Goal: Transaction & Acquisition: Book appointment/travel/reservation

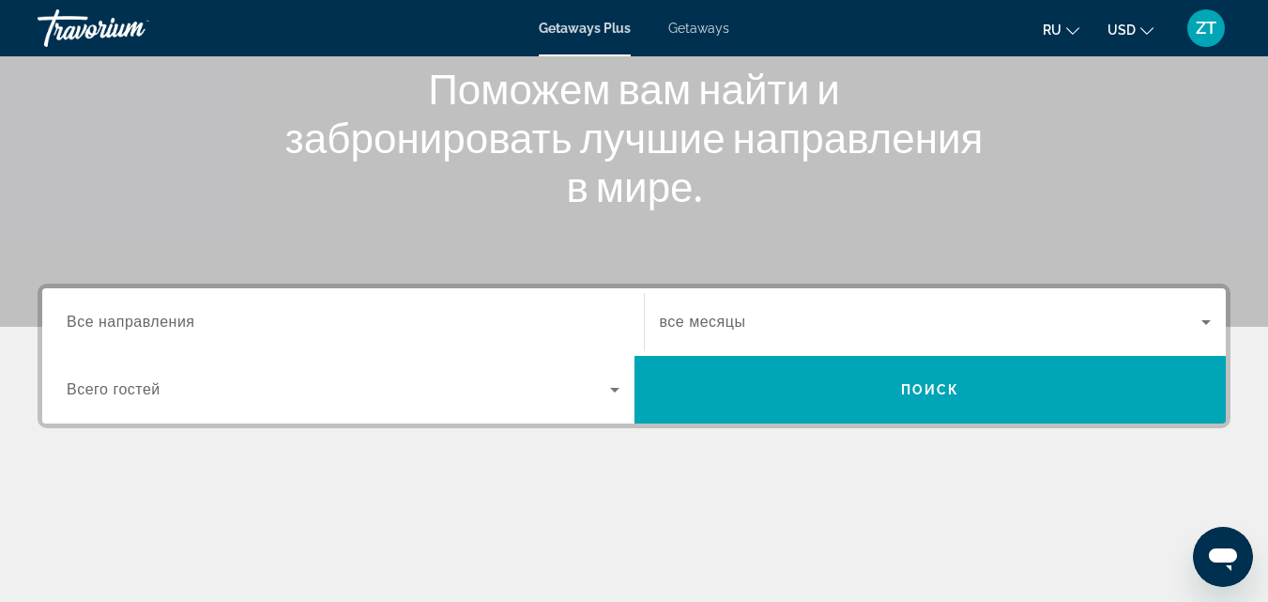
scroll to position [282, 0]
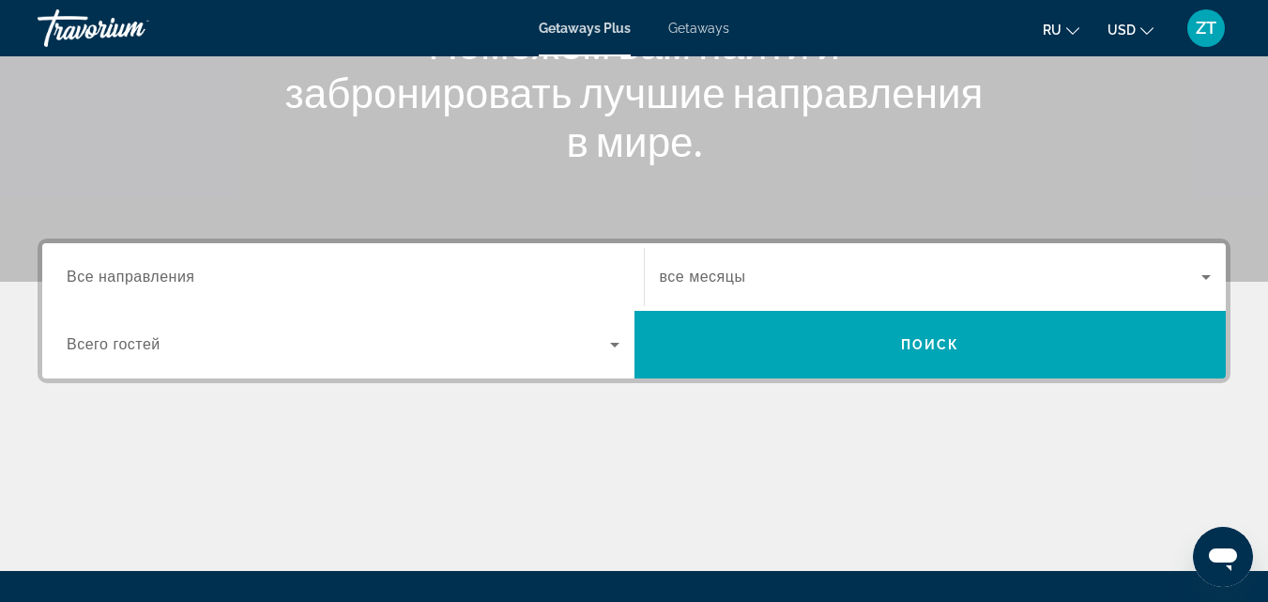
click at [493, 254] on div "Search widget" at bounding box center [343, 277] width 553 height 53
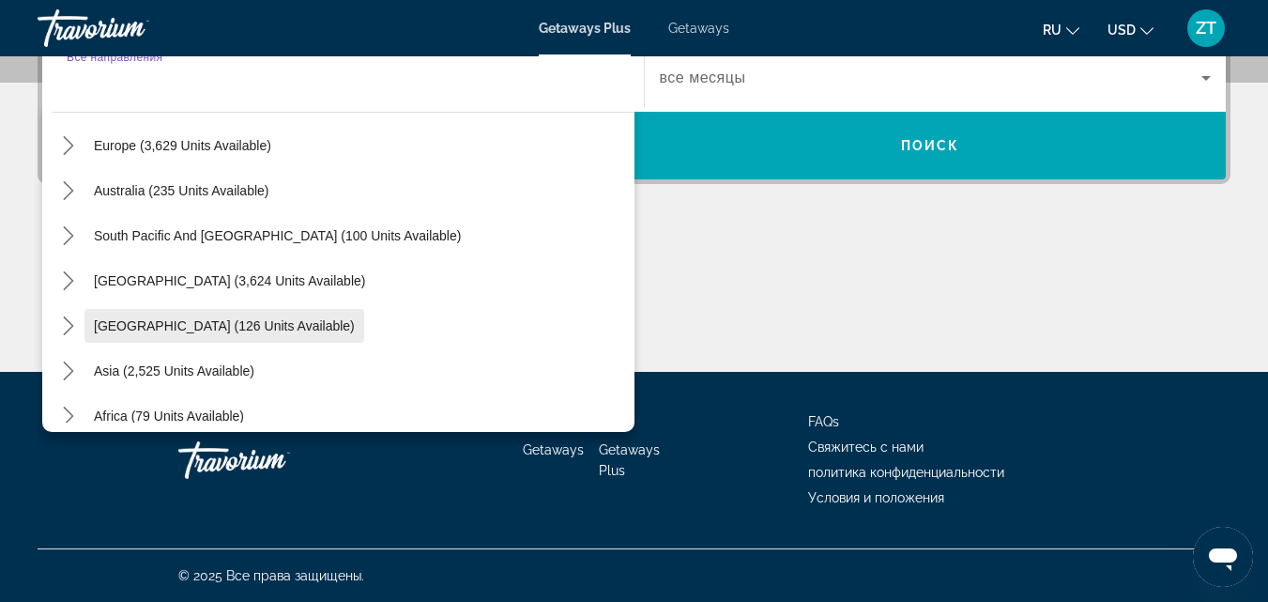
scroll to position [210, 0]
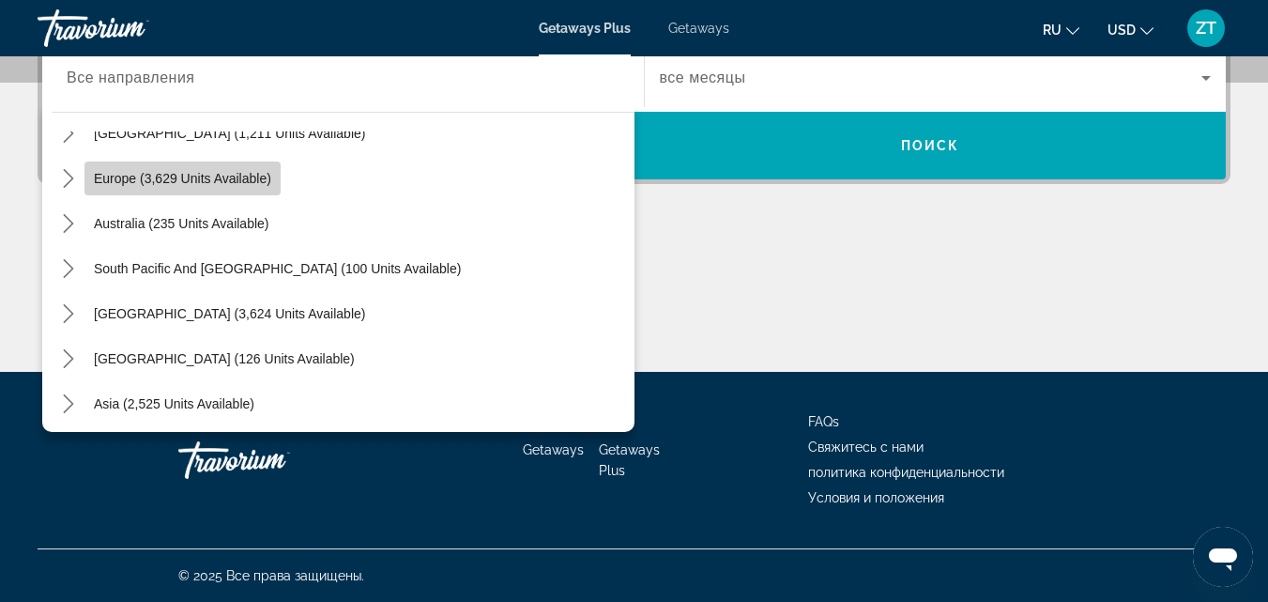
click at [212, 165] on span "Select destination: Europe (3,629 units available)" at bounding box center [182, 178] width 196 height 45
type input "**********"
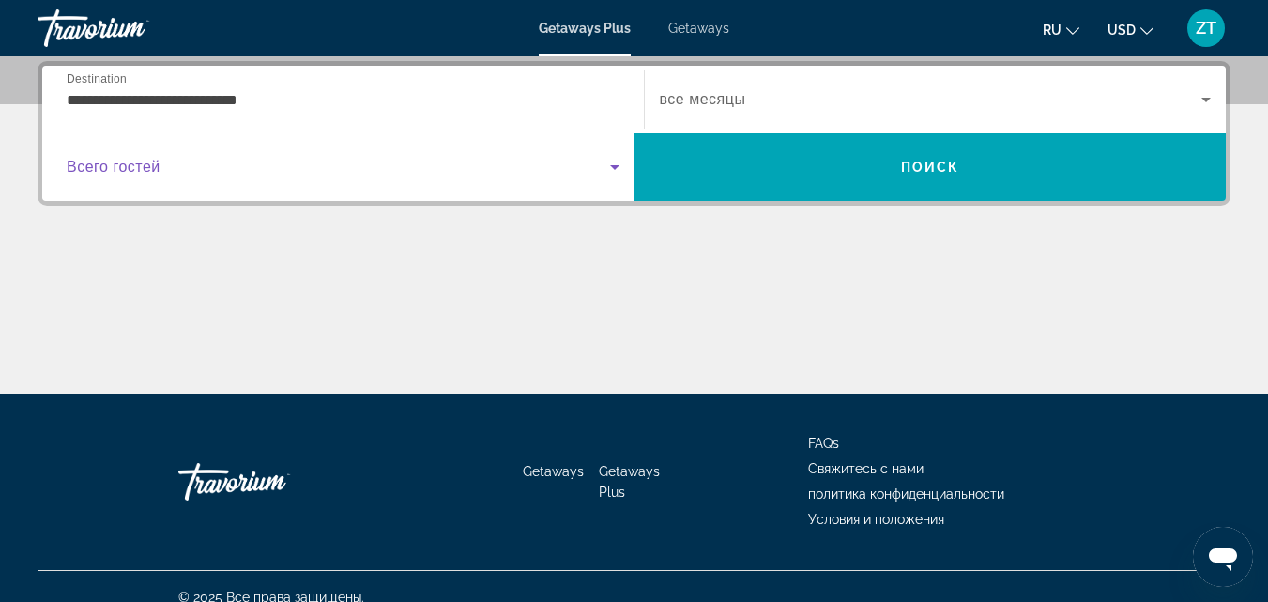
click at [484, 163] on span "Search widget" at bounding box center [338, 167] width 543 height 23
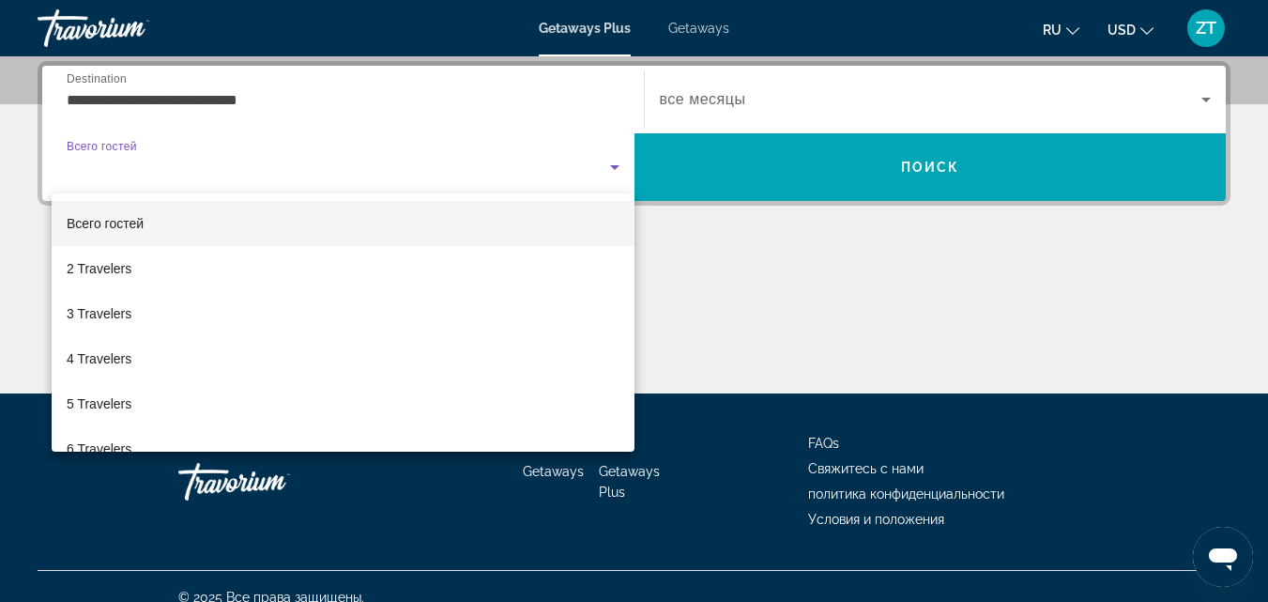
click at [484, 162] on div at bounding box center [634, 301] width 1268 height 602
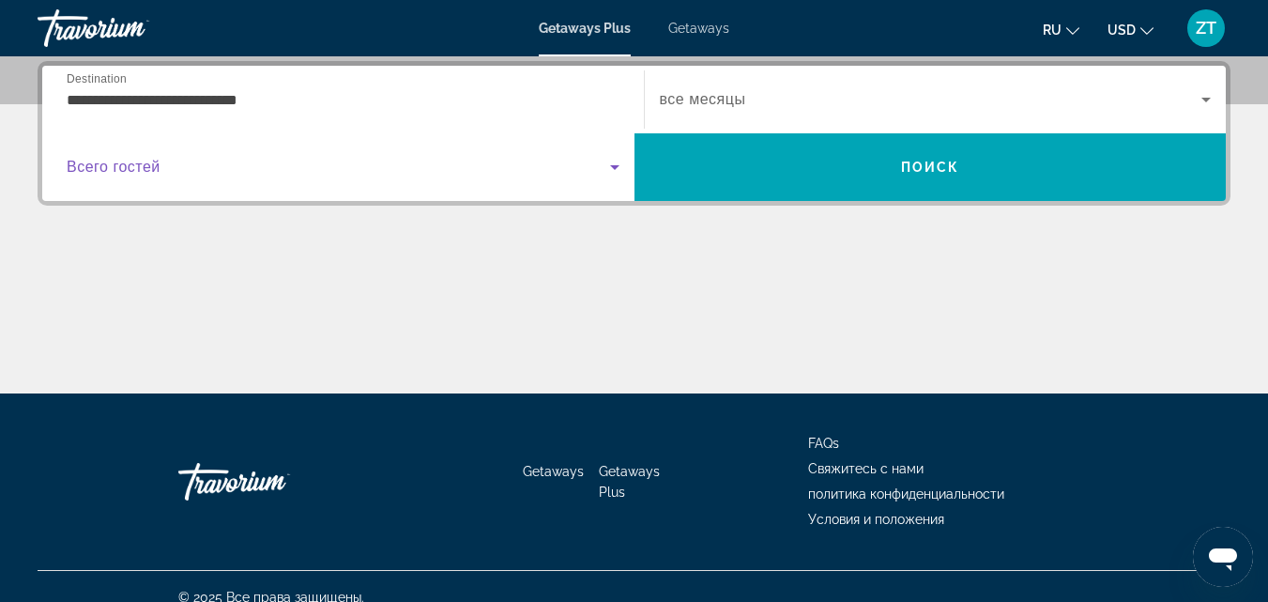
click at [484, 162] on span "Search widget" at bounding box center [338, 167] width 543 height 23
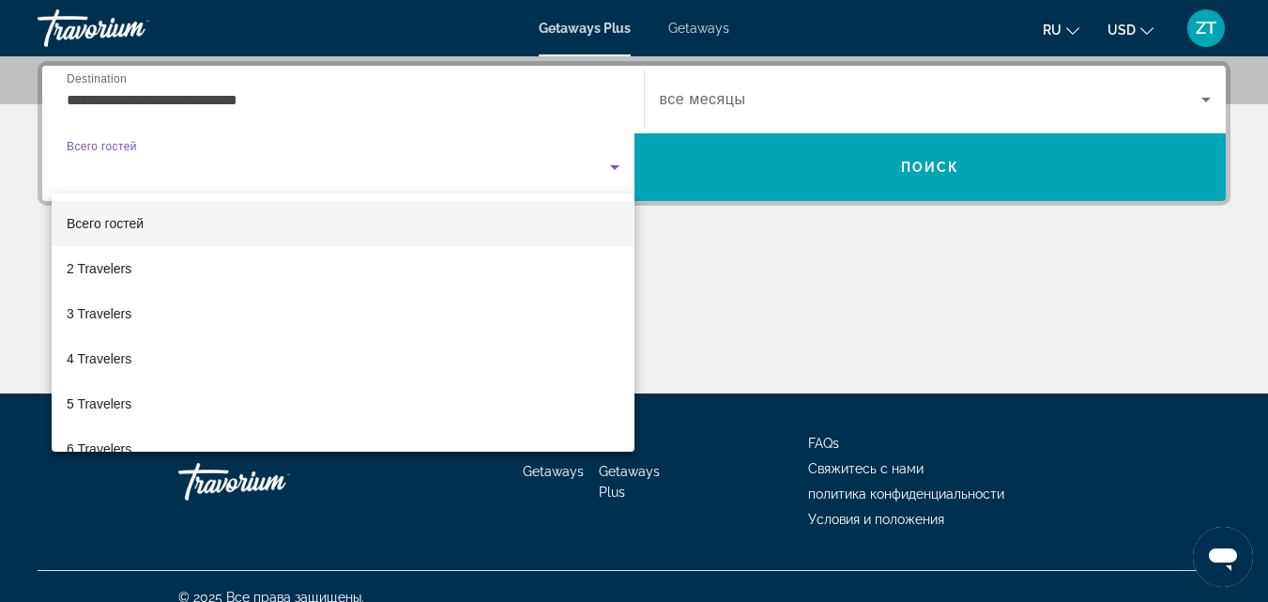
click at [444, 154] on div at bounding box center [634, 301] width 1268 height 602
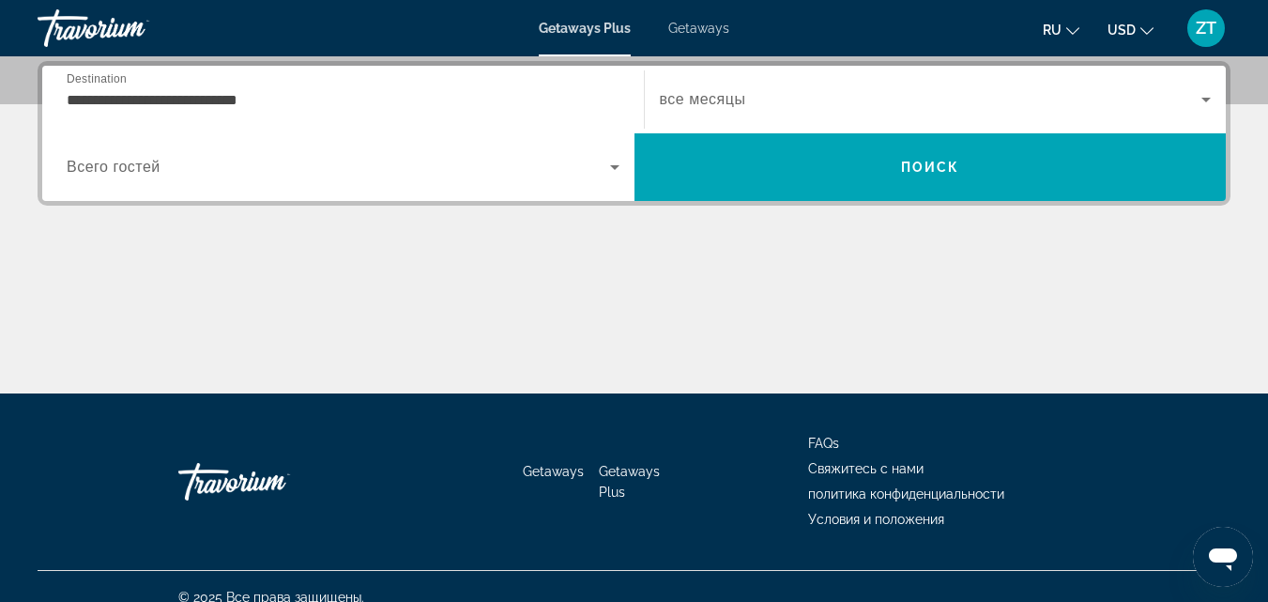
click at [448, 90] on input "**********" at bounding box center [343, 100] width 553 height 23
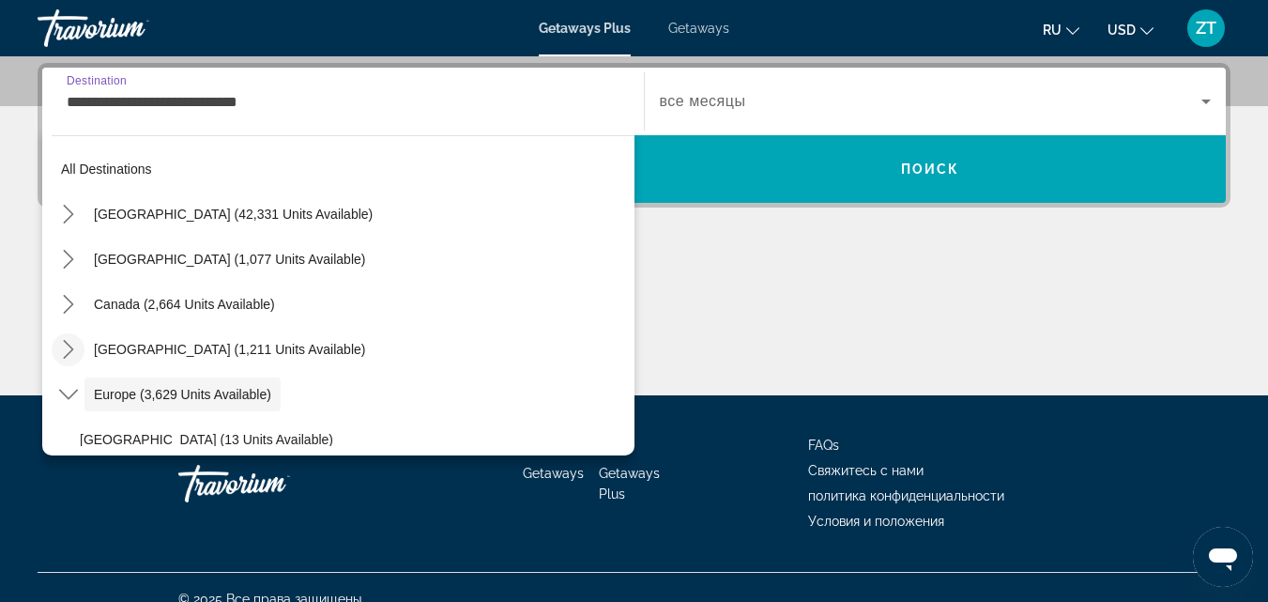
scroll to position [0, 0]
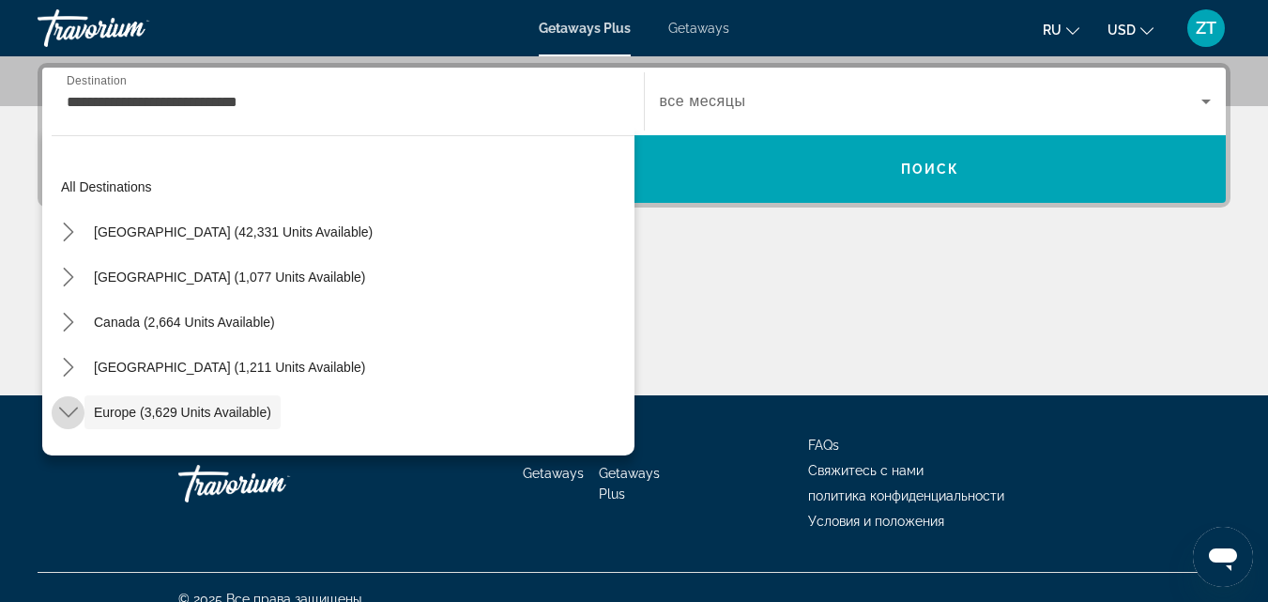
click at [70, 405] on icon "Toggle Europe (3,629 units available) submenu" at bounding box center [68, 412] width 19 height 19
click at [65, 366] on icon "Toggle Caribbean & Atlantic Islands (1,211 units available) submenu" at bounding box center [68, 367] width 19 height 19
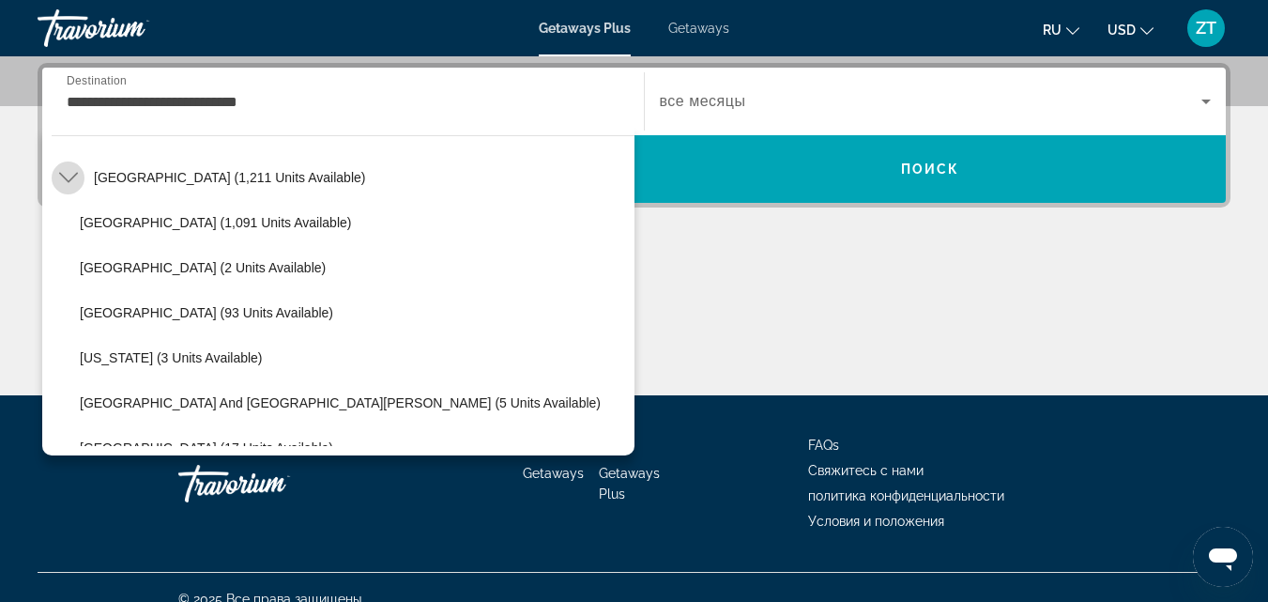
click at [74, 171] on icon "Toggle Caribbean & Atlantic Islands (1,211 units available) submenu" at bounding box center [68, 177] width 19 height 19
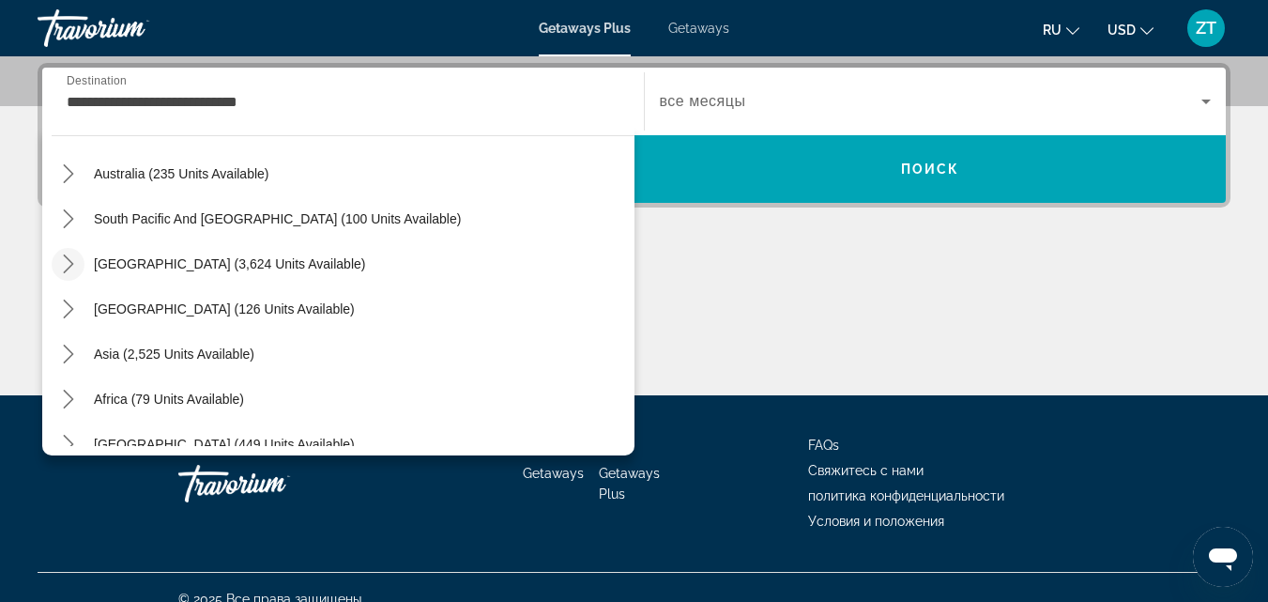
scroll to position [304, 0]
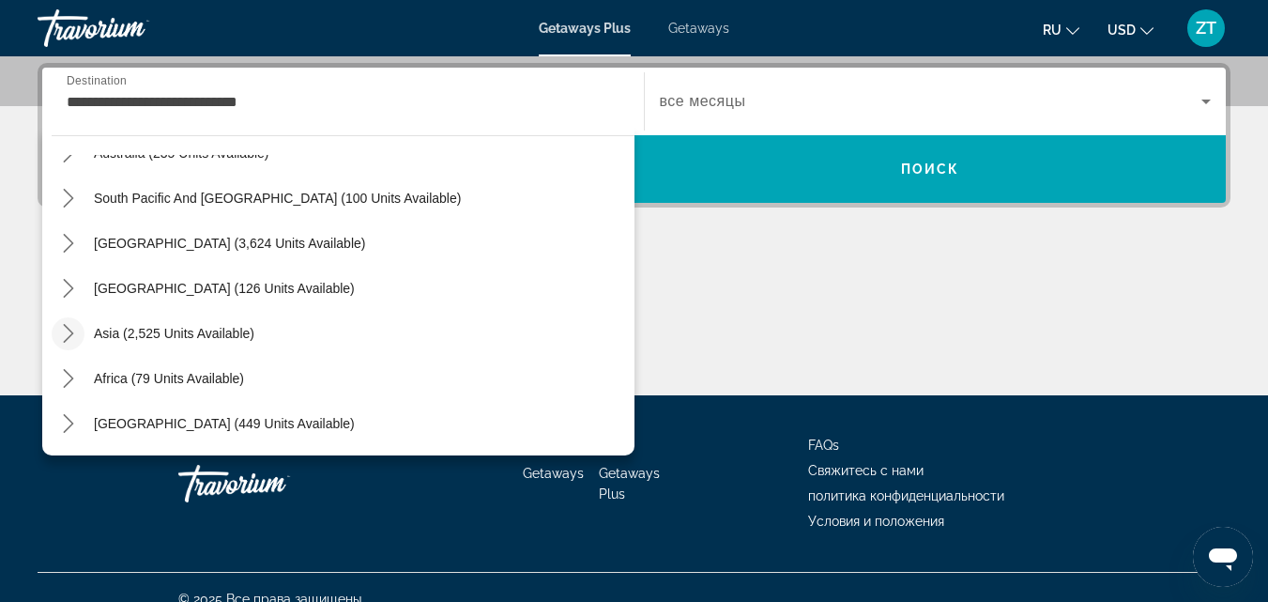
click at [61, 330] on icon "Toggle Asia (2,525 units available) submenu" at bounding box center [68, 333] width 19 height 19
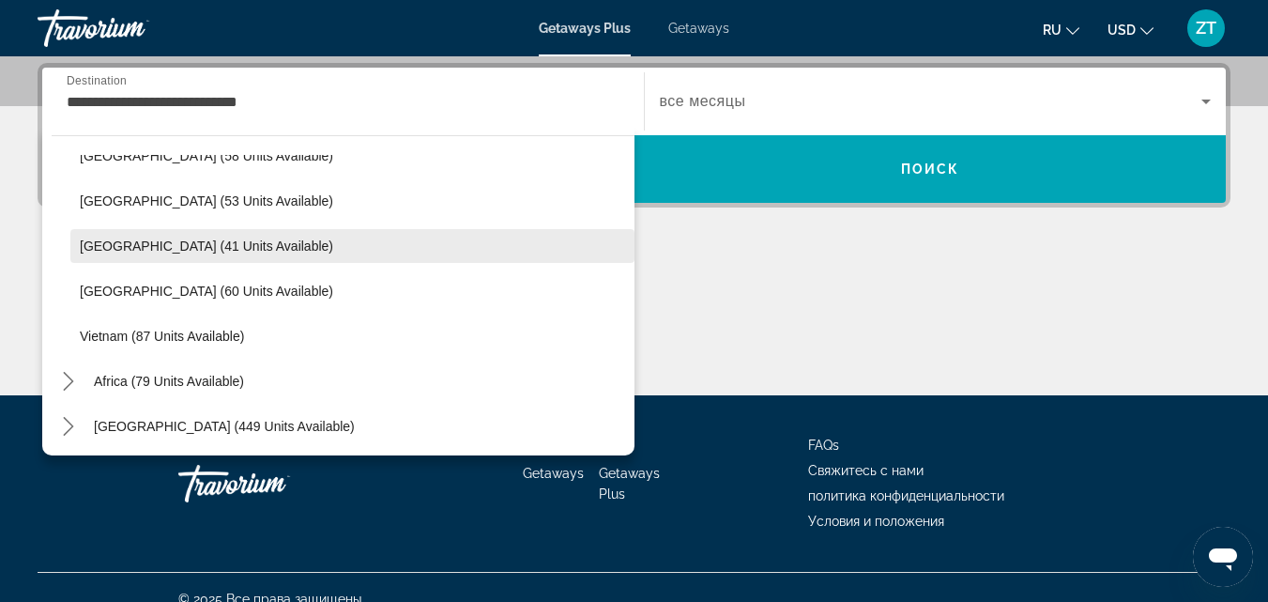
scroll to position [755, 0]
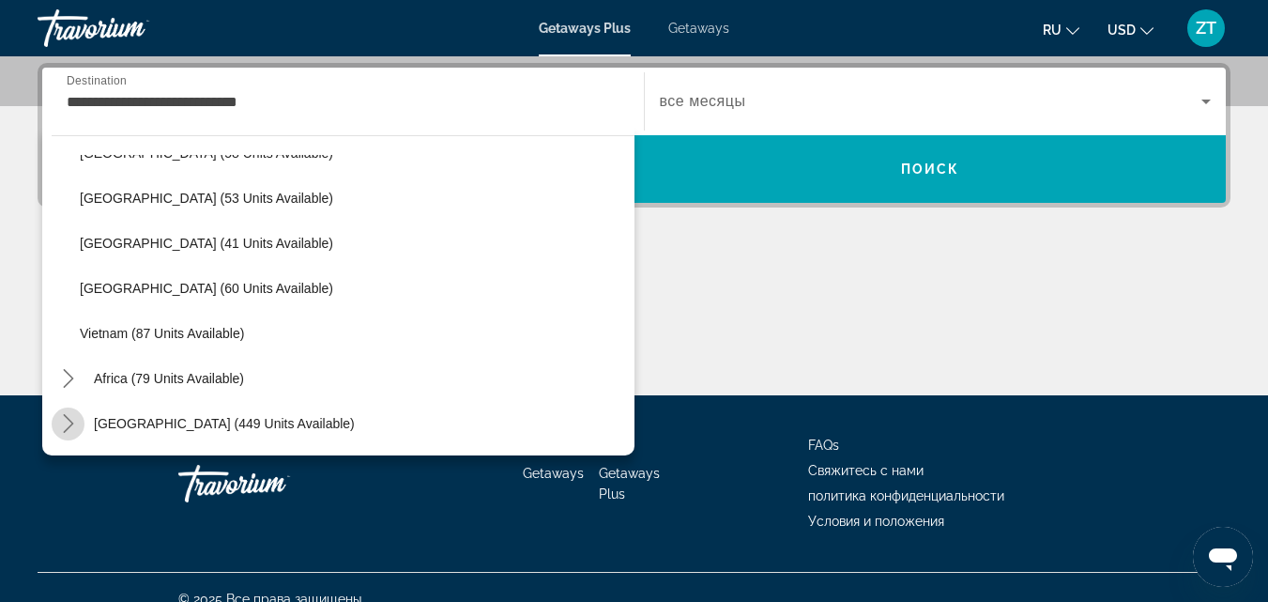
click at [60, 425] on icon "Toggle Middle East (449 units available) submenu" at bounding box center [68, 423] width 19 height 19
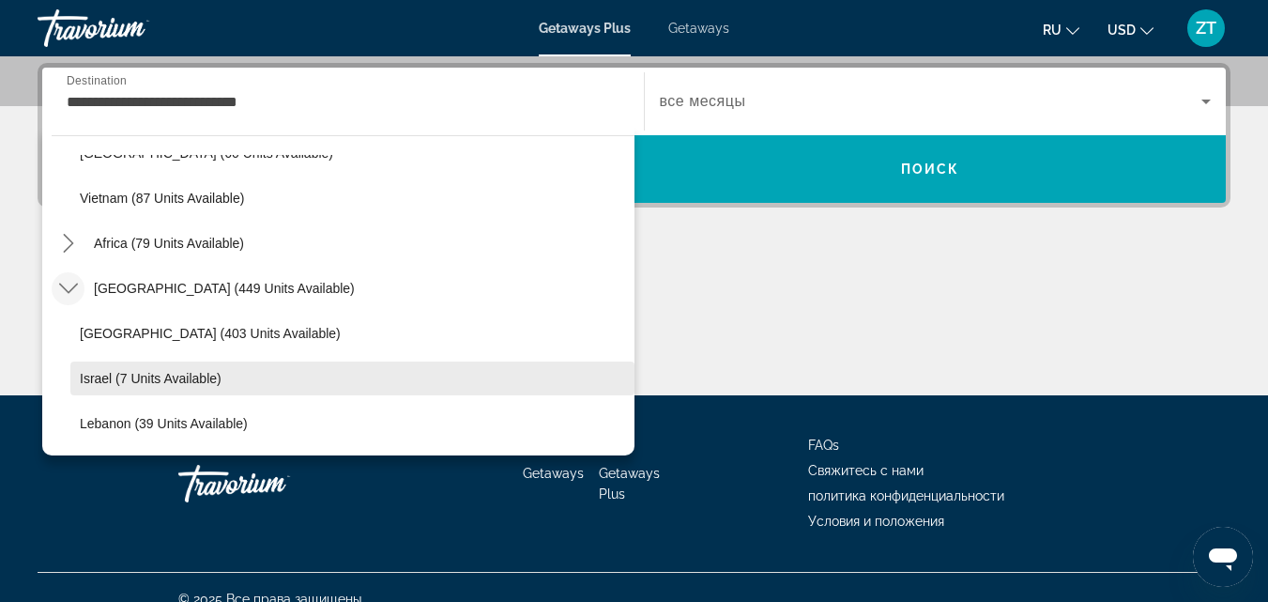
scroll to position [481, 0]
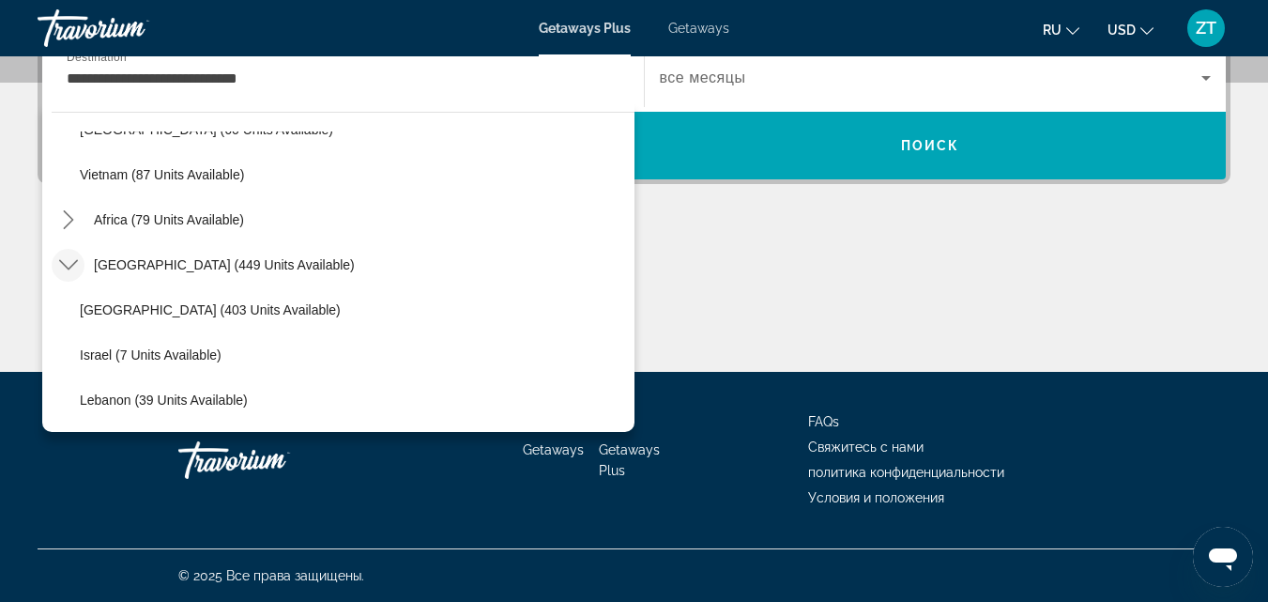
click at [60, 265] on icon "Toggle Middle East (449 units available) submenu" at bounding box center [68, 264] width 19 height 19
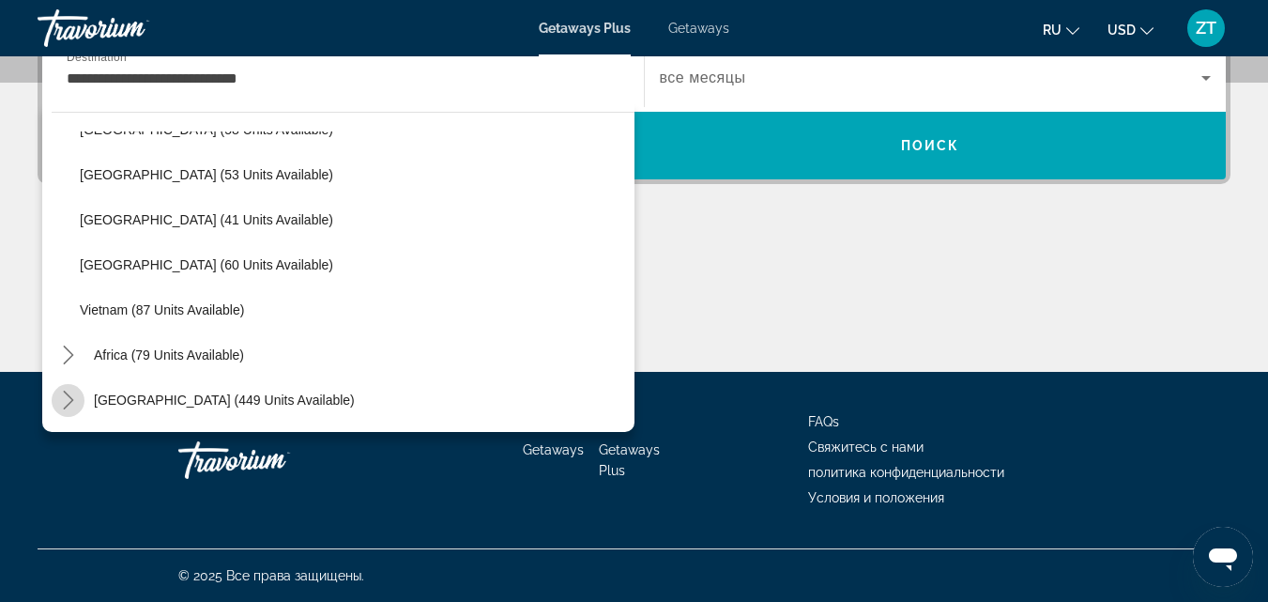
scroll to position [755, 0]
click at [65, 353] on icon "Toggle Africa (79 units available) submenu" at bounding box center [68, 354] width 19 height 19
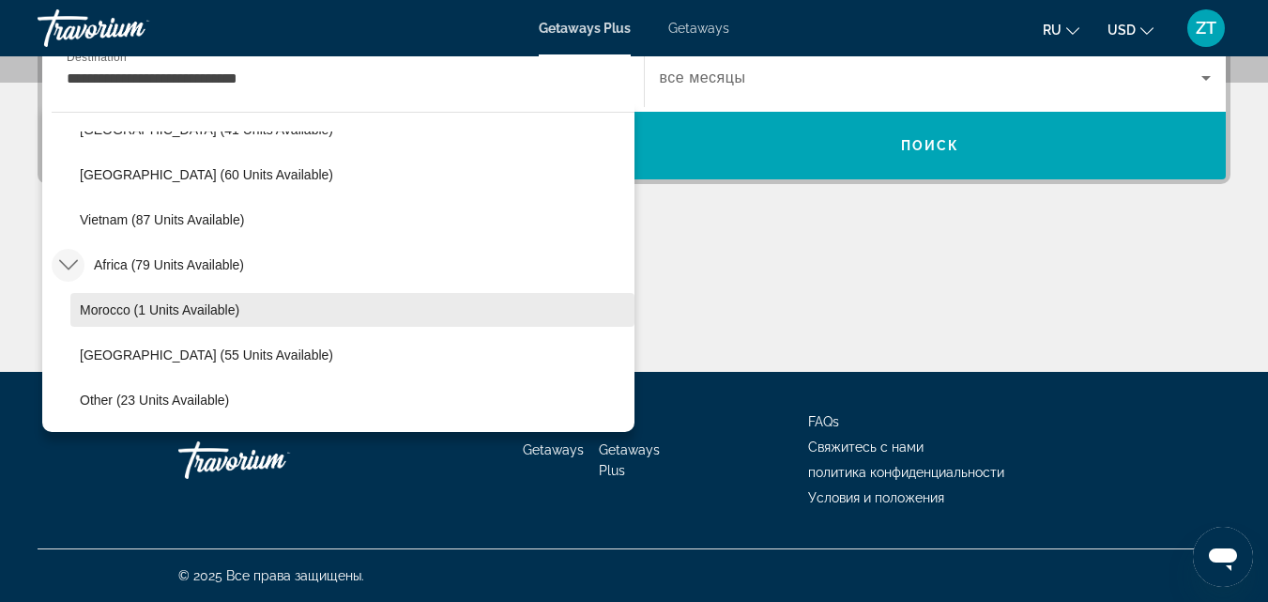
scroll to position [890, 0]
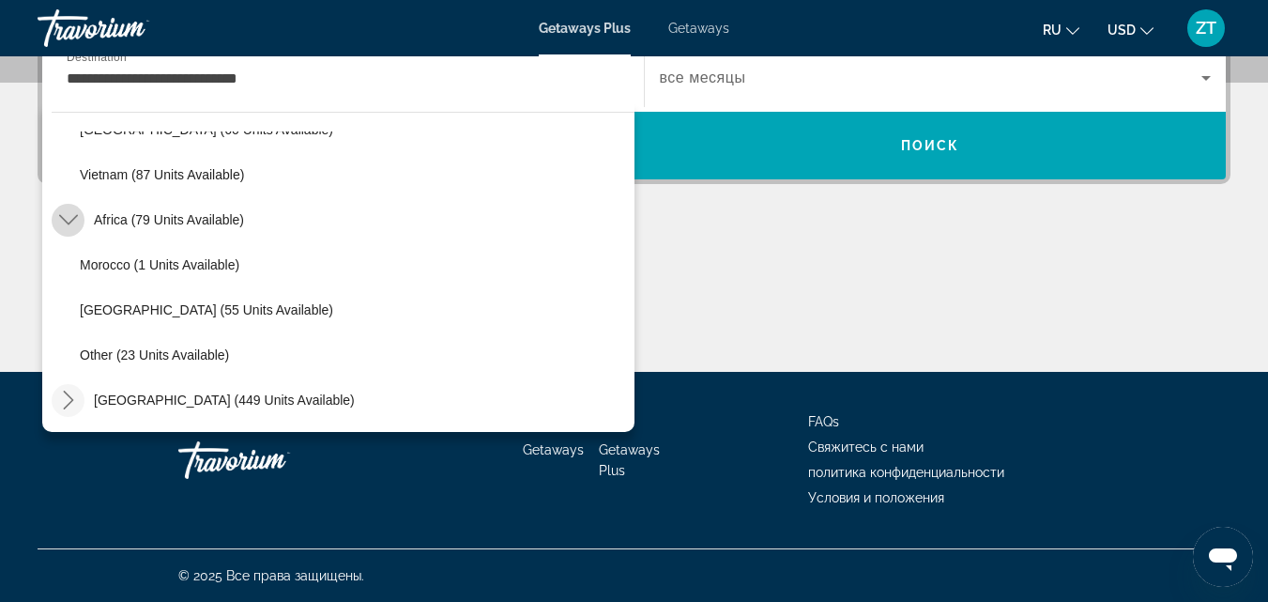
click at [74, 219] on icon "Toggle Africa (79 units available) submenu" at bounding box center [67, 220] width 19 height 10
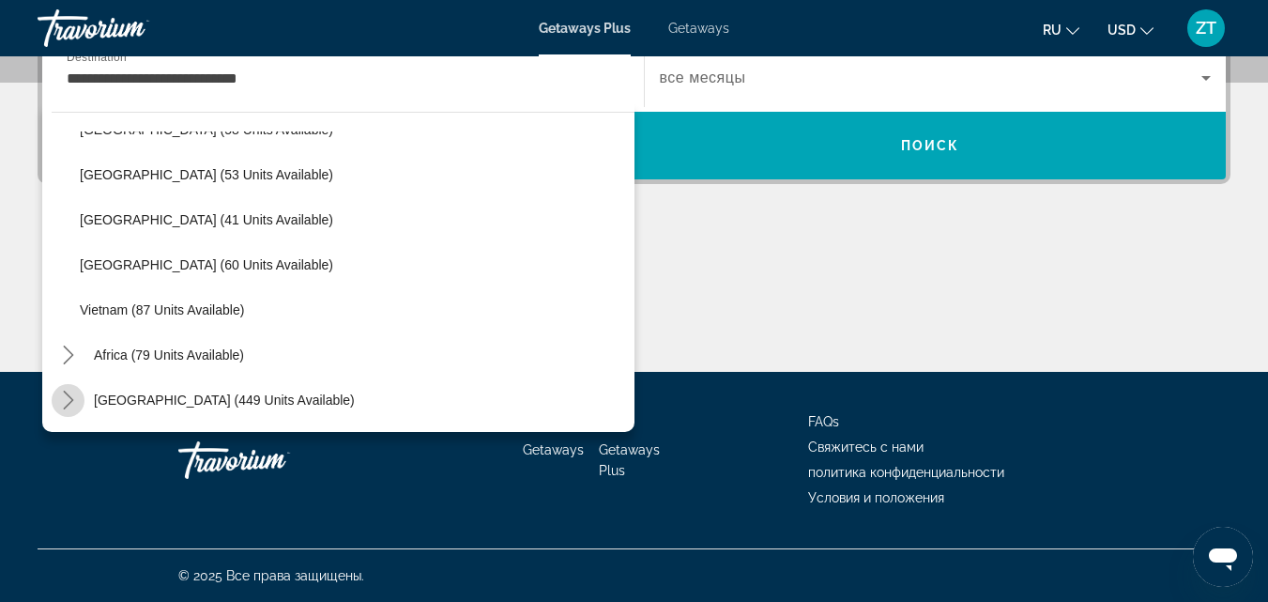
click at [54, 405] on mat-icon "Toggle Middle East (449 units available) submenu" at bounding box center [68, 400] width 33 height 33
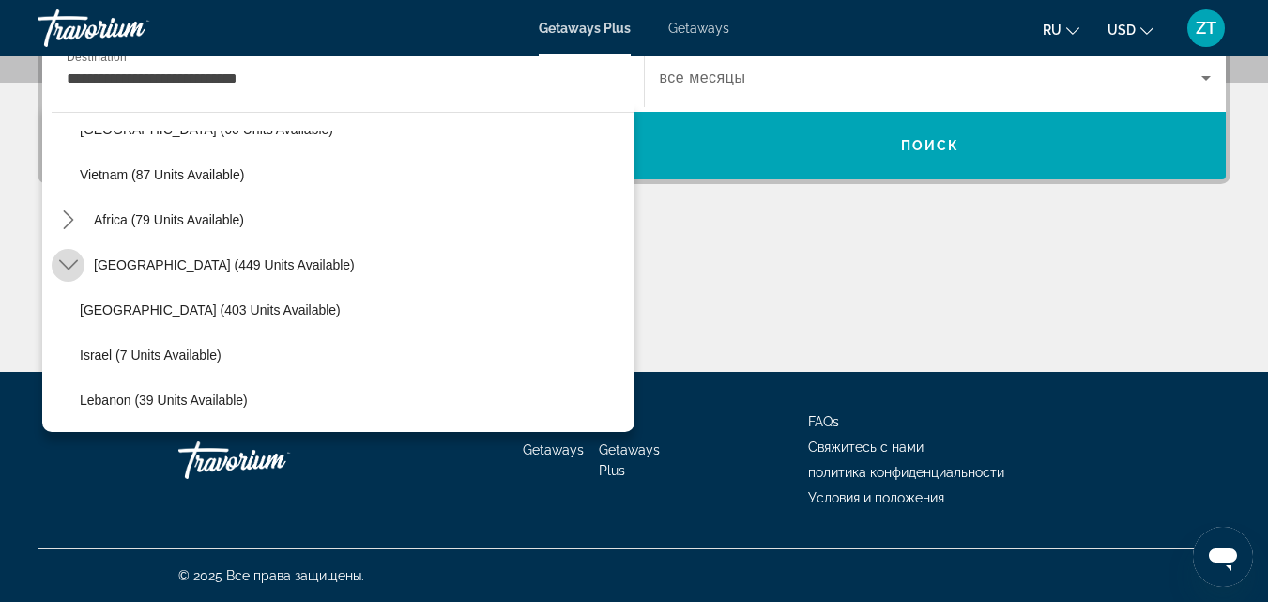
click at [67, 265] on icon "Toggle Middle East (449 units available) submenu" at bounding box center [68, 264] width 19 height 19
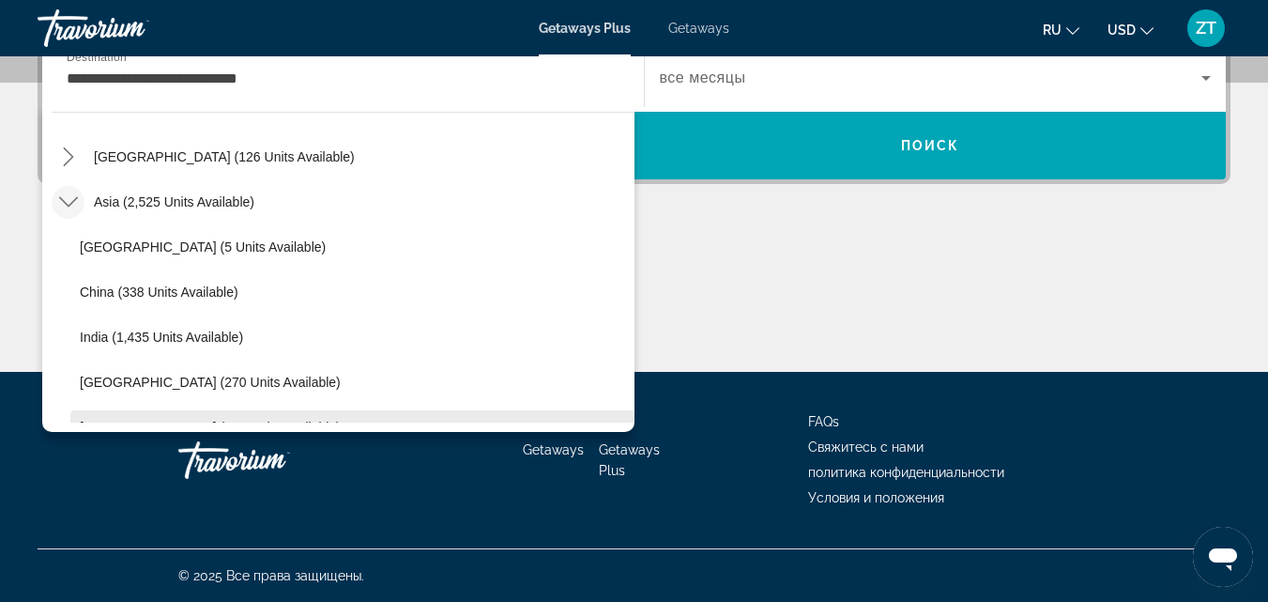
scroll to position [379, 0]
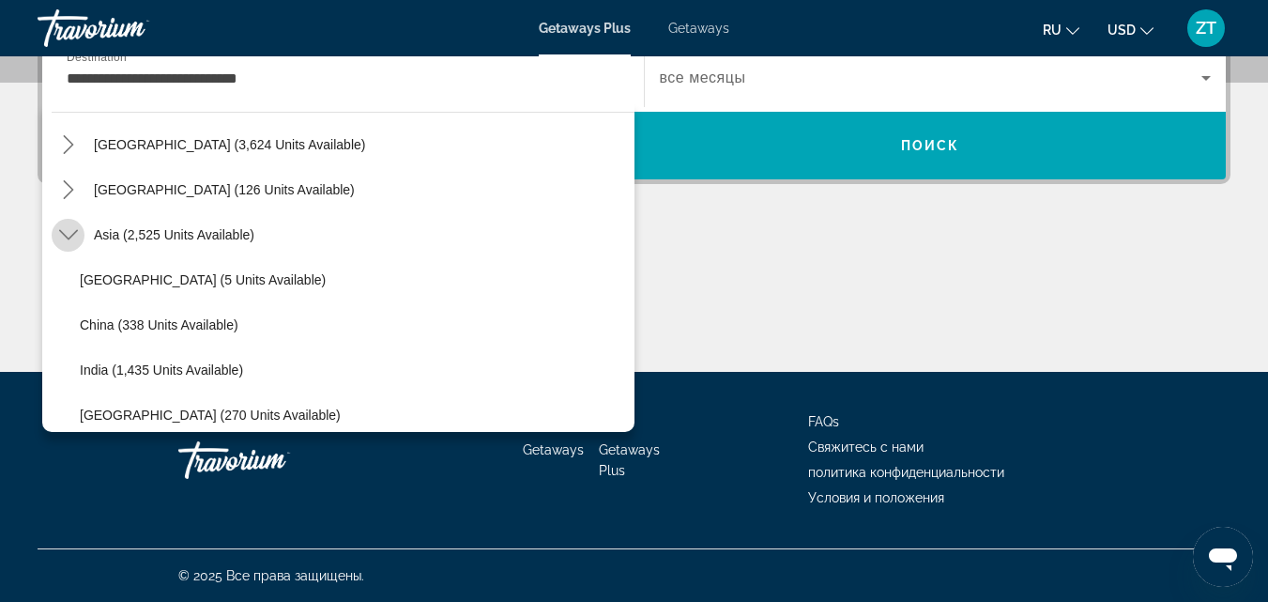
click at [66, 236] on icon "Toggle Asia (2,525 units available) submenu" at bounding box center [67, 235] width 19 height 10
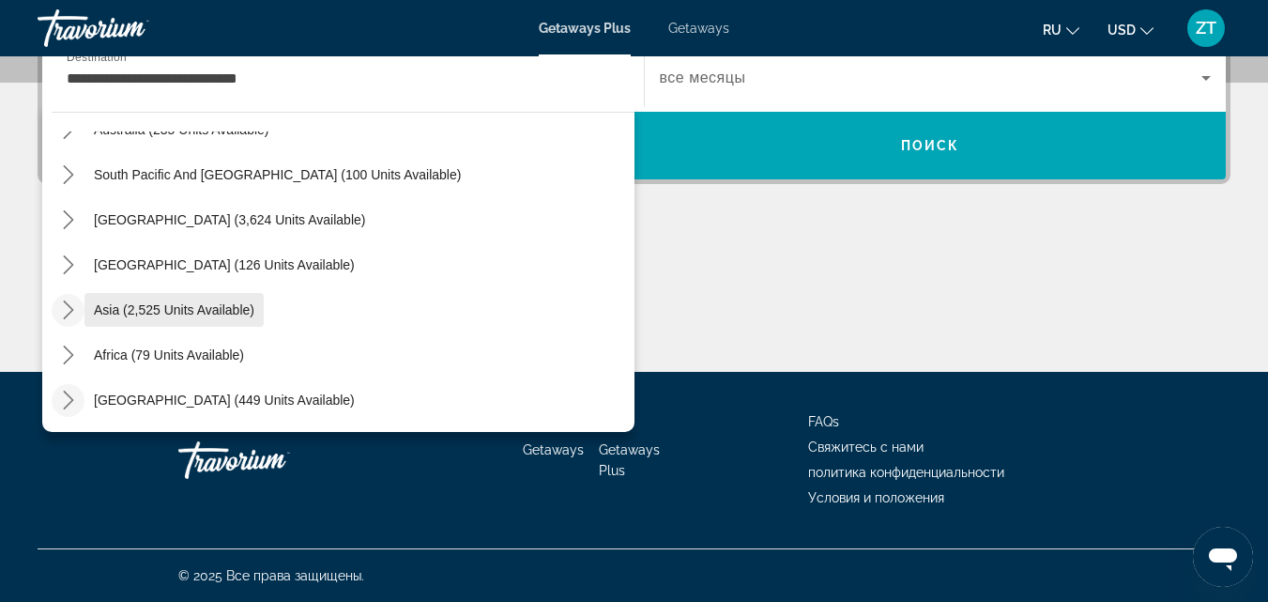
scroll to position [210, 0]
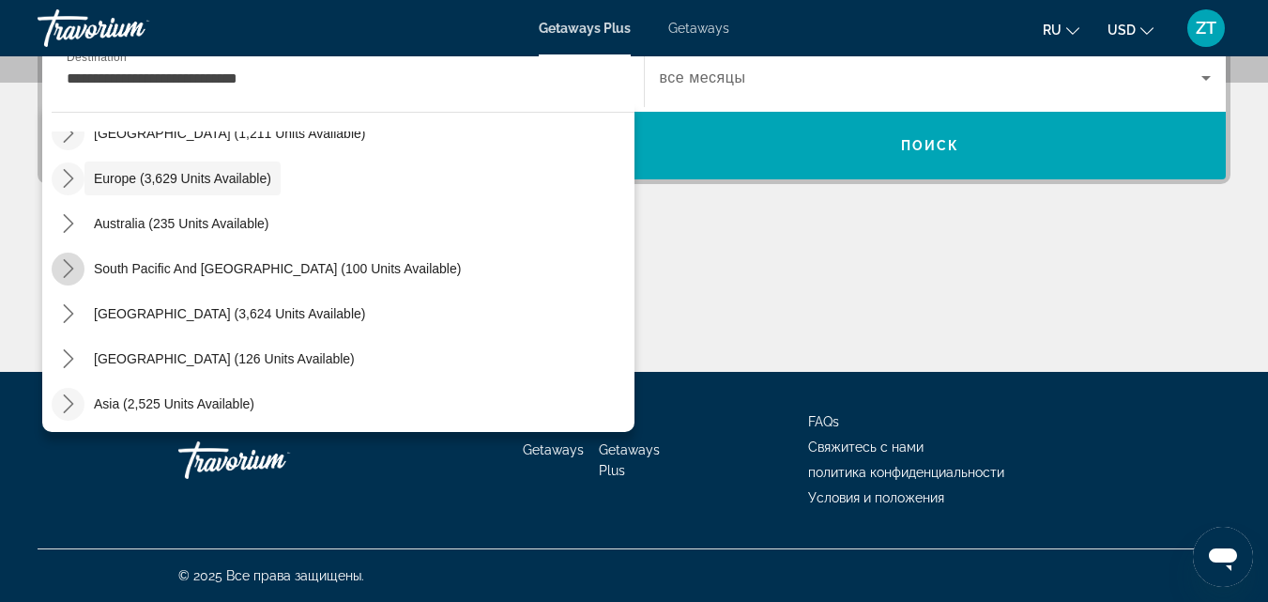
click at [72, 264] on icon "Toggle South Pacific and Oceania (100 units available) submenu" at bounding box center [68, 268] width 19 height 19
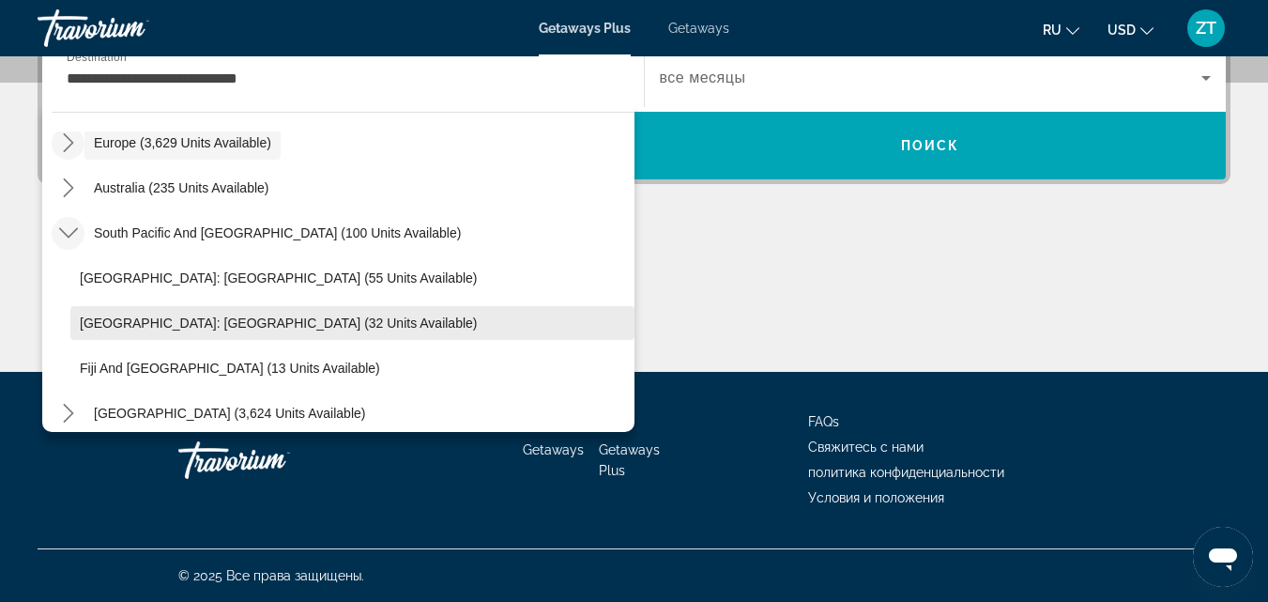
scroll to position [214, 0]
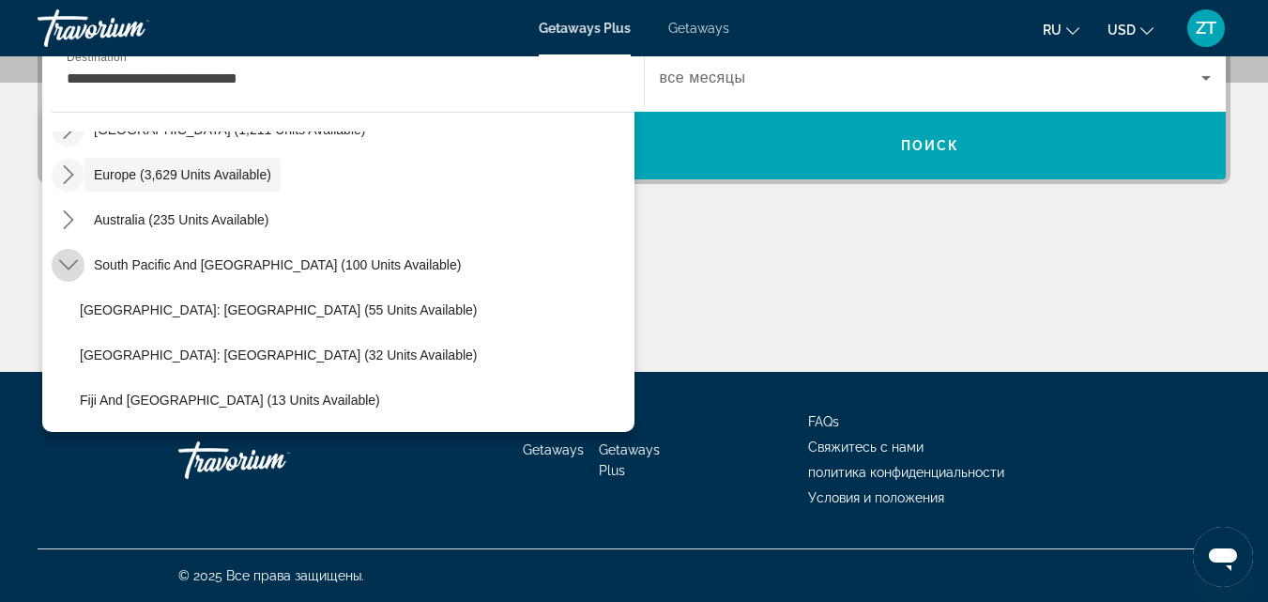
click at [72, 266] on icon "Toggle South Pacific and Oceania (100 units available) submenu" at bounding box center [67, 265] width 19 height 10
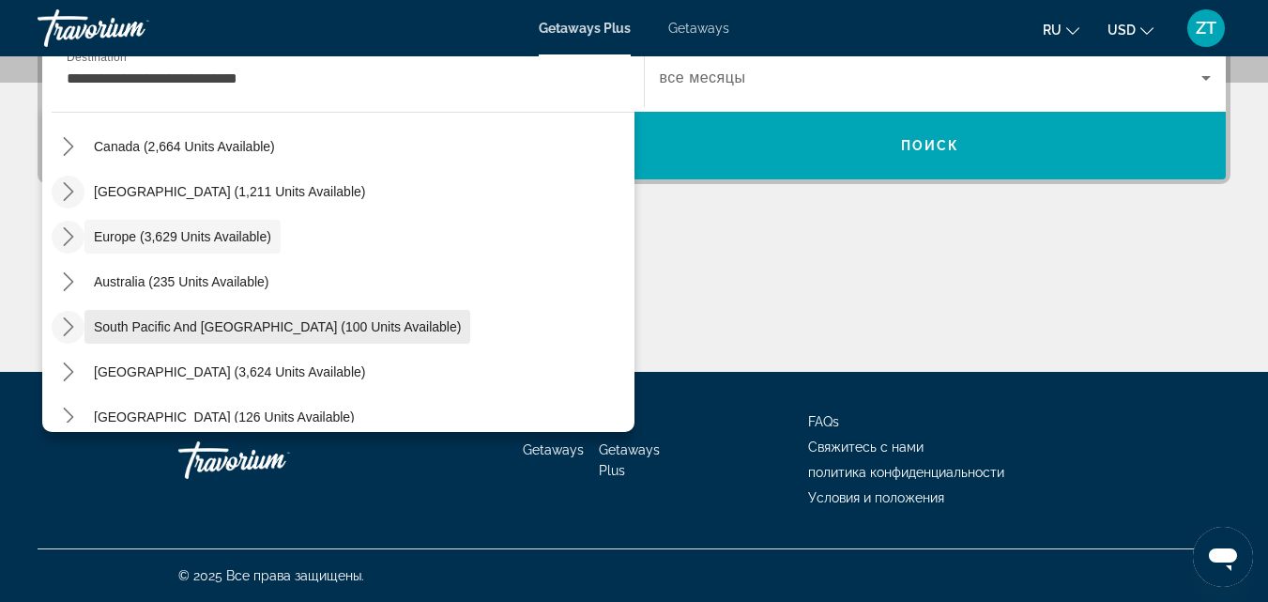
scroll to position [120, 0]
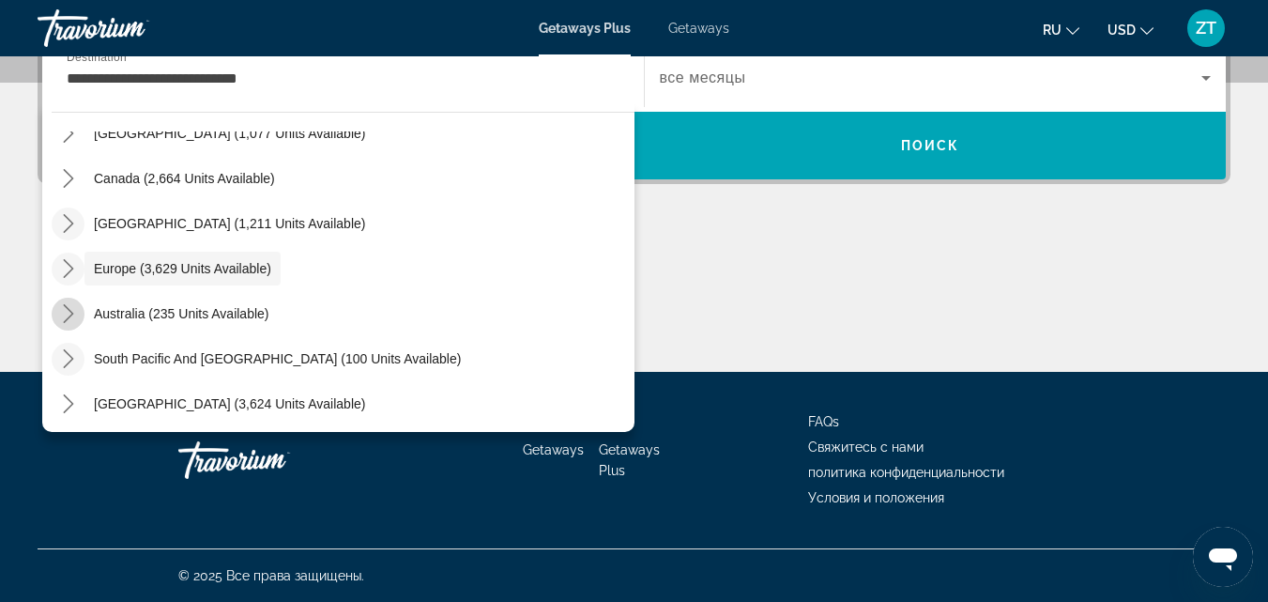
click at [57, 313] on mat-icon "Toggle Australia (235 units available) submenu" at bounding box center [68, 314] width 33 height 33
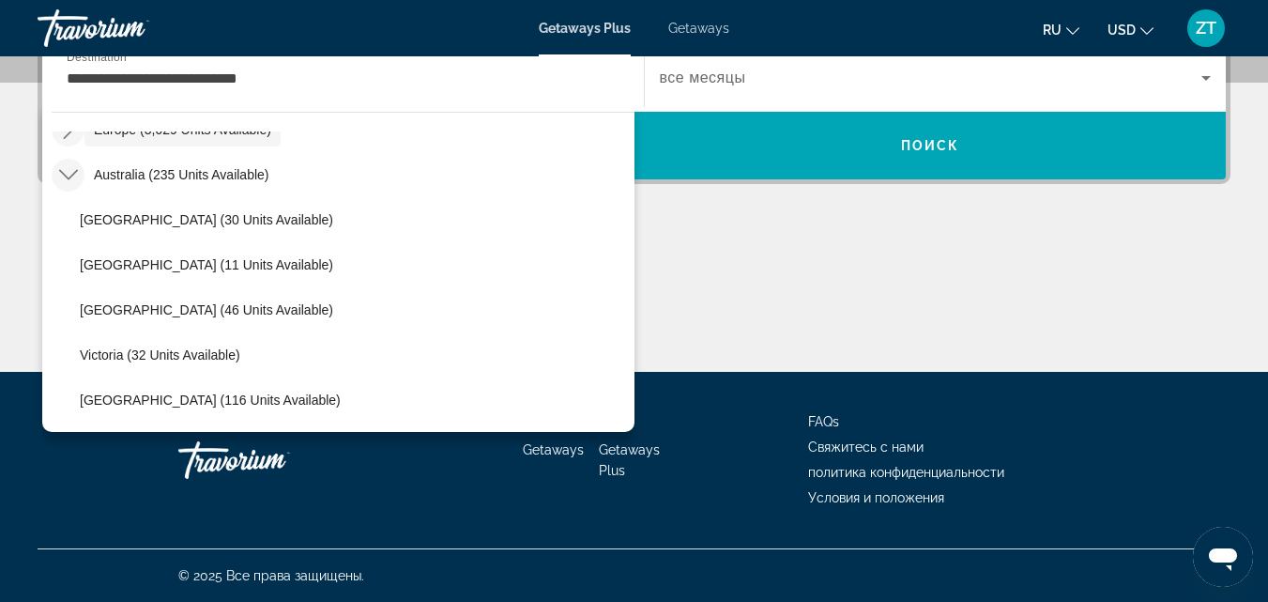
click at [69, 179] on icon "Toggle Australia (235 units available) submenu" at bounding box center [68, 174] width 19 height 19
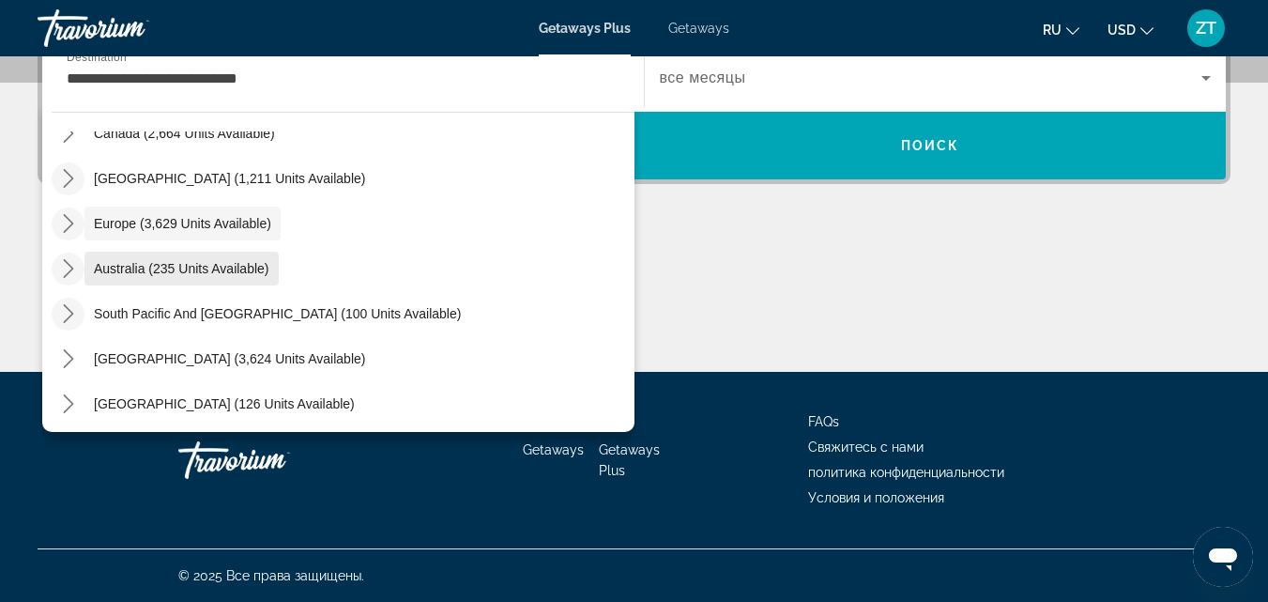
scroll to position [71, 0]
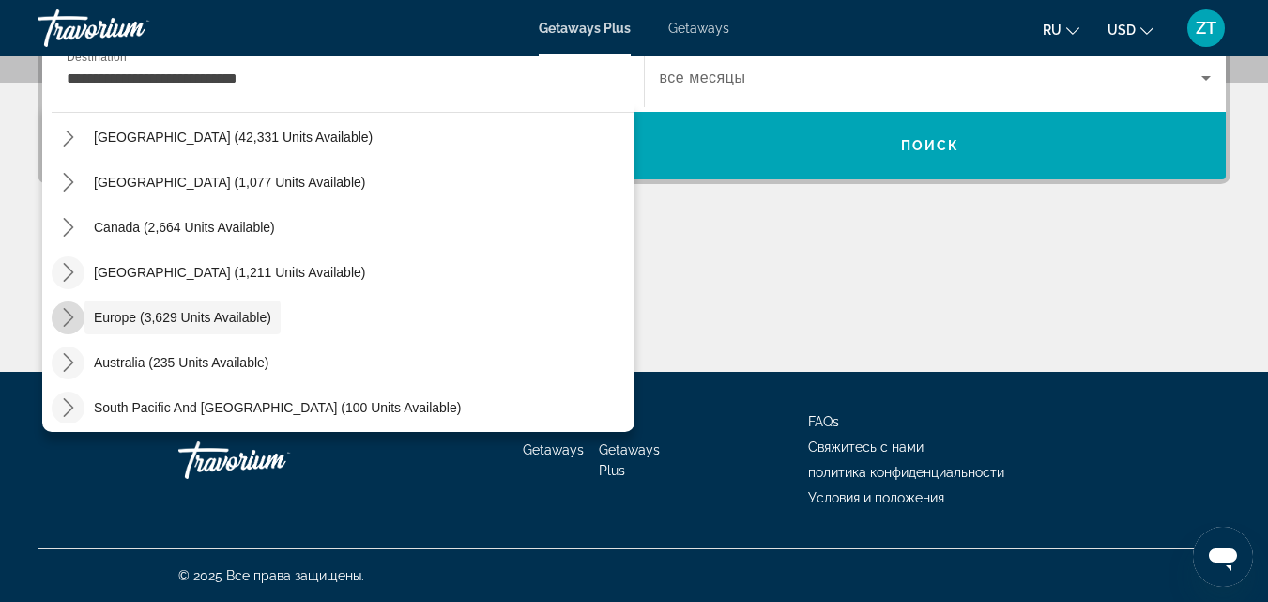
click at [70, 312] on icon "Toggle Europe (3,629 units available) submenu" at bounding box center [68, 317] width 19 height 19
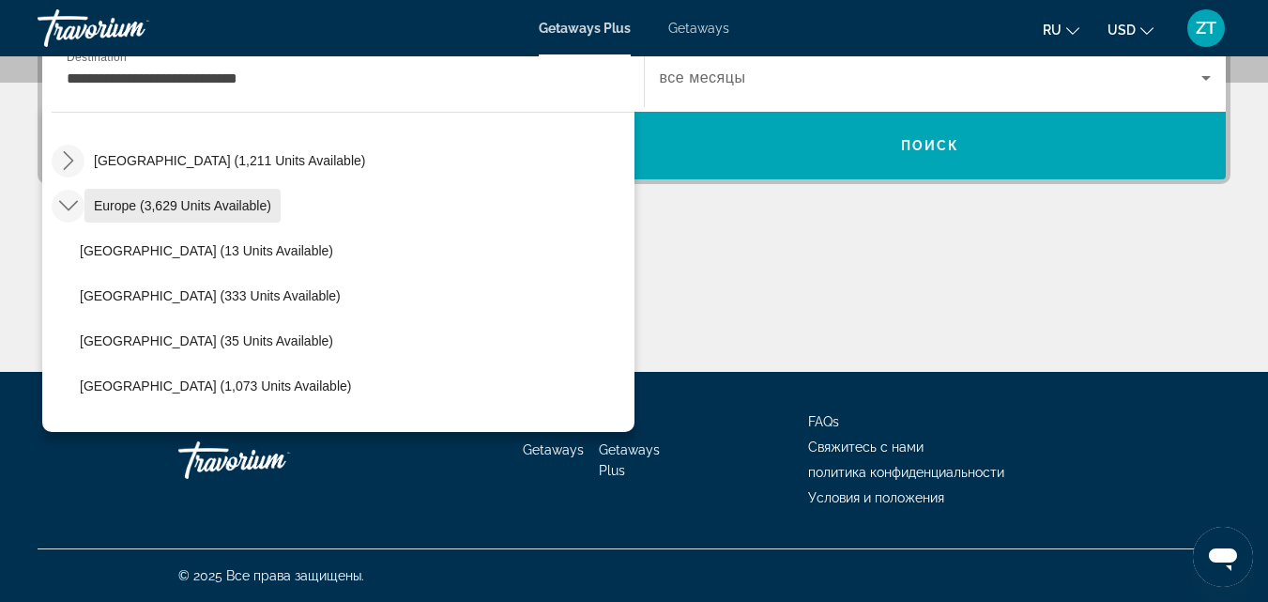
scroll to position [141, 0]
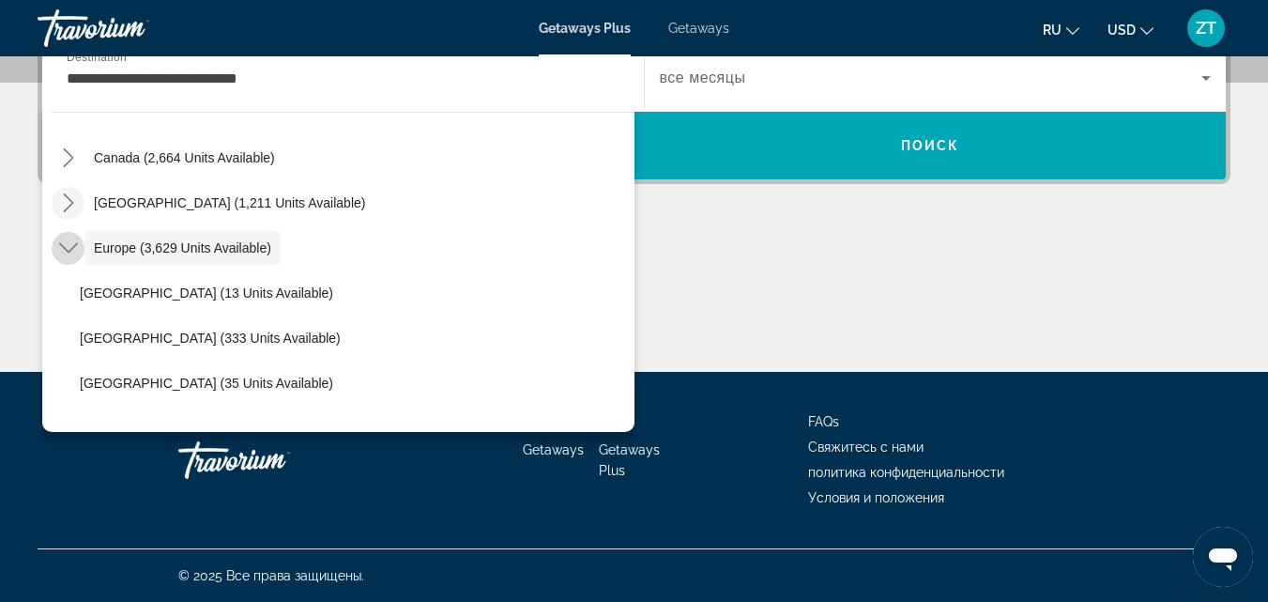
click at [69, 251] on icon "Toggle Europe (3,629 units available) submenu" at bounding box center [67, 248] width 19 height 10
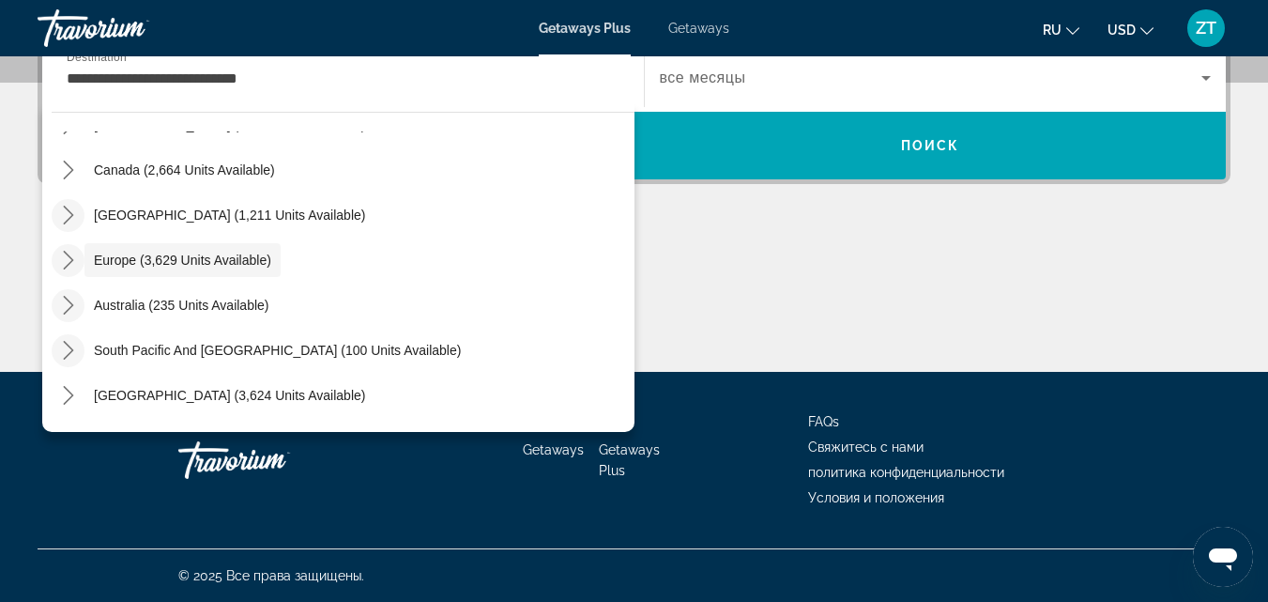
scroll to position [304, 0]
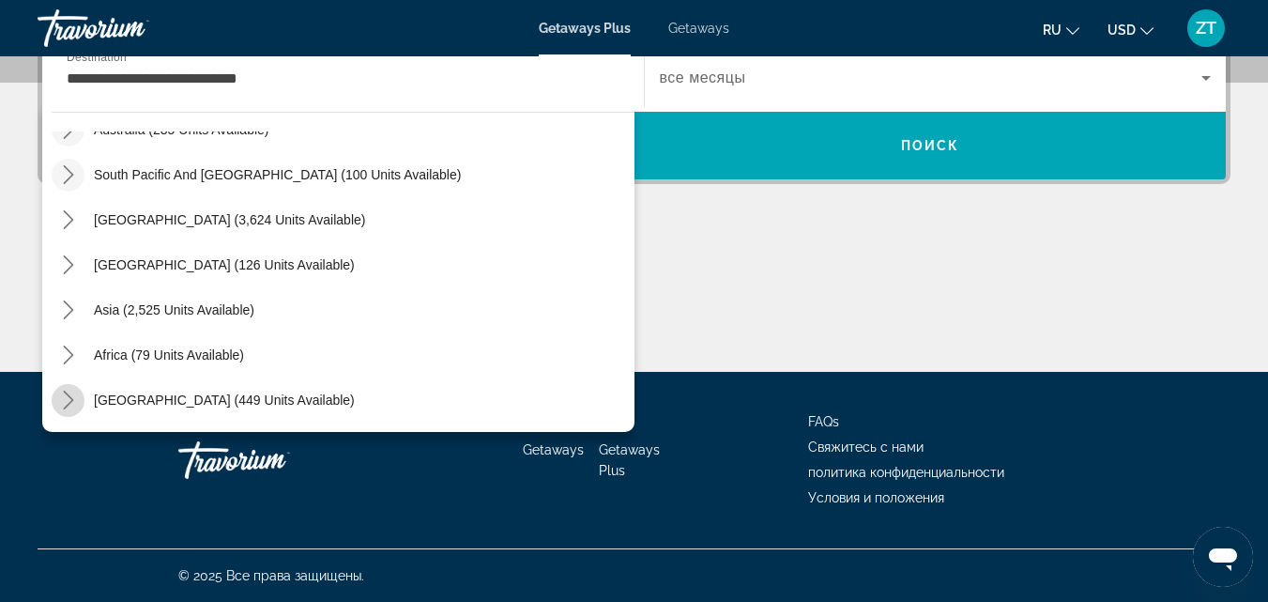
click at [70, 402] on icon "Toggle Middle East (449 units available) submenu" at bounding box center [68, 399] width 10 height 19
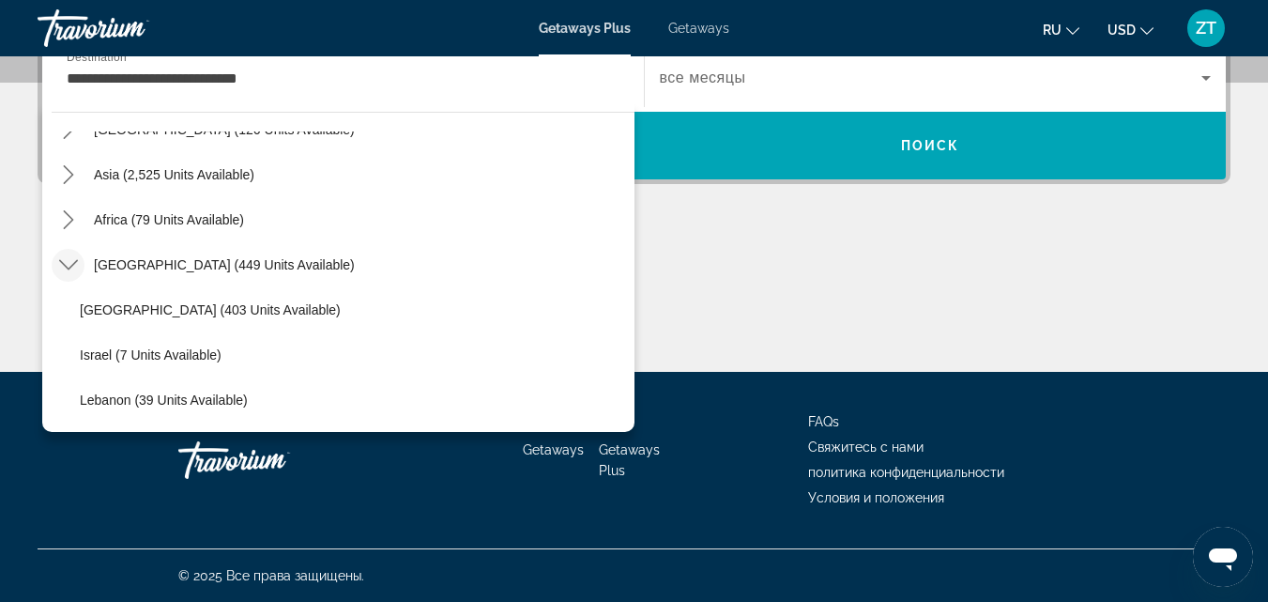
click at [81, 261] on mat-icon "Toggle Middle East (449 units available) submenu" at bounding box center [68, 265] width 33 height 33
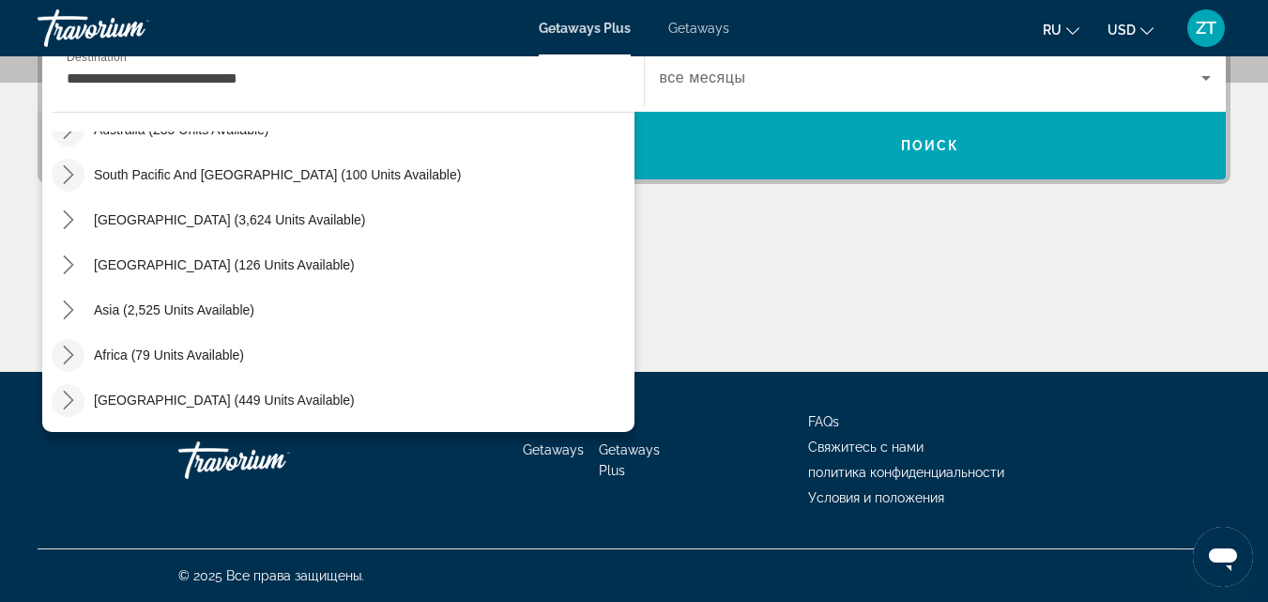
scroll to position [210, 0]
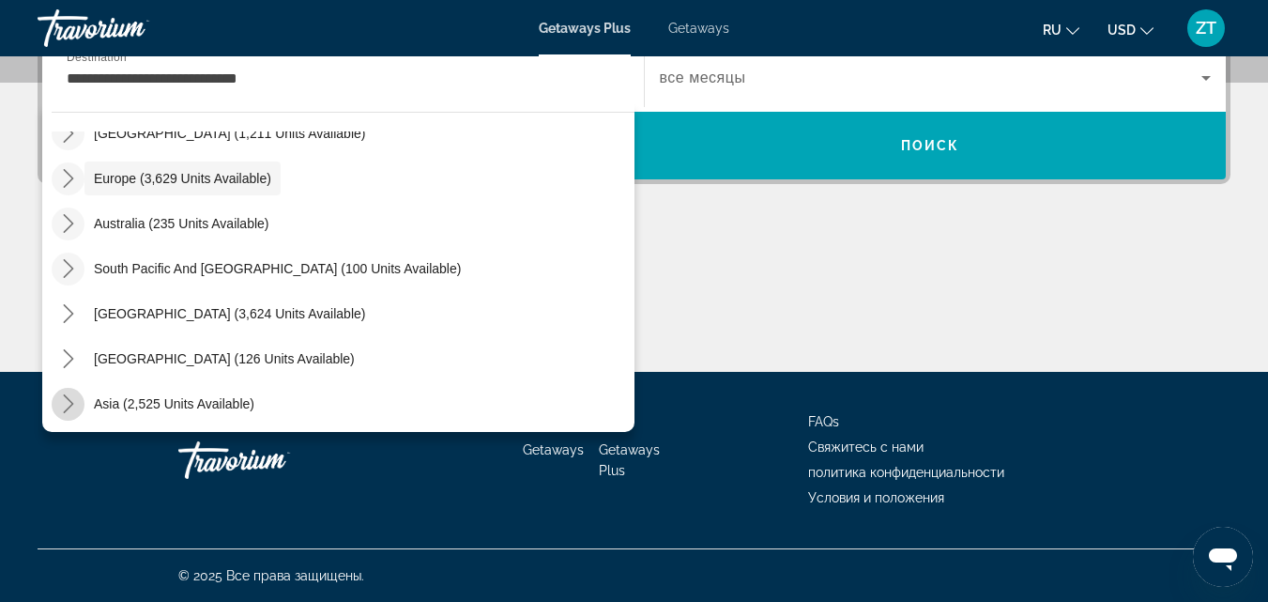
click at [71, 401] on icon "Toggle Asia (2,525 units available) submenu" at bounding box center [68, 403] width 19 height 19
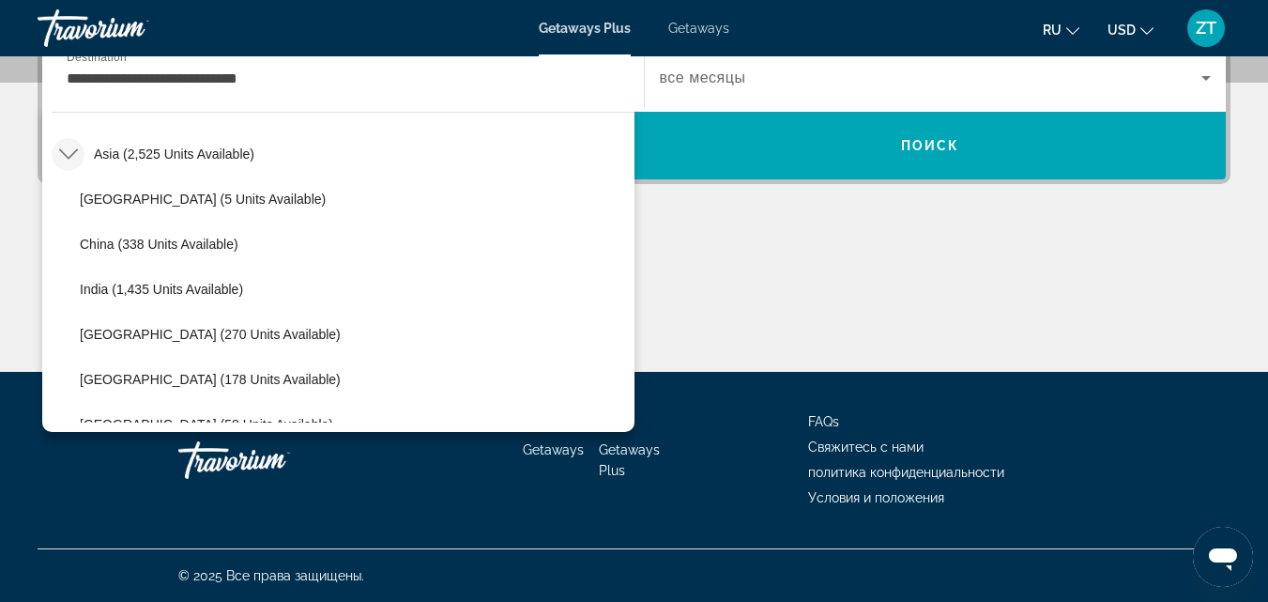
scroll to position [366, 0]
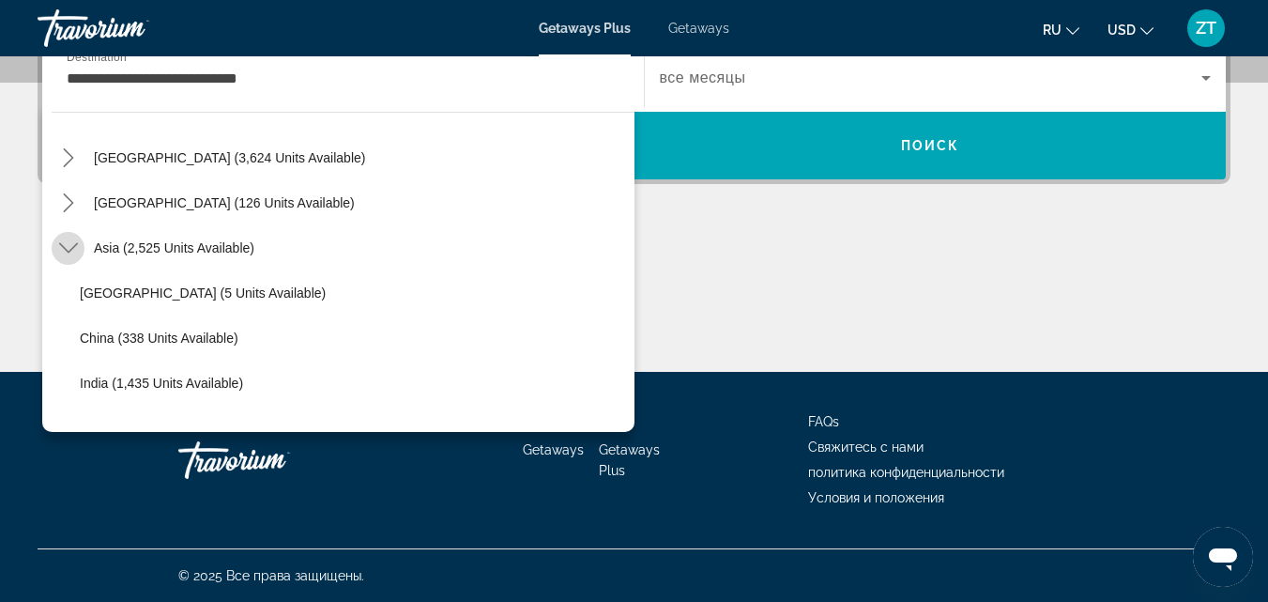
click at [75, 242] on icon "Toggle Asia (2,525 units available) submenu" at bounding box center [68, 247] width 19 height 19
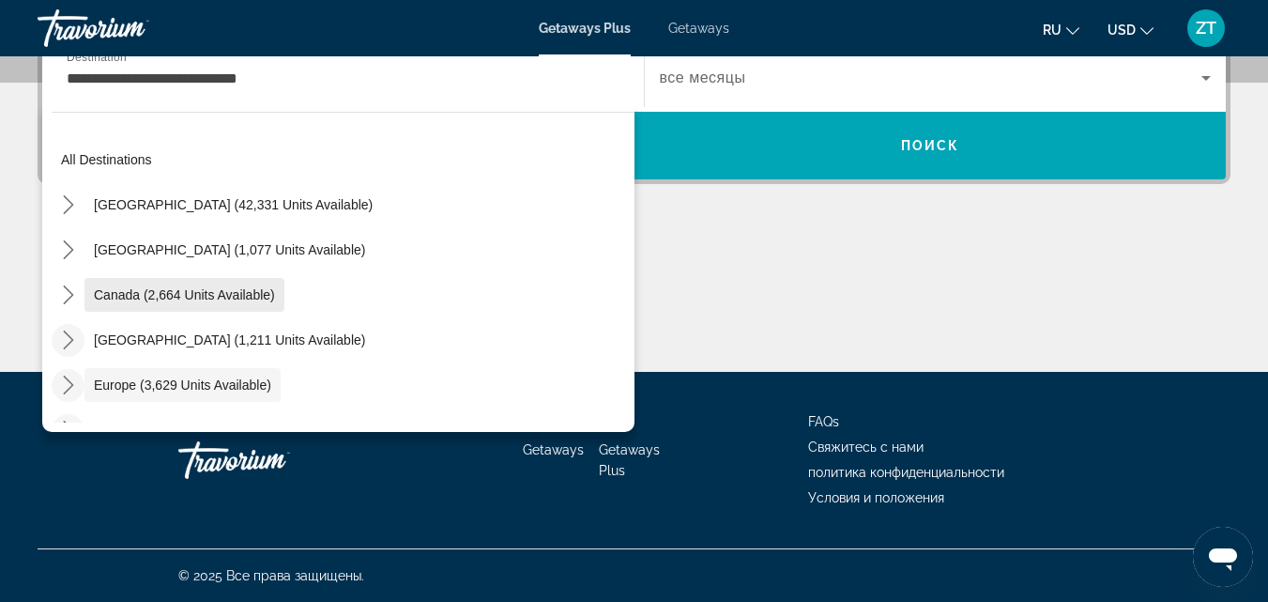
scroll to position [0, 0]
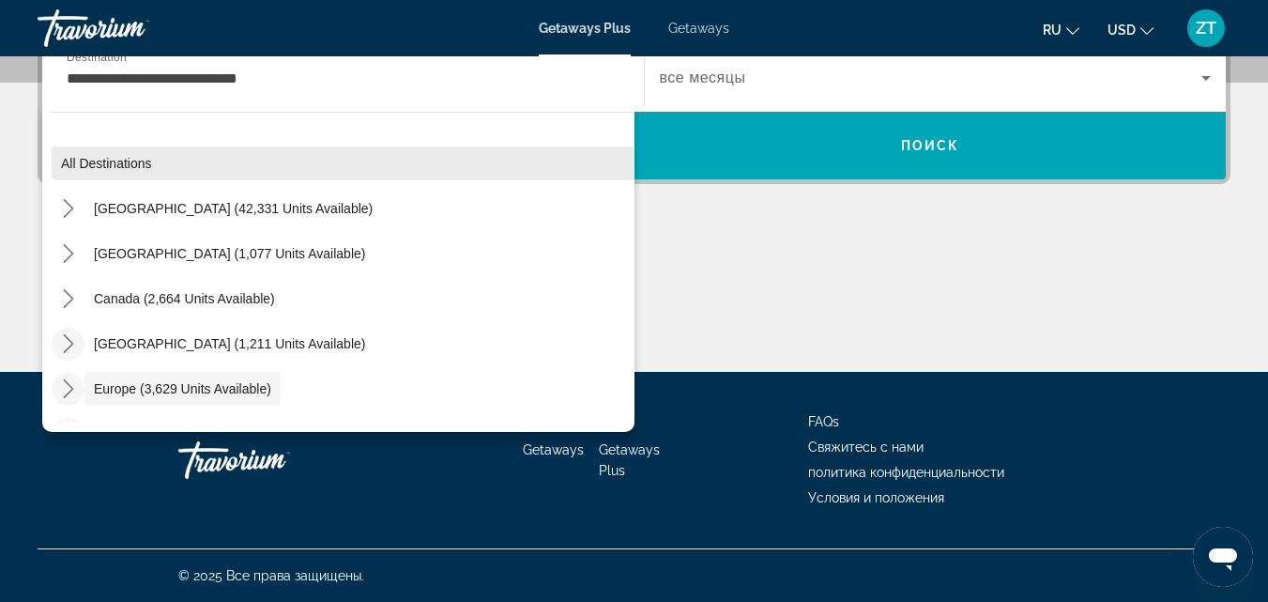
click at [108, 170] on span "All destinations" at bounding box center [106, 163] width 91 height 15
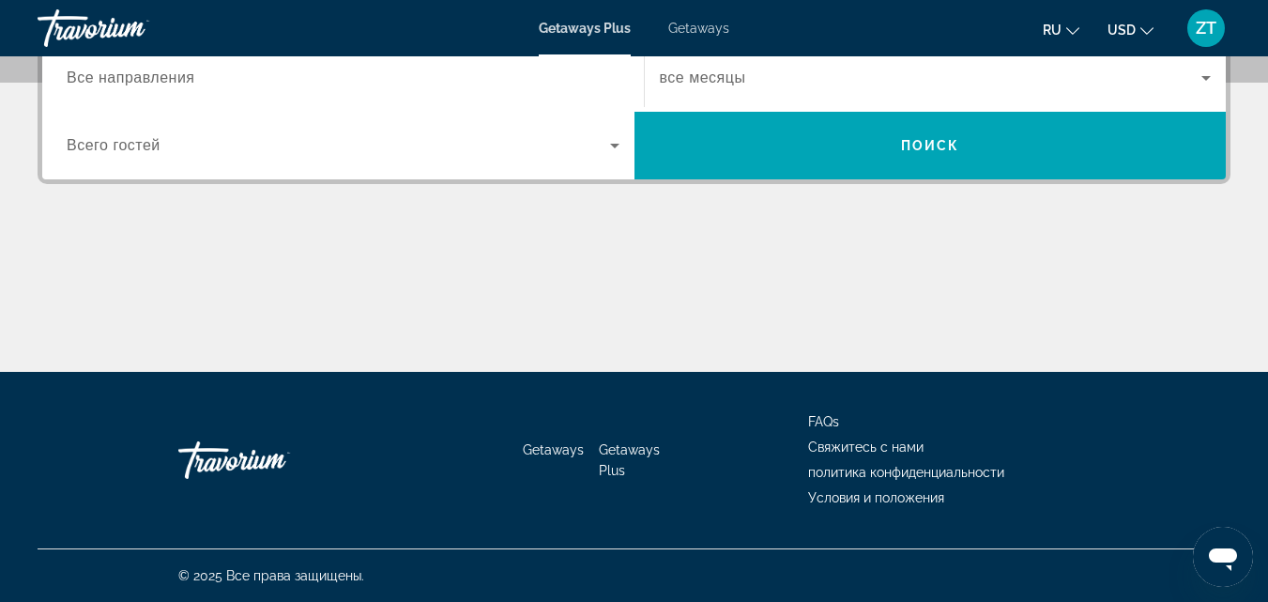
scroll to position [459, 0]
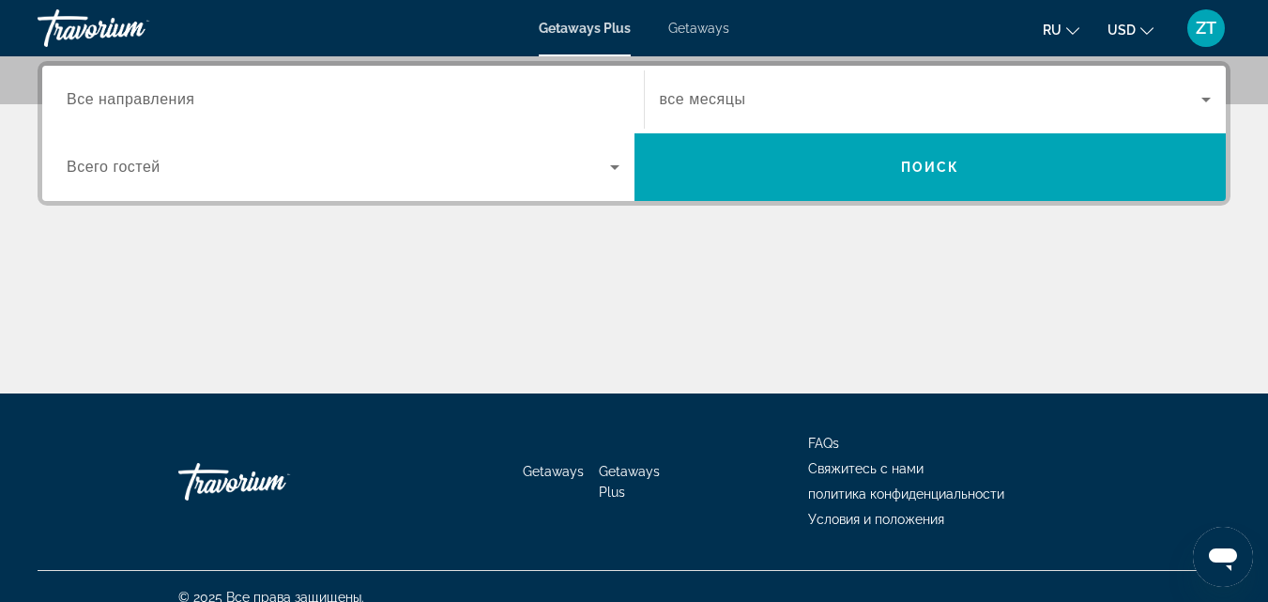
click at [143, 104] on span "Все направления" at bounding box center [131, 99] width 129 height 16
click at [143, 104] on input "Destination Все направления" at bounding box center [343, 100] width 553 height 23
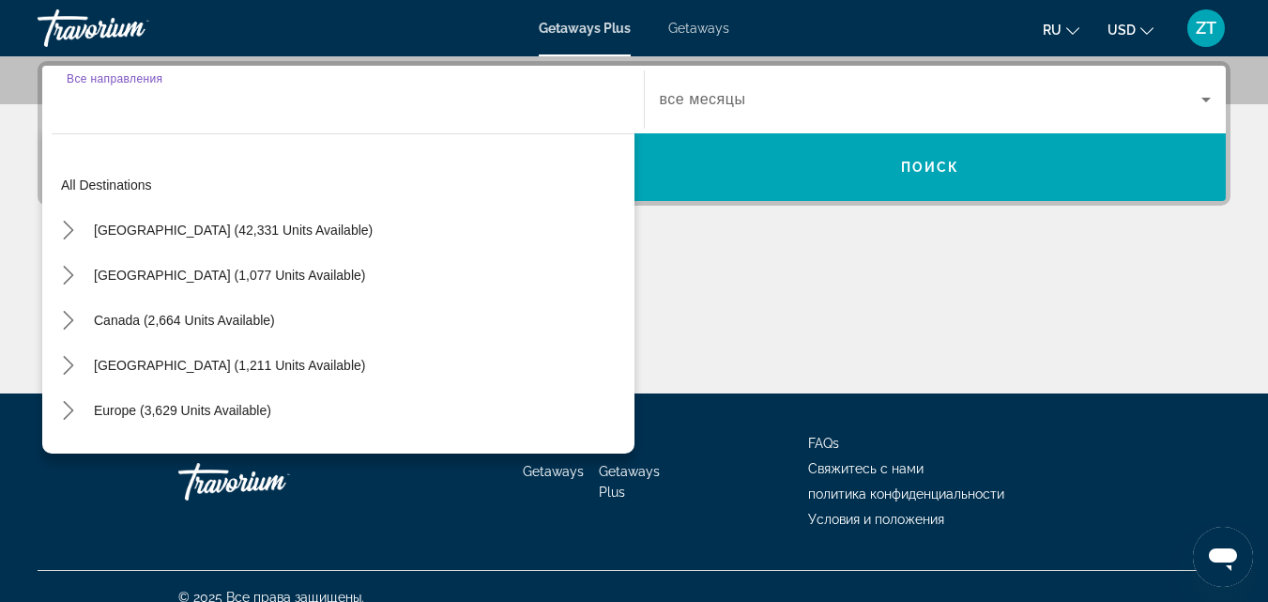
click at [127, 112] on div "Search widget" at bounding box center [343, 99] width 553 height 53
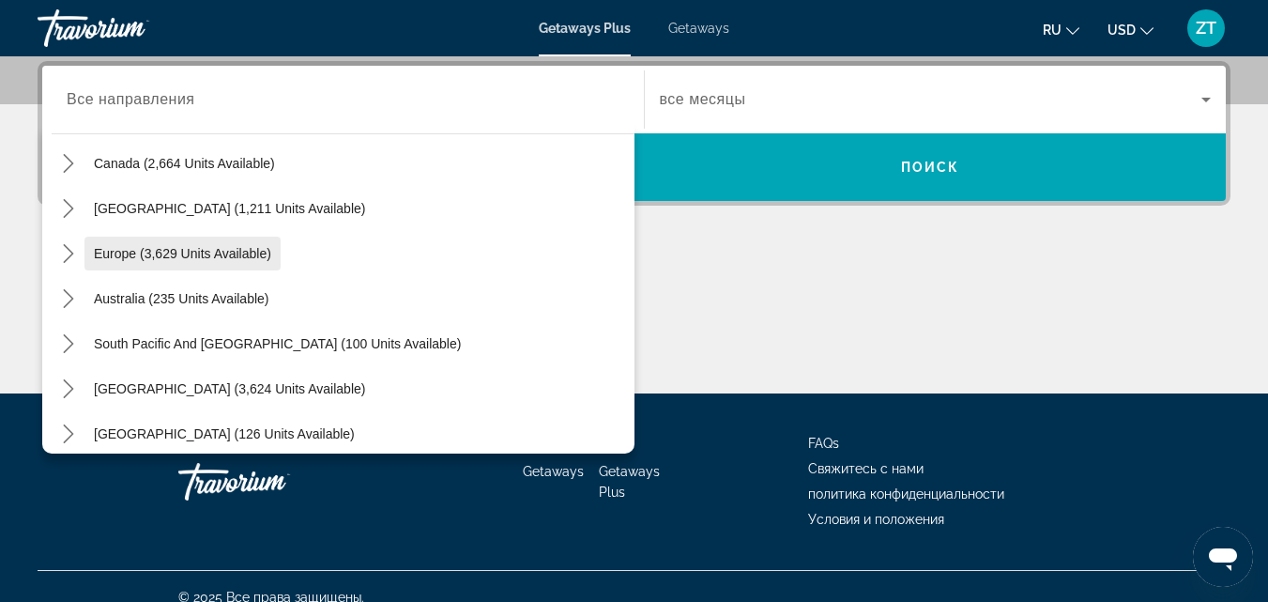
scroll to position [188, 0]
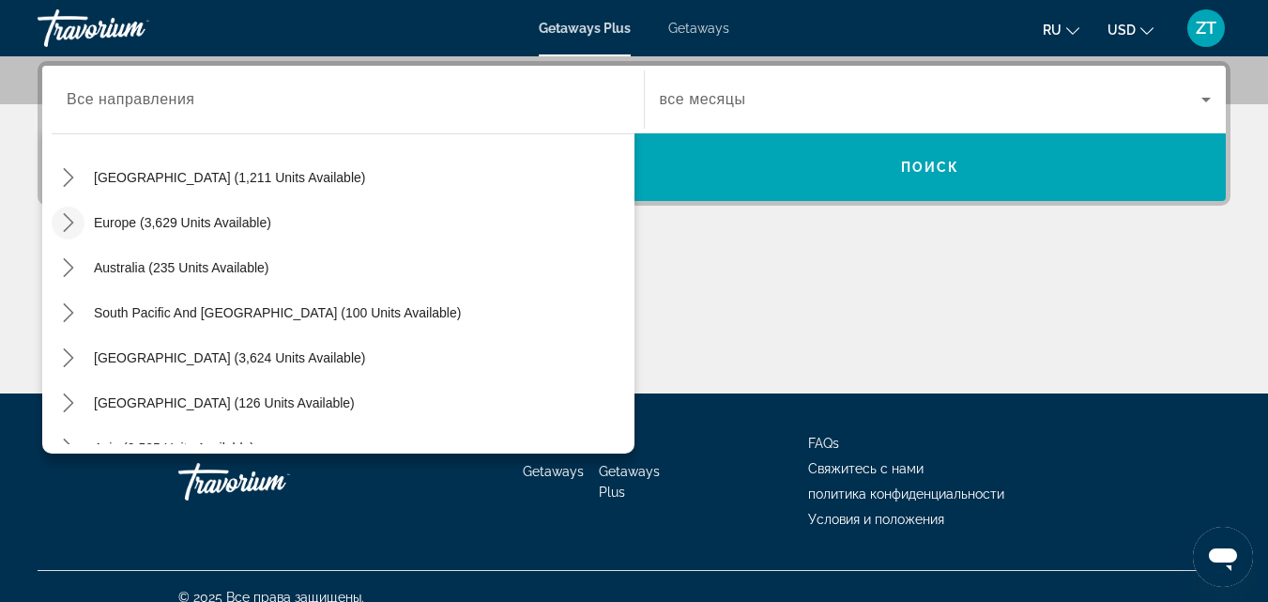
click at [75, 215] on icon "Toggle Europe (3,629 units available) submenu" at bounding box center [68, 222] width 19 height 19
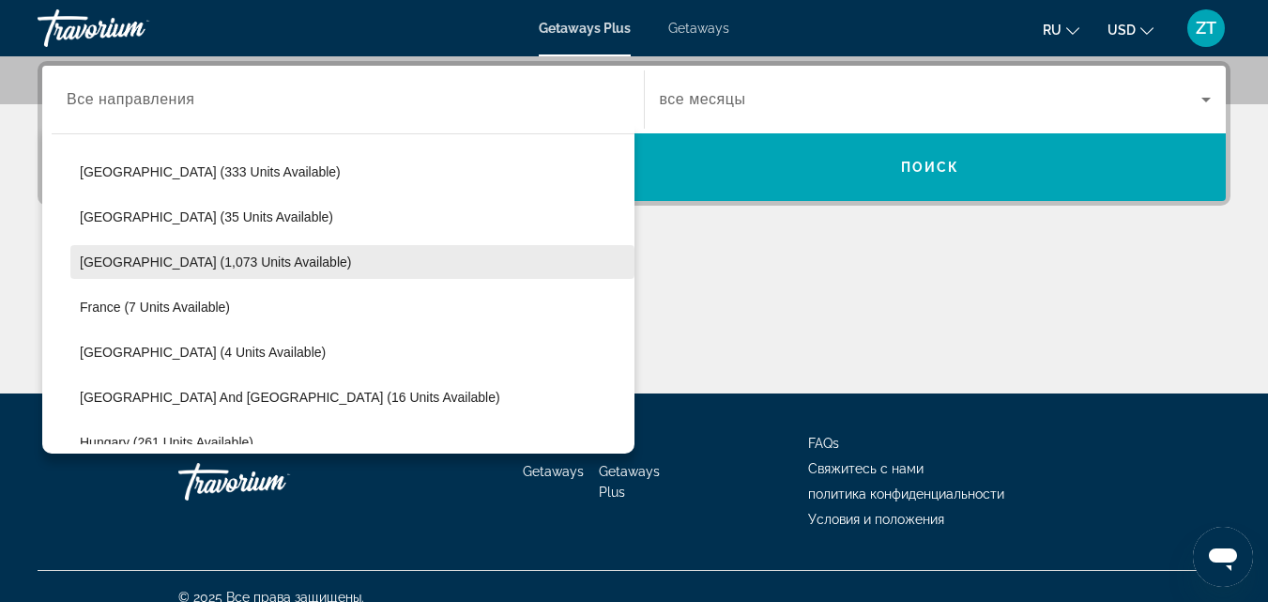
scroll to position [235, 0]
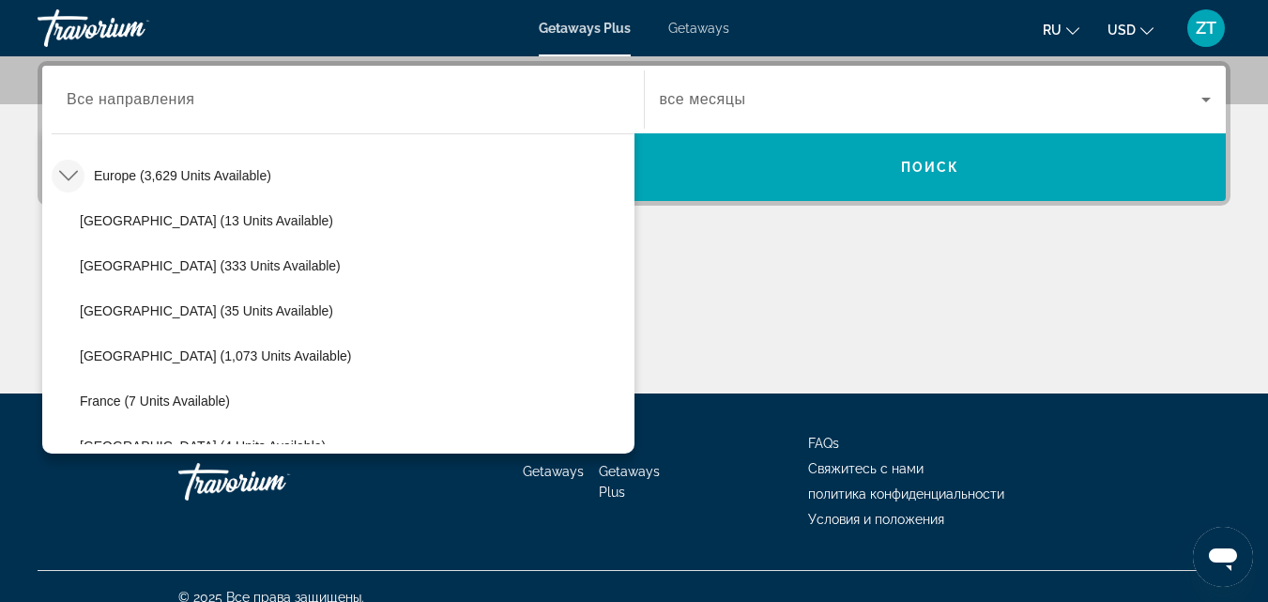
click at [70, 172] on icon "Toggle Europe (3,629 units available) submenu" at bounding box center [68, 175] width 19 height 19
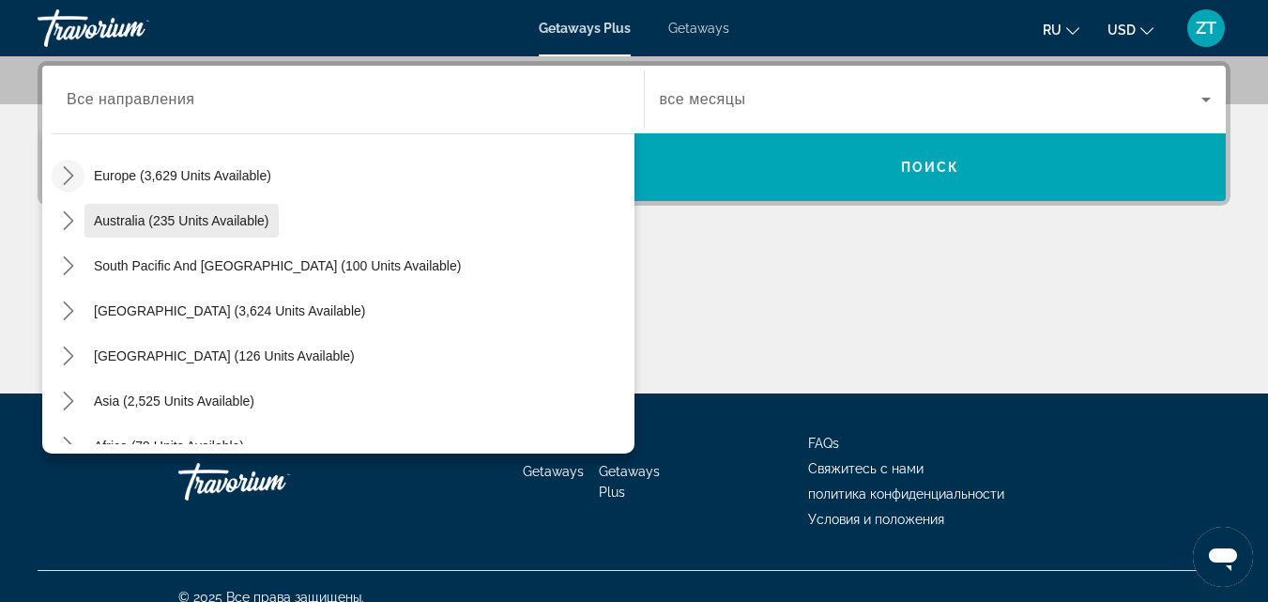
scroll to position [141, 0]
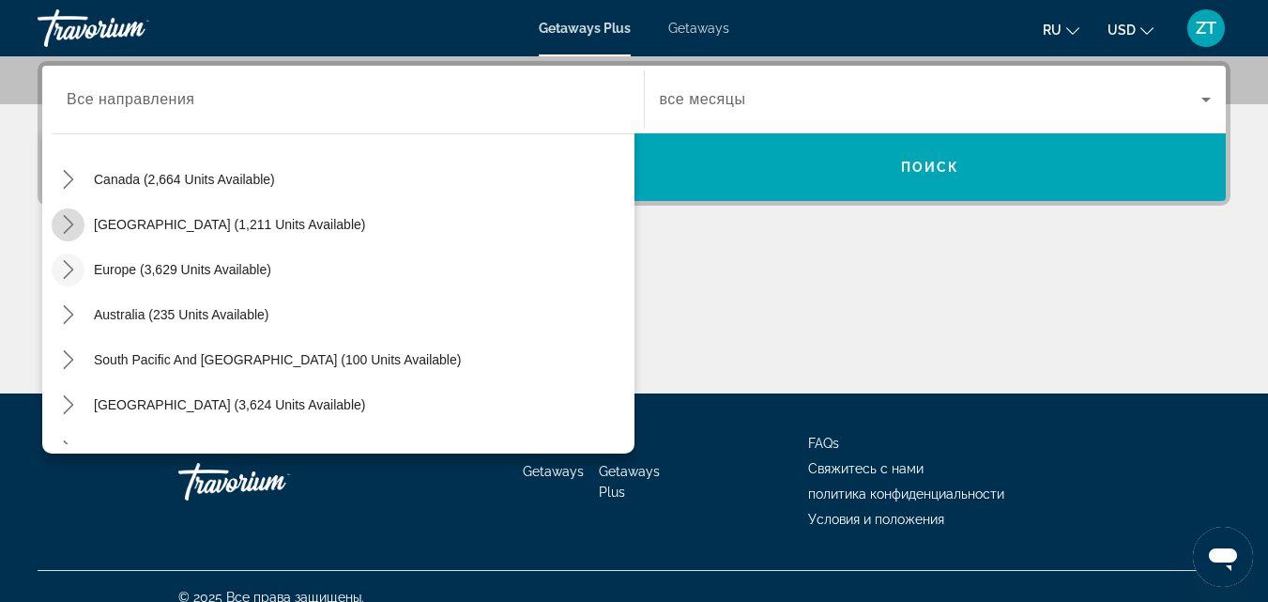
click at [75, 220] on icon "Toggle Caribbean & Atlantic Islands (1,211 units available) submenu" at bounding box center [68, 224] width 19 height 19
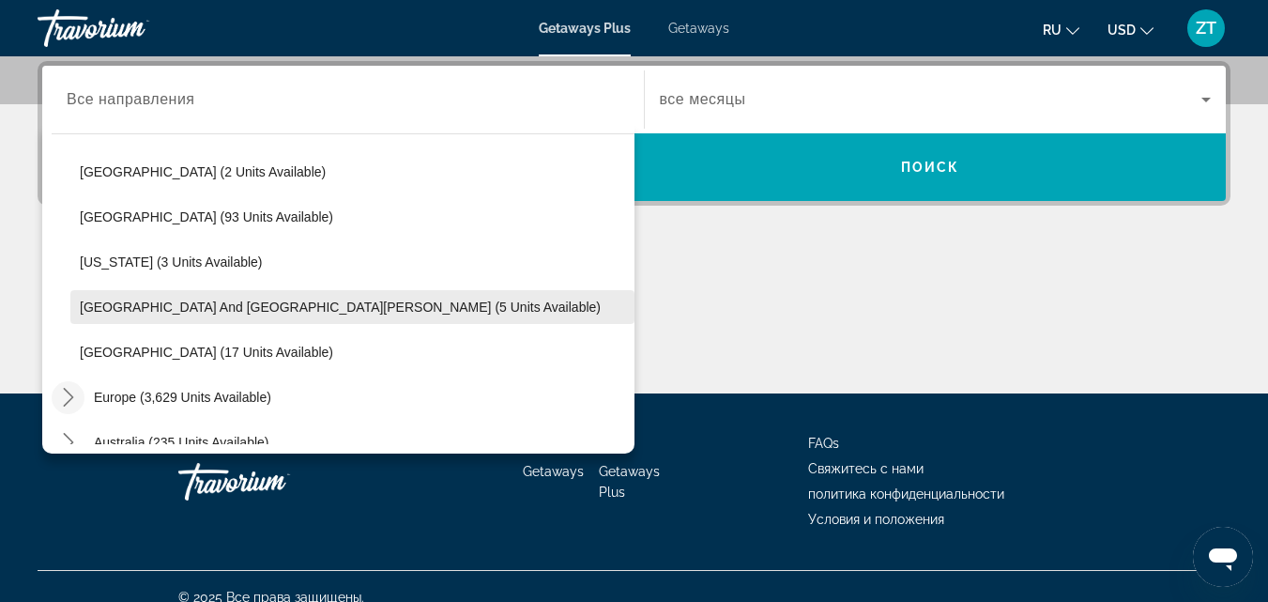
scroll to position [190, 0]
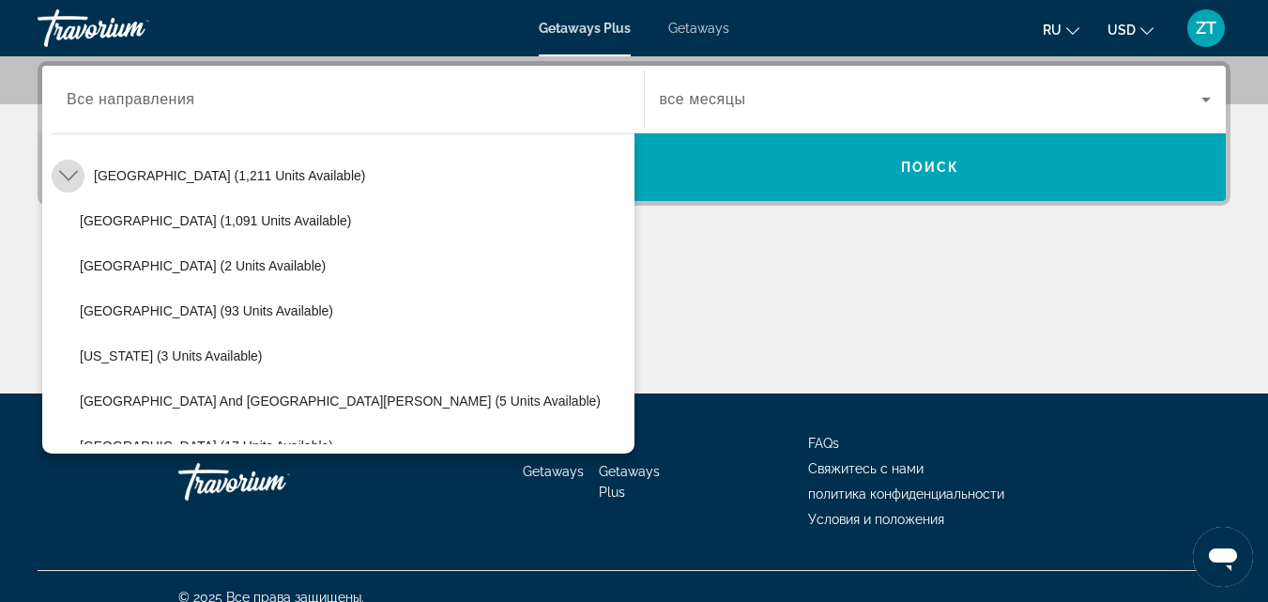
click at [81, 181] on mat-icon "Toggle Caribbean & Atlantic Islands (1,211 units available) submenu" at bounding box center [68, 176] width 33 height 33
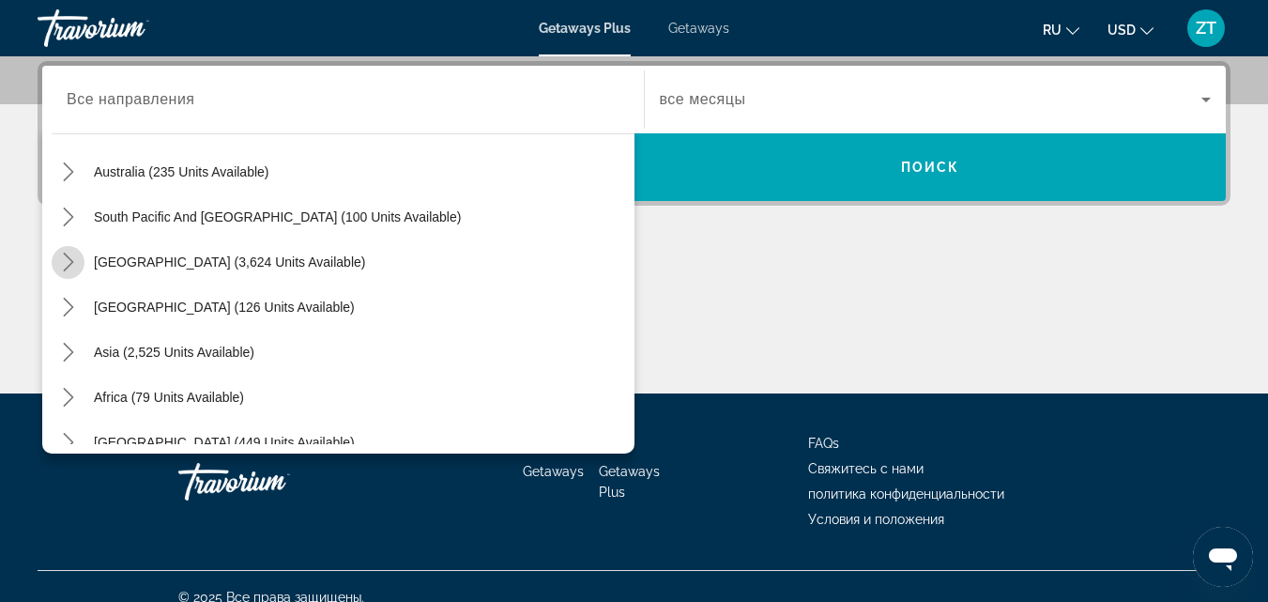
click at [78, 273] on mat-icon "Toggle South America (3,624 units available) submenu" at bounding box center [68, 262] width 33 height 33
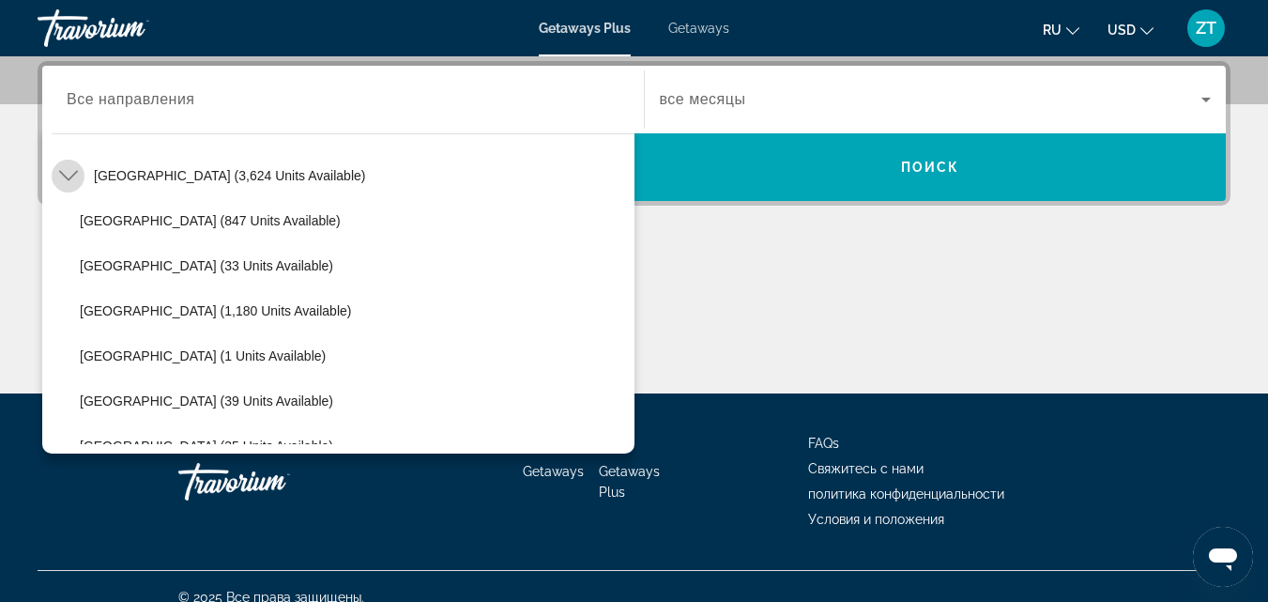
click at [67, 176] on icon "Toggle South America (3,624 units available) submenu" at bounding box center [68, 175] width 19 height 19
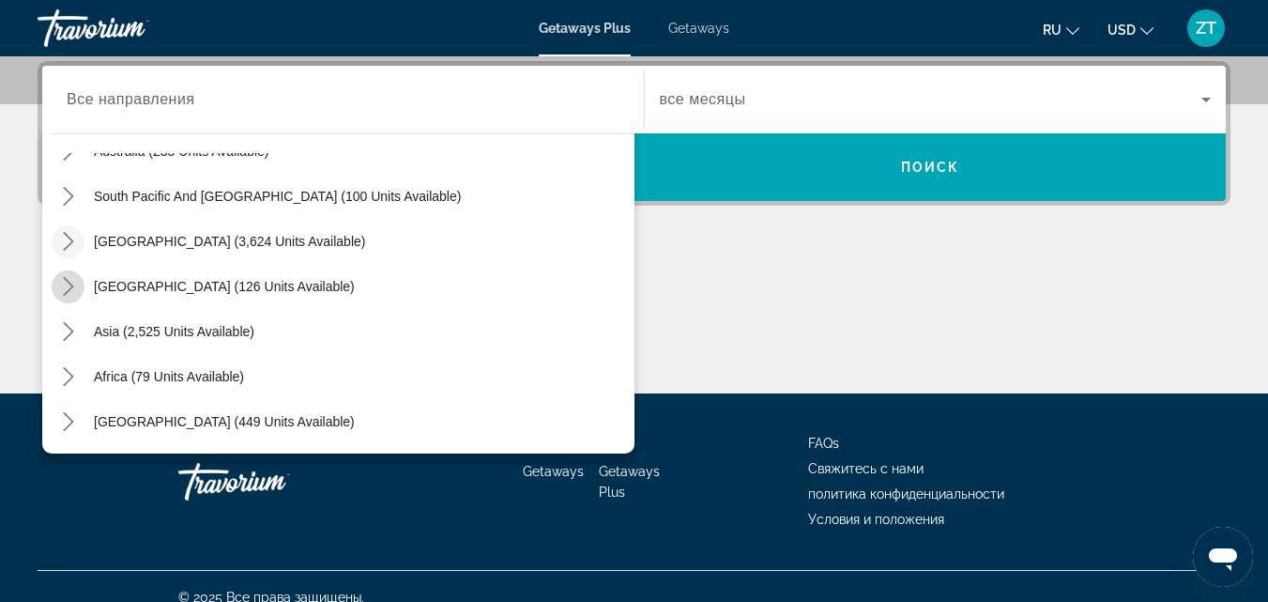
click at [72, 290] on icon "Toggle Central America (126 units available) submenu" at bounding box center [68, 286] width 19 height 19
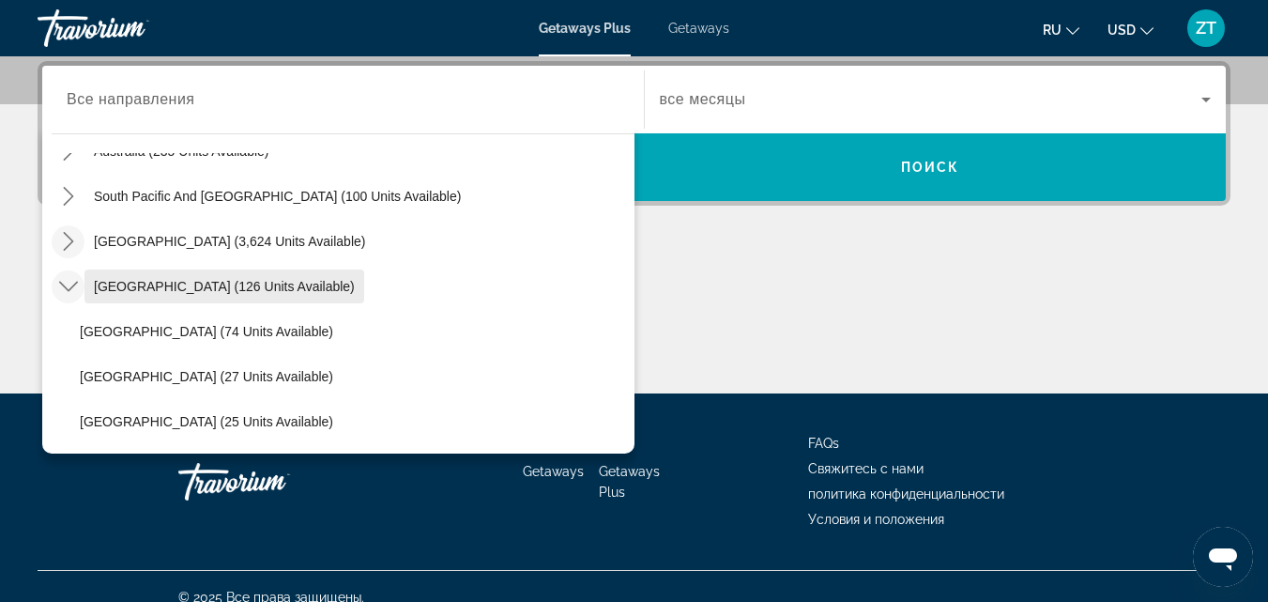
scroll to position [398, 0]
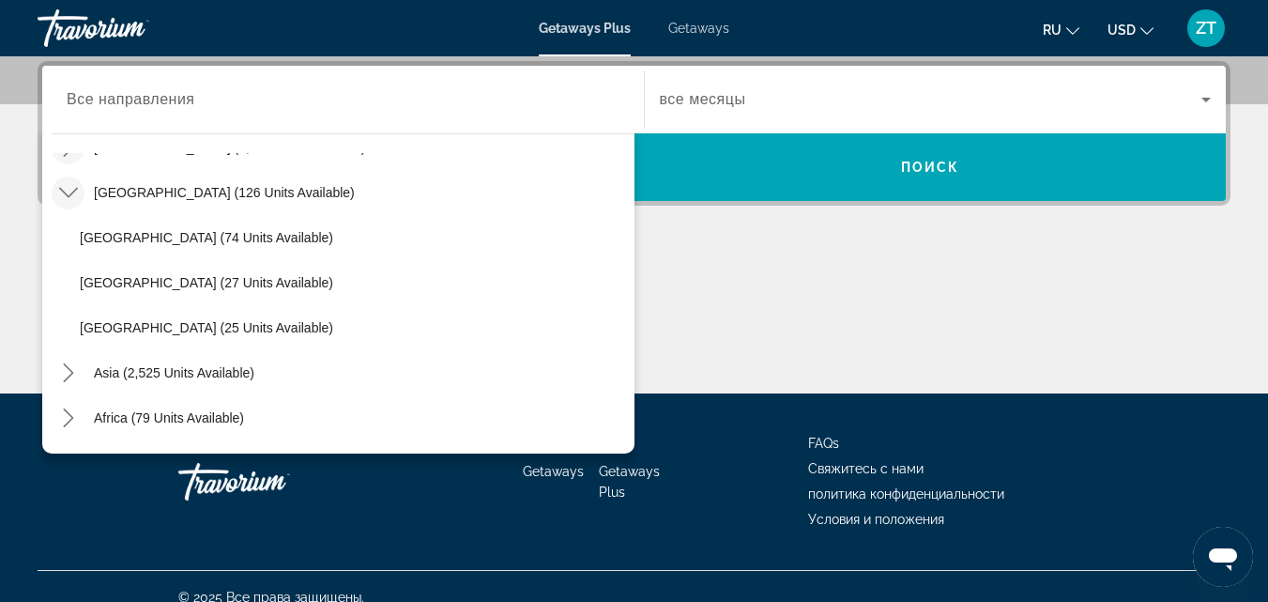
click at [63, 195] on icon "Toggle Central America (126 units available) submenu" at bounding box center [68, 192] width 19 height 19
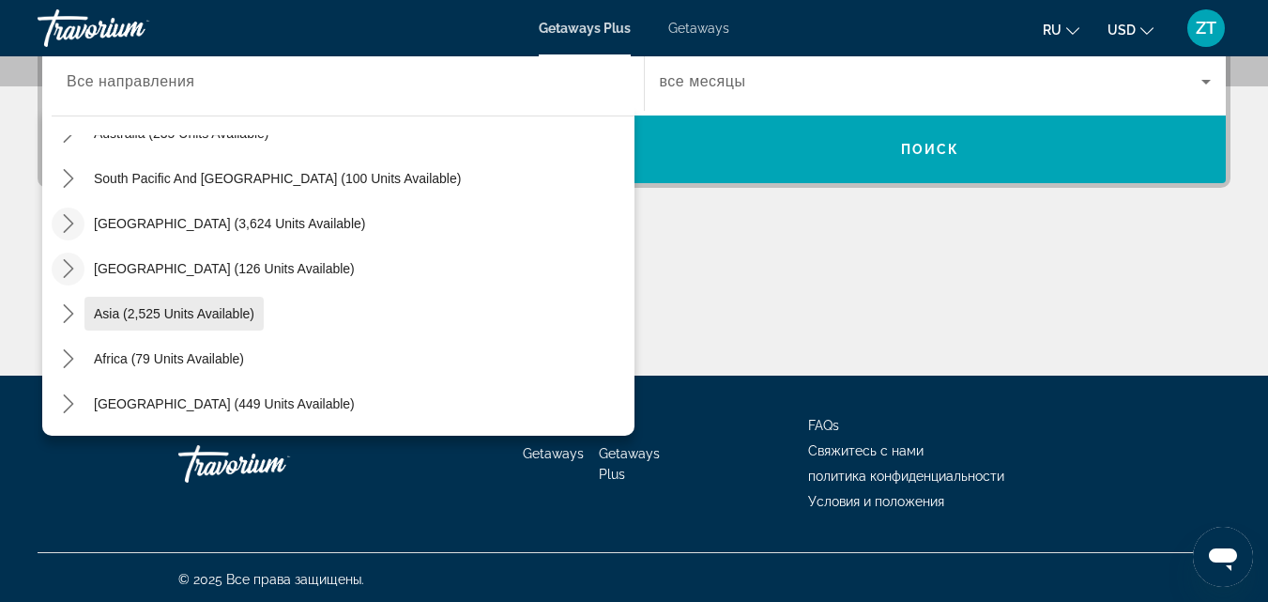
scroll to position [481, 0]
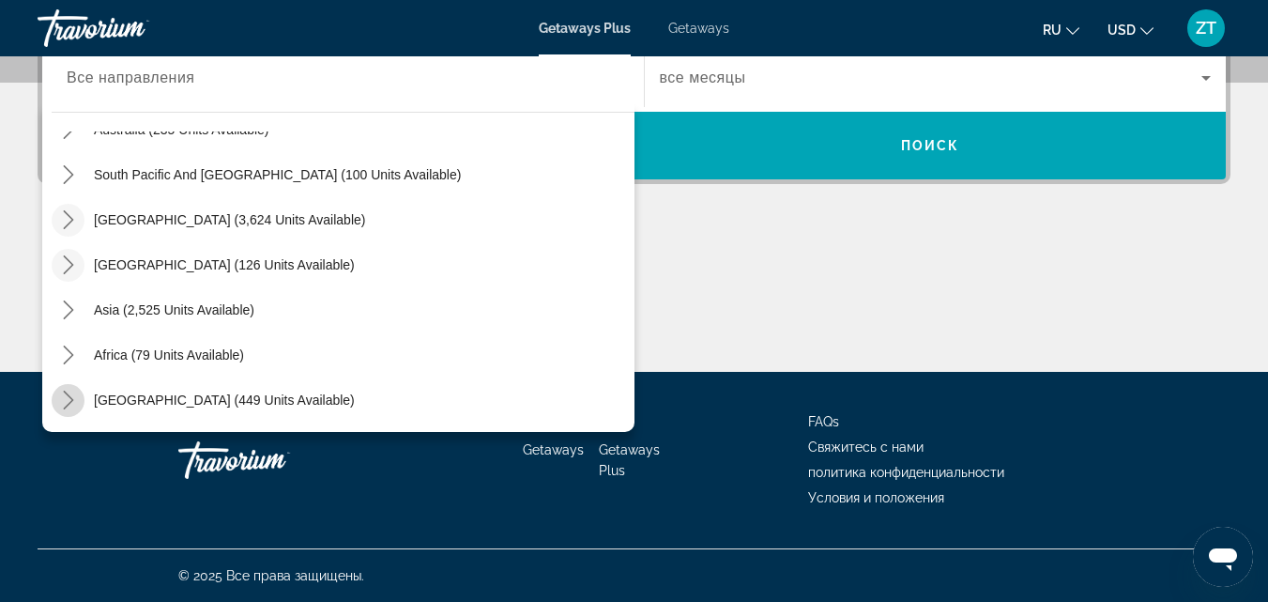
click at [66, 410] on mat-icon "Toggle Middle East (449 units available) submenu" at bounding box center [68, 400] width 33 height 33
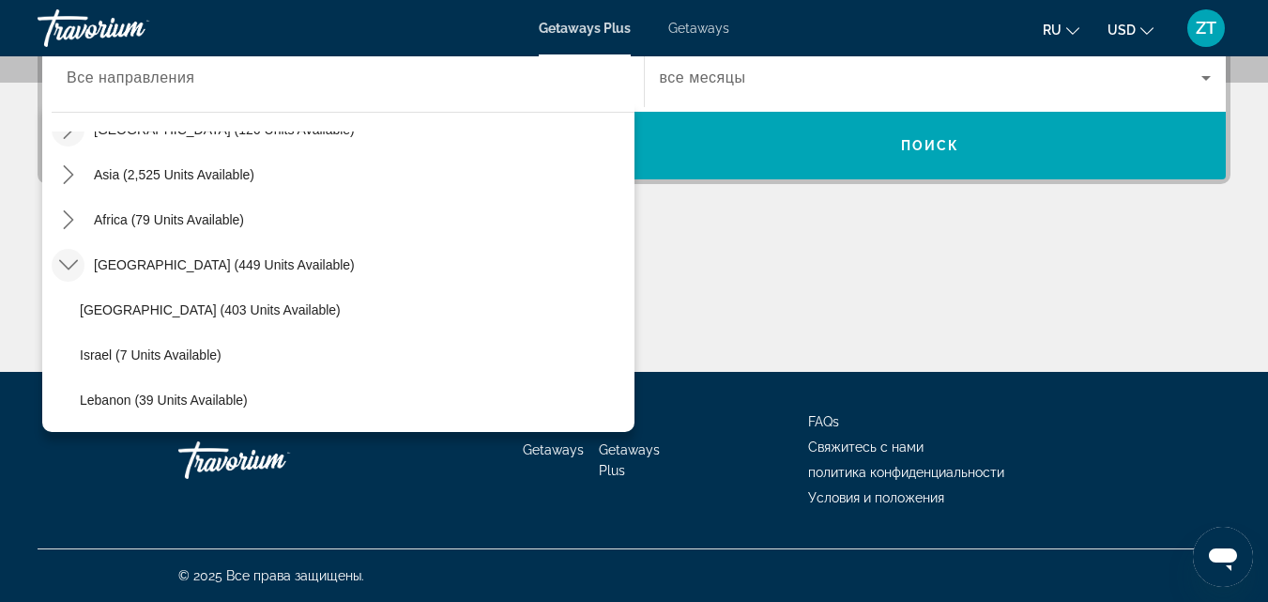
click at [70, 252] on mat-icon "Toggle Middle East (449 units available) submenu" at bounding box center [68, 265] width 33 height 33
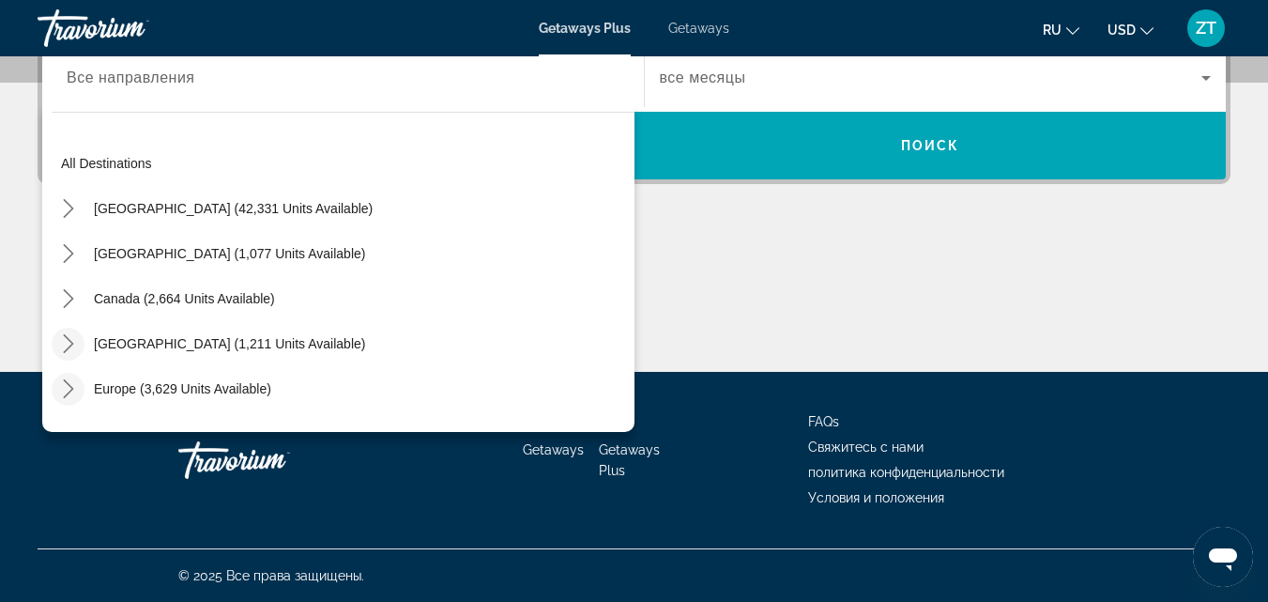
scroll to position [304, 0]
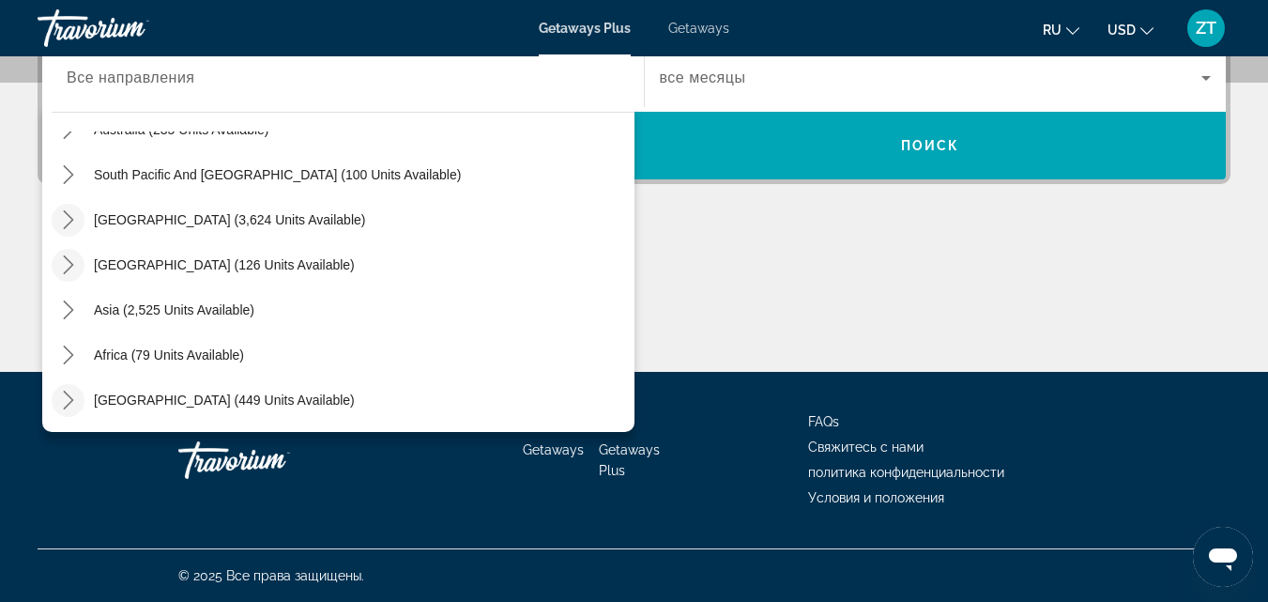
click at [746, 297] on div "Main content" at bounding box center [634, 301] width 1193 height 141
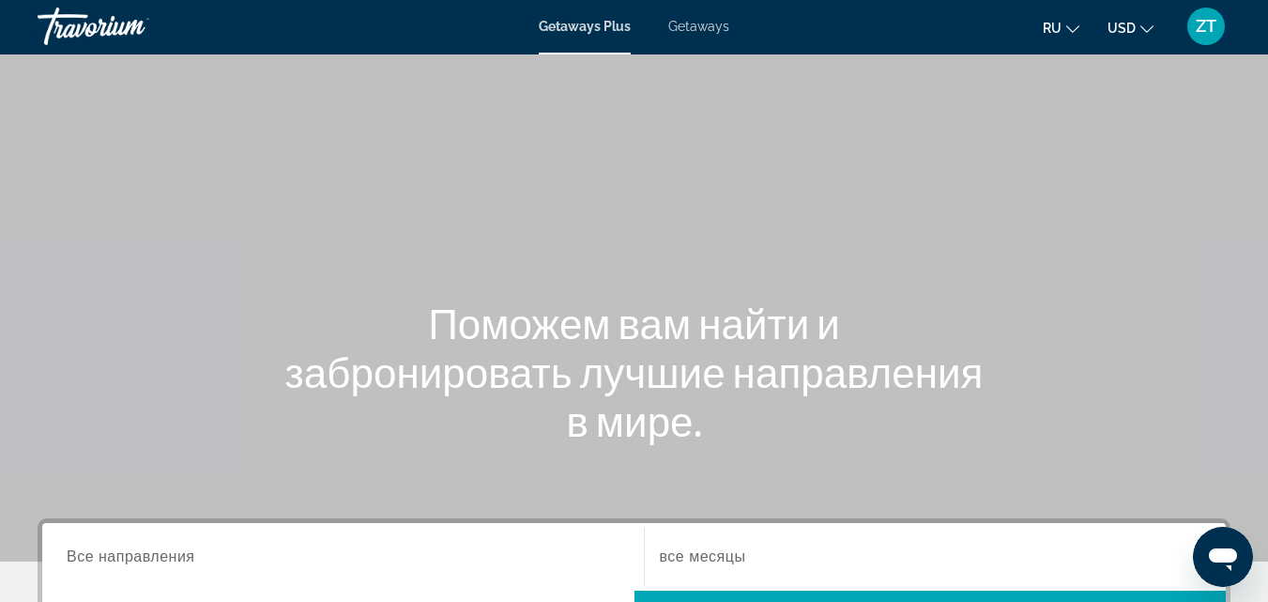
scroll to position [0, 0]
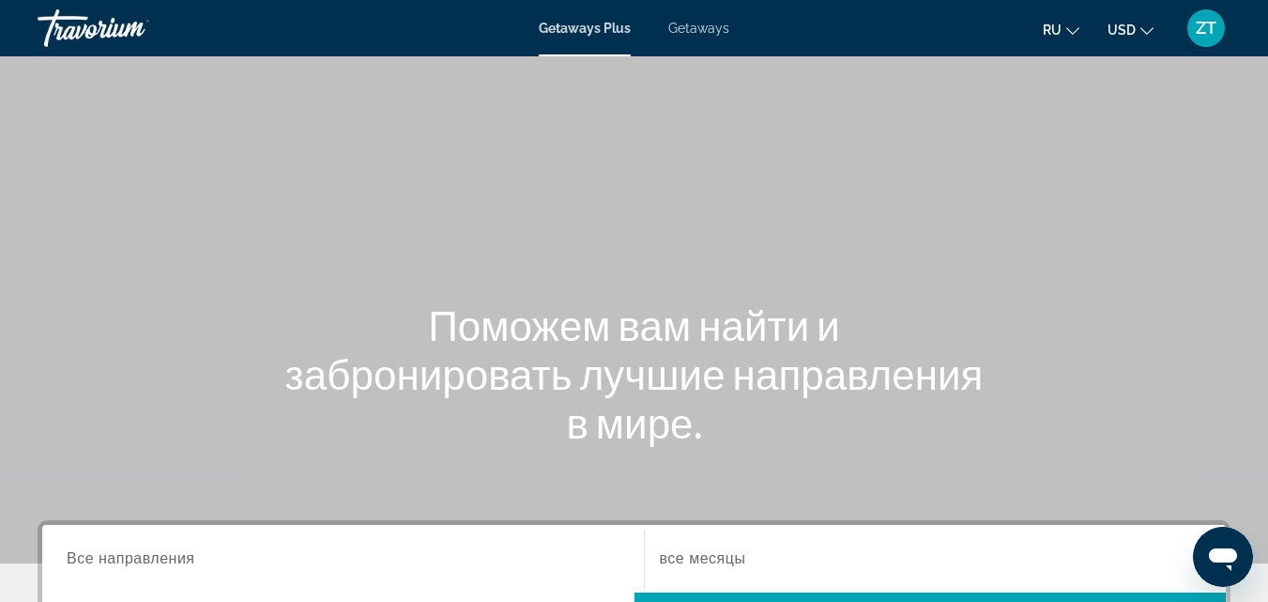
click at [714, 31] on span "Getaways" at bounding box center [698, 28] width 61 height 15
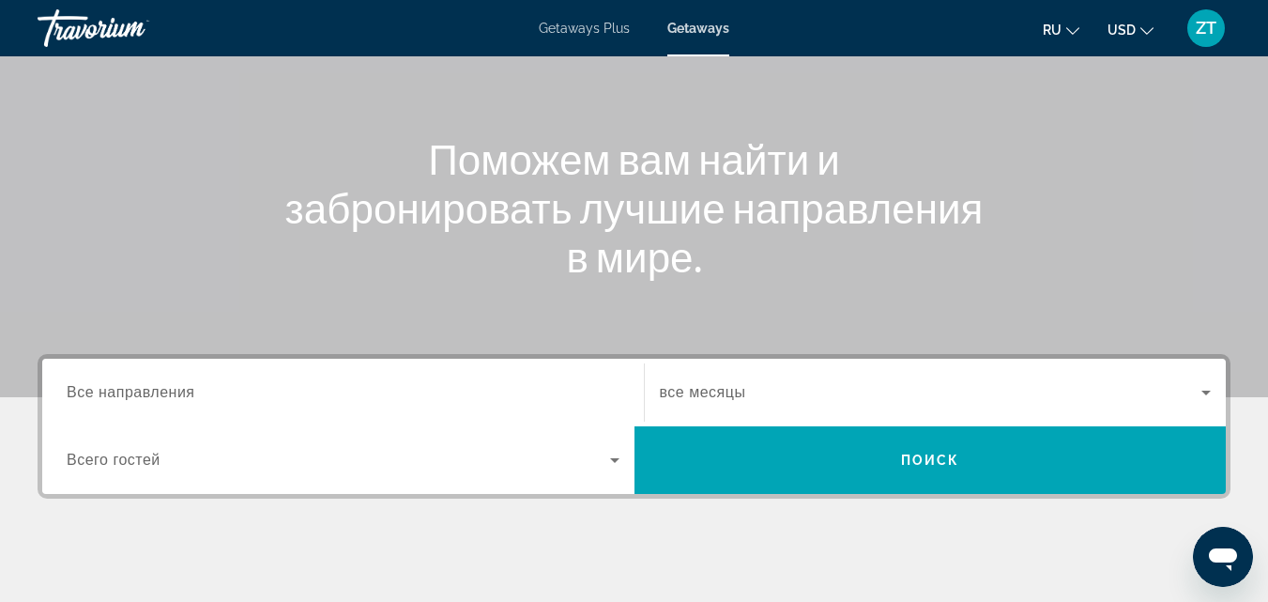
scroll to position [188, 0]
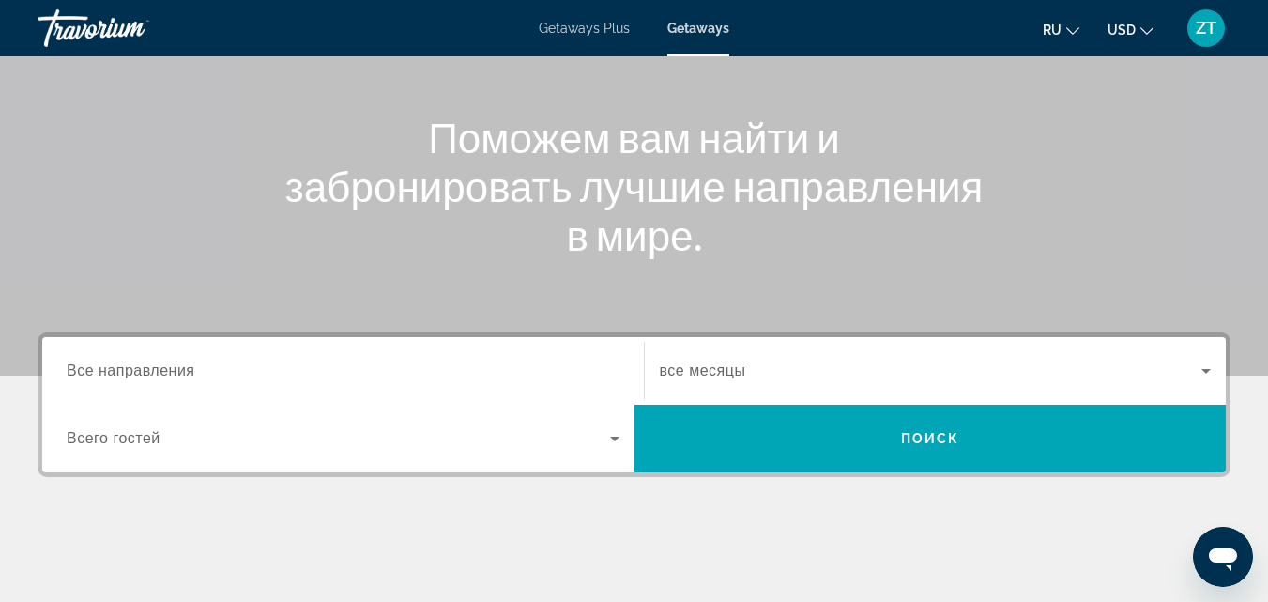
click at [440, 389] on div "Search widget" at bounding box center [343, 370] width 553 height 53
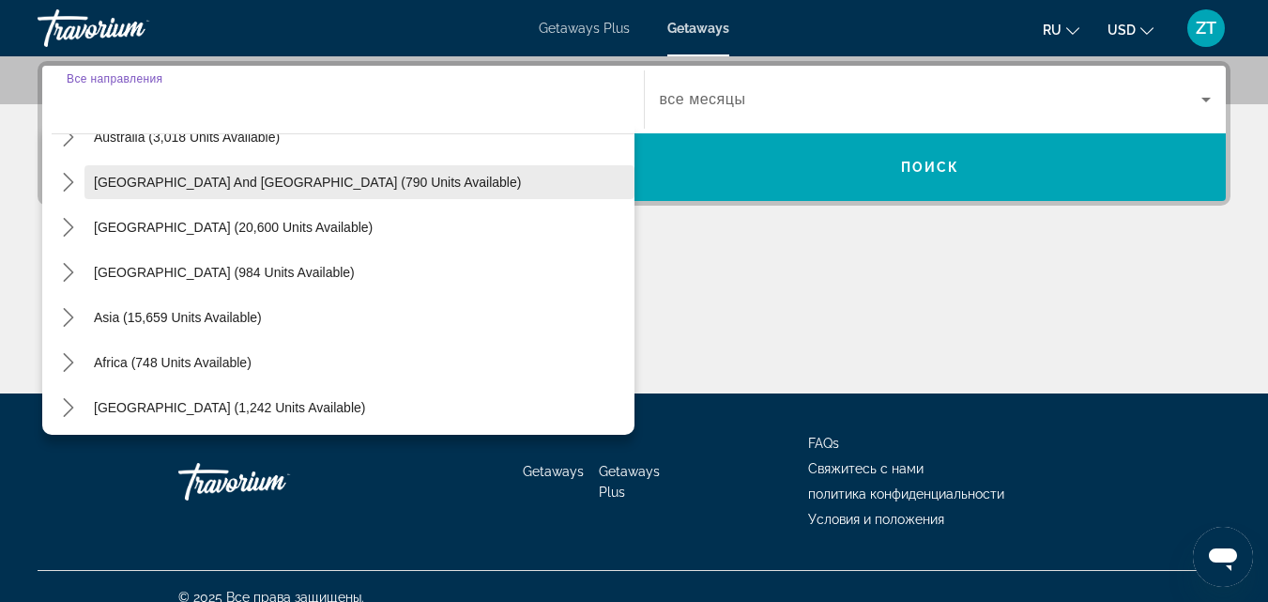
scroll to position [304, 0]
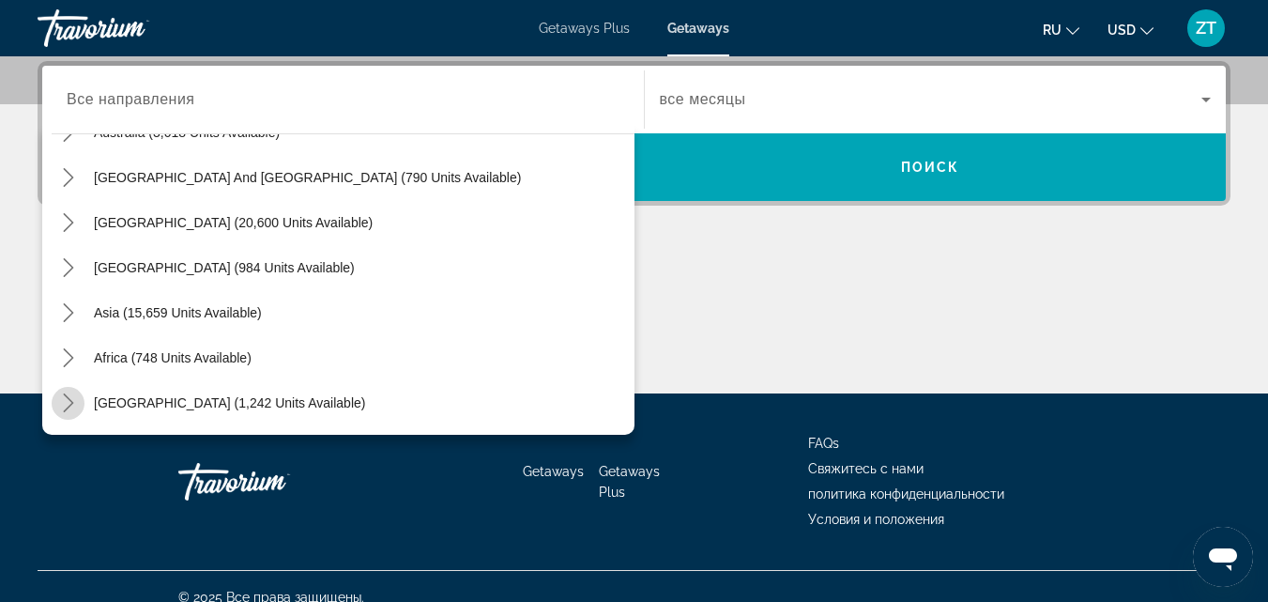
click at [75, 405] on icon "Toggle Middle East (1,242 units available) submenu" at bounding box center [68, 402] width 19 height 19
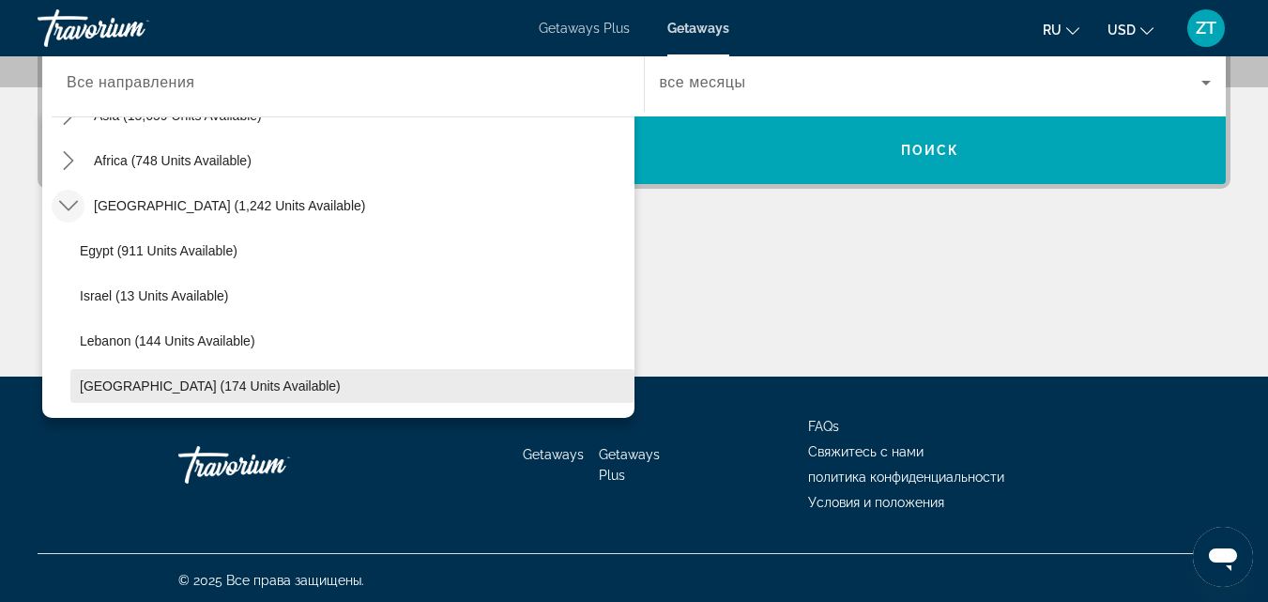
scroll to position [481, 0]
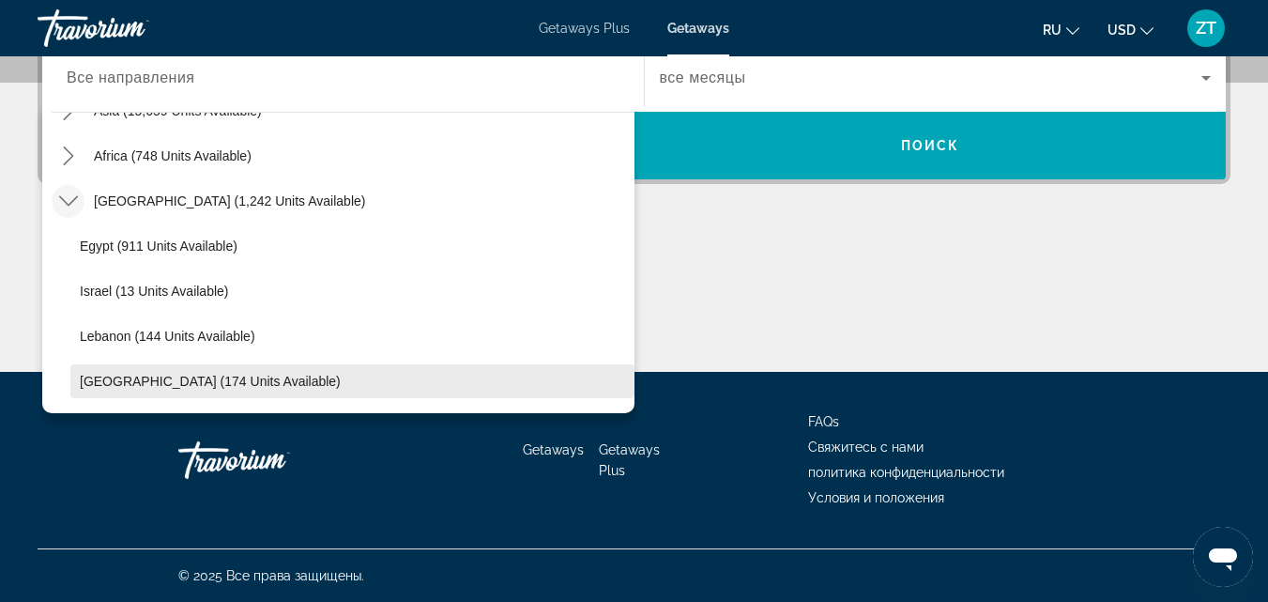
click at [129, 388] on span "[GEOGRAPHIC_DATA] (174 units available)" at bounding box center [210, 381] width 261 height 15
type input "**********"
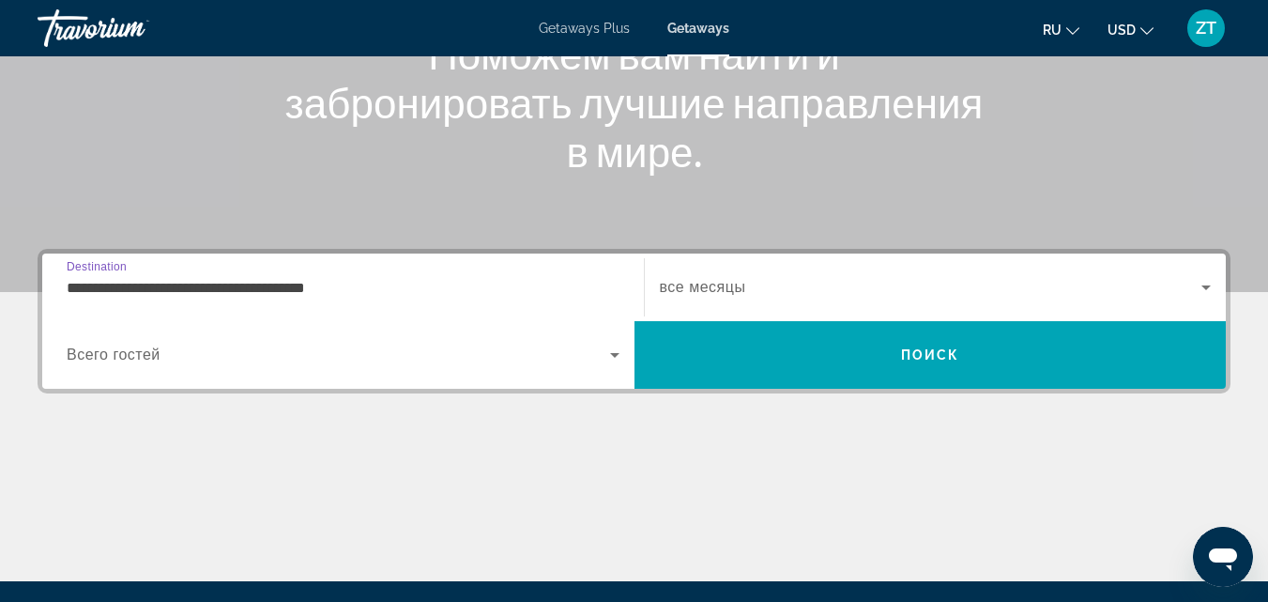
click at [217, 347] on span "Search widget" at bounding box center [338, 355] width 543 height 23
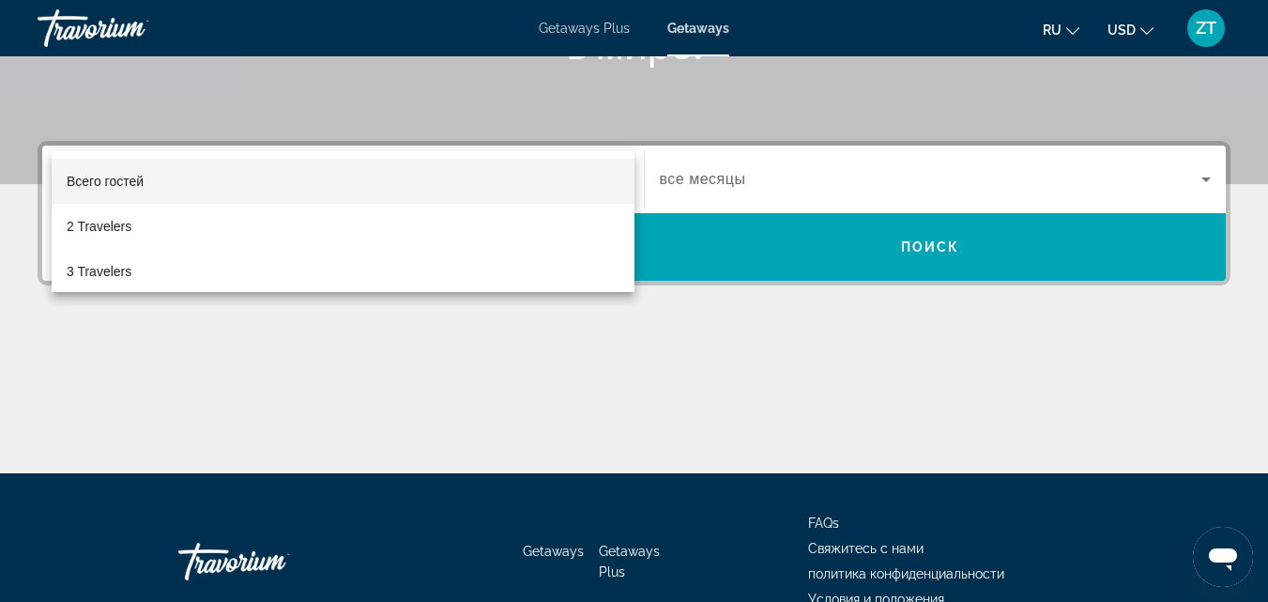
scroll to position [271, 0]
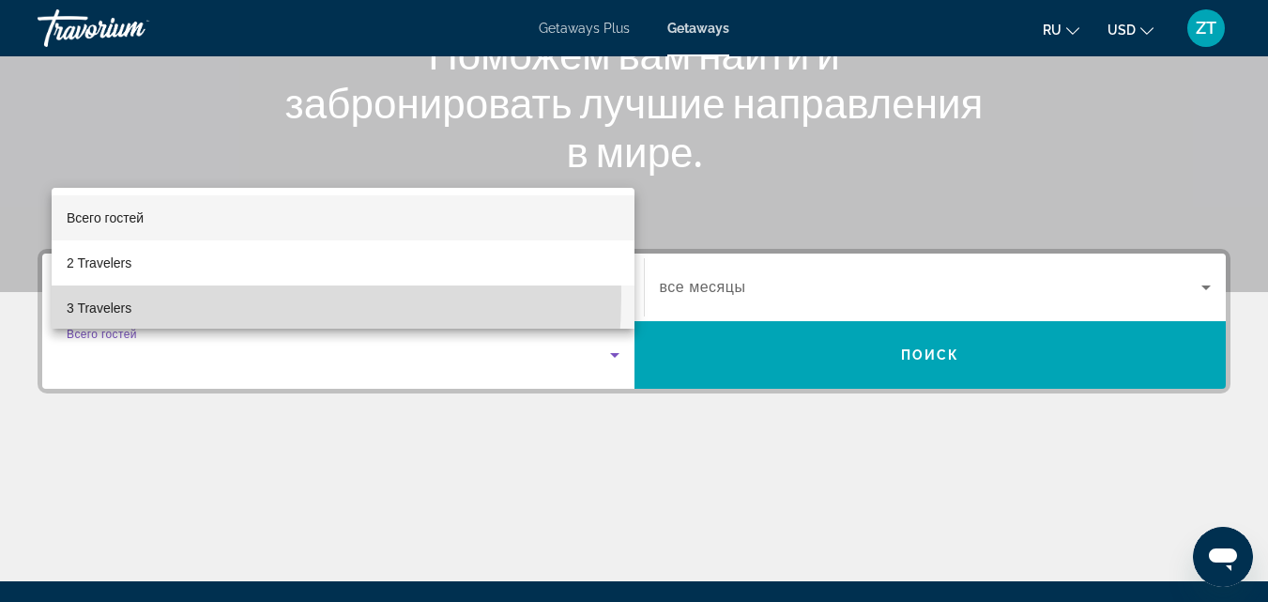
click at [129, 297] on mat-option "3 Travelers" at bounding box center [343, 307] width 583 height 45
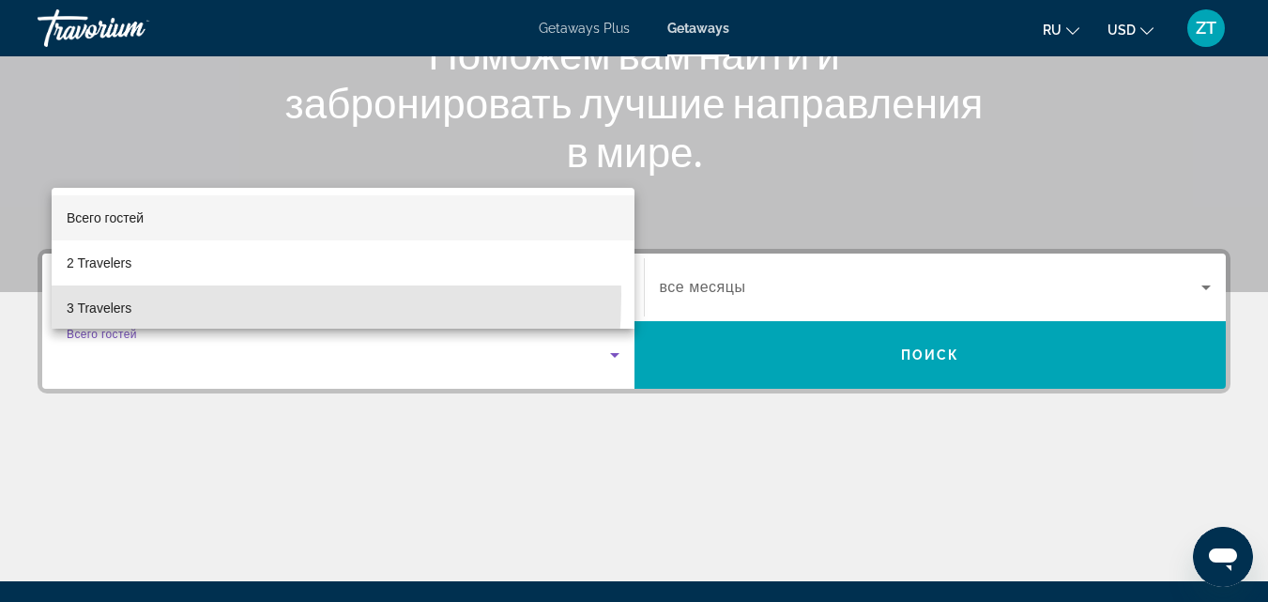
scroll to position [0, 0]
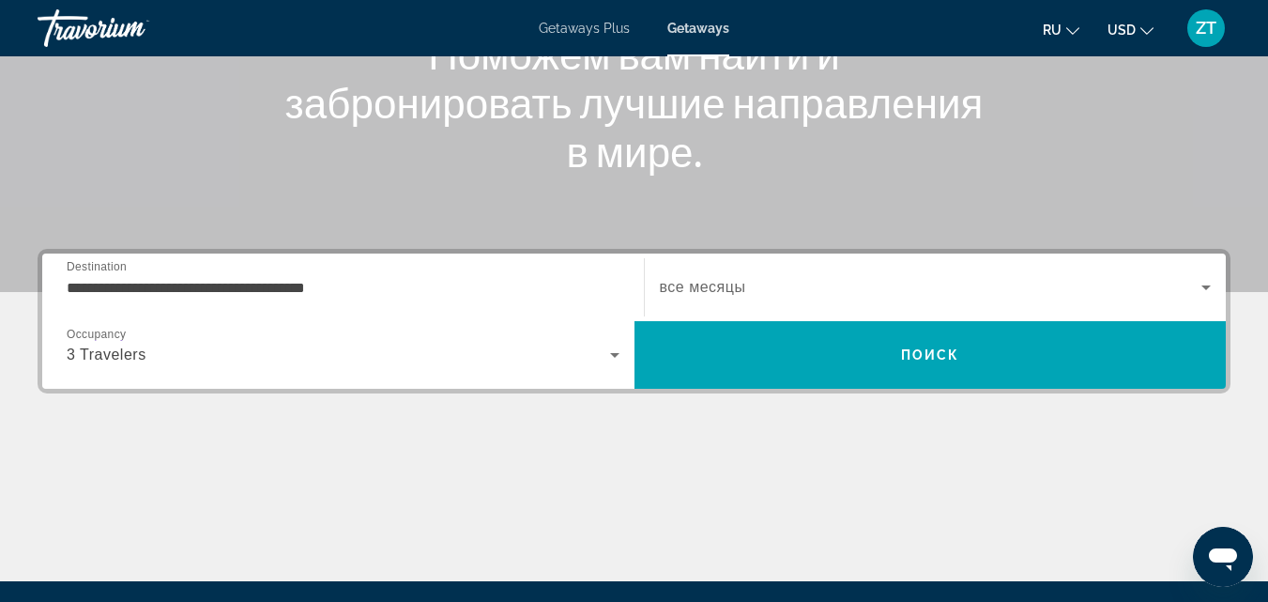
click at [736, 285] on span "все месяцы" at bounding box center [703, 287] width 86 height 16
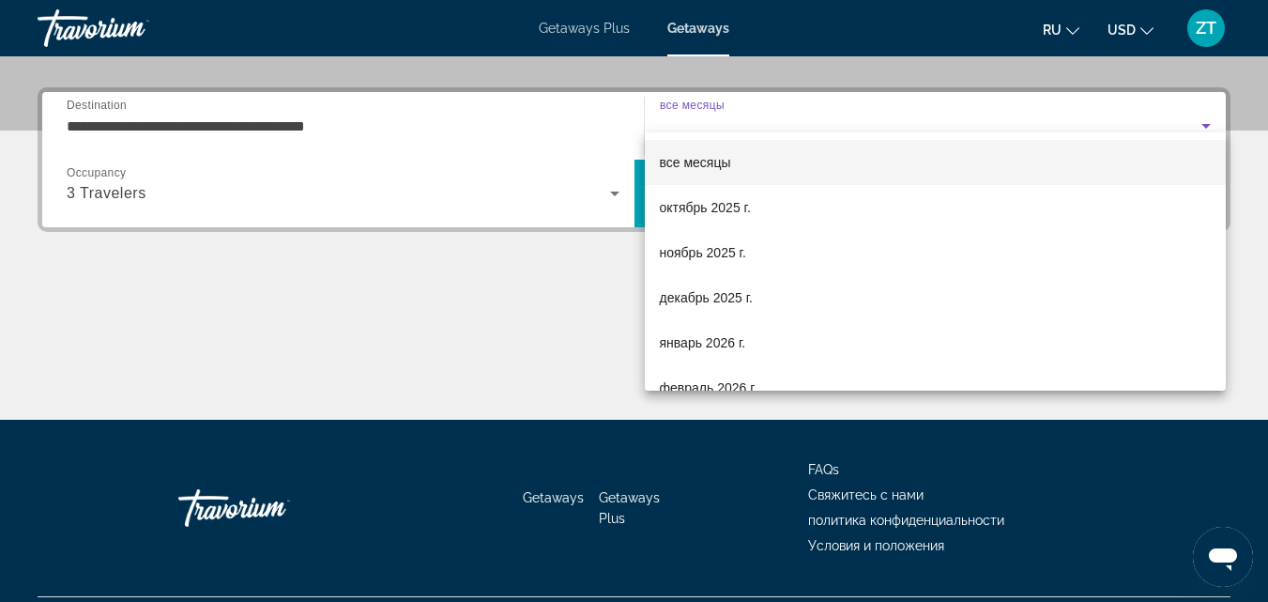
scroll to position [459, 0]
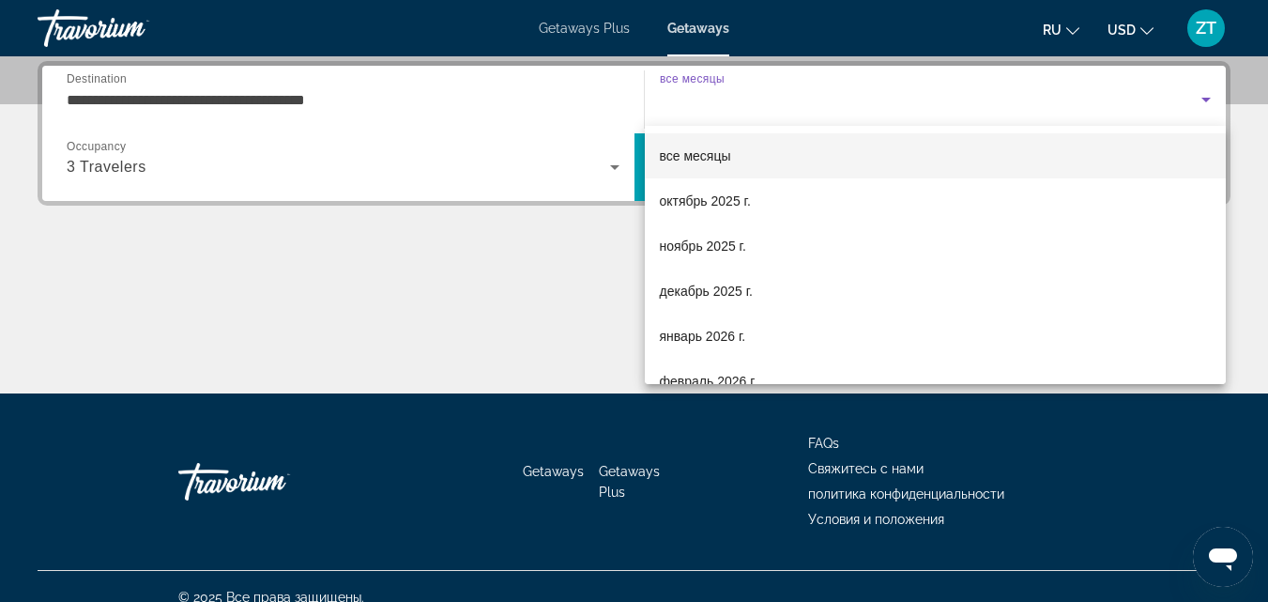
click at [582, 155] on div at bounding box center [634, 301] width 1268 height 602
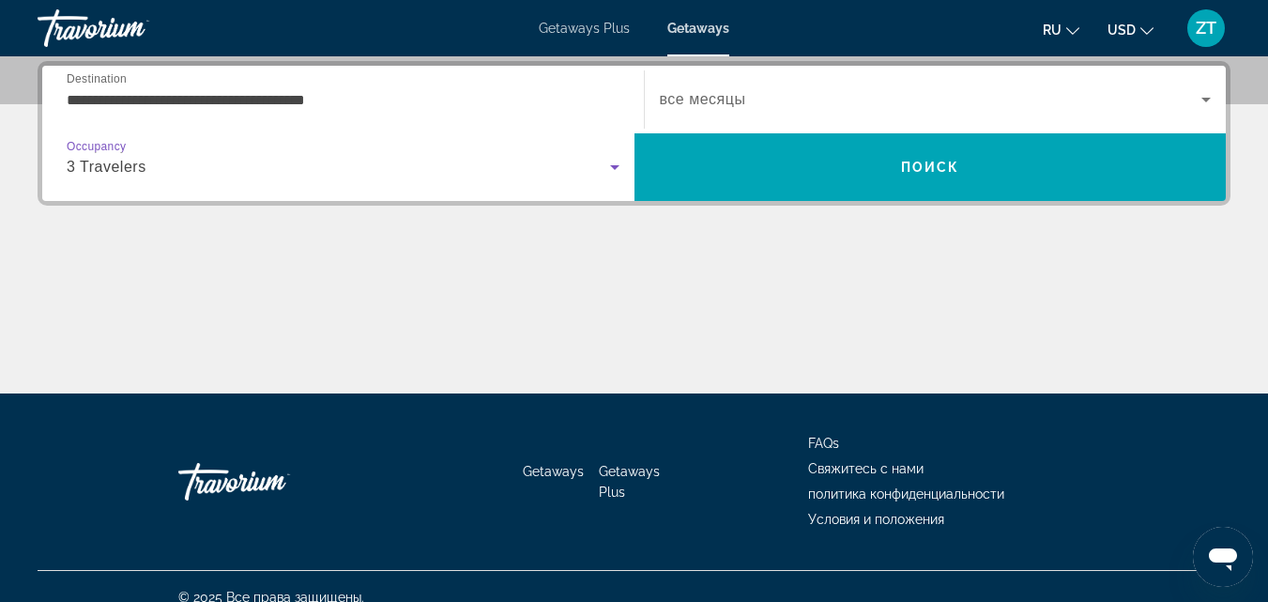
click at [614, 169] on icon "Search widget" at bounding box center [614, 167] width 9 height 5
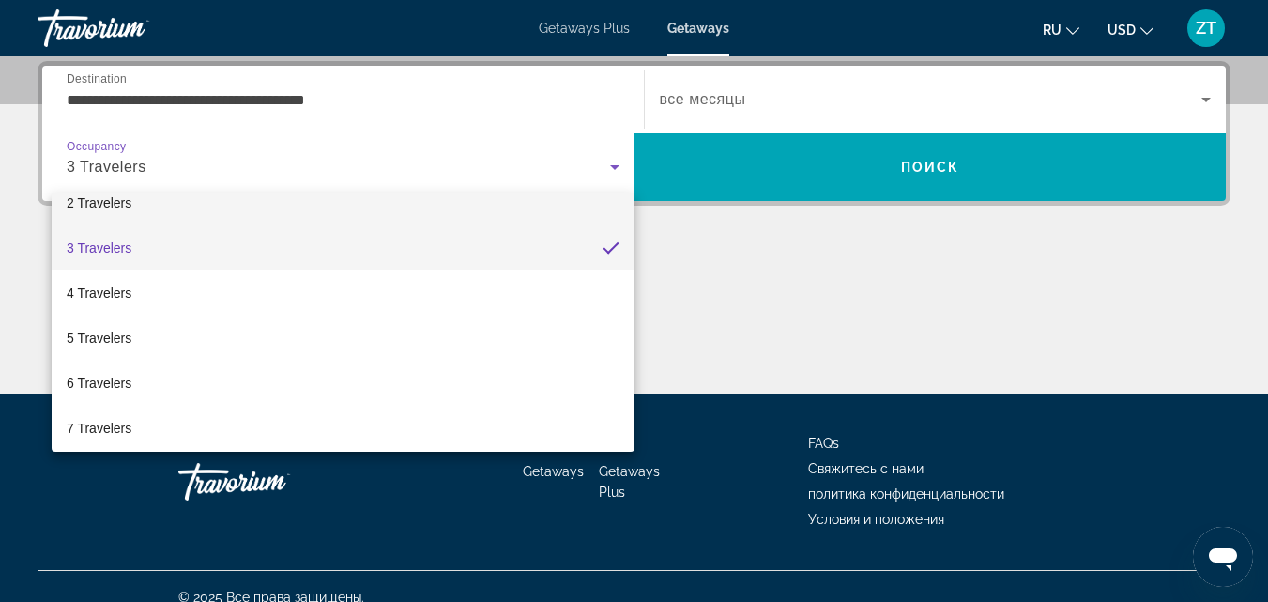
scroll to position [94, 0]
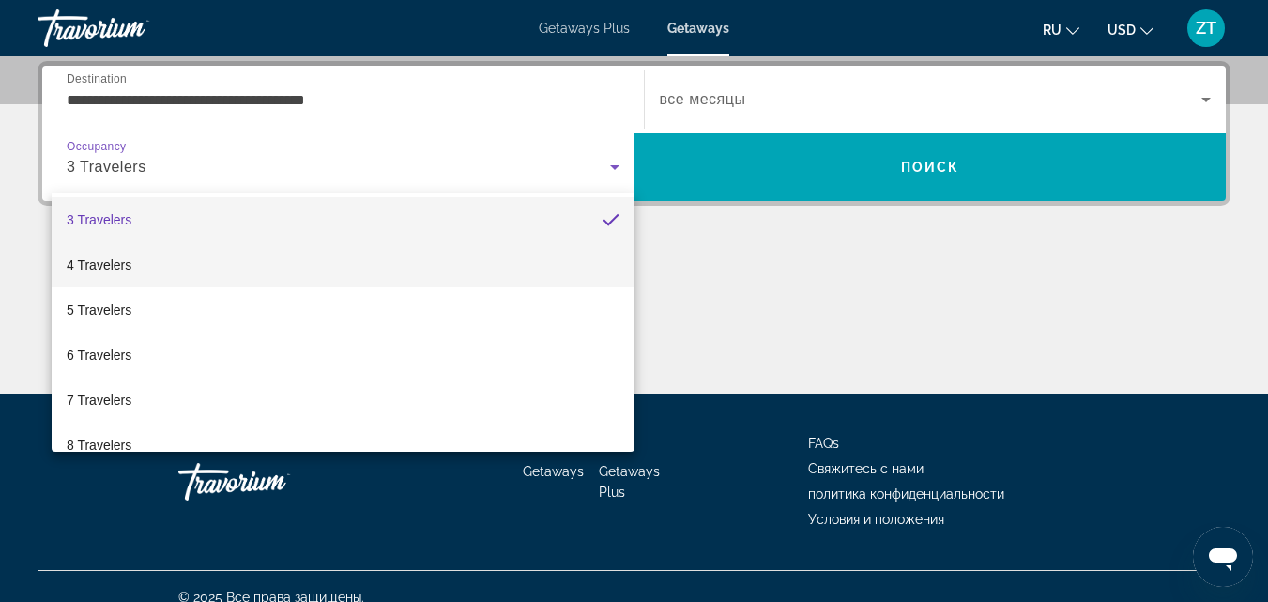
click at [561, 265] on mat-option "4 Travelers" at bounding box center [343, 264] width 583 height 45
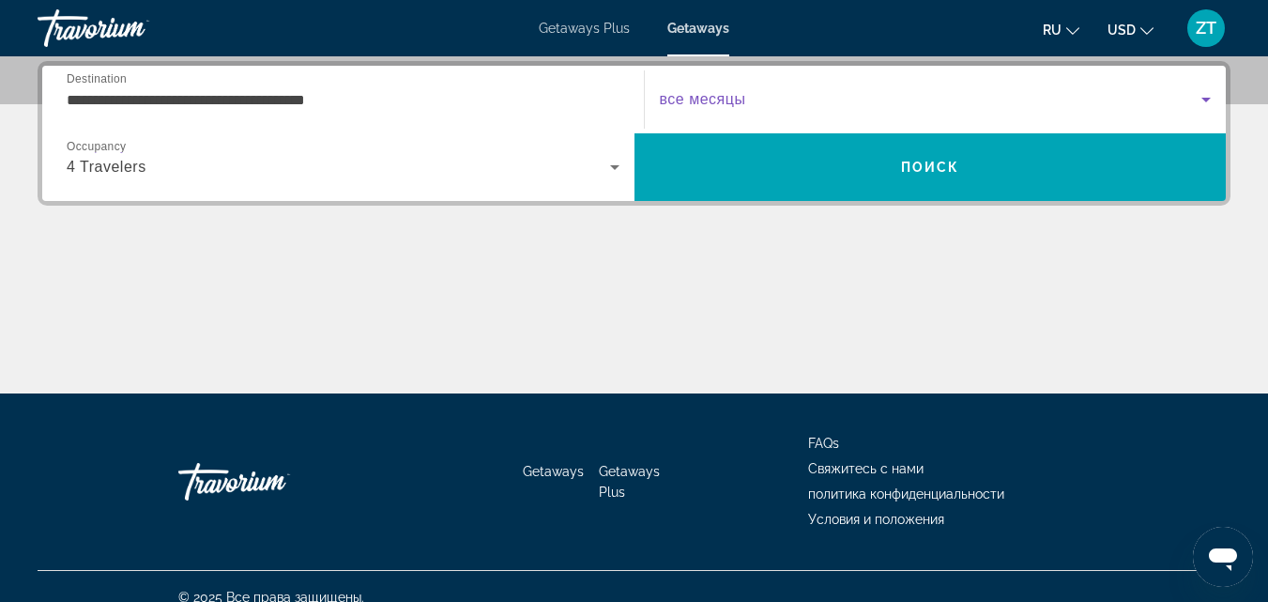
click at [751, 106] on span "Search widget" at bounding box center [931, 99] width 542 height 23
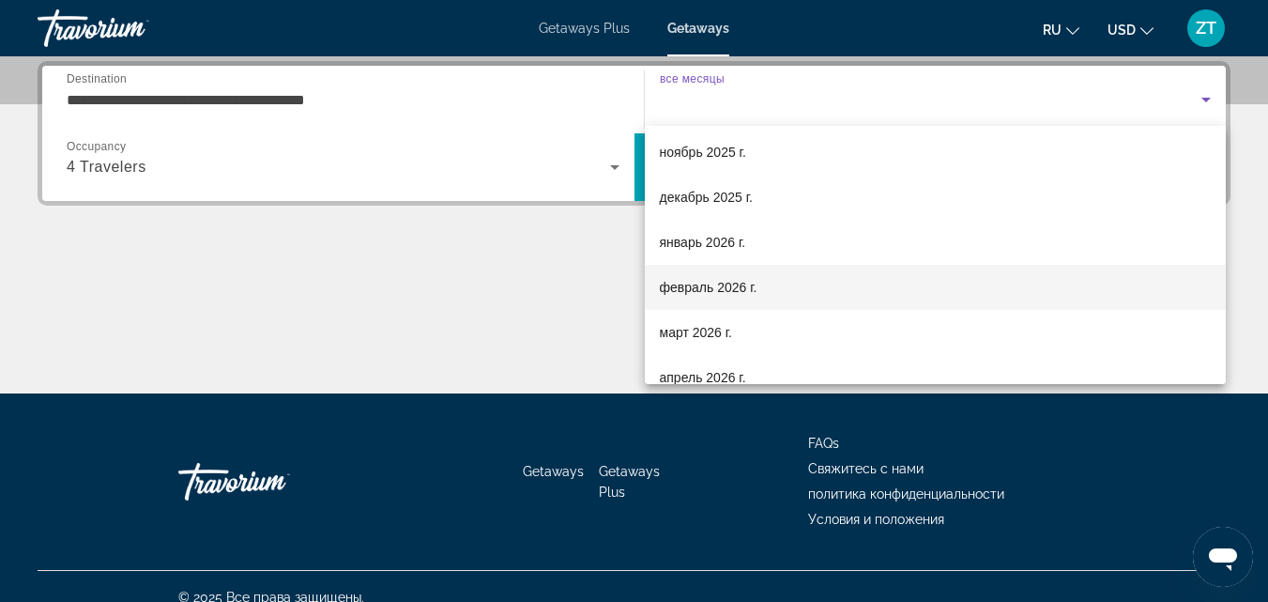
click at [701, 294] on span "февраль 2026 г." at bounding box center [709, 287] width 98 height 23
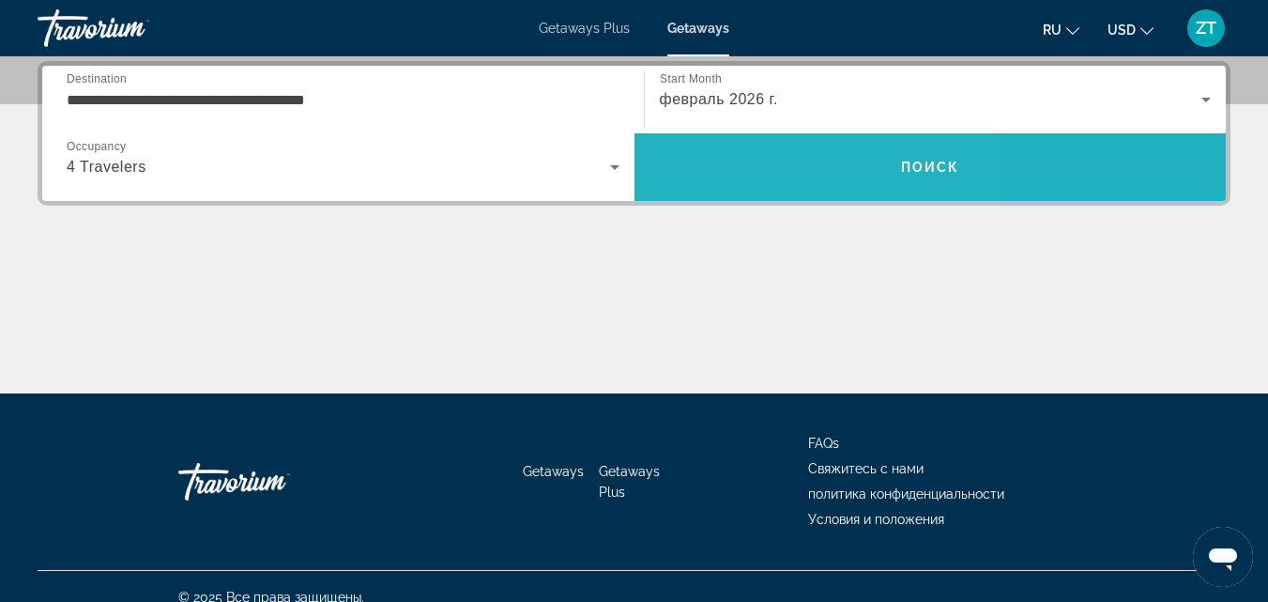
click at [756, 150] on span "Search" at bounding box center [930, 167] width 592 height 45
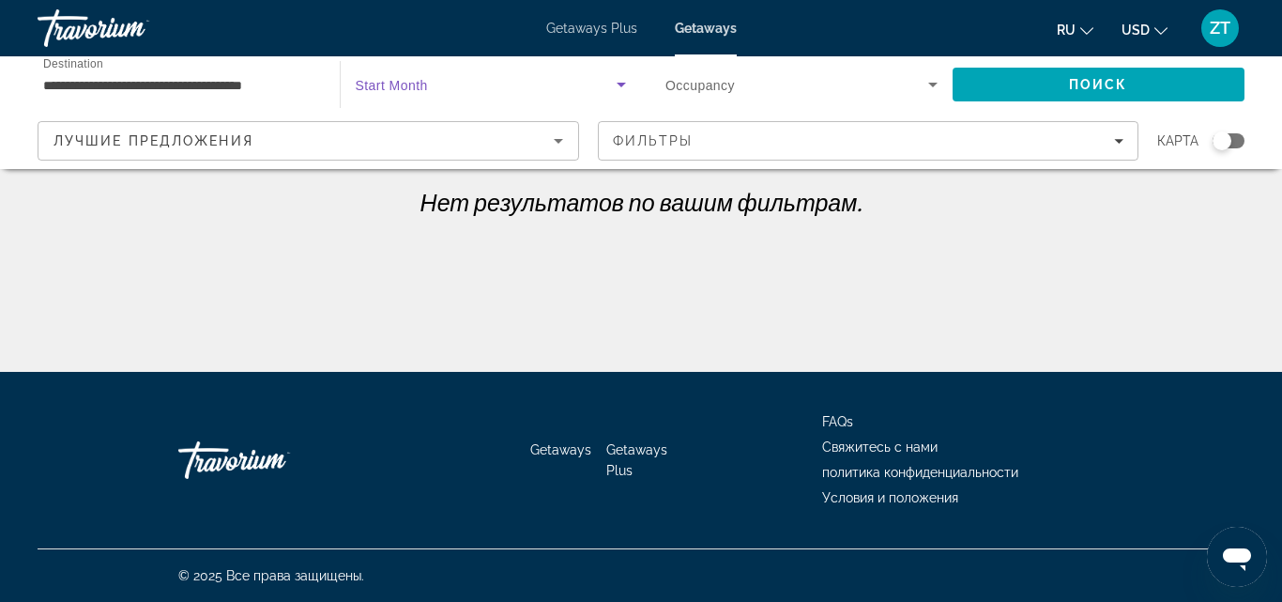
click at [553, 91] on span "Search widget" at bounding box center [487, 84] width 262 height 23
click at [553, 91] on div at bounding box center [641, 301] width 1282 height 602
click at [579, 80] on span "Search widget" at bounding box center [487, 84] width 262 height 23
click at [525, 142] on mat-option "все месяцы" at bounding box center [491, 140] width 301 height 45
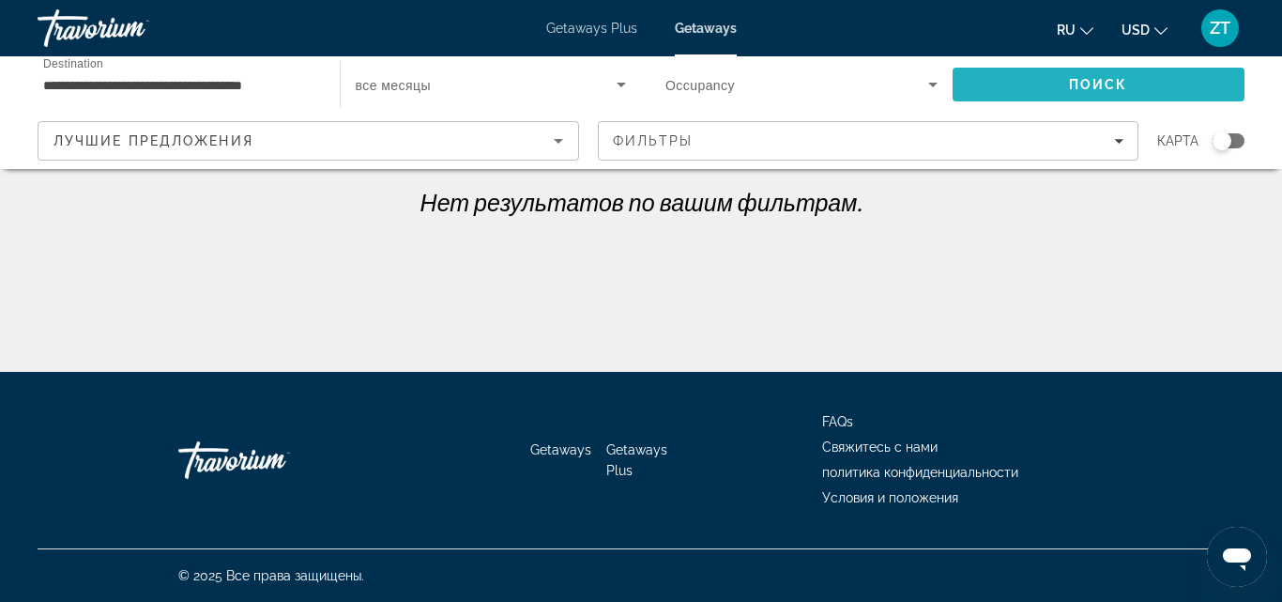
click at [1001, 69] on span "Search" at bounding box center [1099, 84] width 293 height 45
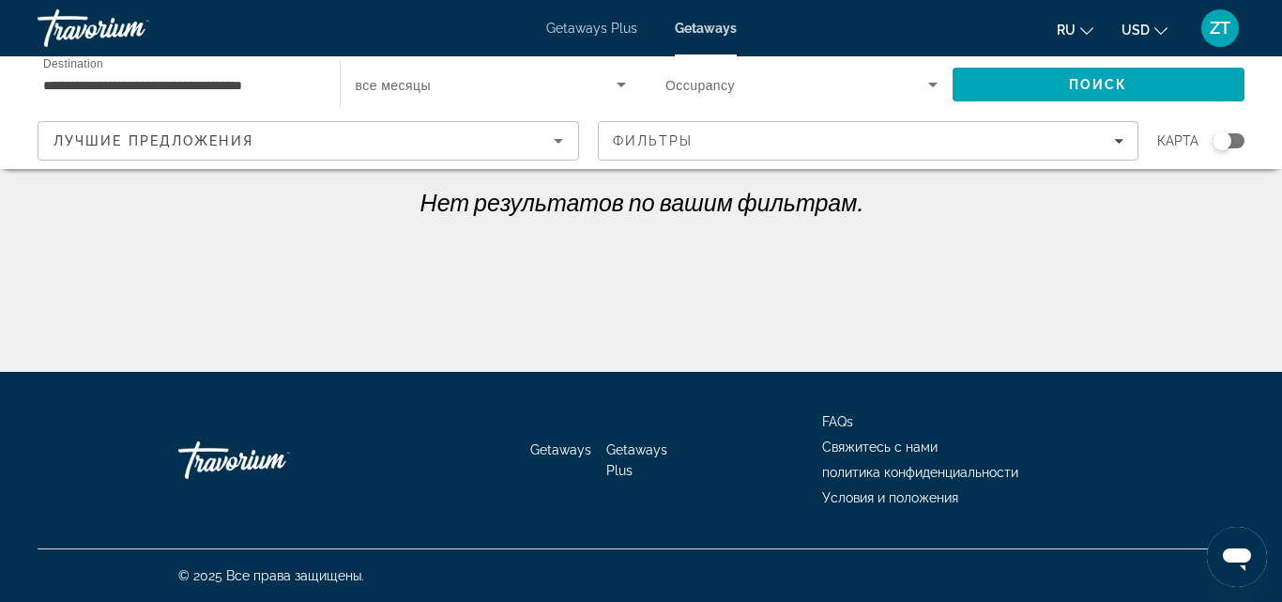
click at [716, 23] on span "Getaways" at bounding box center [706, 28] width 62 height 15
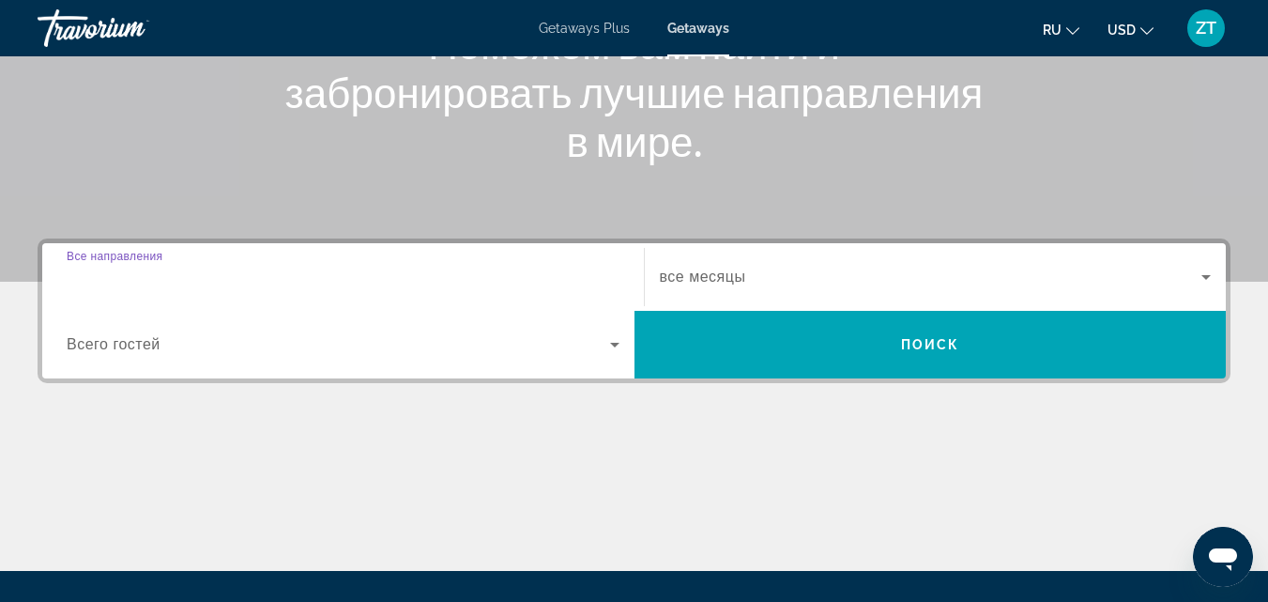
click at [427, 276] on input "Destination Все направления" at bounding box center [343, 278] width 553 height 23
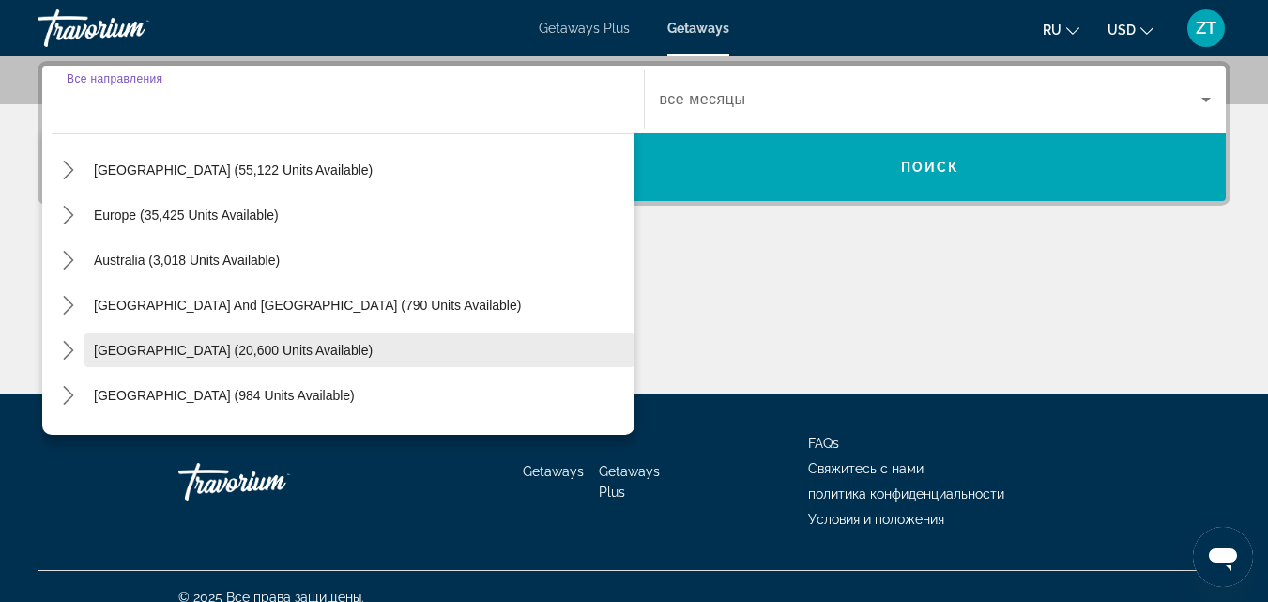
scroll to position [304, 0]
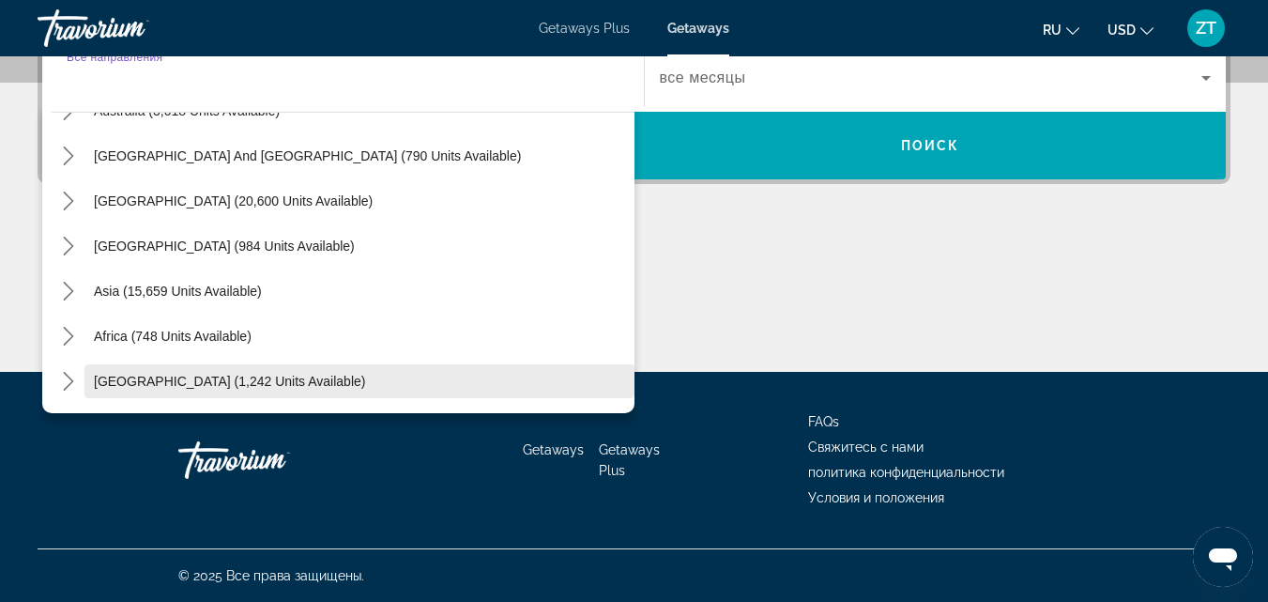
click at [237, 387] on span "[GEOGRAPHIC_DATA] (1,242 units available)" at bounding box center [229, 381] width 271 height 15
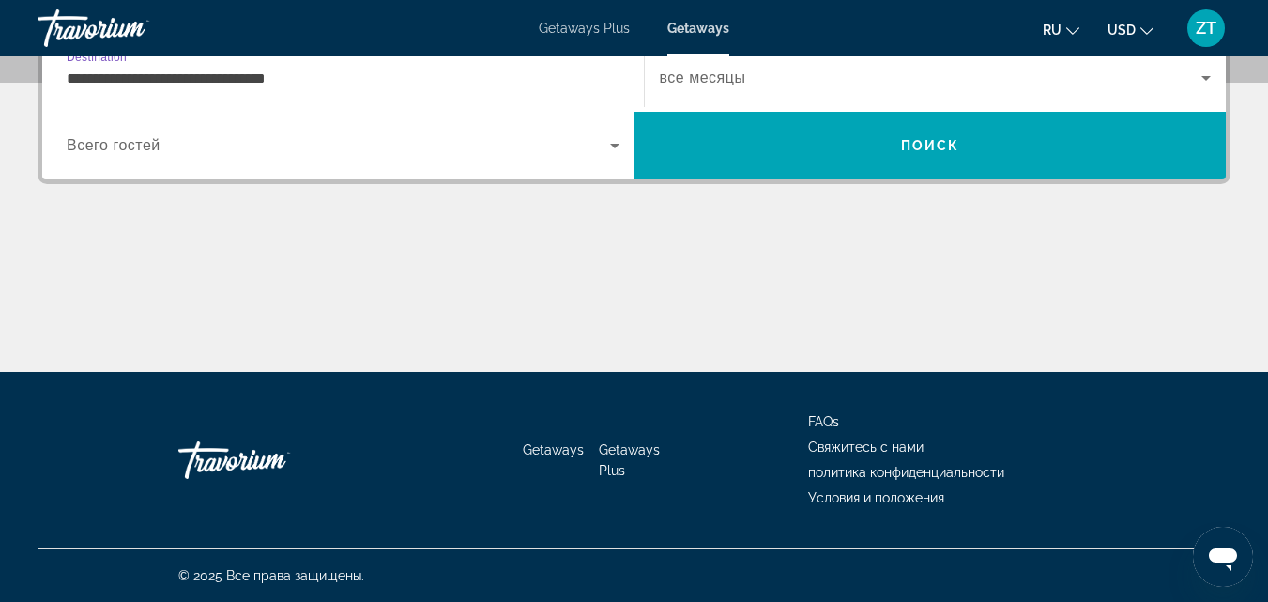
scroll to position [459, 0]
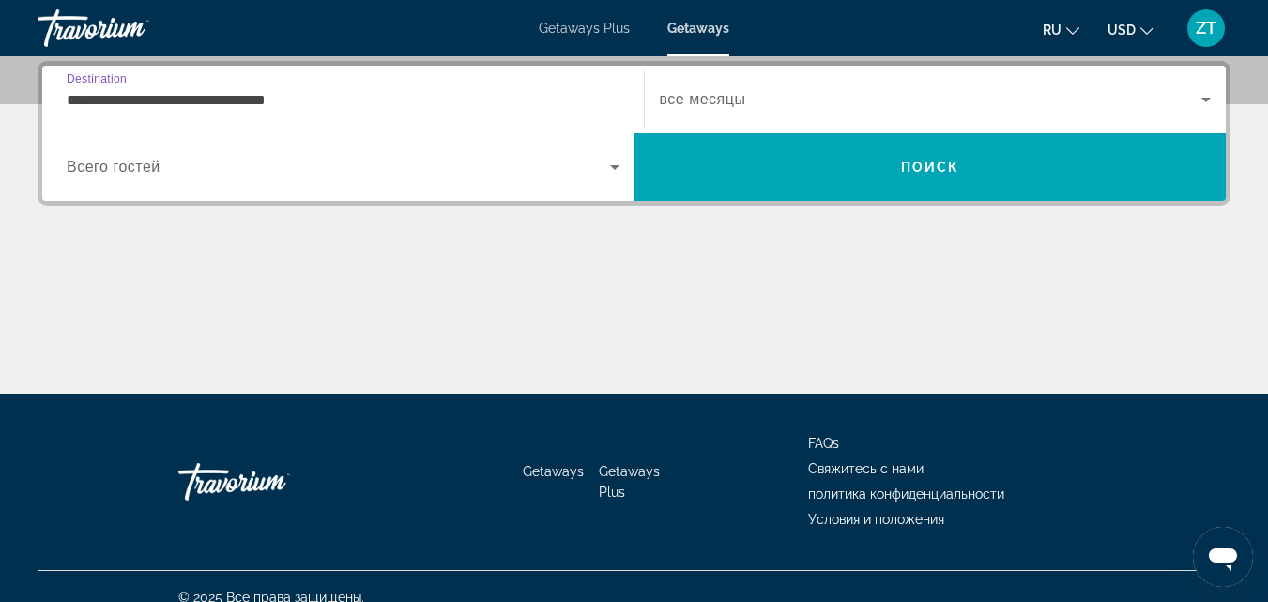
click at [188, 84] on div "**********" at bounding box center [343, 99] width 553 height 53
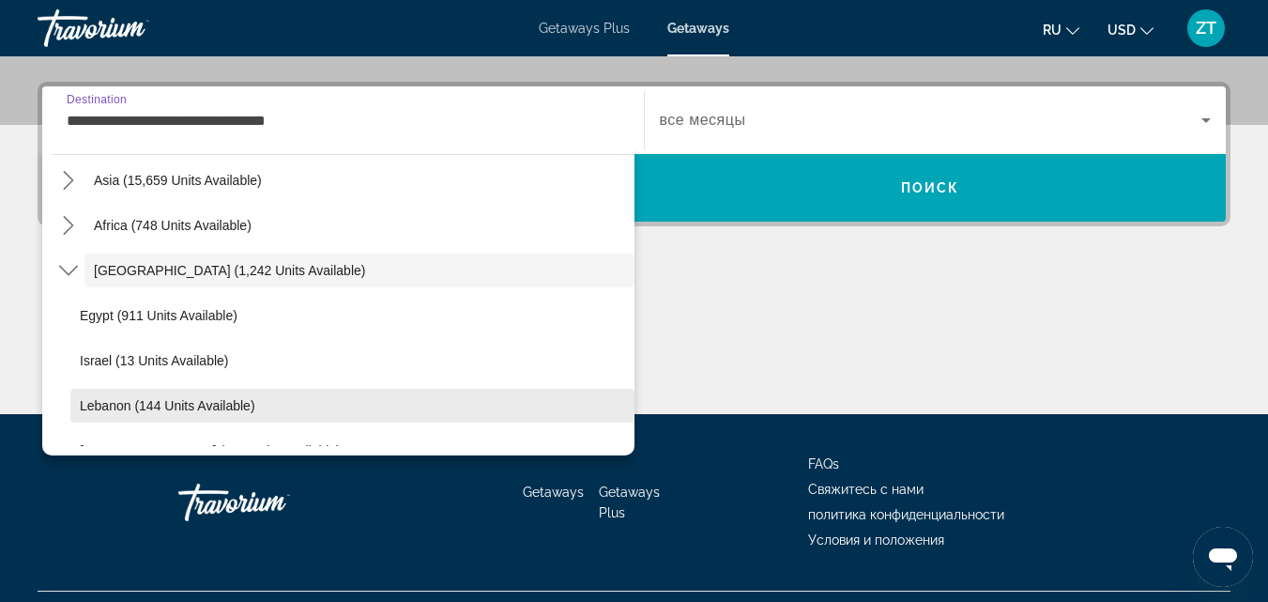
scroll to position [484, 0]
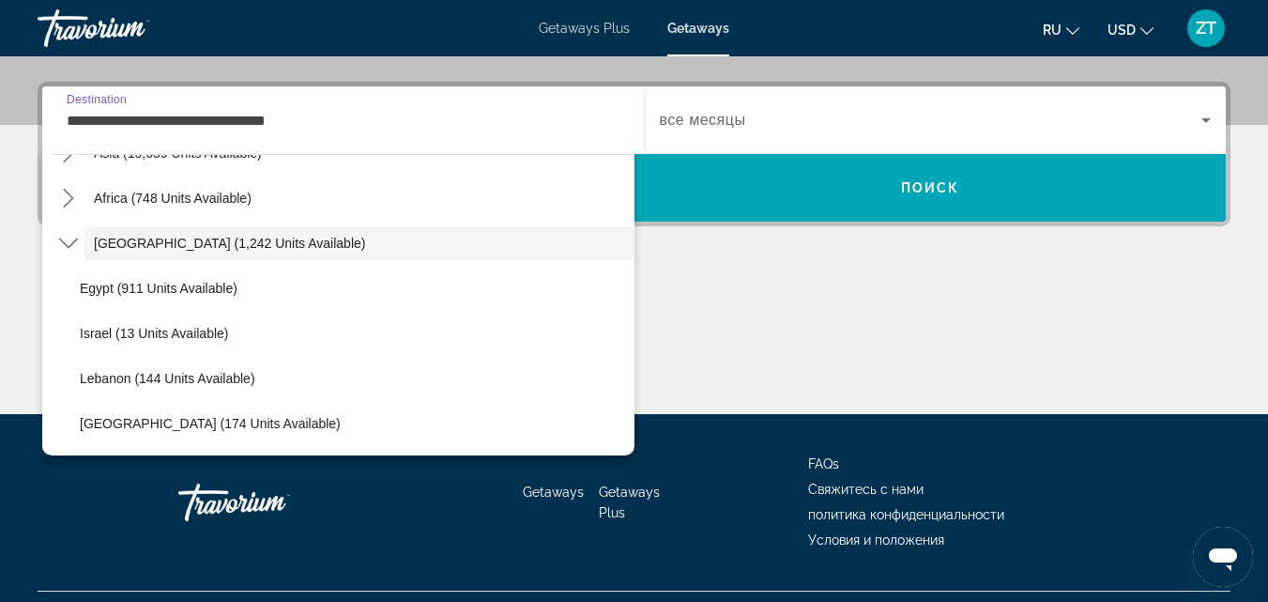
click at [141, 415] on button "[GEOGRAPHIC_DATA] (174 units available)" at bounding box center [352, 423] width 564 height 34
type input "**********"
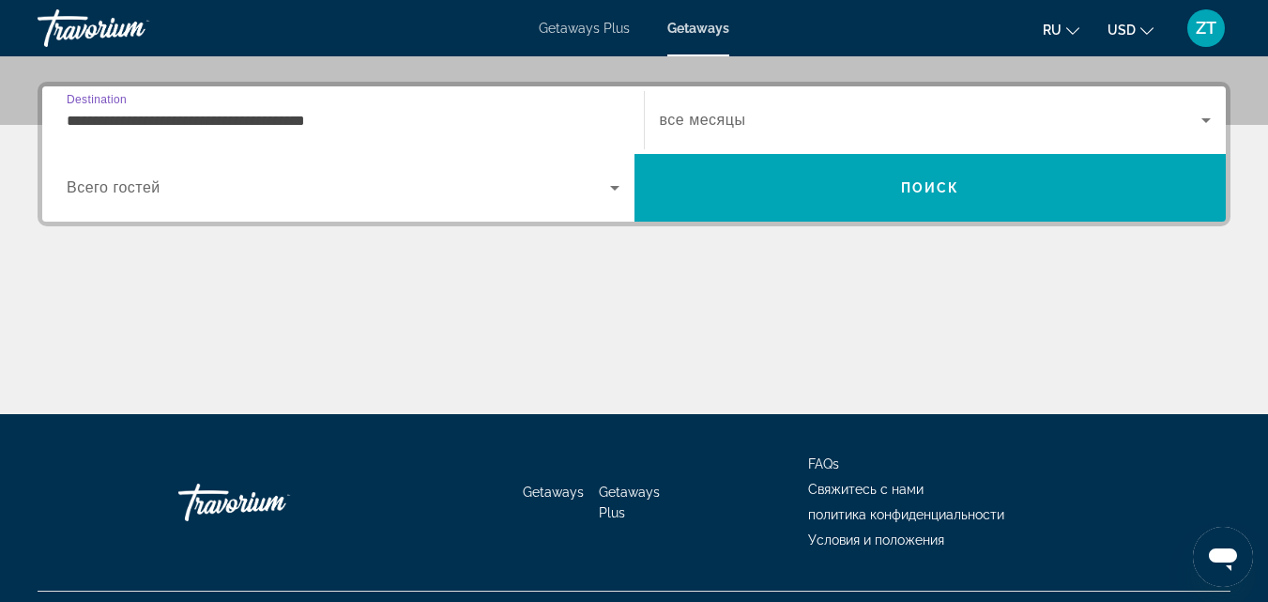
scroll to position [459, 0]
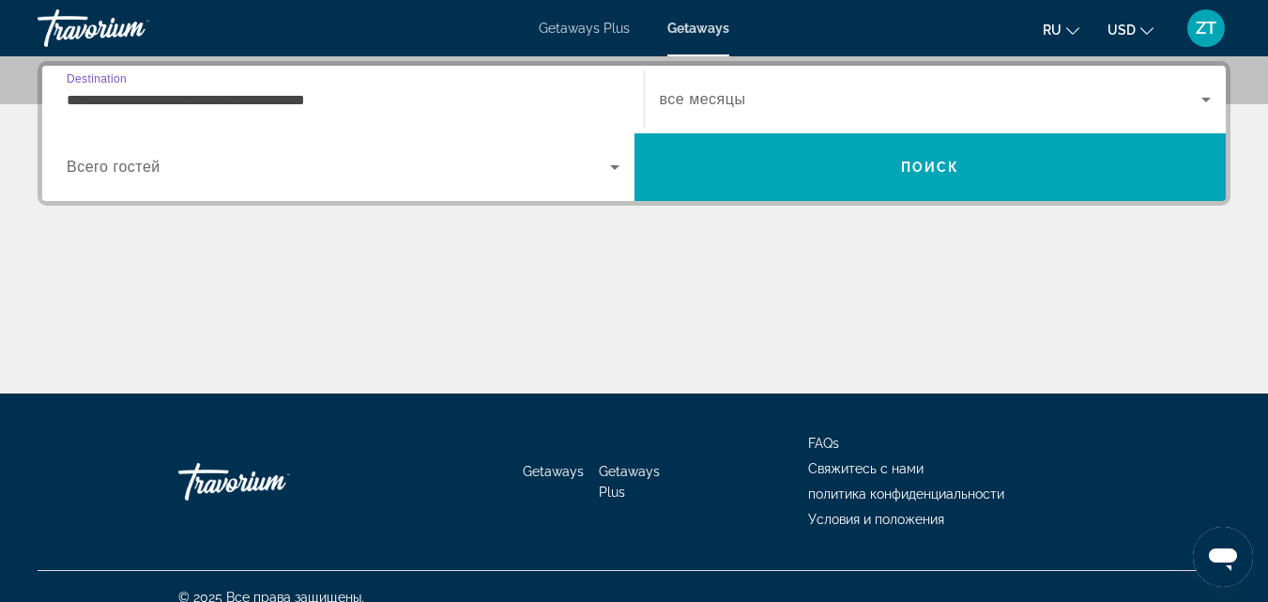
click at [474, 158] on span "Search widget" at bounding box center [338, 167] width 543 height 23
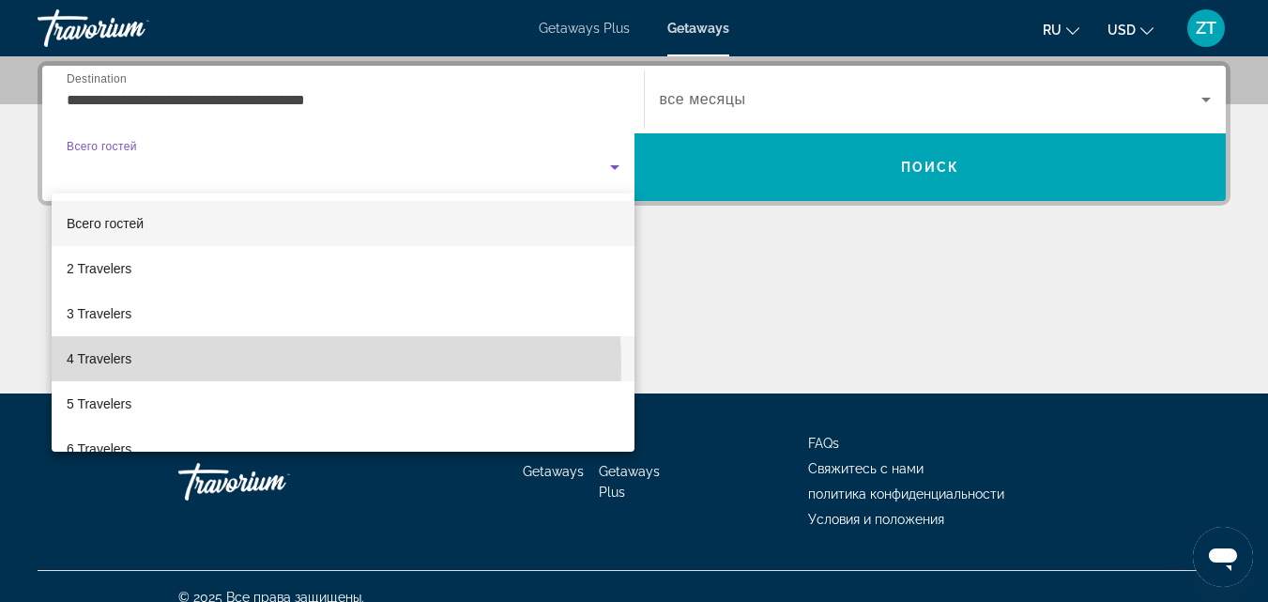
click at [253, 365] on mat-option "4 Travelers" at bounding box center [343, 358] width 583 height 45
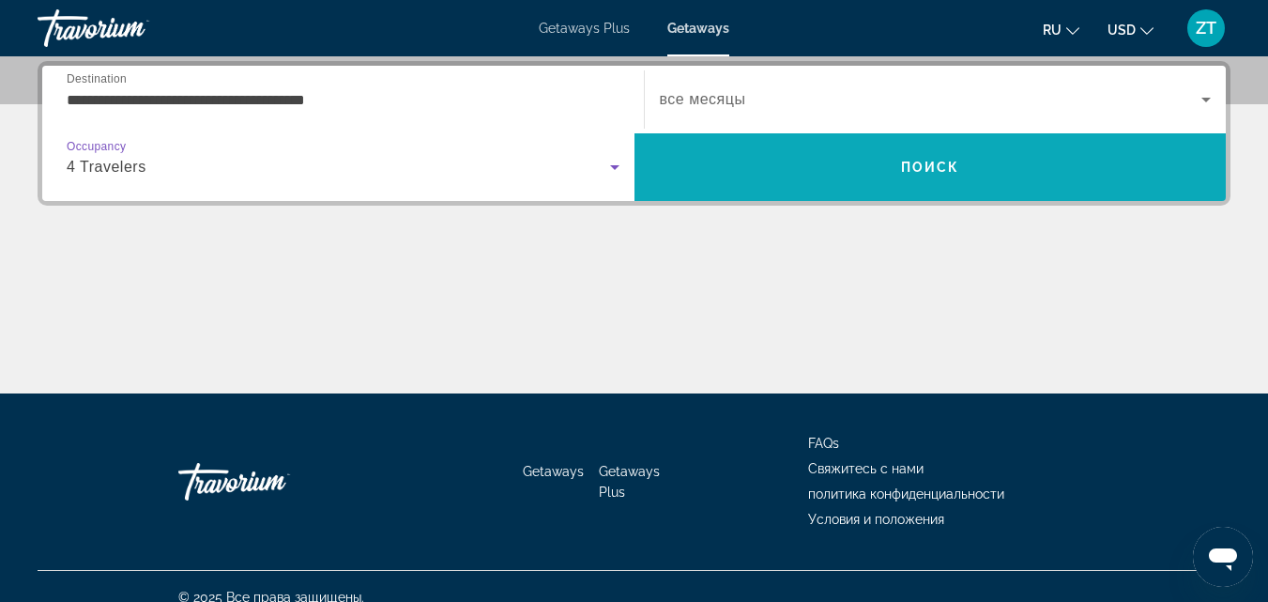
click at [685, 181] on span "Search" at bounding box center [930, 167] width 592 height 45
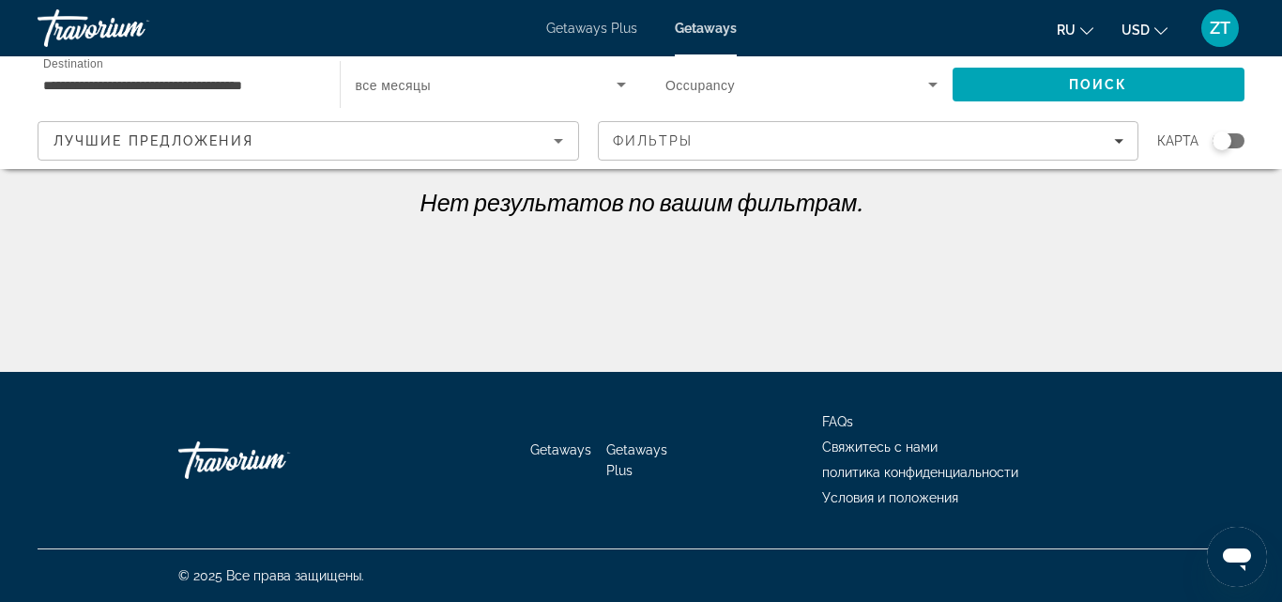
click at [725, 83] on span "Occupancy" at bounding box center [699, 85] width 69 height 15
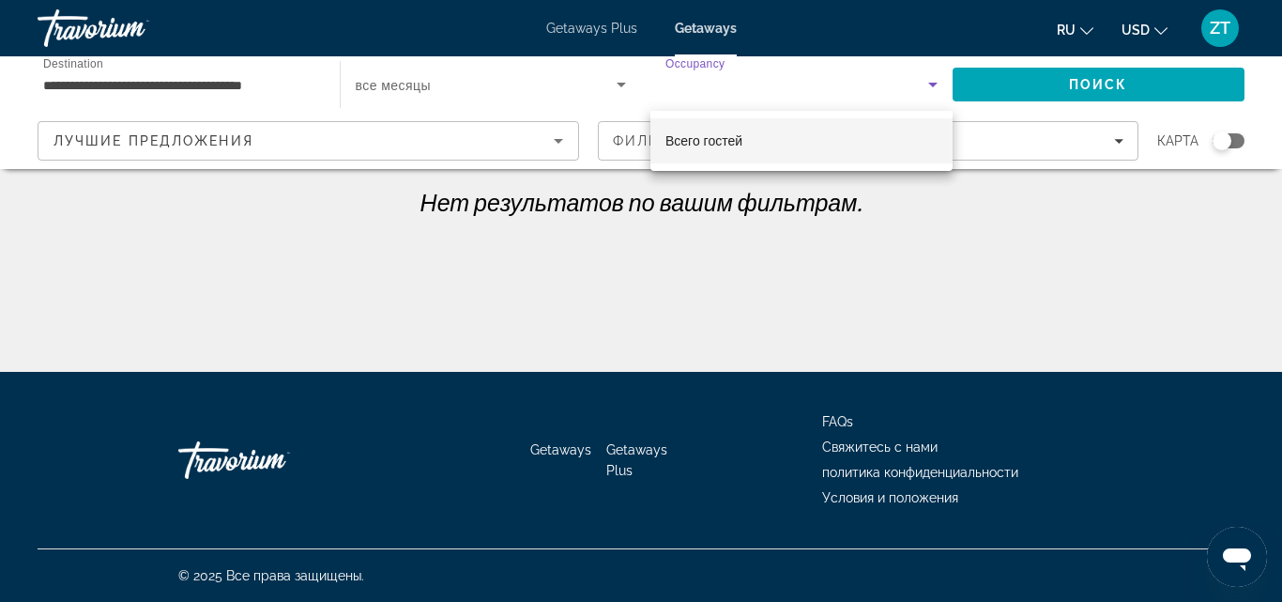
click at [717, 152] on mat-option "Всего гостей" at bounding box center [801, 140] width 302 height 45
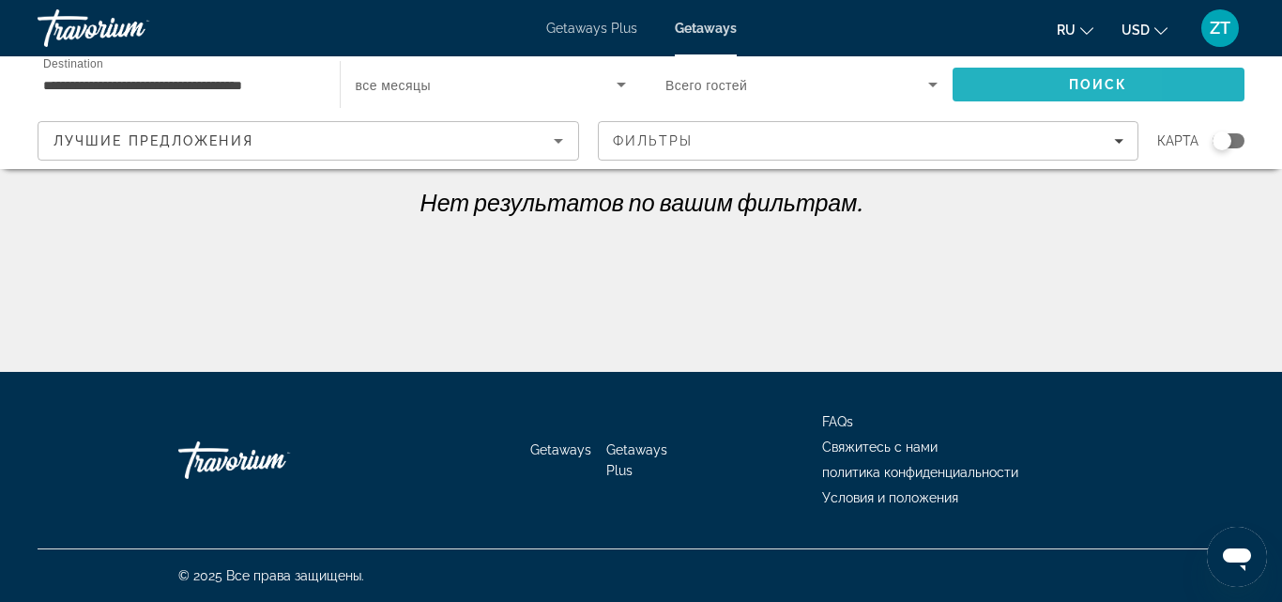
click at [965, 96] on span "Search" at bounding box center [1099, 84] width 293 height 45
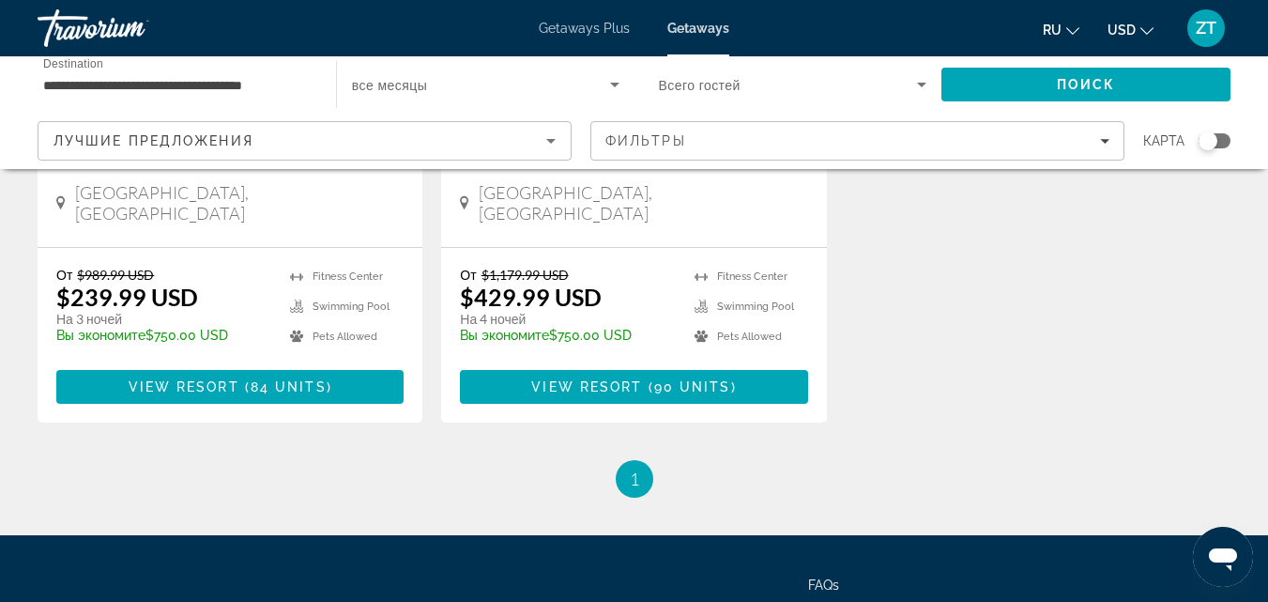
scroll to position [375, 0]
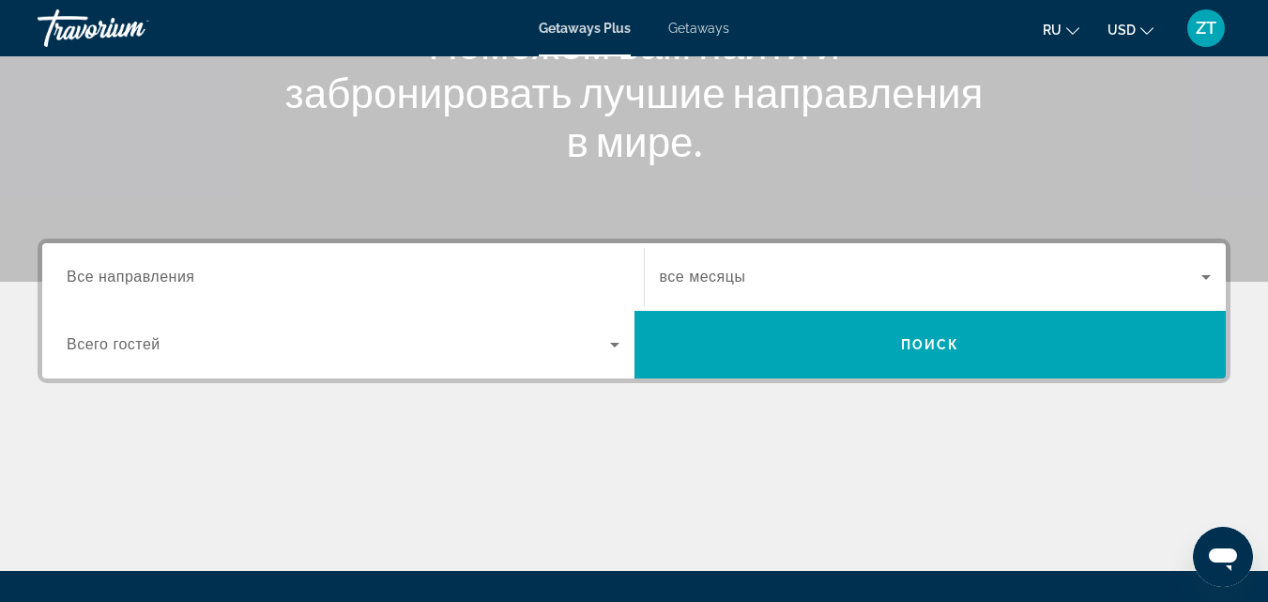
click at [462, 268] on input "Destination Все направления" at bounding box center [343, 278] width 553 height 23
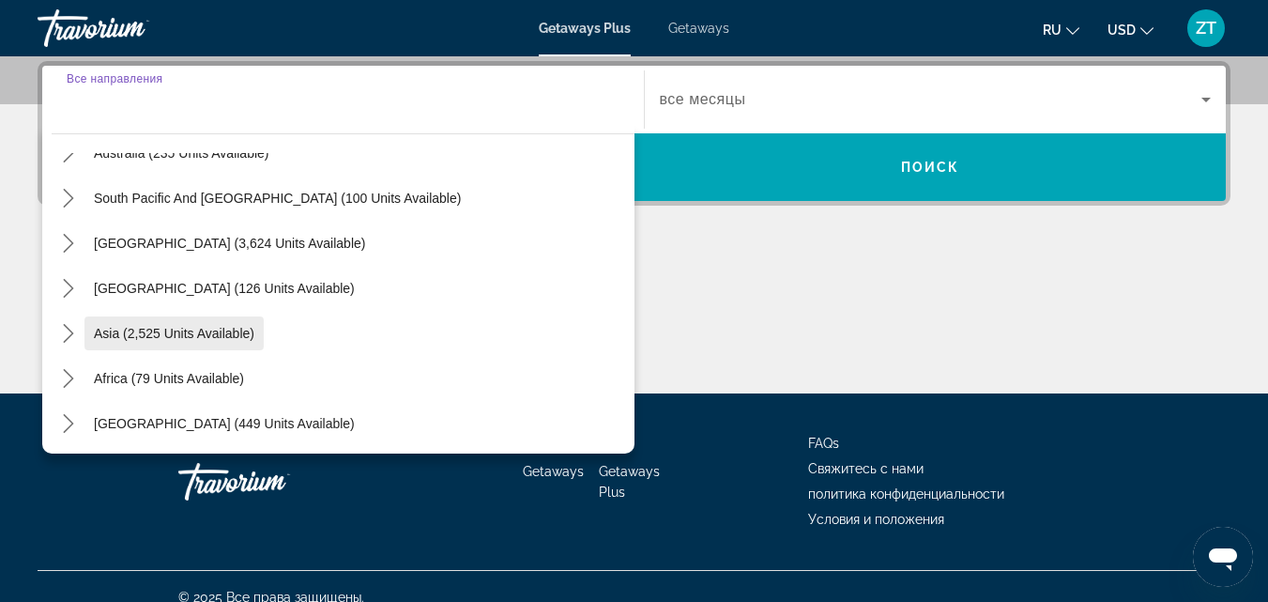
scroll to position [304, 0]
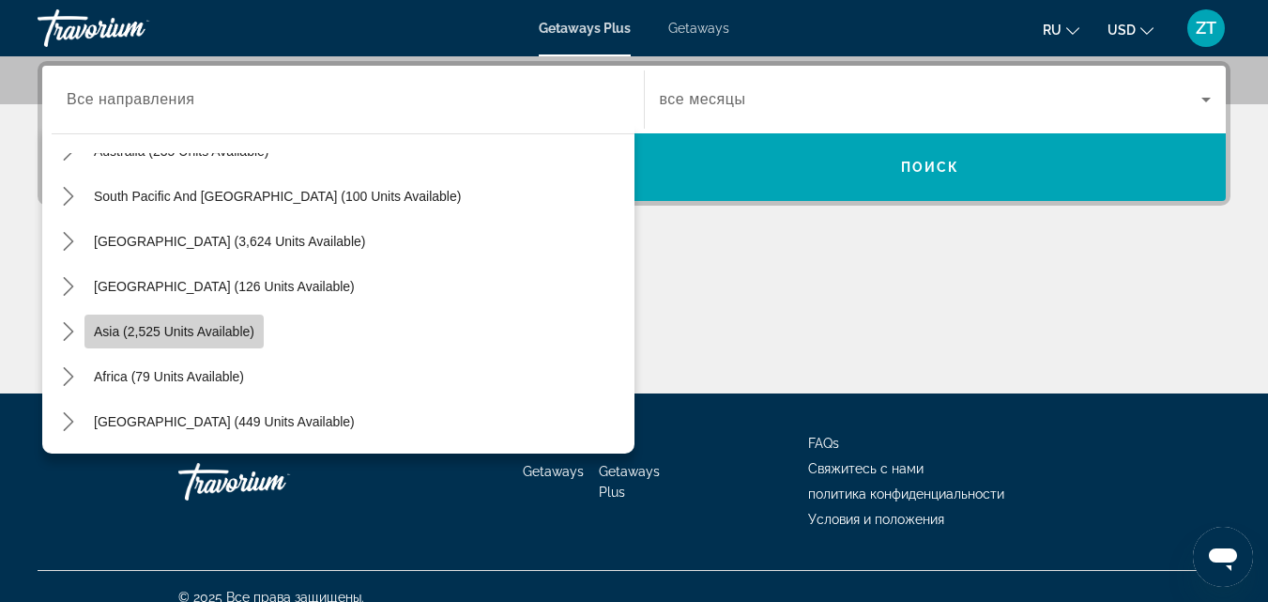
click at [237, 340] on span "Select destination: Asia (2,525 units available)" at bounding box center [173, 331] width 179 height 45
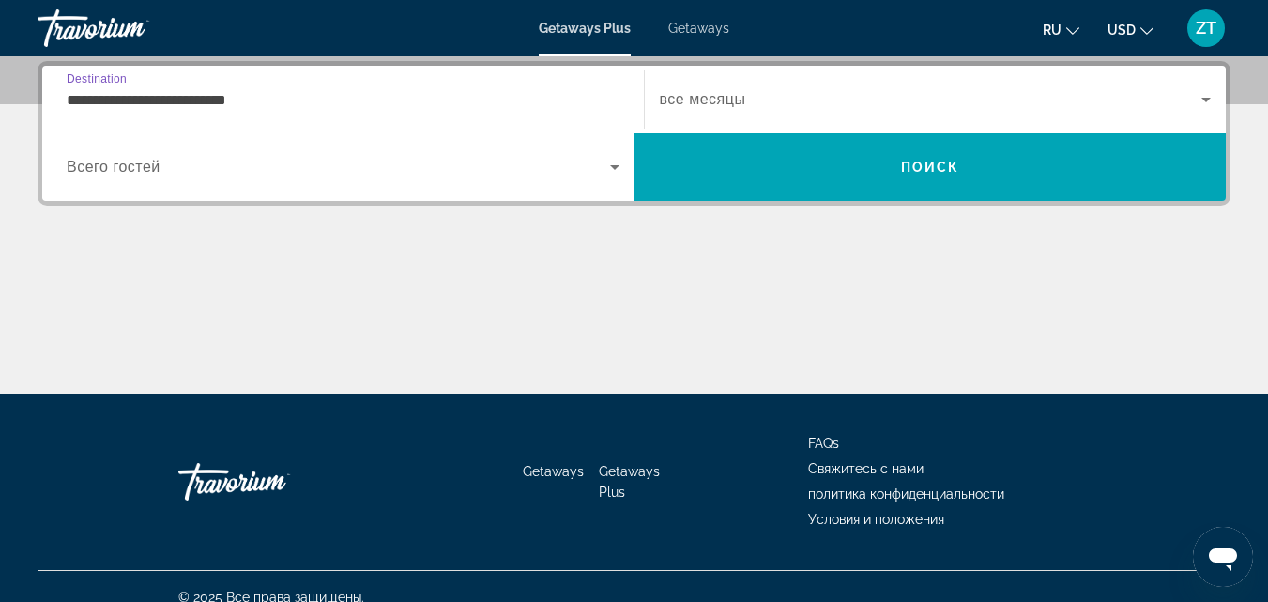
click at [181, 105] on input "**********" at bounding box center [343, 100] width 553 height 23
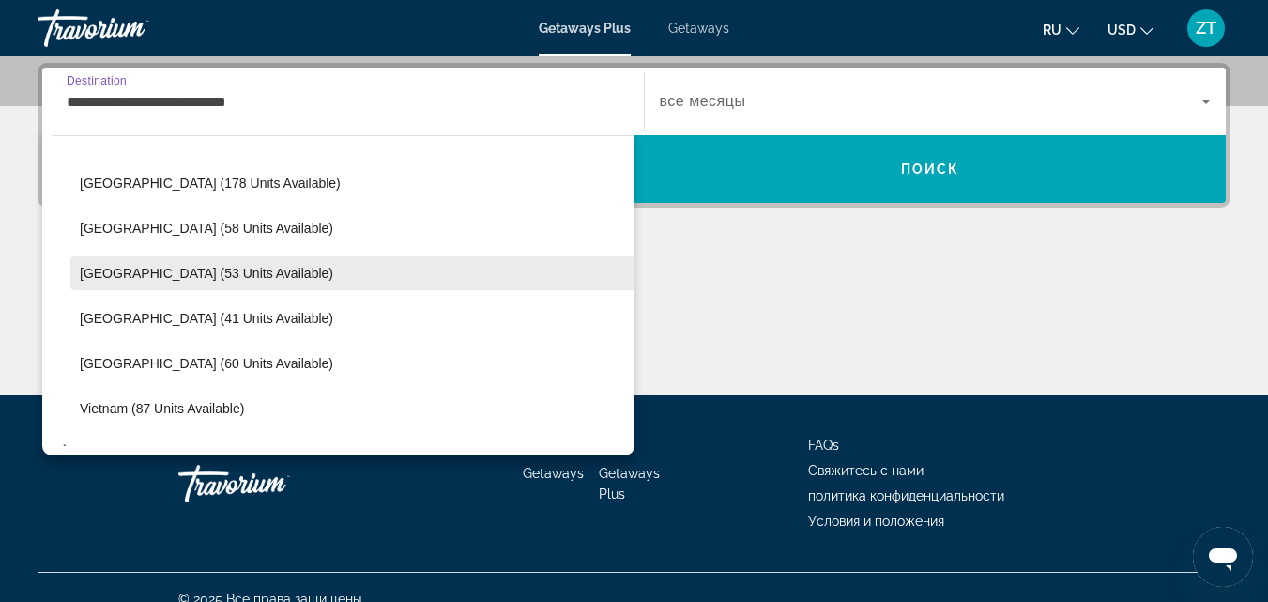
scroll to position [712, 0]
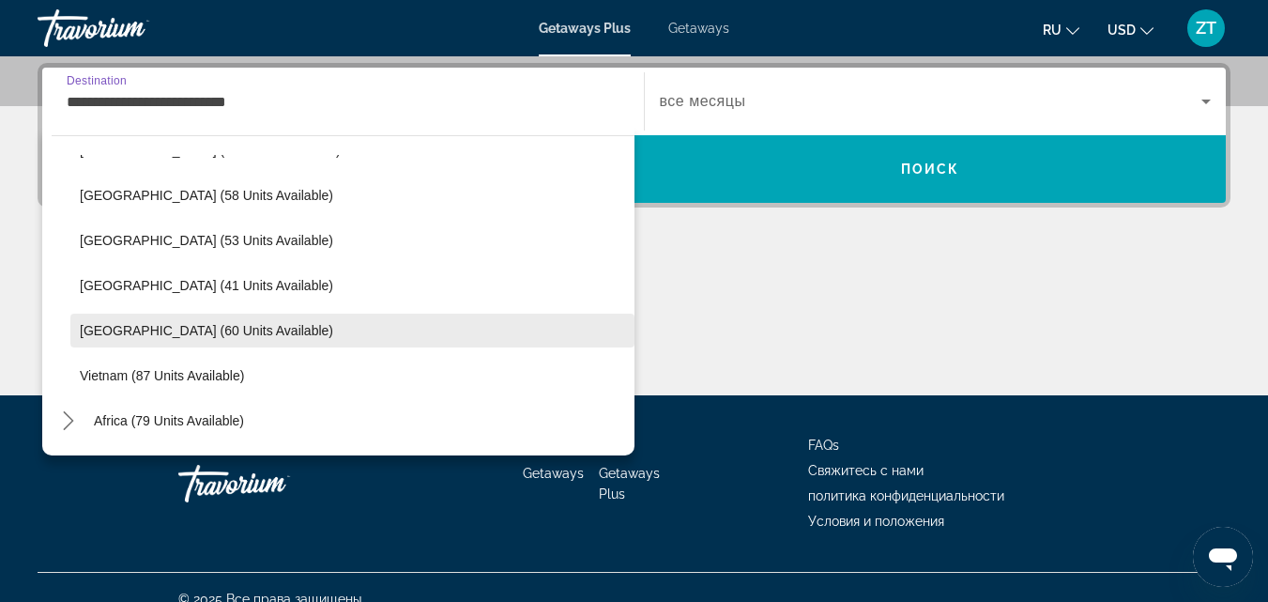
click at [141, 333] on span "[GEOGRAPHIC_DATA] (60 units available)" at bounding box center [206, 330] width 253 height 15
type input "**********"
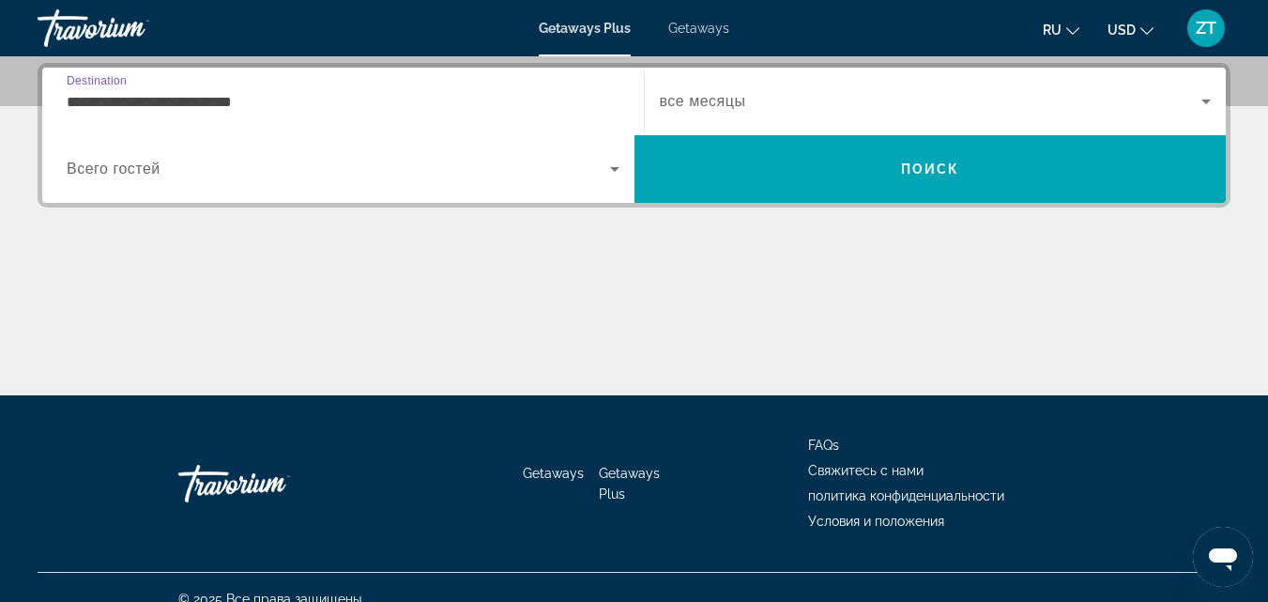
scroll to position [459, 0]
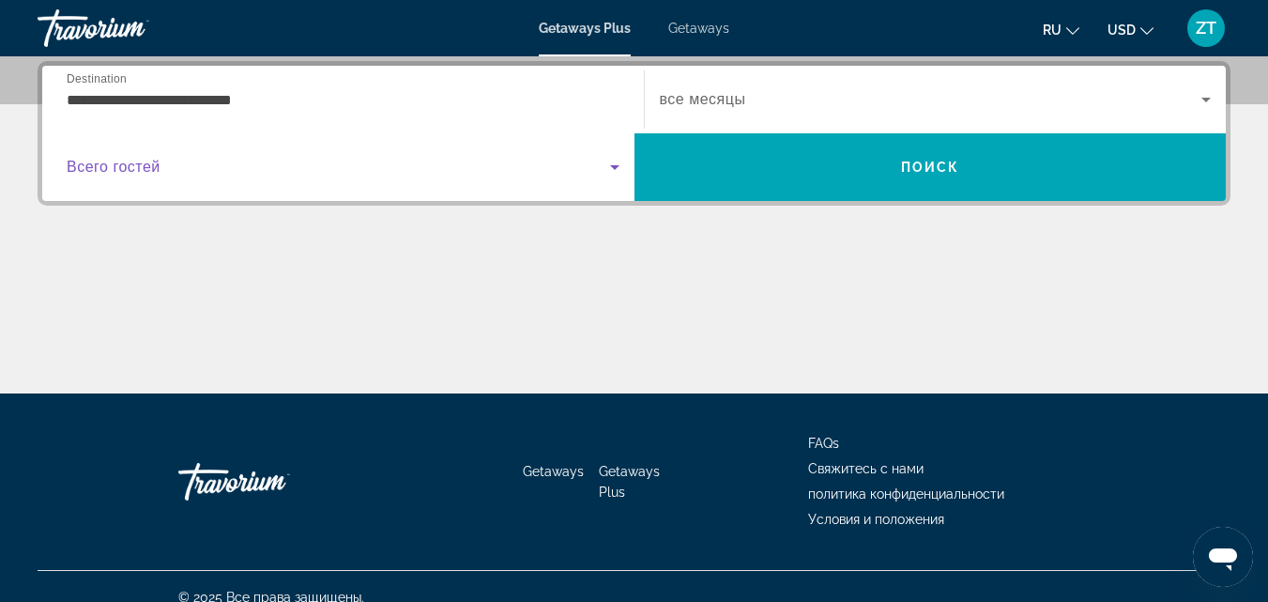
click at [545, 175] on span "Search widget" at bounding box center [338, 167] width 543 height 23
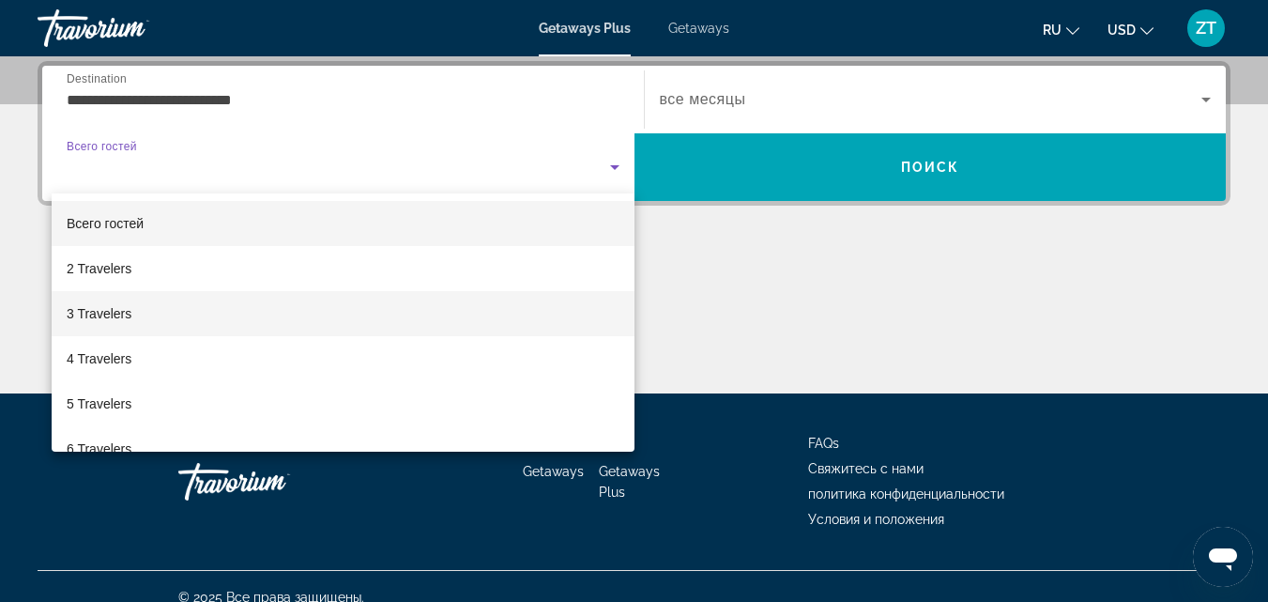
click at [523, 316] on mat-option "3 Travelers" at bounding box center [343, 313] width 583 height 45
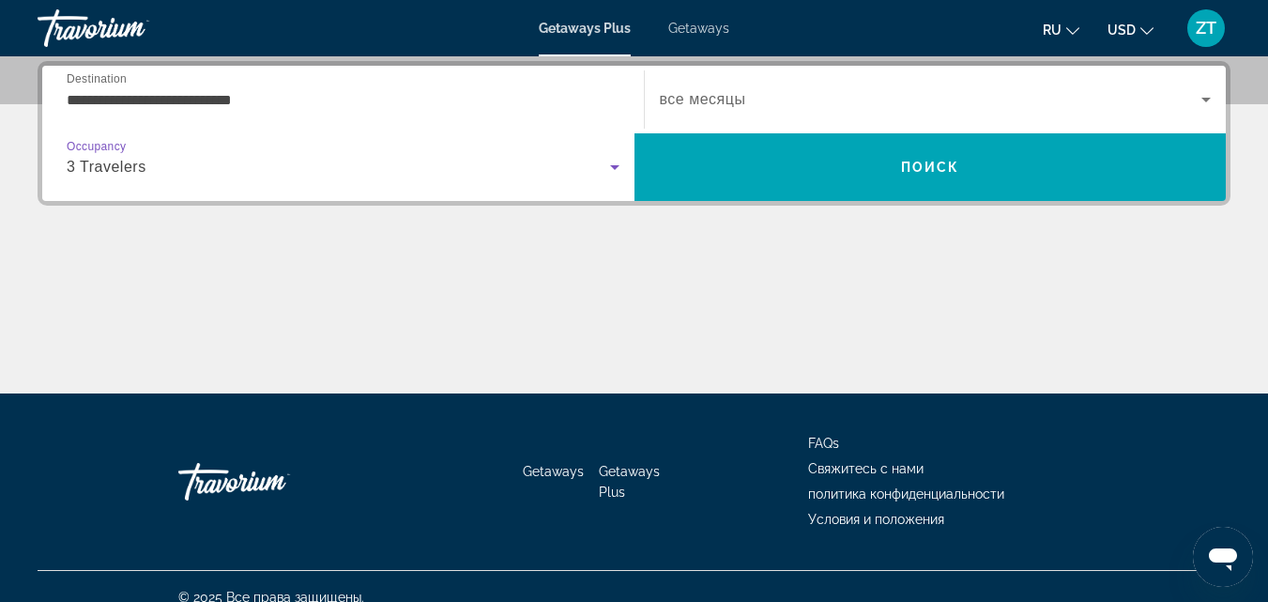
click at [715, 104] on span "все месяцы" at bounding box center [703, 99] width 86 height 16
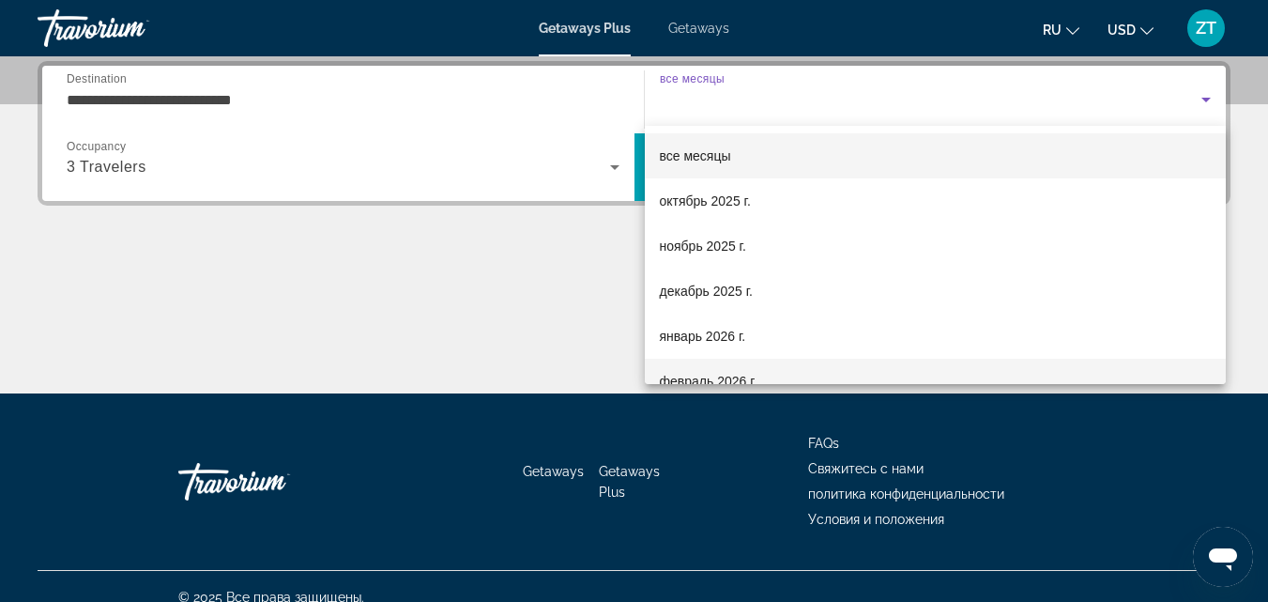
scroll to position [94, 0]
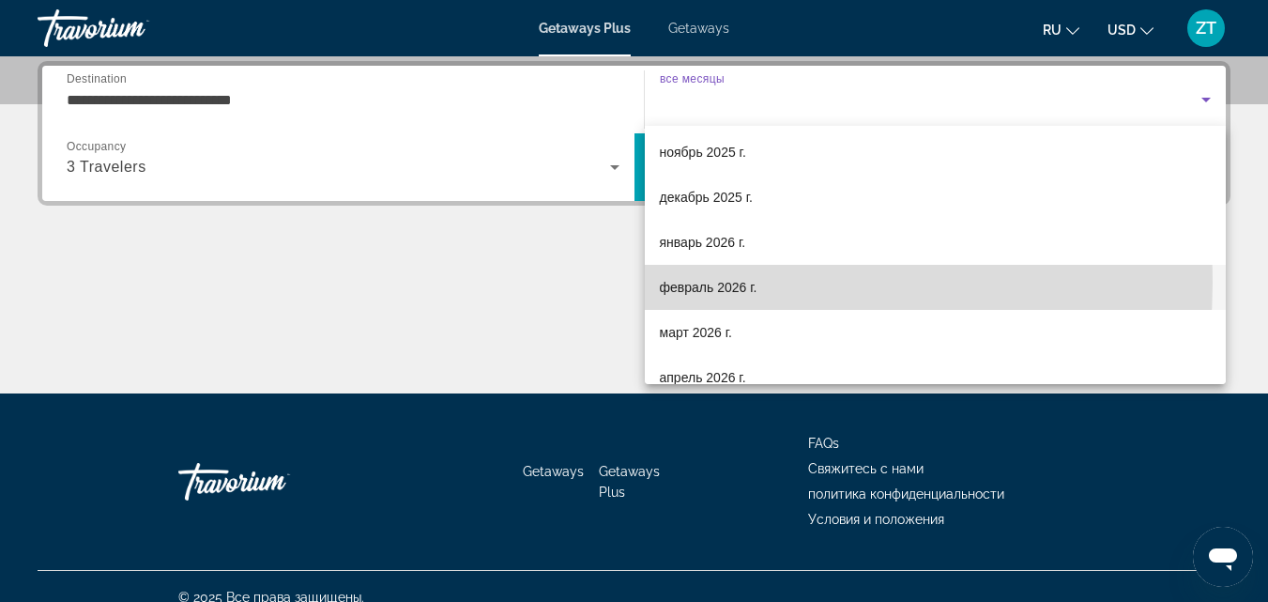
click at [709, 283] on span "февраль 2026 г." at bounding box center [709, 287] width 98 height 23
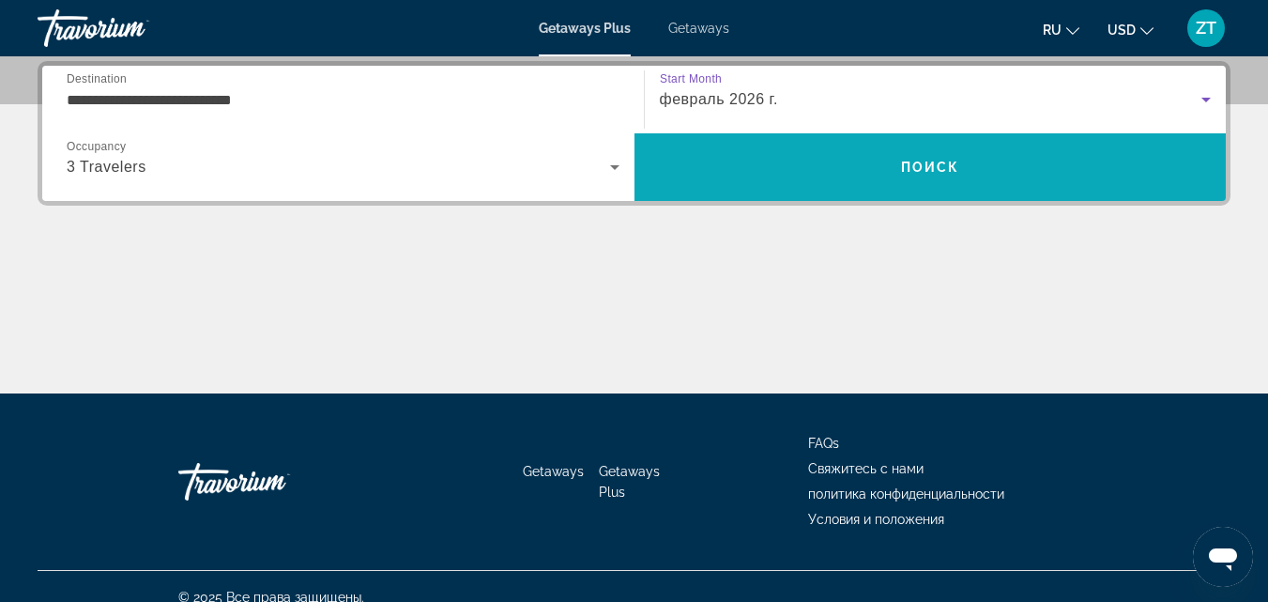
click at [710, 140] on span "Search" at bounding box center [930, 167] width 592 height 68
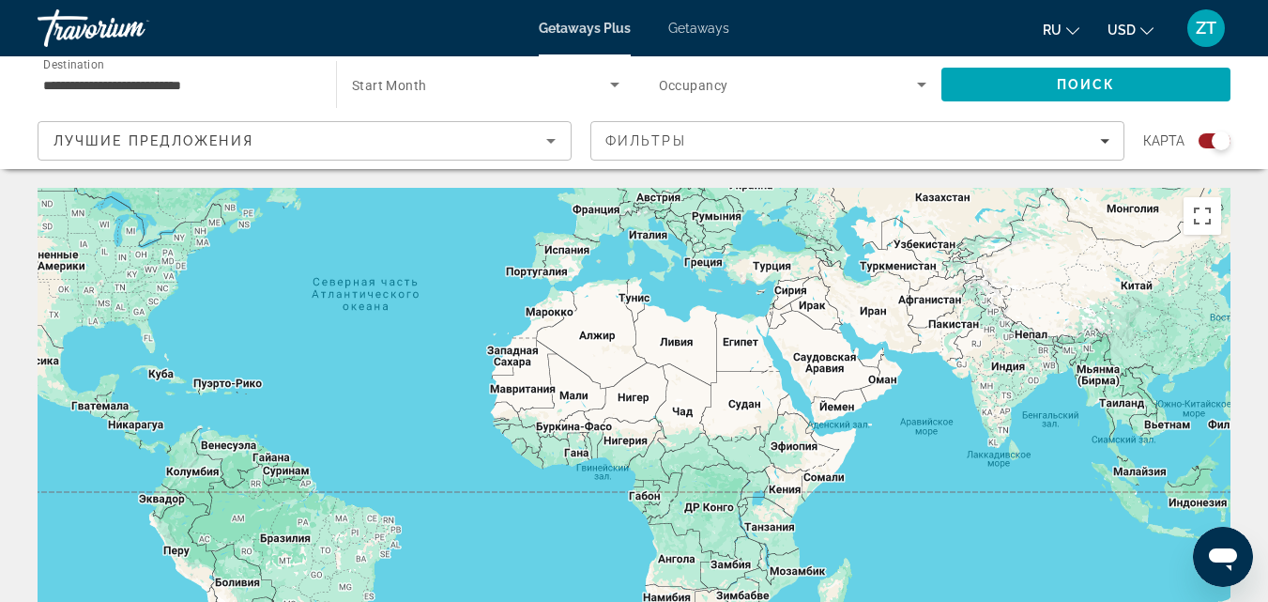
drag, startPoint x: 664, startPoint y: 343, endPoint x: 504, endPoint y: 237, distance: 191.1
click at [445, 194] on div "Main content" at bounding box center [634, 469] width 1193 height 563
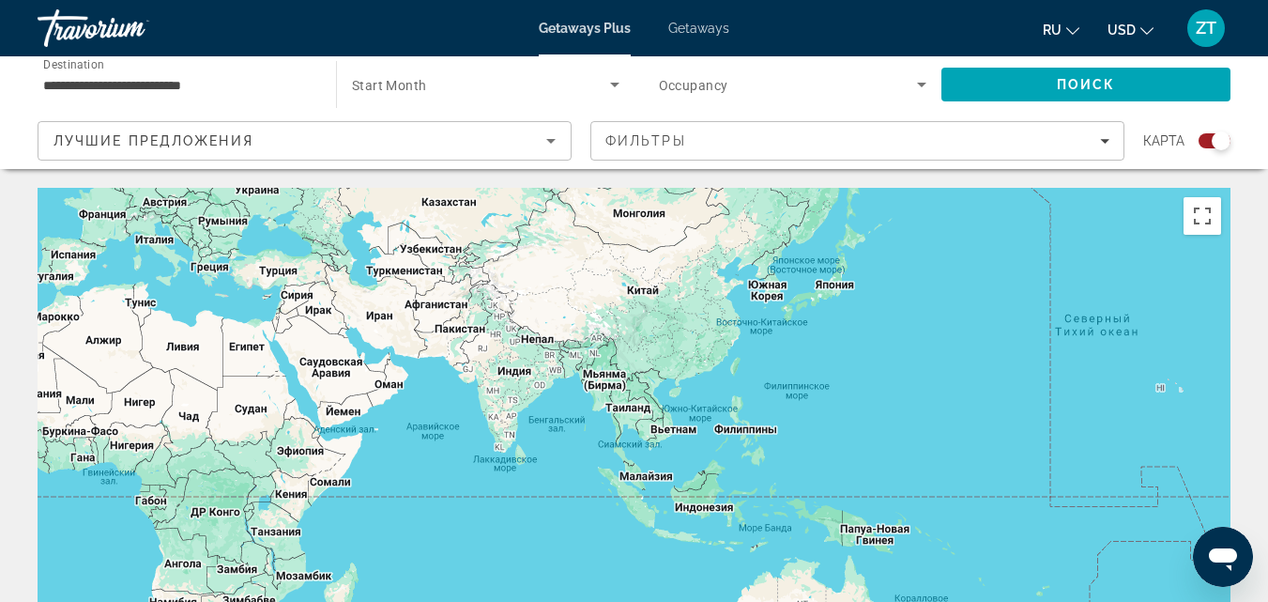
drag, startPoint x: 958, startPoint y: 451, endPoint x: 469, endPoint y: 438, distance: 489.2
click at [469, 438] on div "Main content" at bounding box center [634, 469] width 1193 height 563
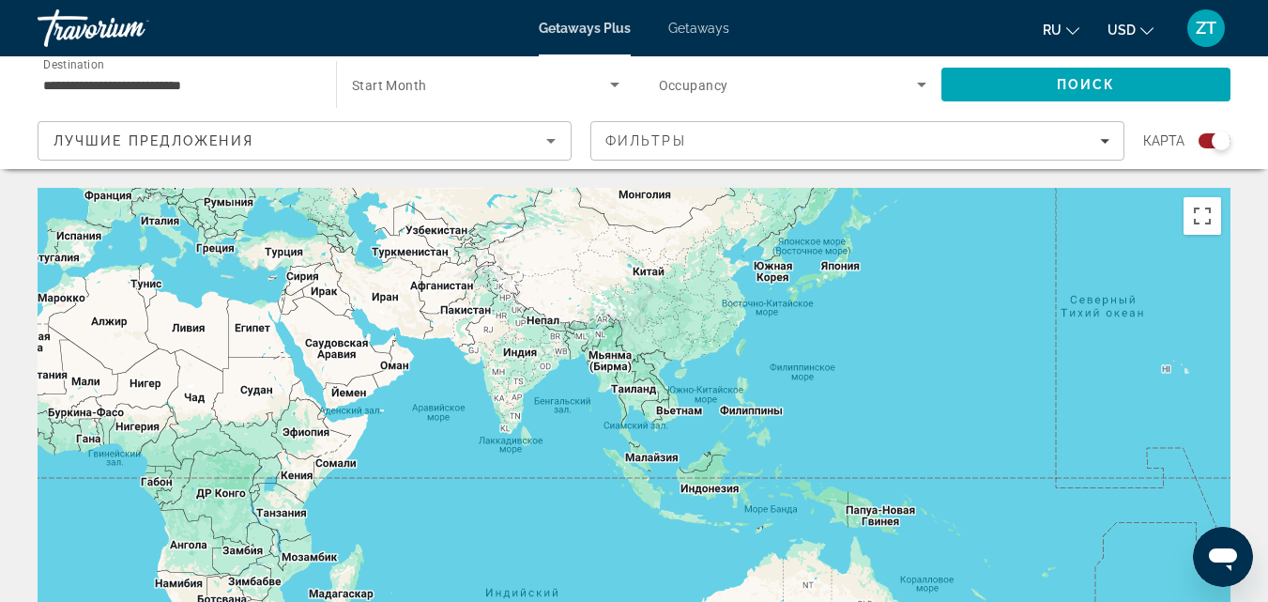
click at [1217, 133] on div "Search widget" at bounding box center [1221, 140] width 19 height 19
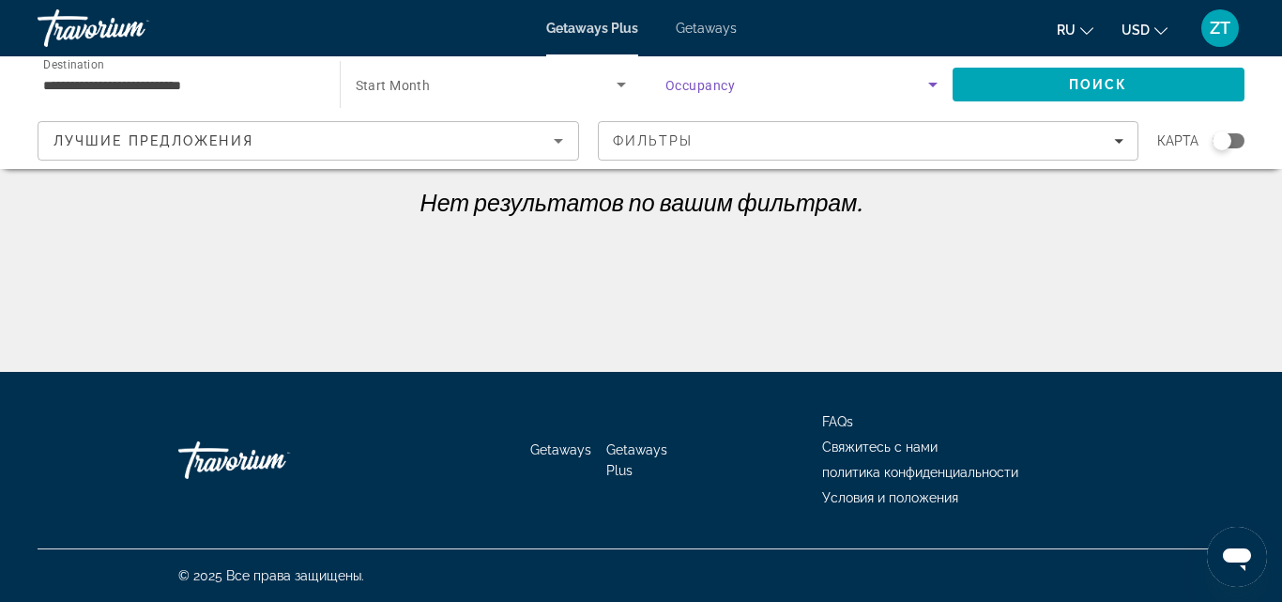
click at [879, 89] on span "Search widget" at bounding box center [796, 84] width 263 height 23
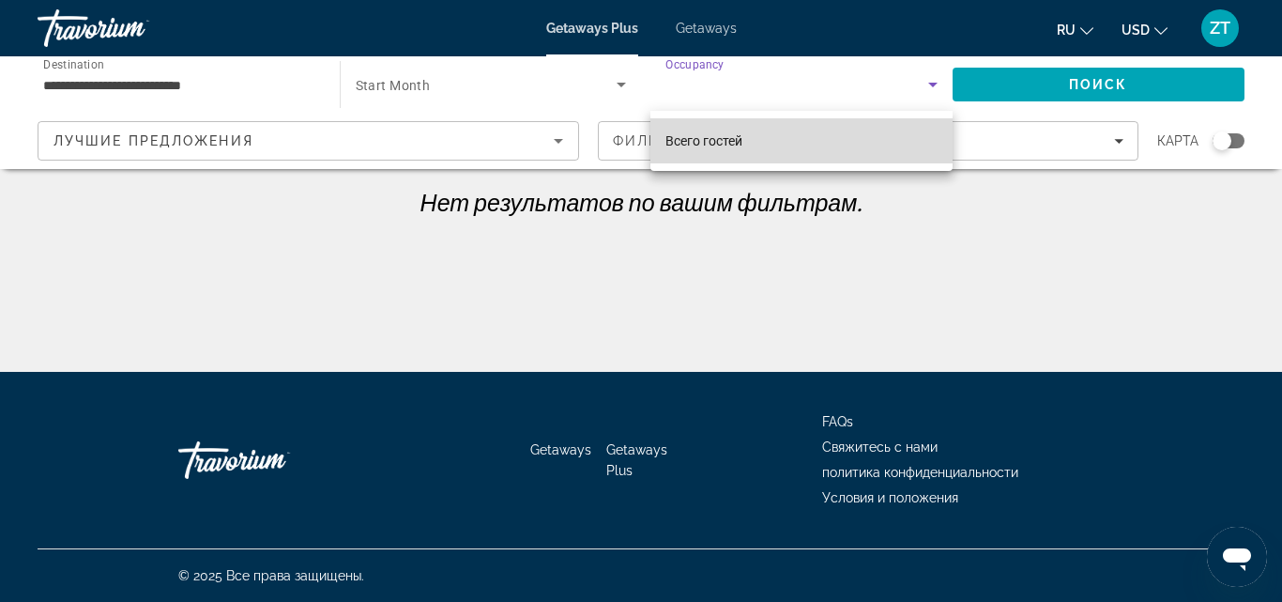
drag, startPoint x: 811, startPoint y: 152, endPoint x: 834, endPoint y: 128, distance: 33.9
click at [811, 151] on mat-option "Всего гостей" at bounding box center [801, 140] width 302 height 45
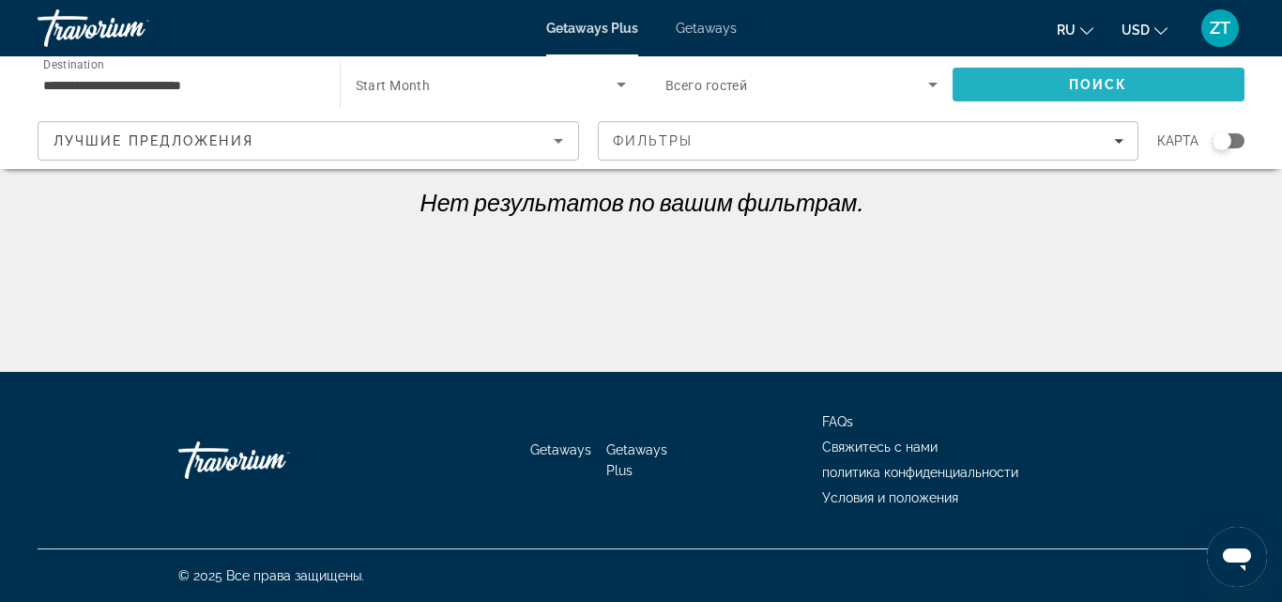
click at [1001, 70] on span "Search" at bounding box center [1099, 84] width 293 height 45
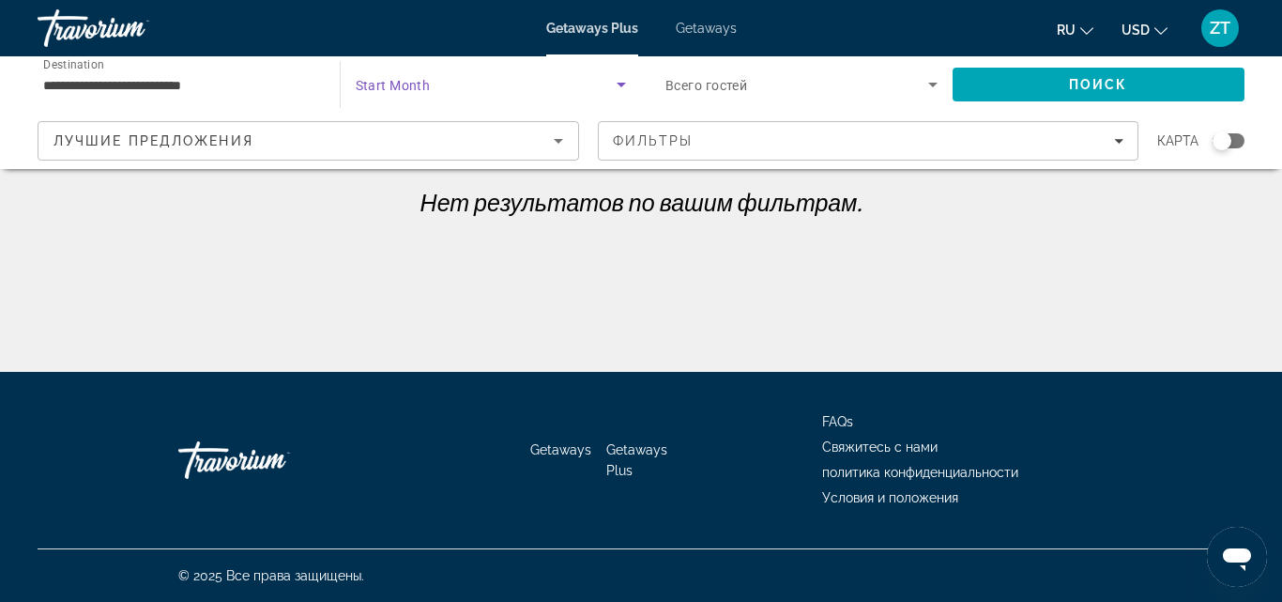
click at [467, 75] on span "Search widget" at bounding box center [487, 84] width 262 height 23
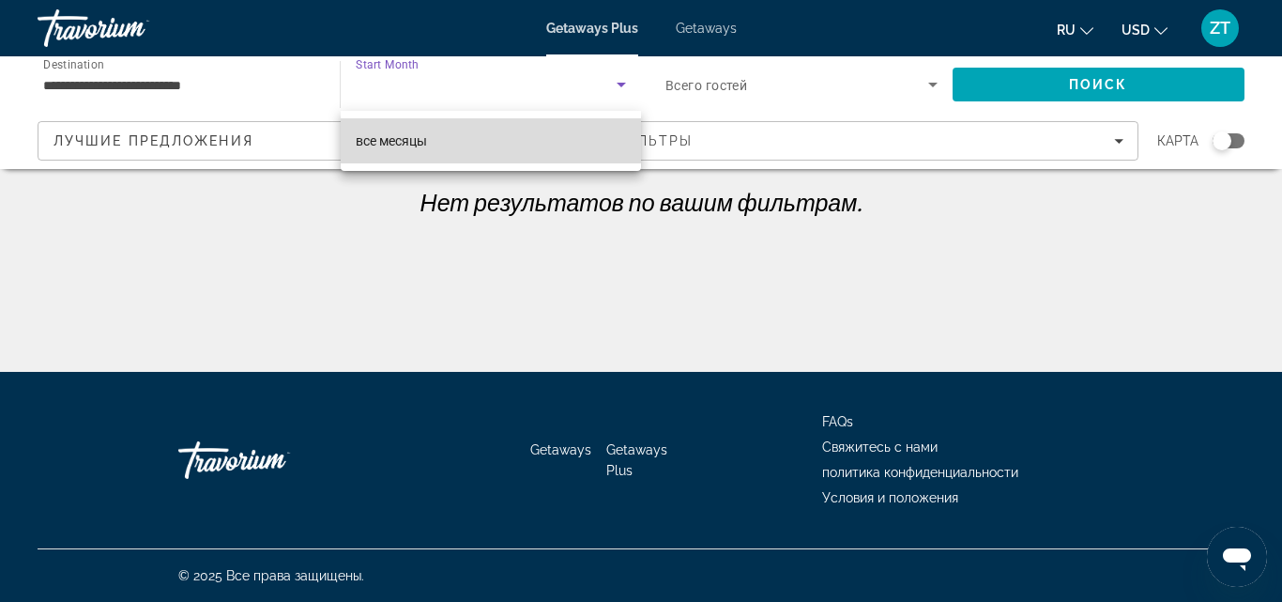
click at [446, 124] on mat-option "все месяцы" at bounding box center [491, 140] width 301 height 45
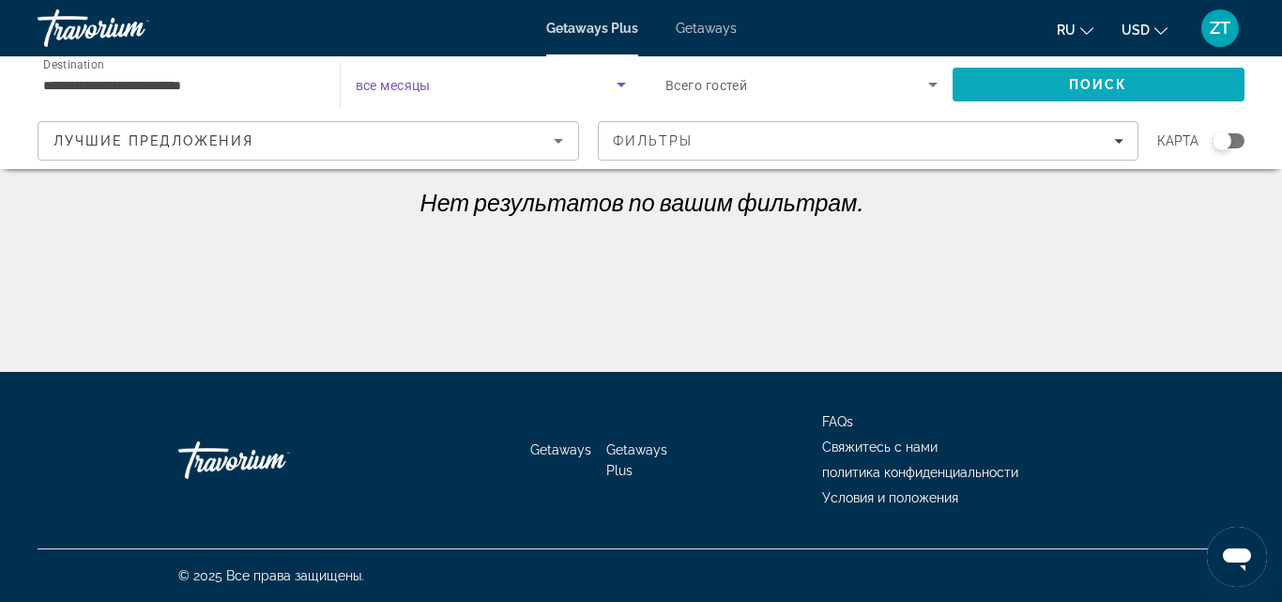
click at [1004, 69] on span "Search" at bounding box center [1099, 84] width 293 height 45
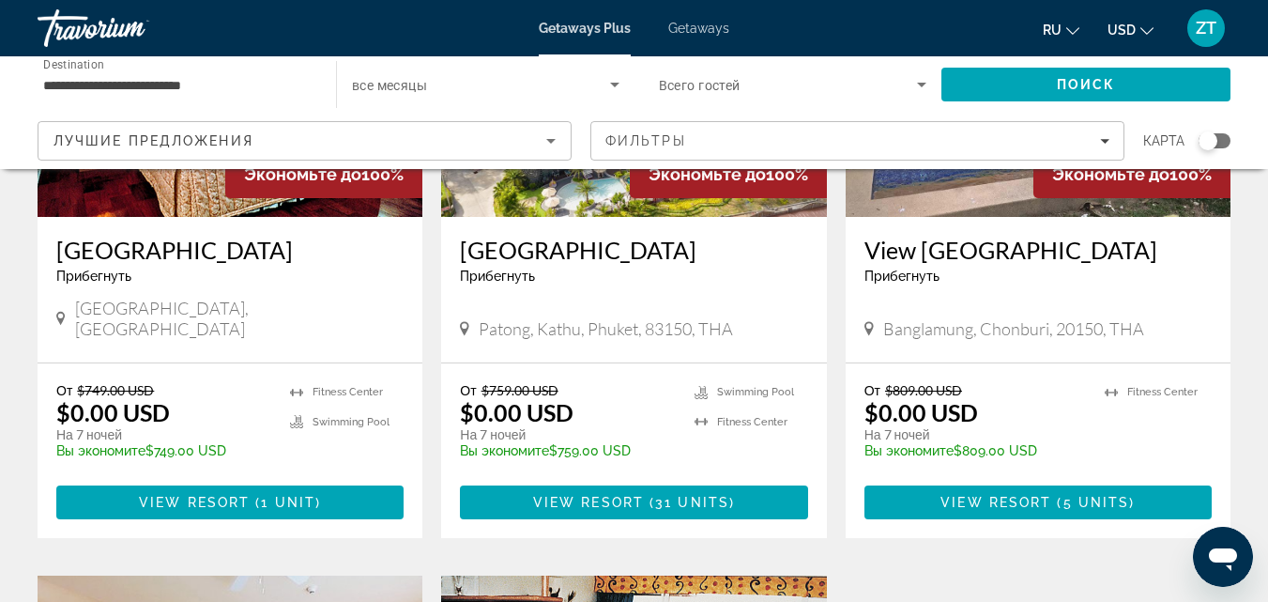
scroll to position [939, 0]
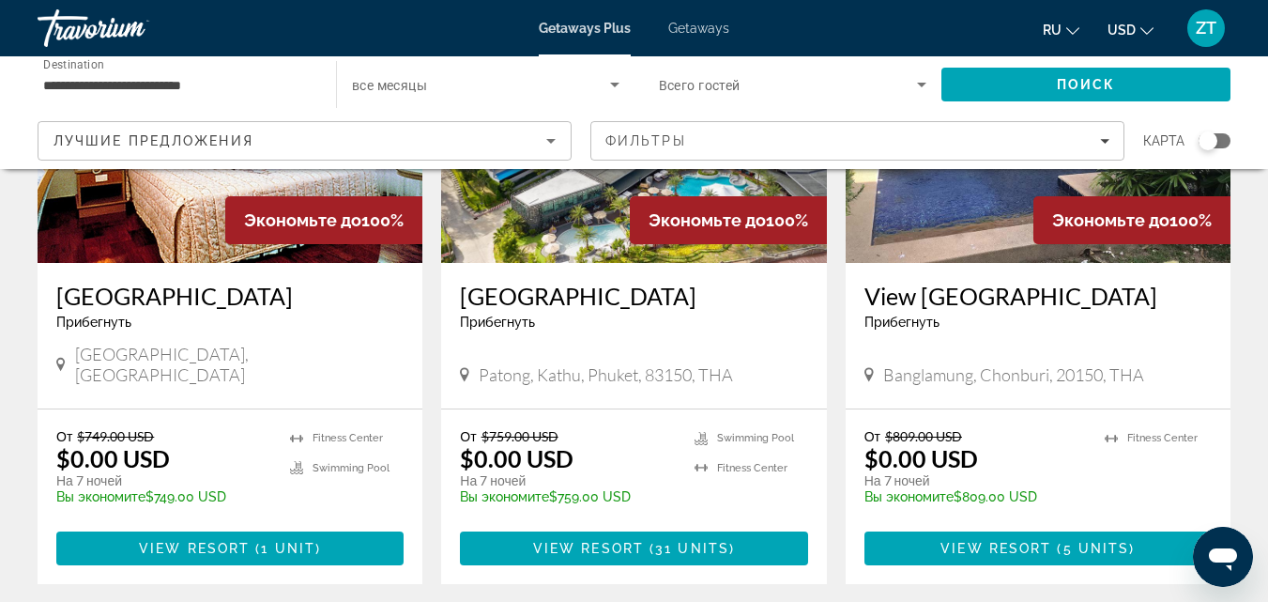
click at [578, 32] on span "Getaways Plus" at bounding box center [585, 28] width 92 height 15
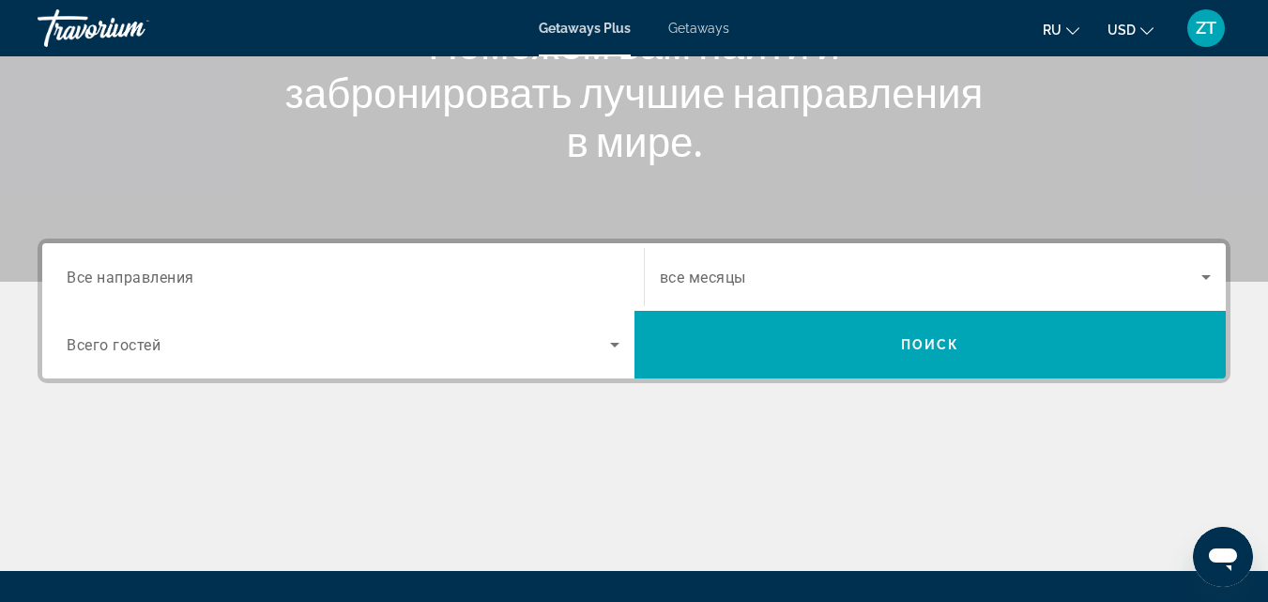
click at [216, 289] on div "Search widget" at bounding box center [343, 277] width 553 height 53
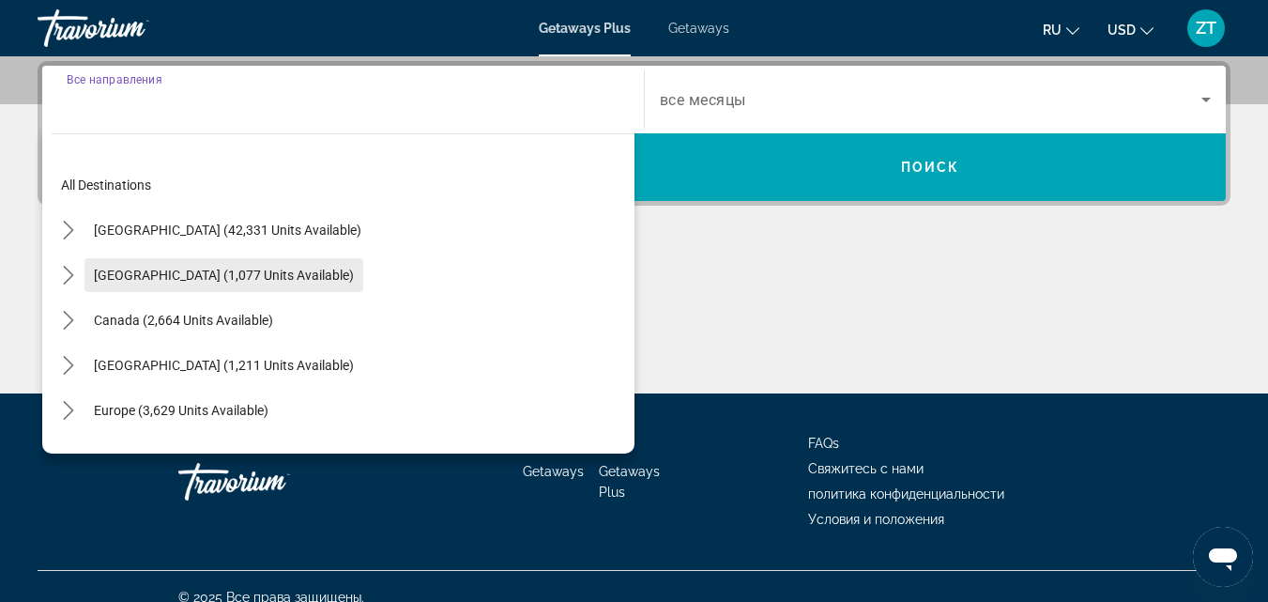
scroll to position [304, 0]
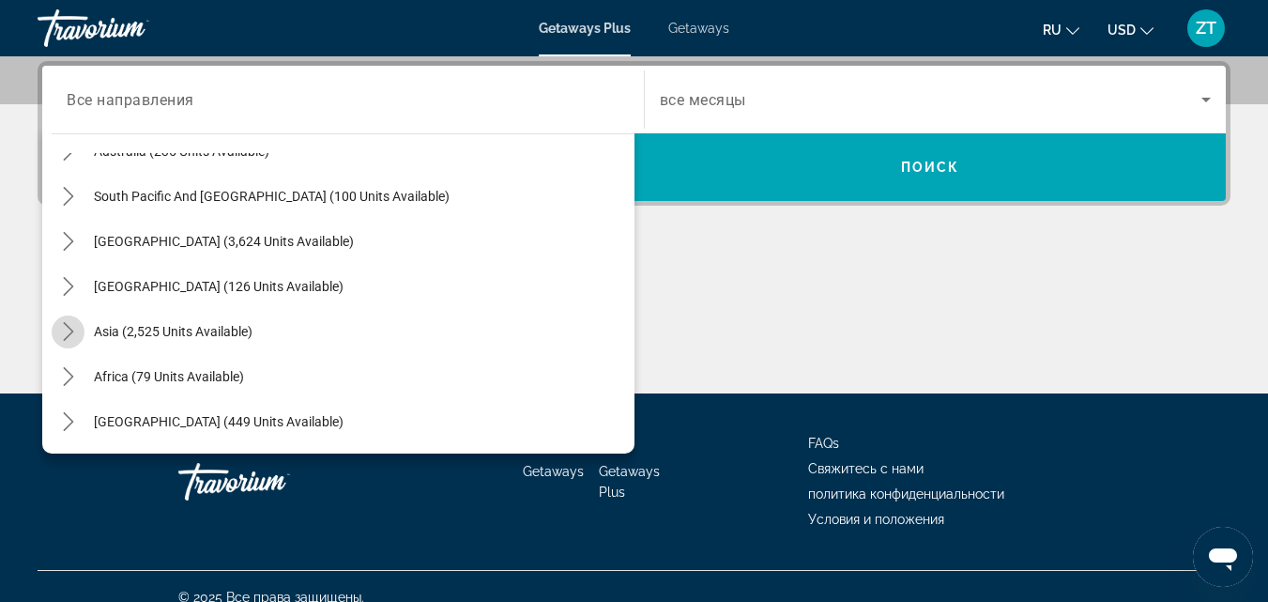
click at [69, 331] on icon "Toggle Asia (2,525 units available) submenu" at bounding box center [68, 331] width 19 height 19
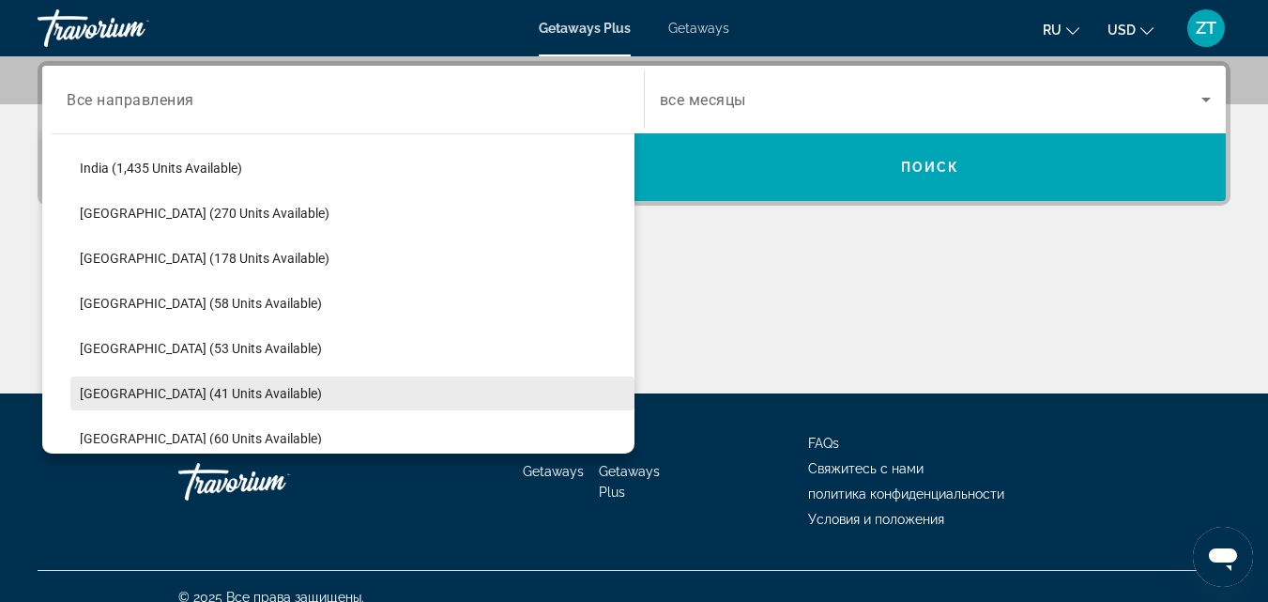
scroll to position [648, 0]
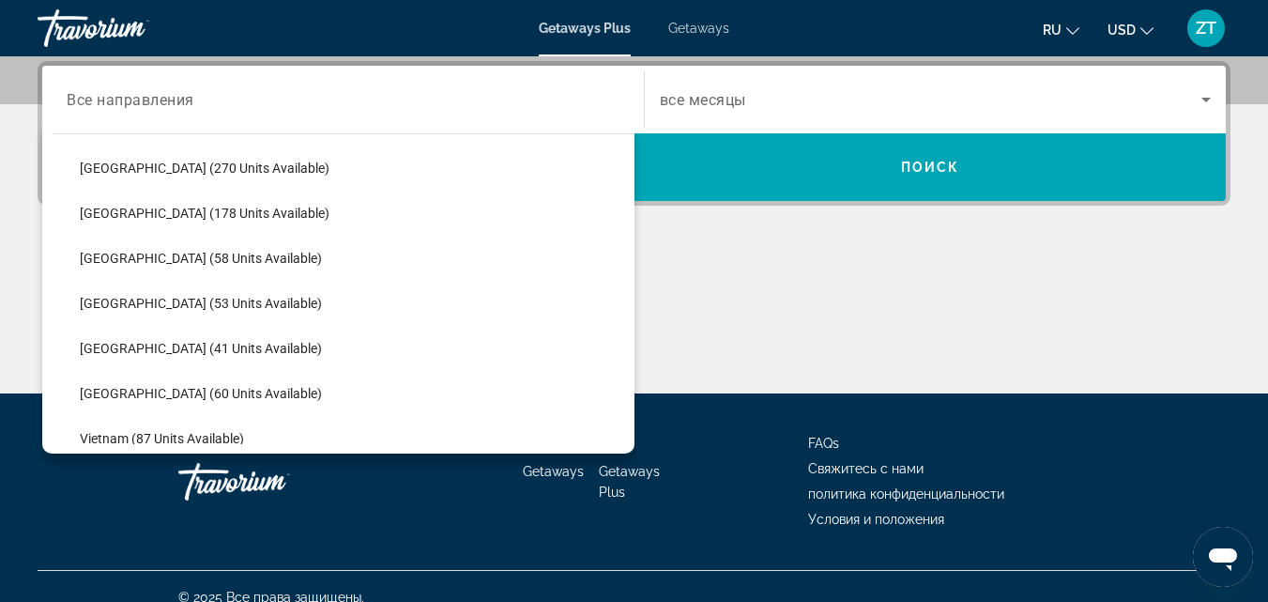
click at [155, 392] on span "[GEOGRAPHIC_DATA] (60 units available)" at bounding box center [201, 393] width 242 height 15
type input "**********"
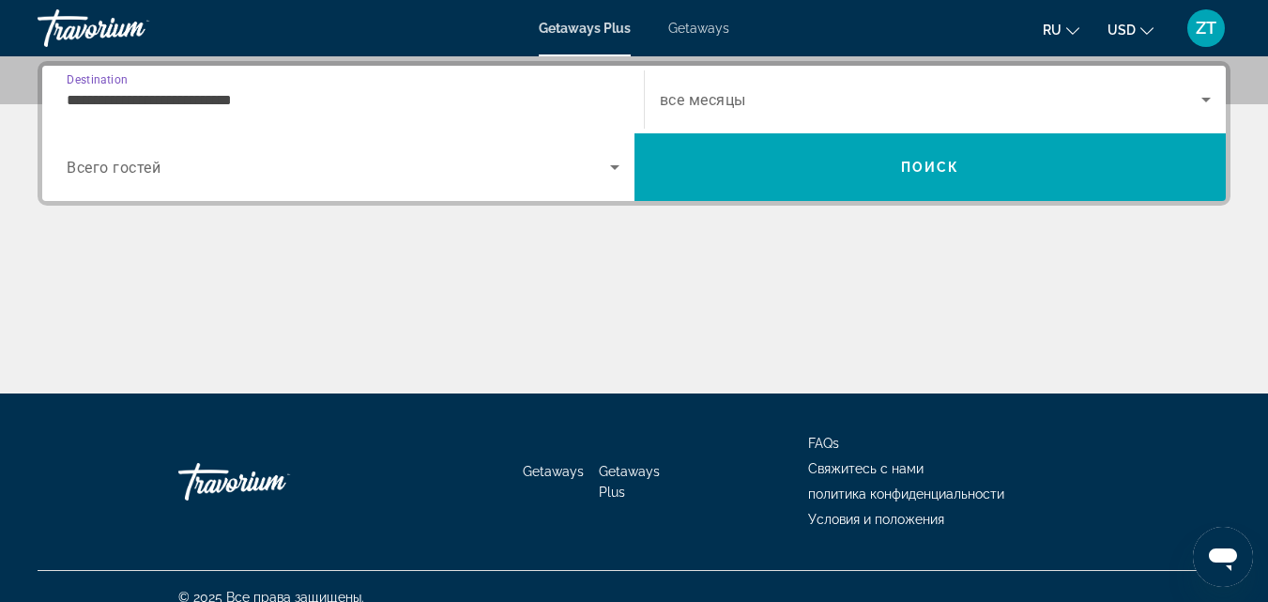
click at [592, 157] on span "Search widget" at bounding box center [338, 167] width 543 height 23
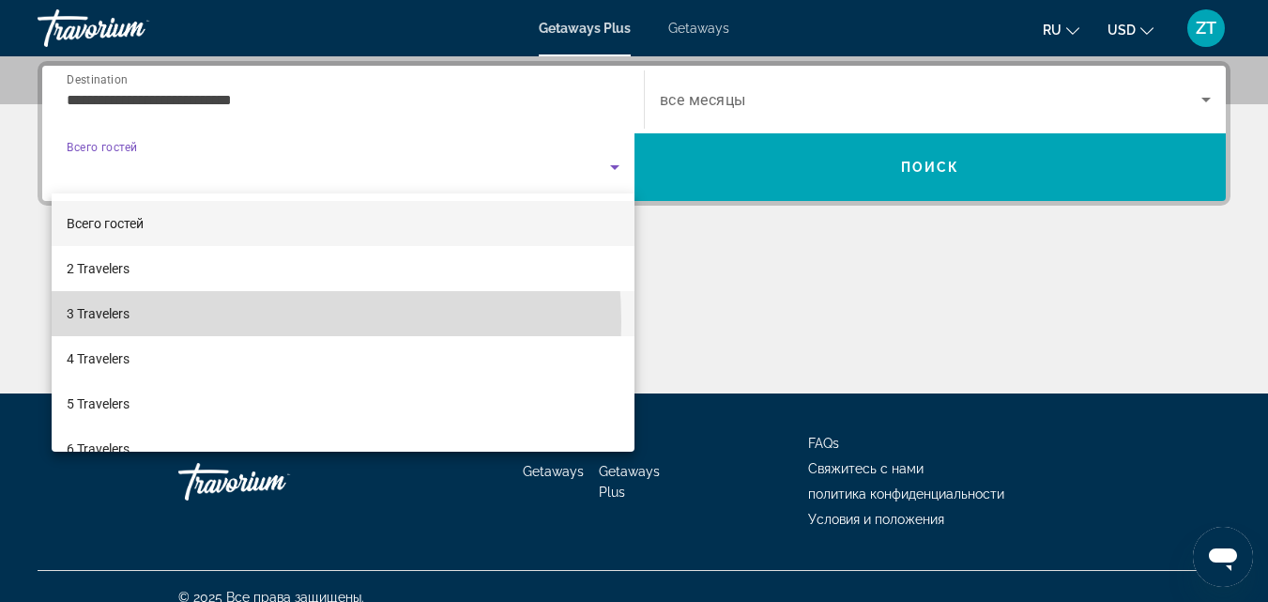
click at [207, 322] on mat-option "3 Travelers" at bounding box center [343, 313] width 583 height 45
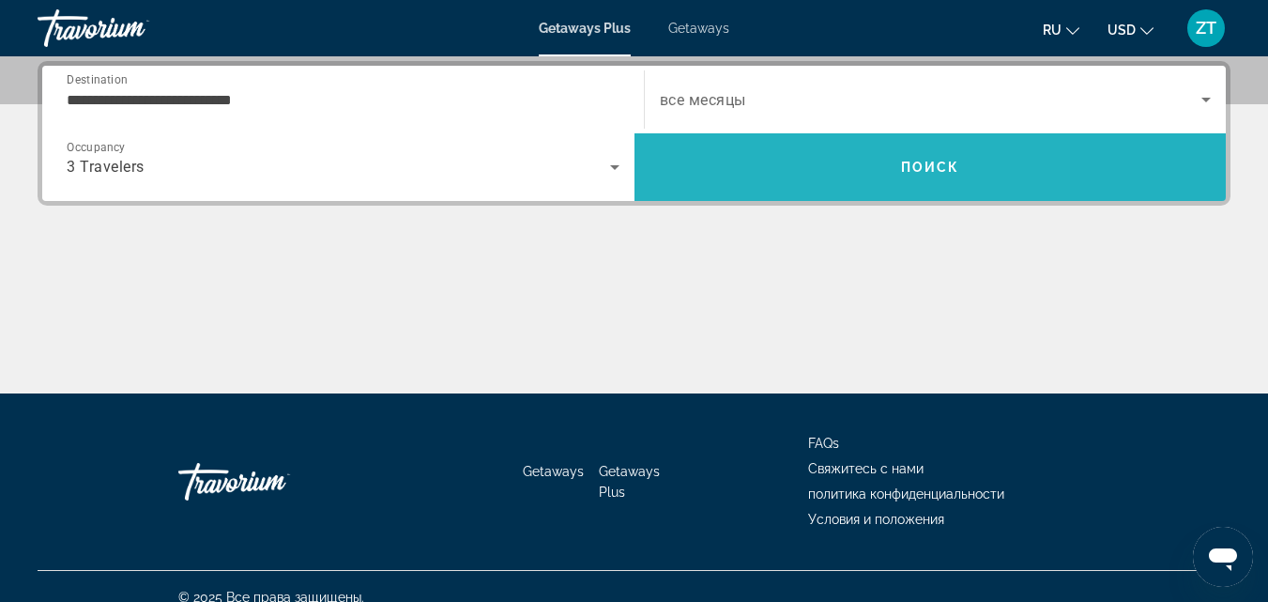
click at [792, 197] on span "Search" at bounding box center [930, 167] width 592 height 68
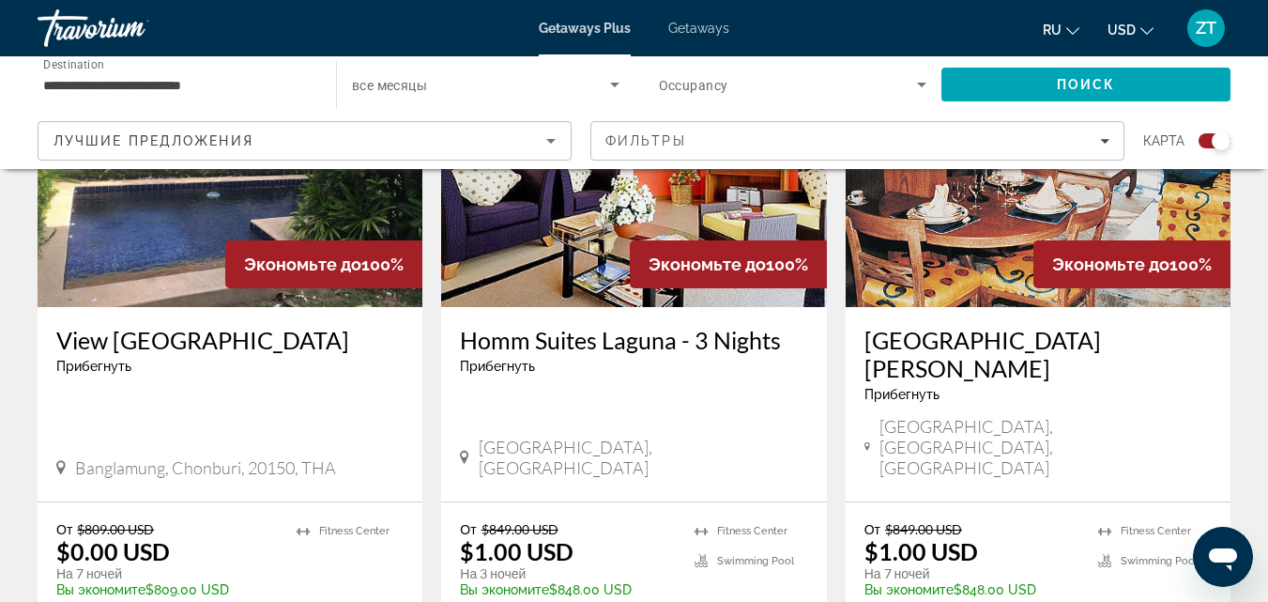
scroll to position [1502, 0]
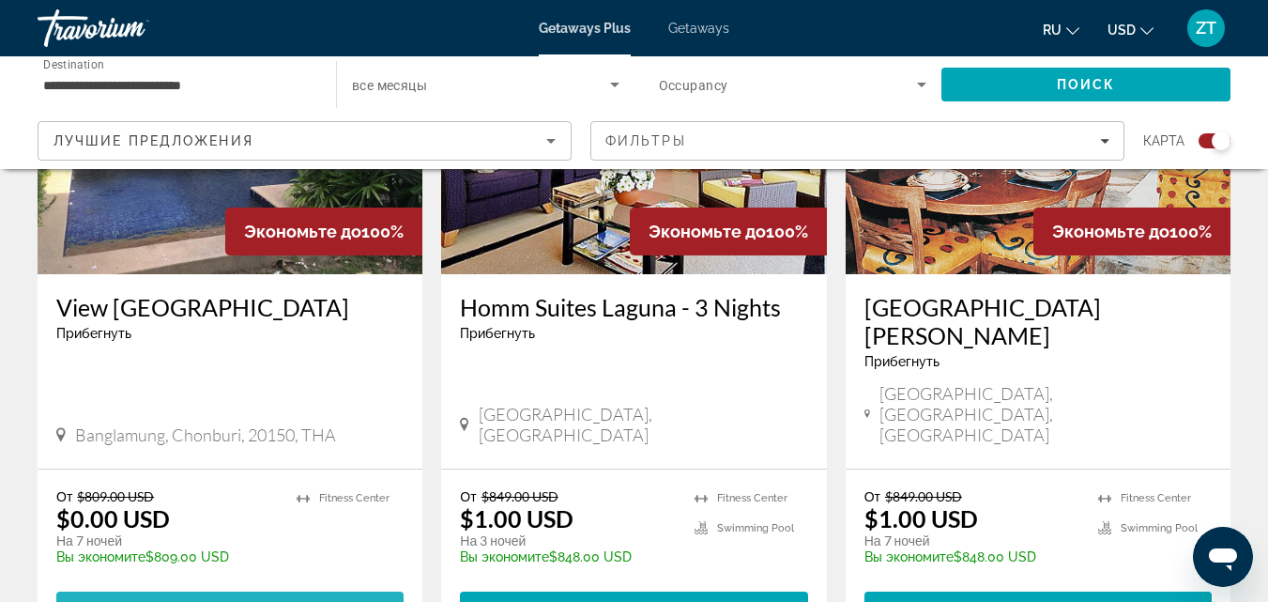
click at [222, 601] on span "View Resort" at bounding box center [188, 608] width 111 height 15
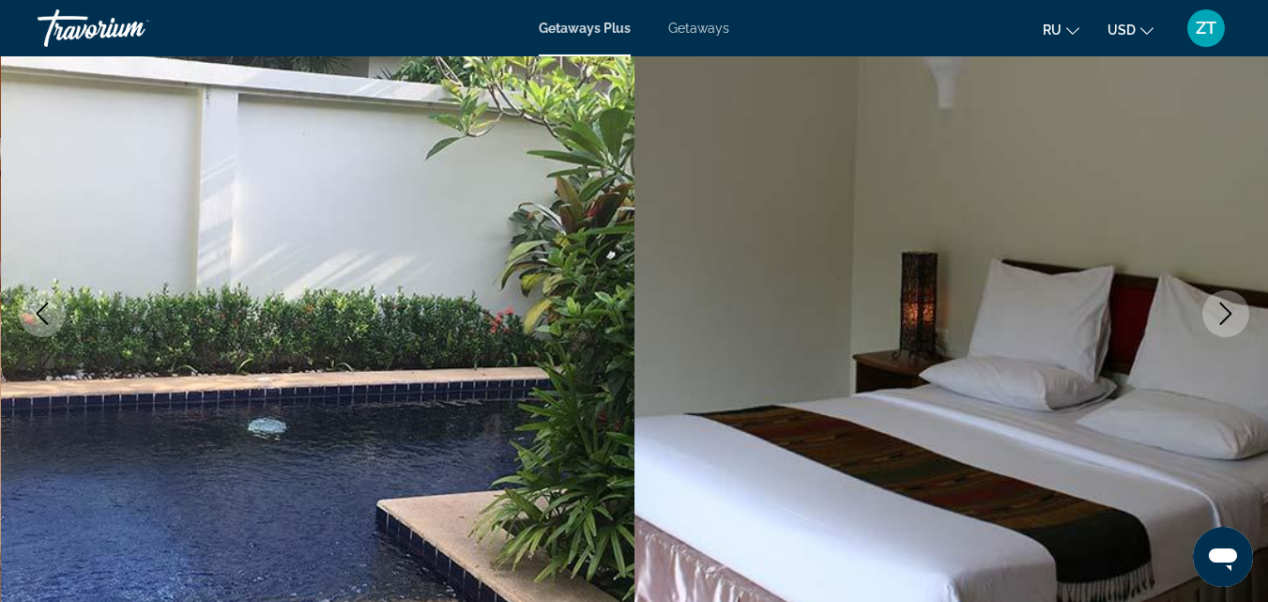
scroll to position [188, 0]
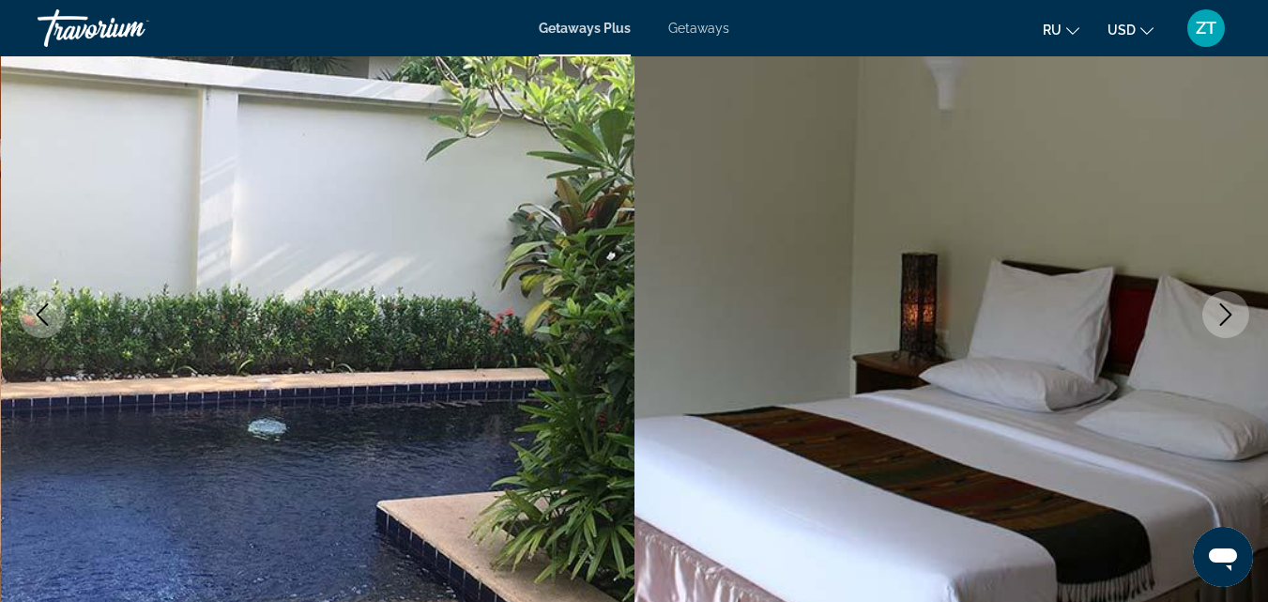
click at [1233, 315] on icon "Next image" at bounding box center [1226, 314] width 23 height 23
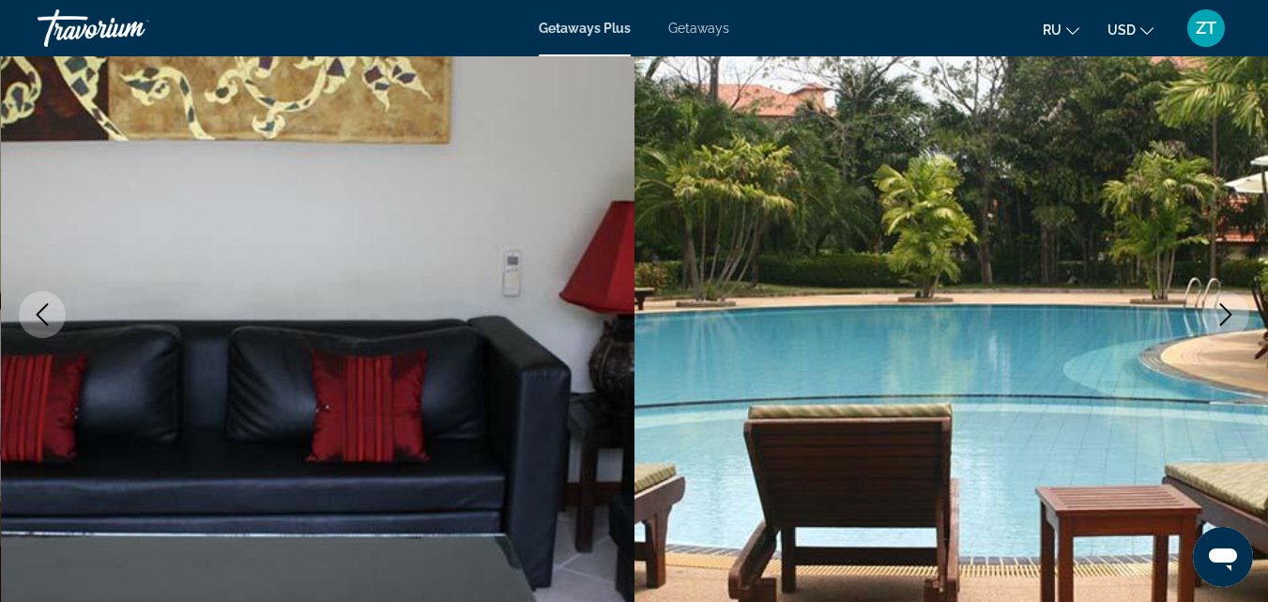
click at [1230, 317] on icon "Next image" at bounding box center [1226, 314] width 23 height 23
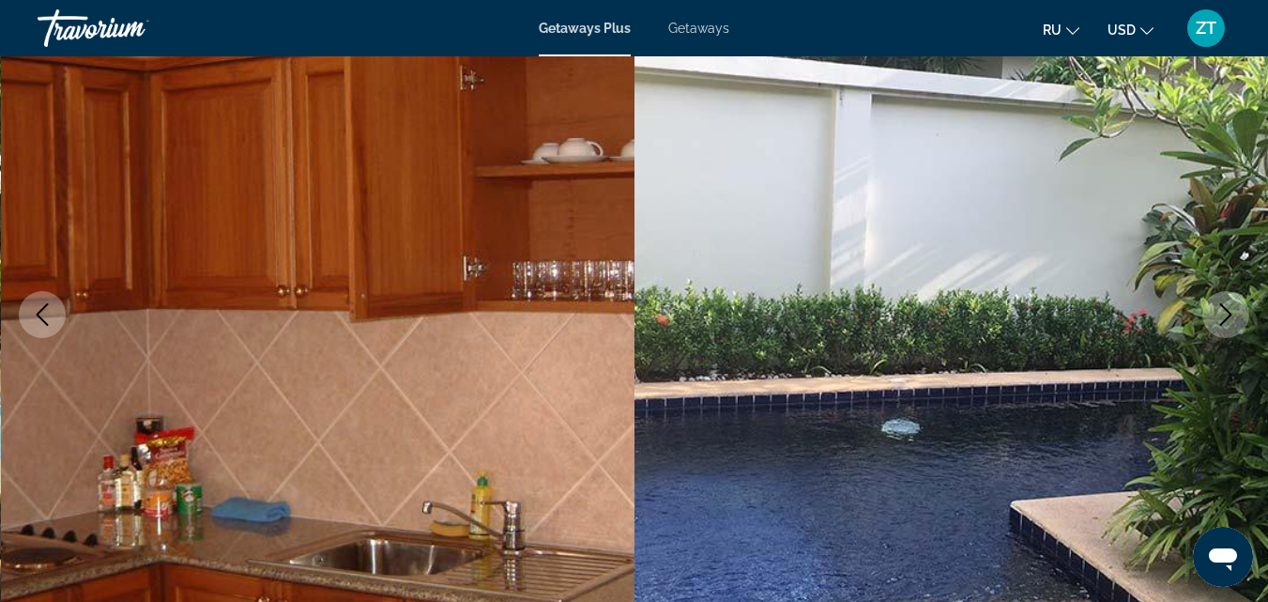
click at [1230, 317] on icon "Next image" at bounding box center [1226, 314] width 23 height 23
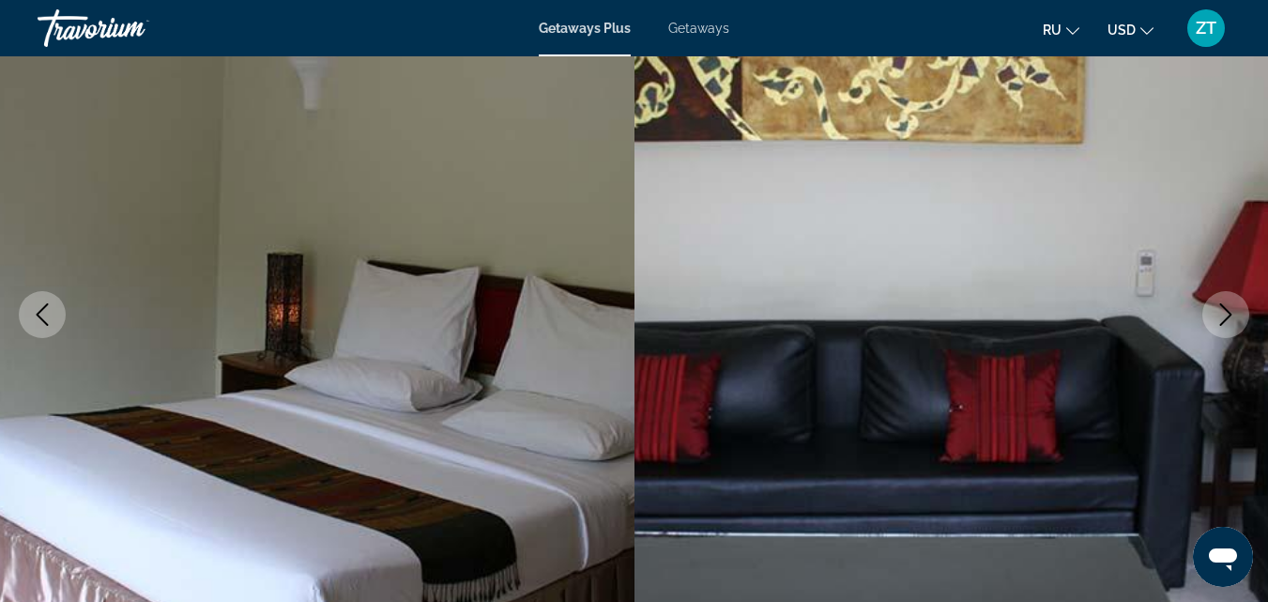
click at [1230, 317] on icon "Next image" at bounding box center [1226, 314] width 23 height 23
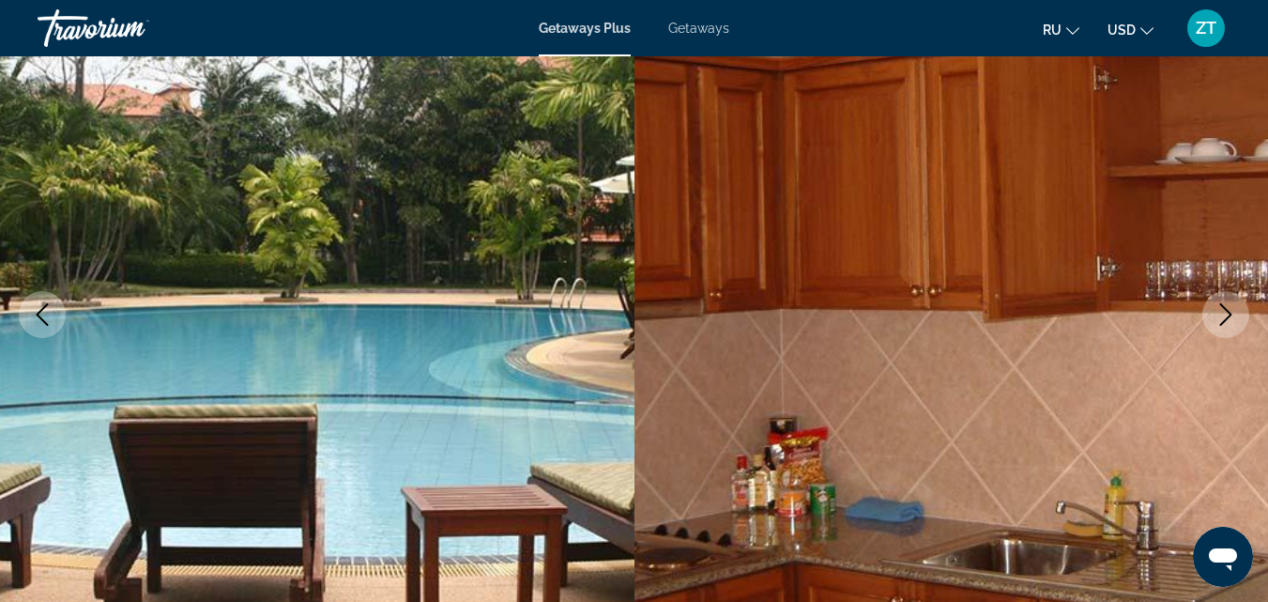
click at [1228, 318] on icon "Next image" at bounding box center [1226, 314] width 12 height 23
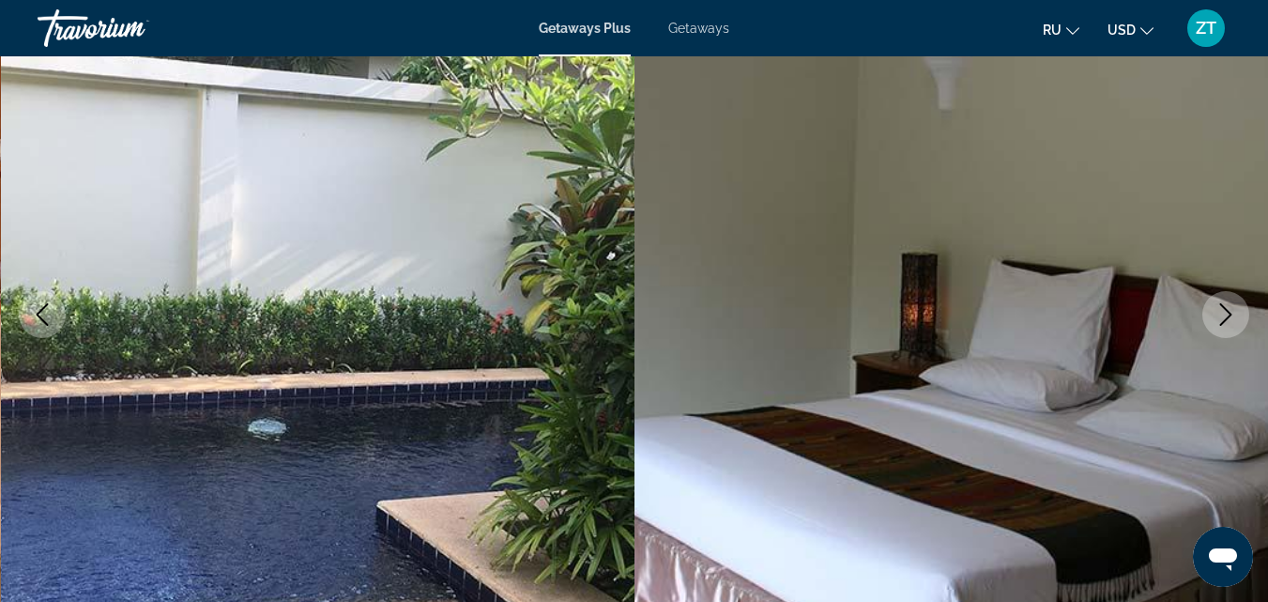
click at [1228, 318] on icon "Next image" at bounding box center [1226, 314] width 12 height 23
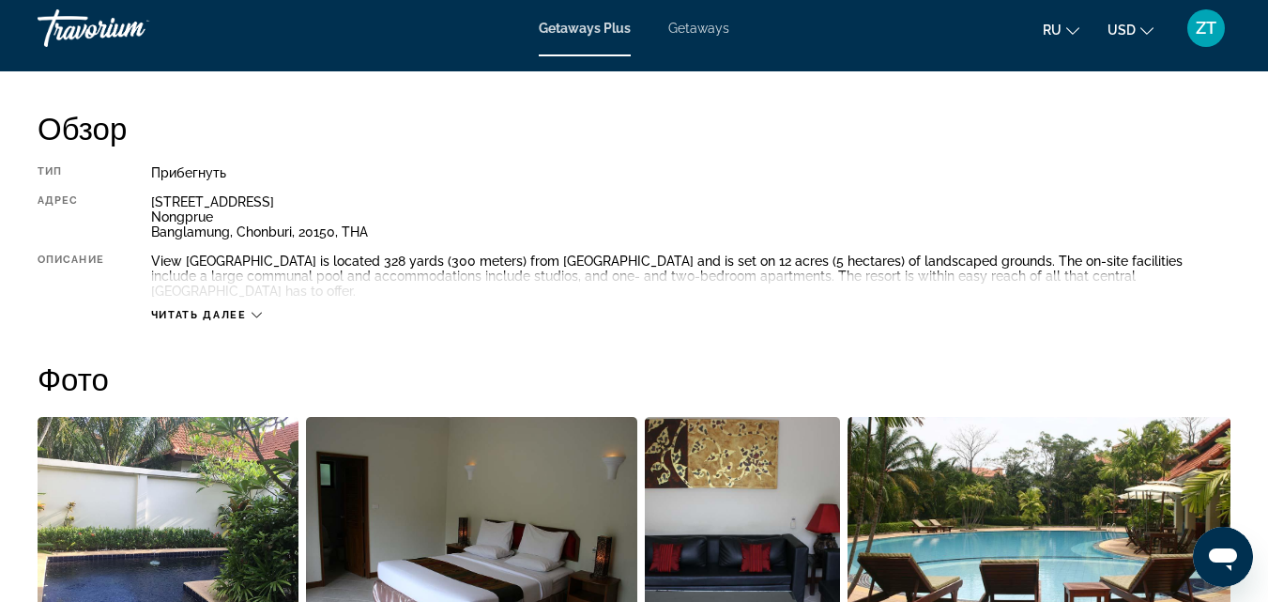
scroll to position [939, 0]
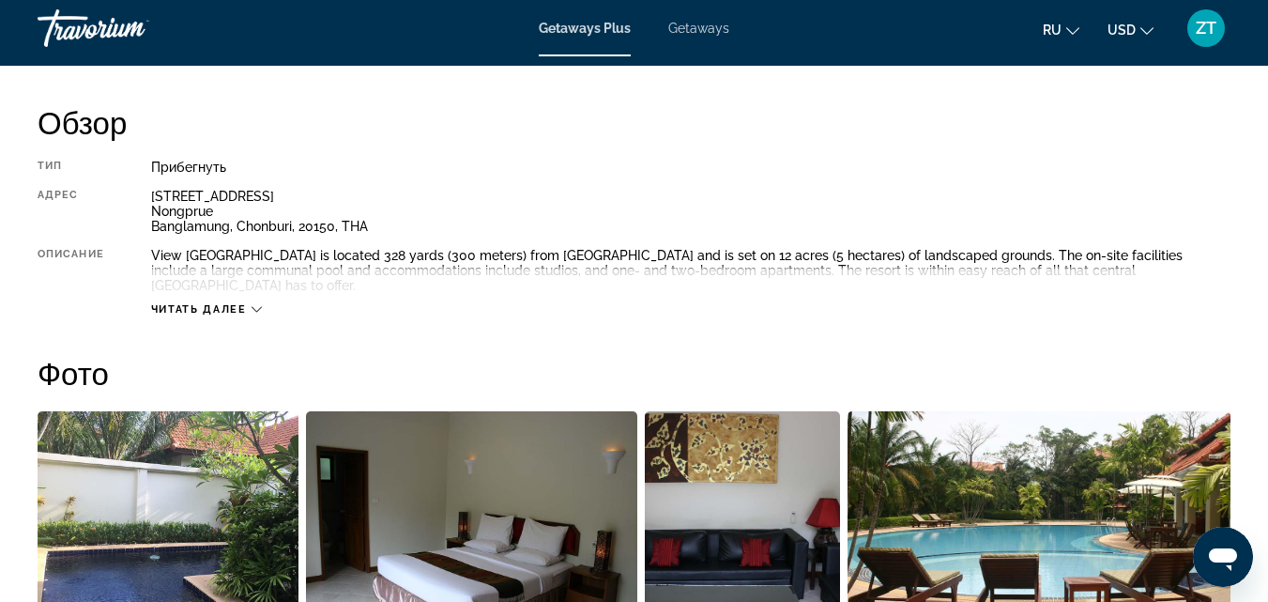
click at [238, 281] on div "Читать далее" at bounding box center [690, 291] width 1079 height 52
click at [233, 303] on span "Читать далее" at bounding box center [199, 309] width 96 height 12
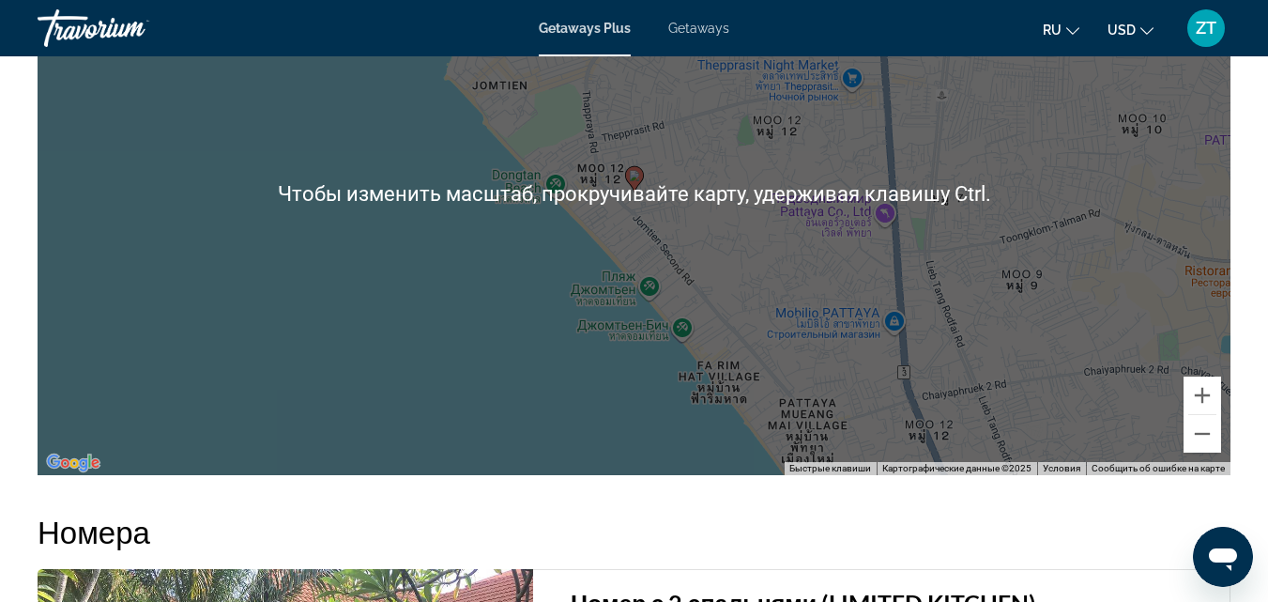
scroll to position [2253, 0]
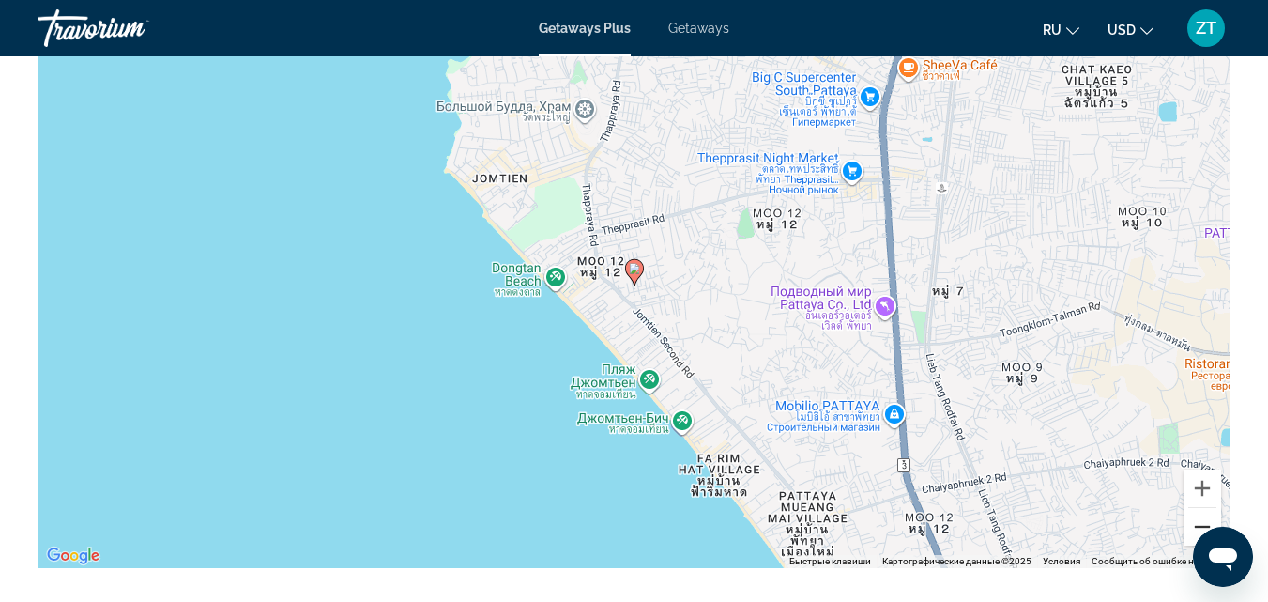
click at [1206, 508] on button "Уменьшить" at bounding box center [1203, 527] width 38 height 38
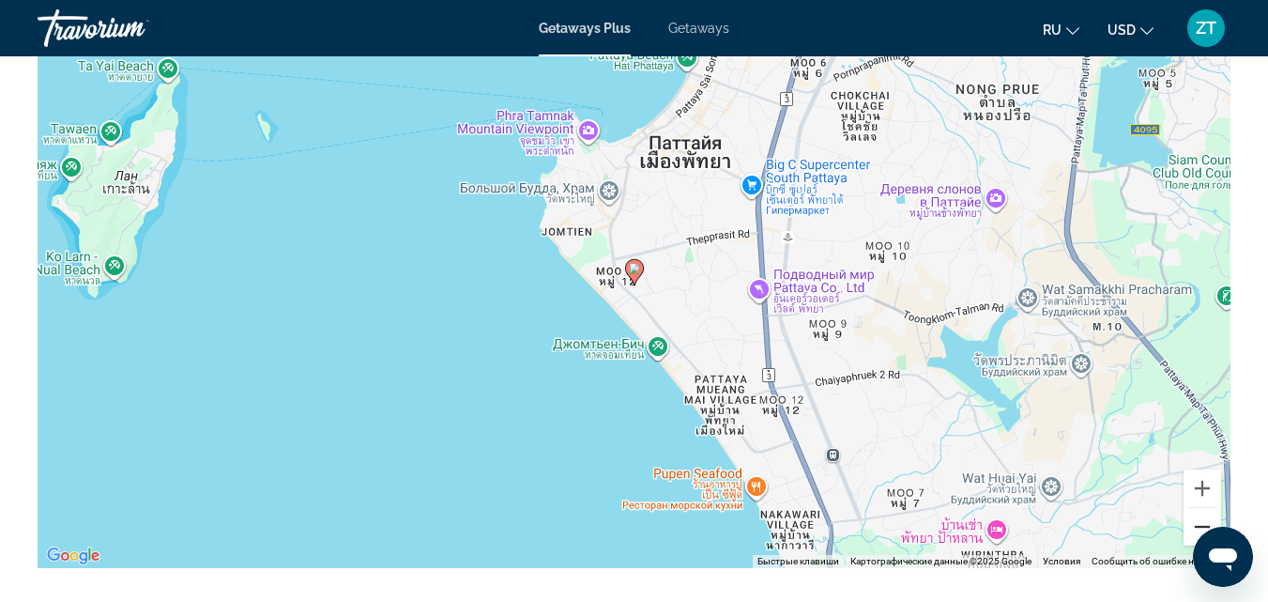
click at [1206, 508] on button "Уменьшить" at bounding box center [1203, 527] width 38 height 38
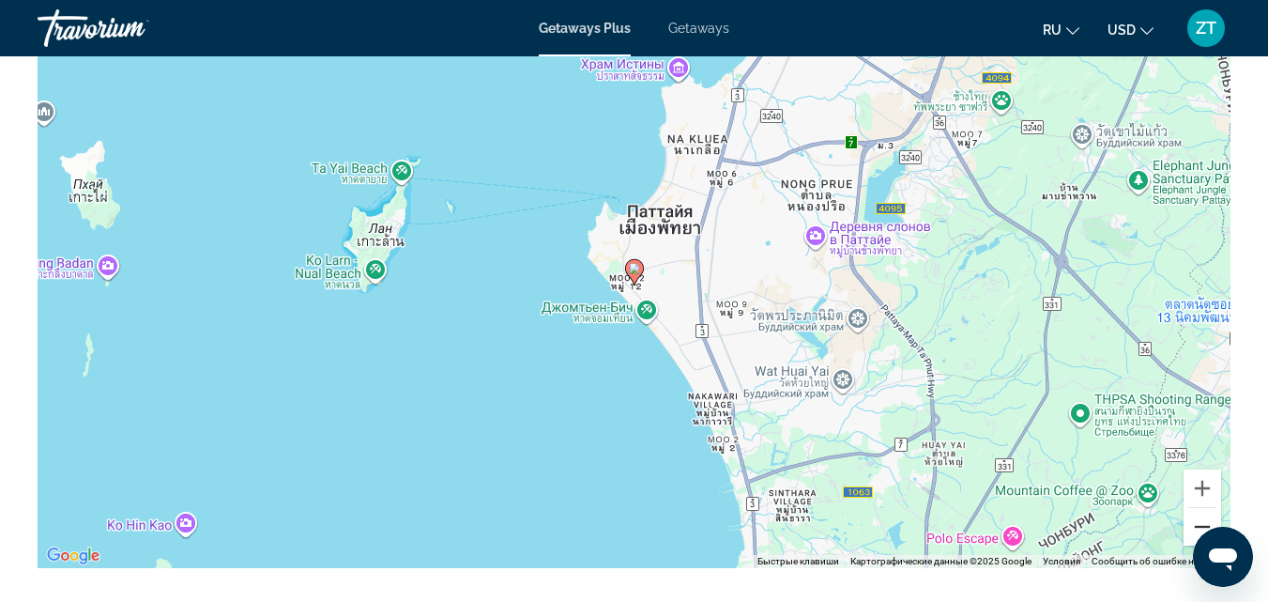
click at [1203, 508] on button "Уменьшить" at bounding box center [1203, 527] width 38 height 38
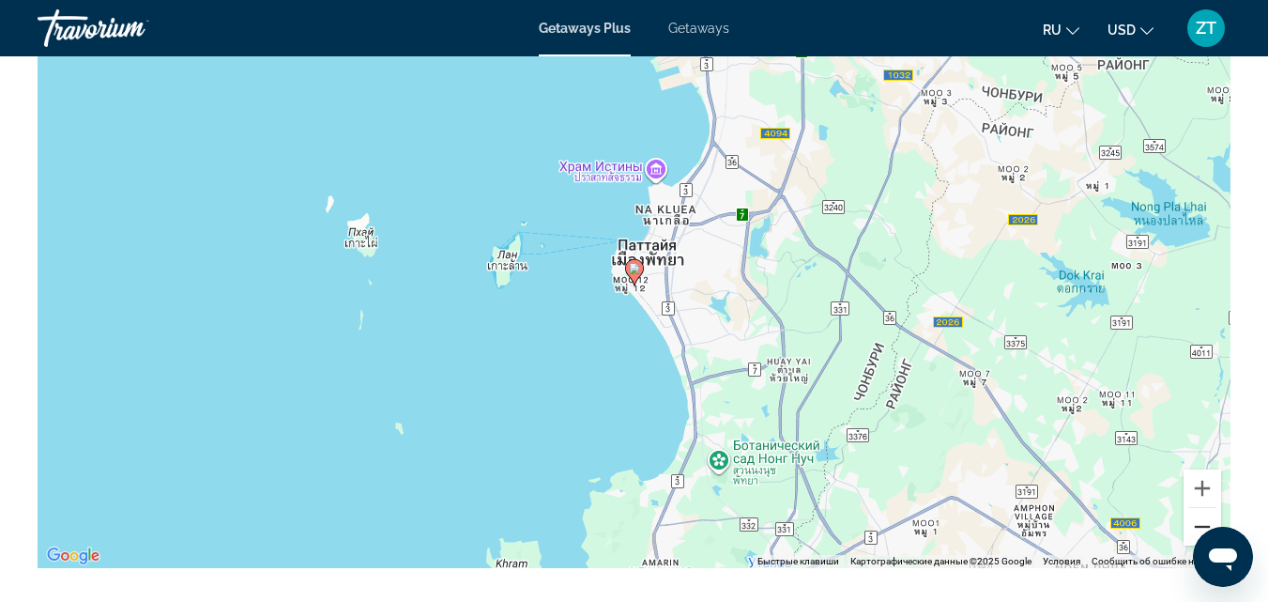
click at [1203, 508] on button "Уменьшить" at bounding box center [1203, 527] width 38 height 38
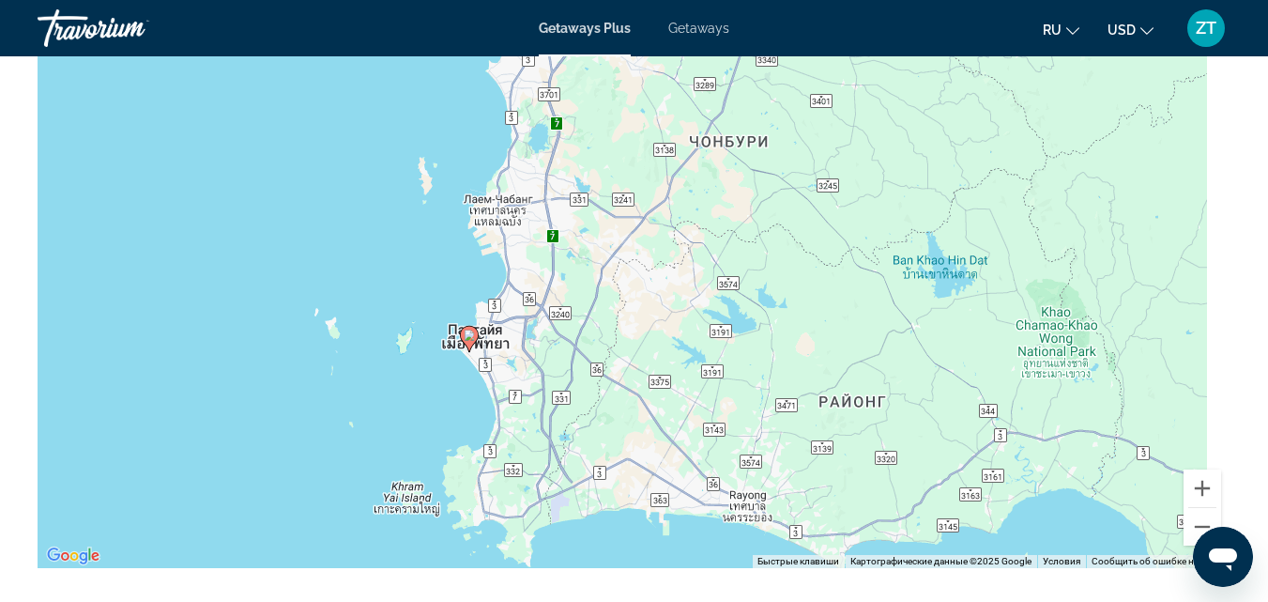
drag, startPoint x: 744, startPoint y: 304, endPoint x: 550, endPoint y: 359, distance: 201.8
click at [550, 359] on div "Чтобы активировать перетаскивание с помощью клавиатуры, нажмите Alt + Ввод. Пос…" at bounding box center [634, 286] width 1193 height 563
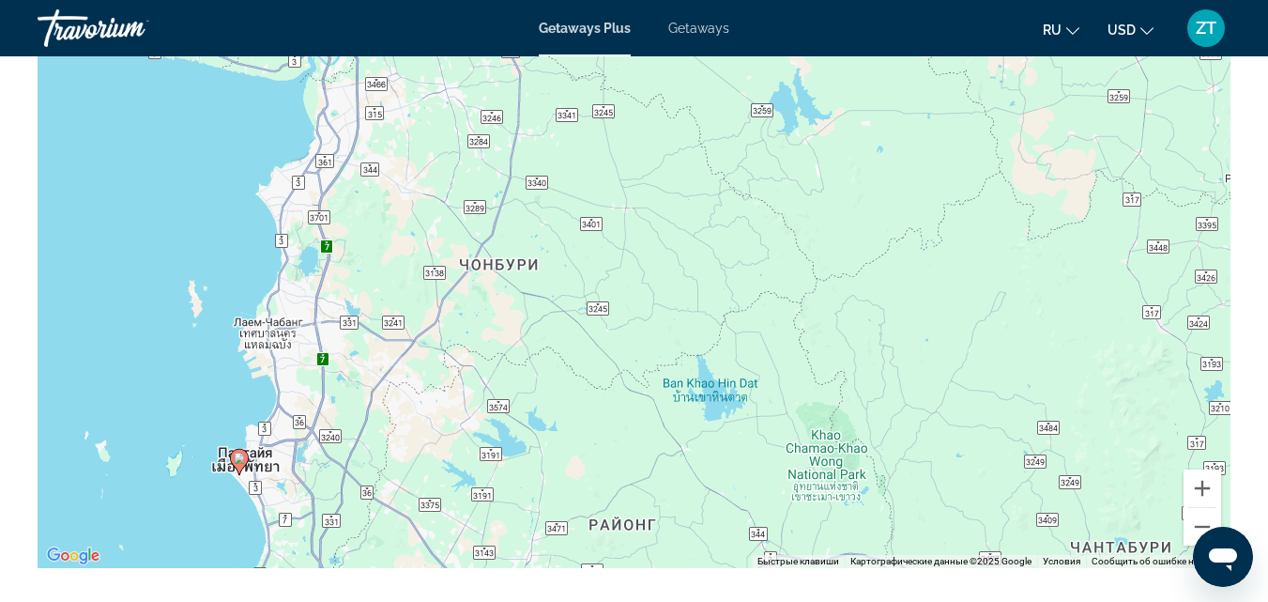
drag, startPoint x: 810, startPoint y: 400, endPoint x: 592, endPoint y: 497, distance: 238.6
click at [599, 510] on div "Чтобы активировать перетаскивание с помощью клавиатуры, нажмите Alt + Ввод. Пос…" at bounding box center [634, 286] width 1193 height 563
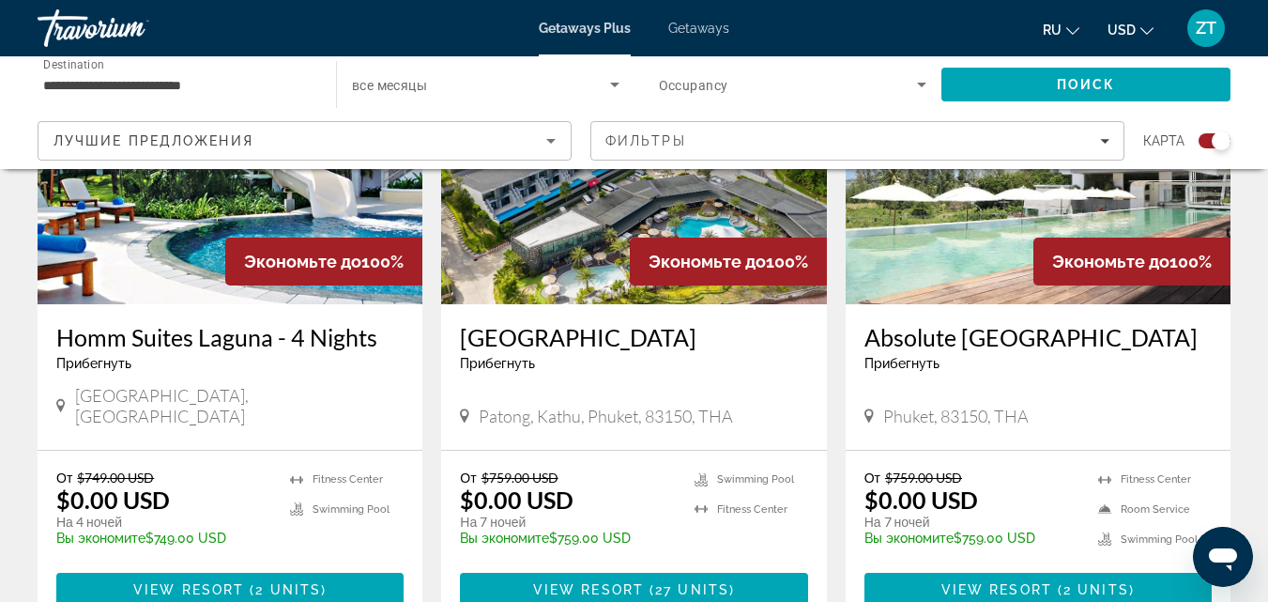
scroll to position [845, 0]
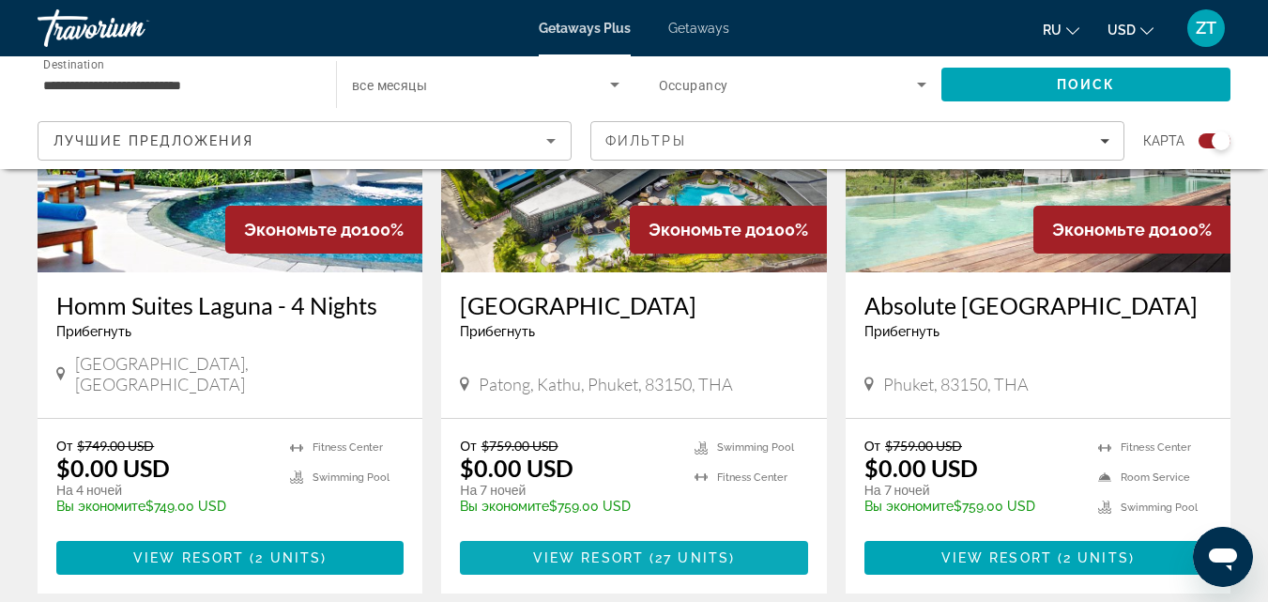
click at [604, 550] on span "View Resort" at bounding box center [588, 557] width 111 height 15
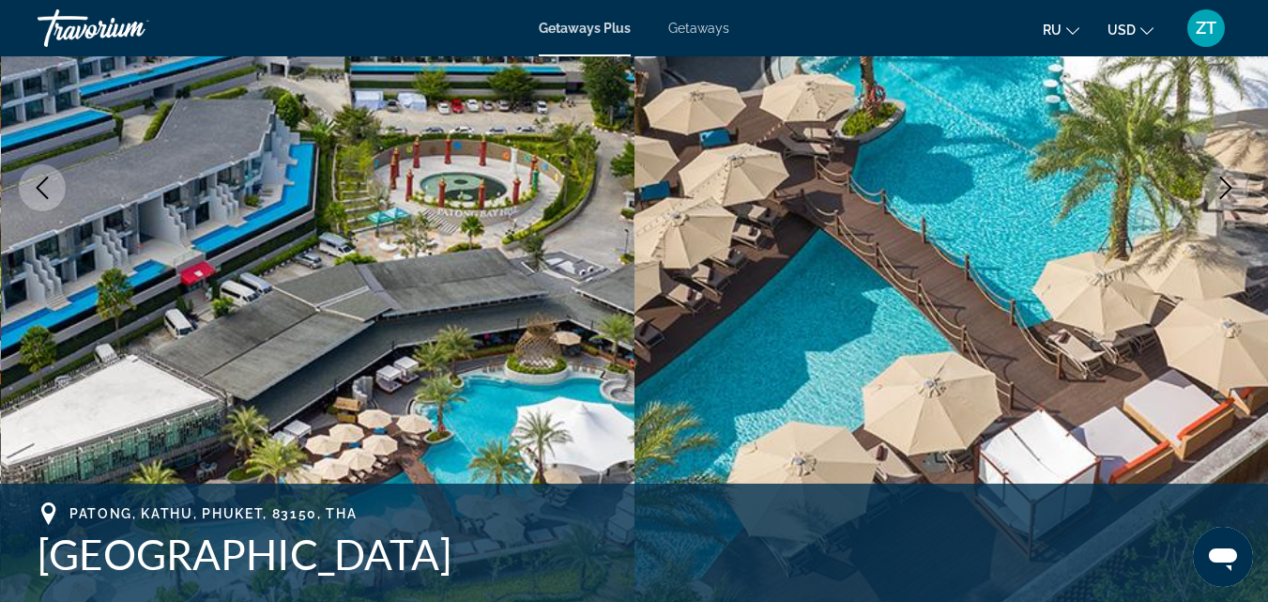
scroll to position [282, 0]
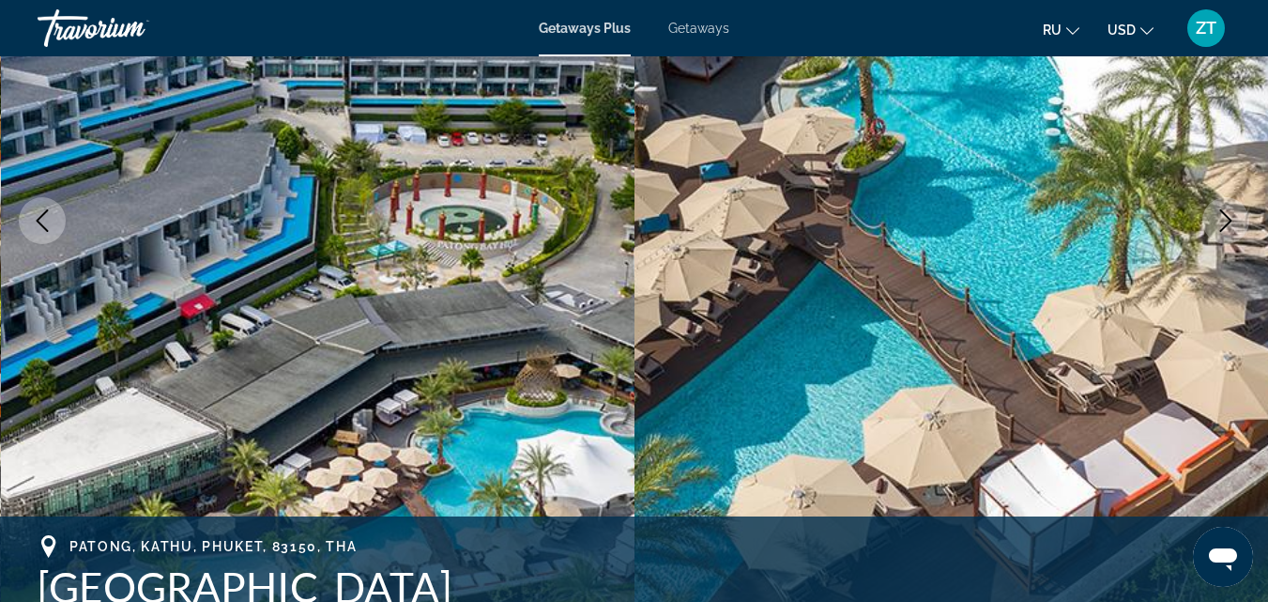
click at [1241, 216] on button "Next image" at bounding box center [1225, 220] width 47 height 47
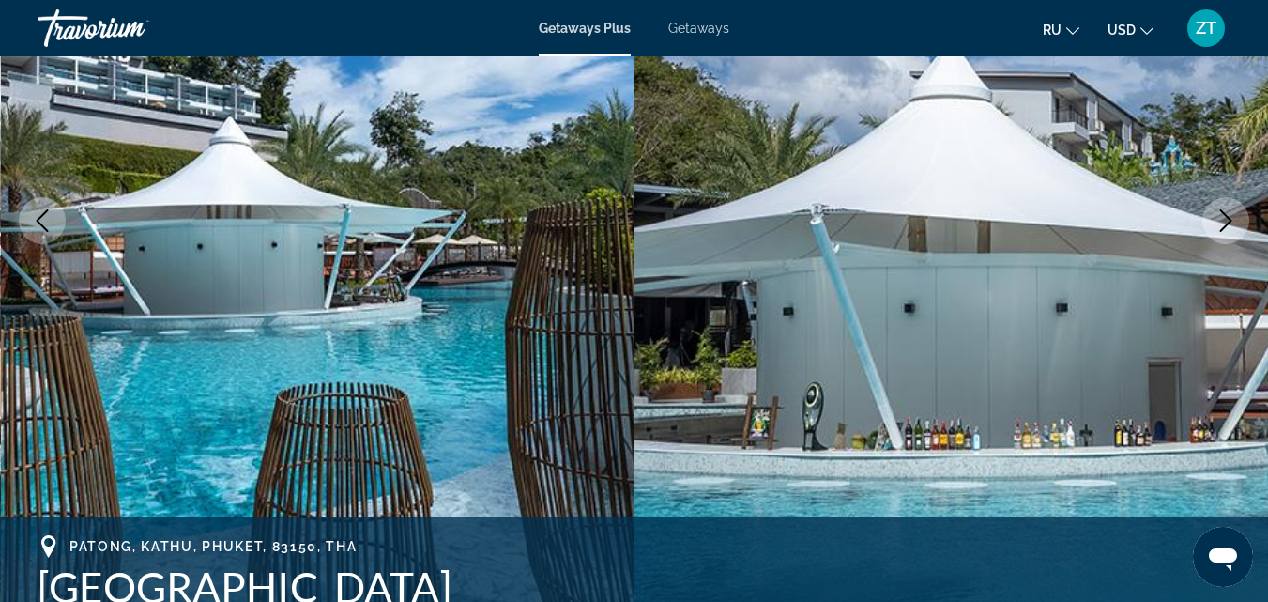
click at [1221, 218] on icon "Next image" at bounding box center [1226, 220] width 23 height 23
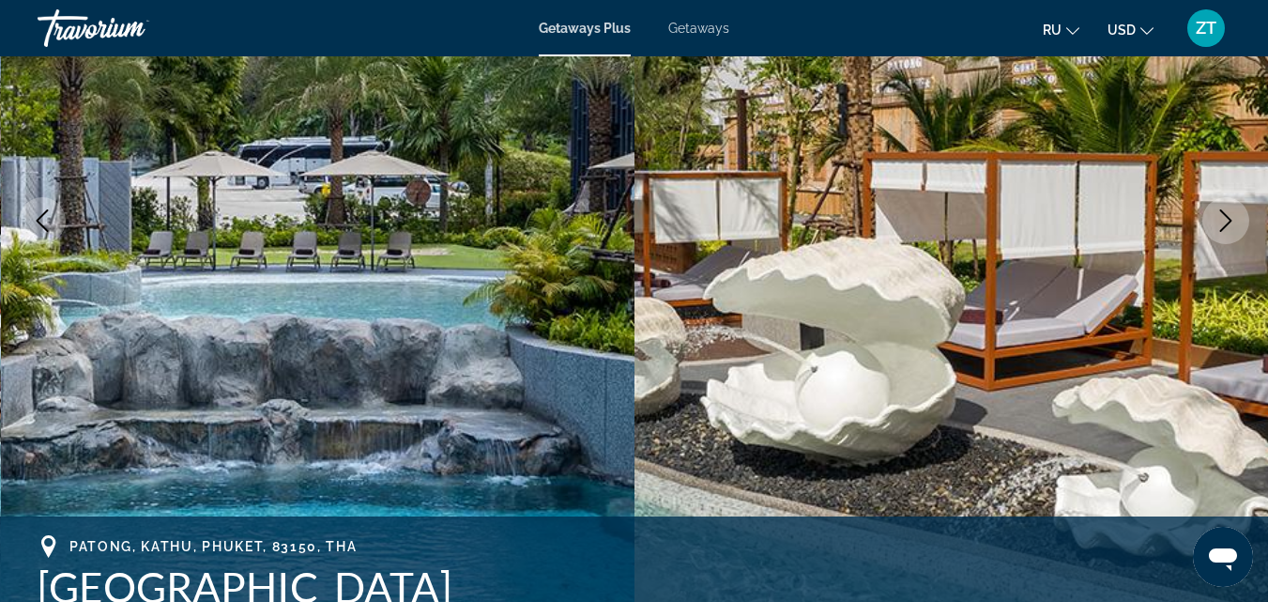
click at [1221, 218] on icon "Next image" at bounding box center [1226, 220] width 23 height 23
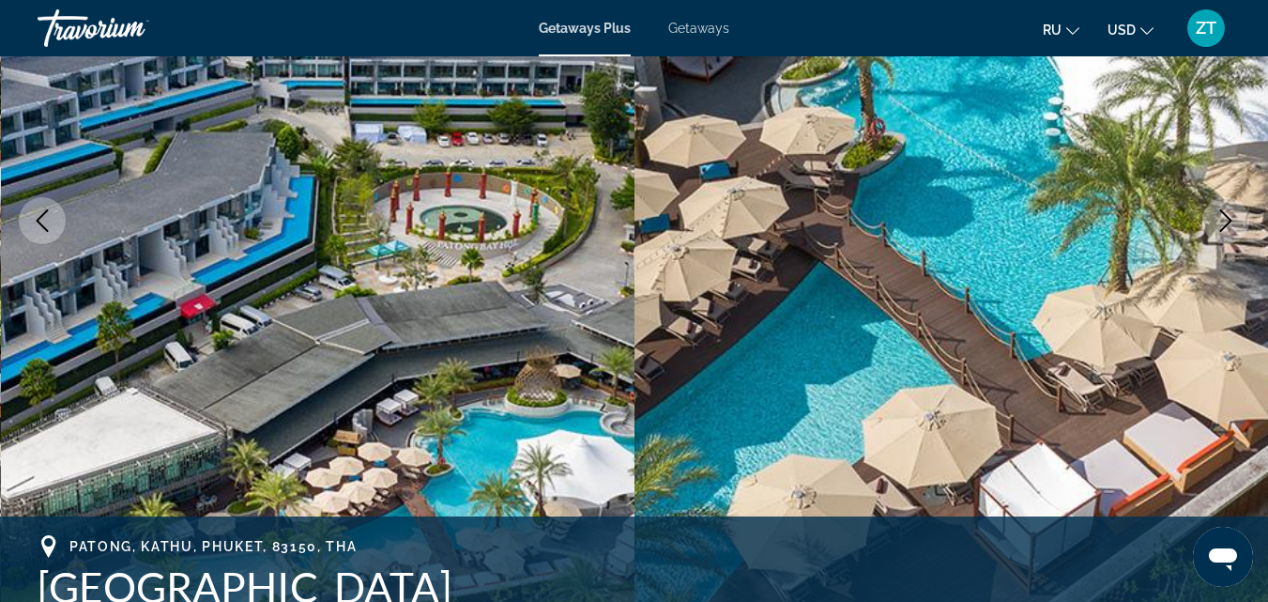
click at [1221, 218] on icon "Next image" at bounding box center [1226, 220] width 23 height 23
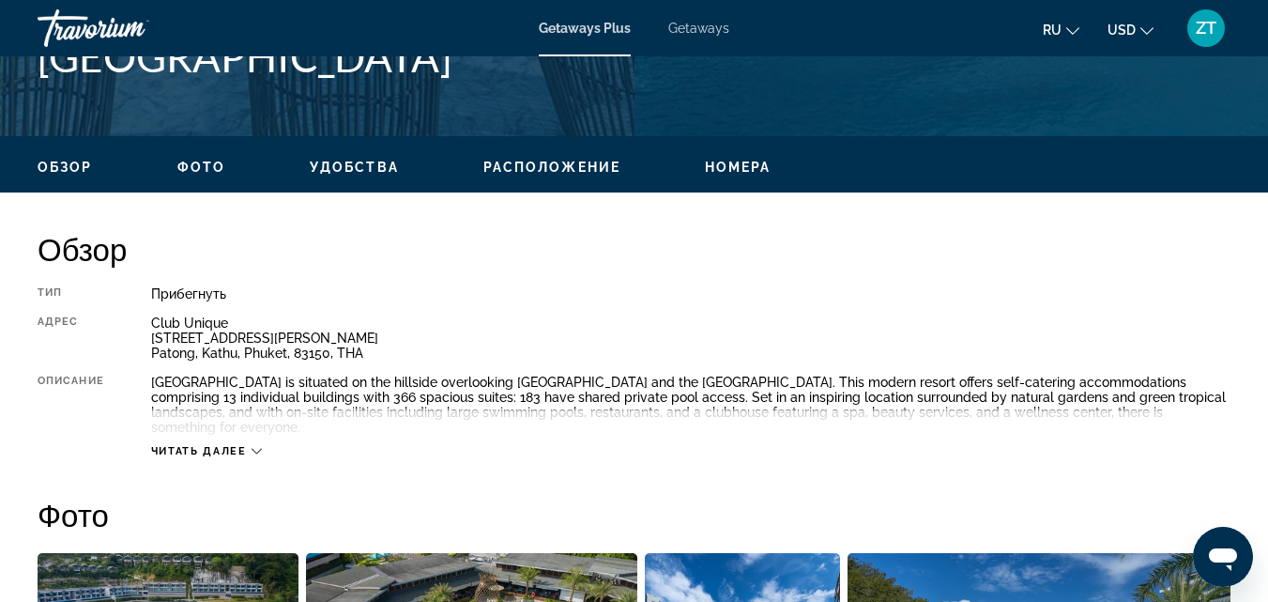
scroll to position [845, 0]
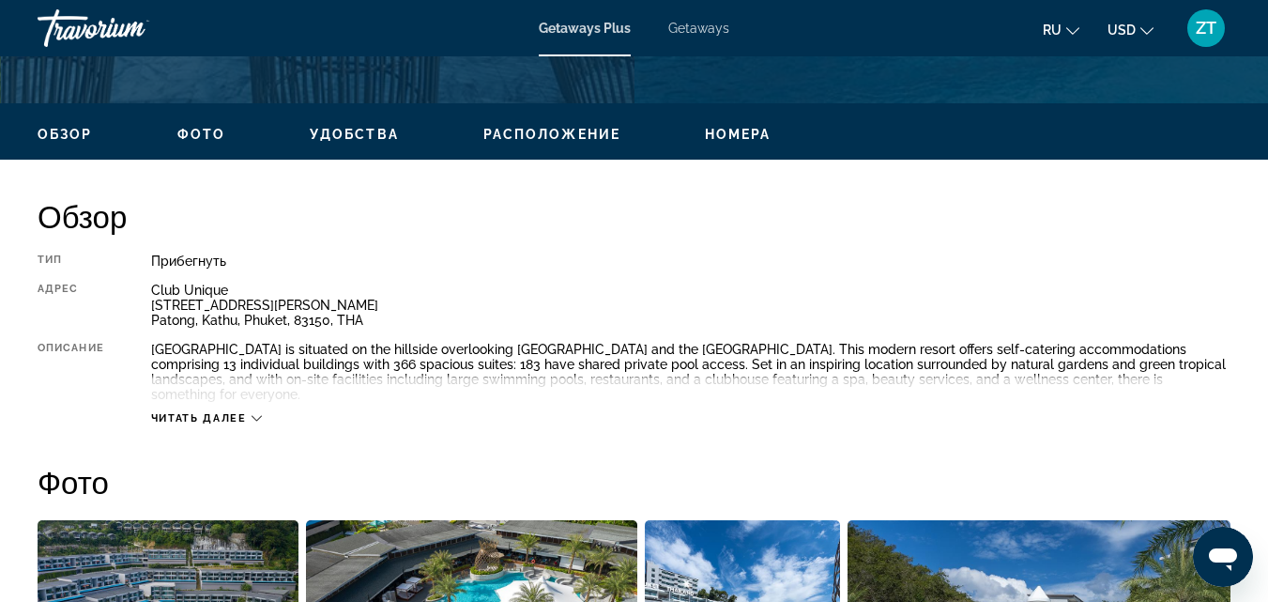
click at [185, 411] on button "Читать далее" at bounding box center [206, 418] width 111 height 14
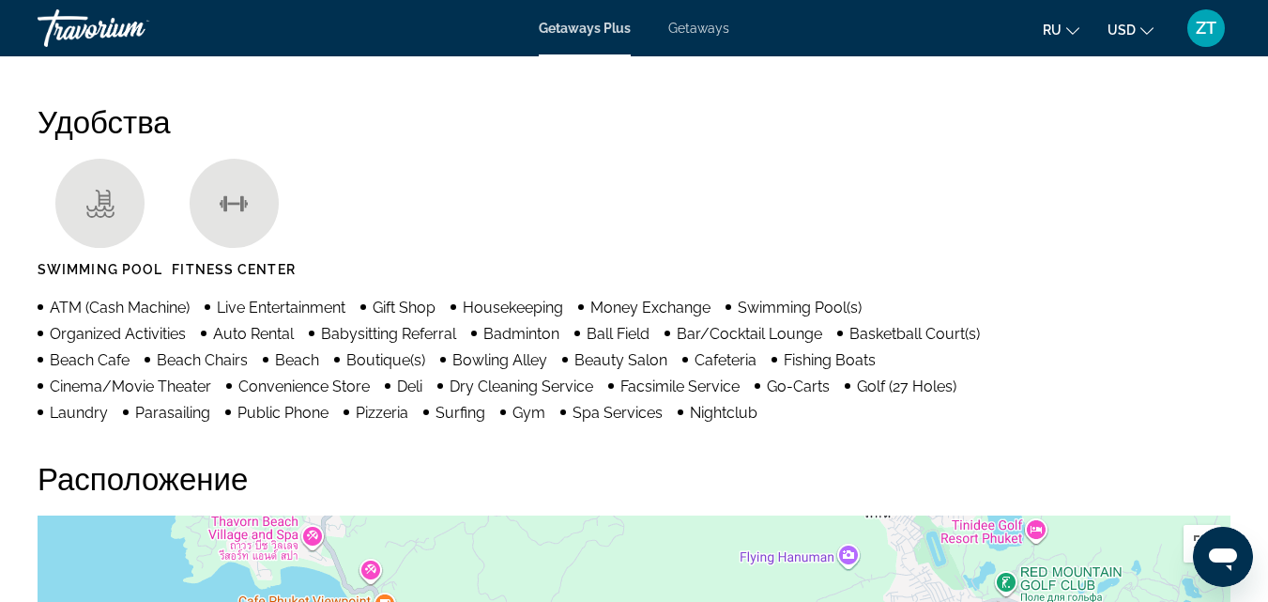
scroll to position [1877, 0]
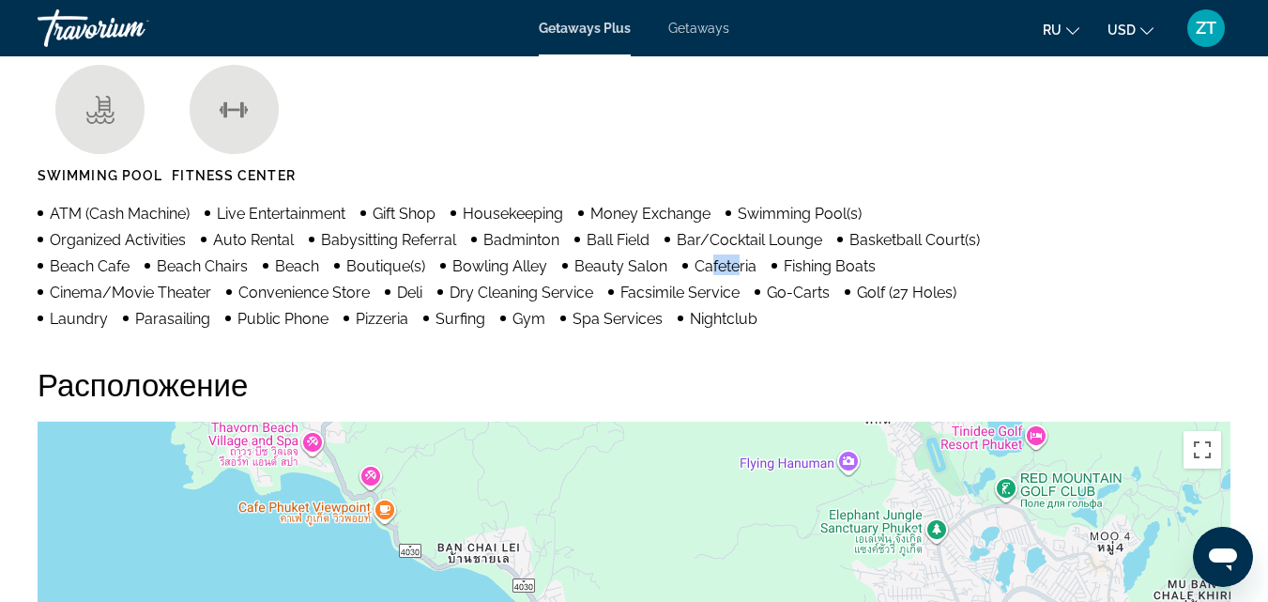
drag, startPoint x: 739, startPoint y: 252, endPoint x: 709, endPoint y: 253, distance: 30.1
click at [709, 257] on span "Cafeteria" at bounding box center [726, 266] width 62 height 18
click at [680, 378] on h2 "Расположение" at bounding box center [634, 384] width 1193 height 38
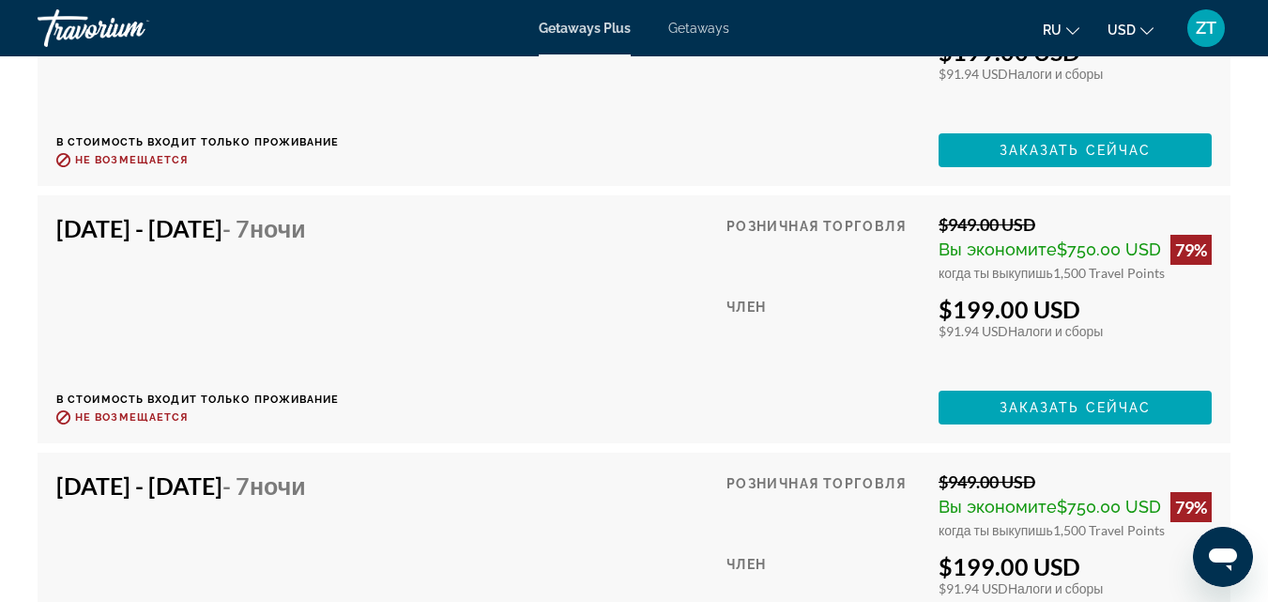
scroll to position [5631, 0]
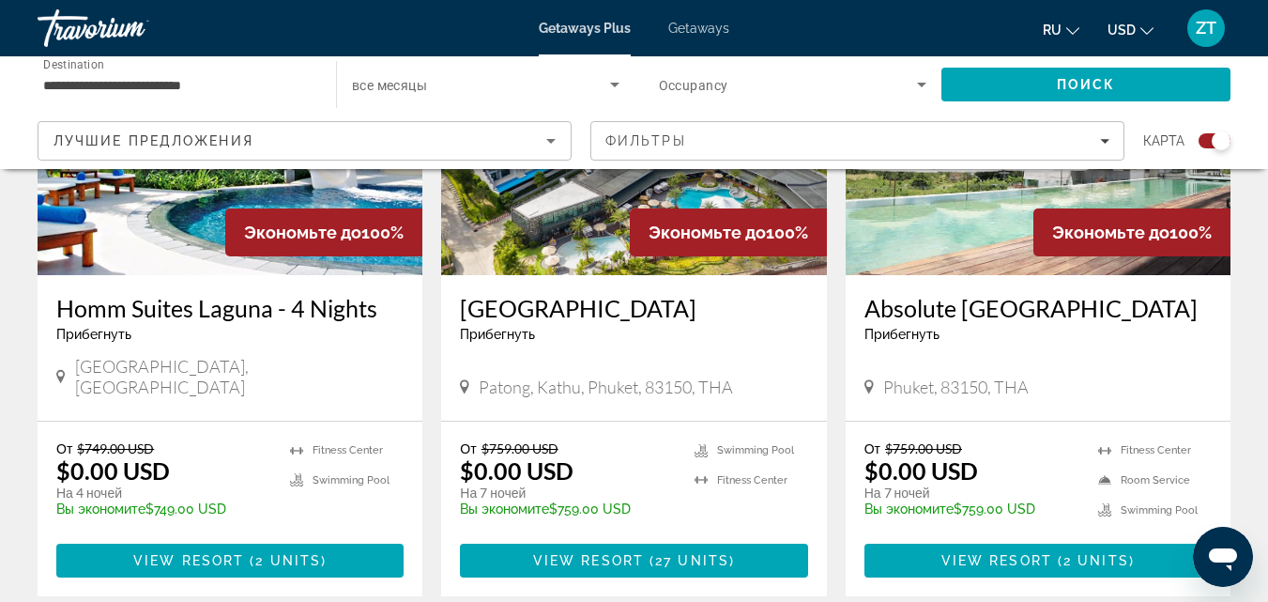
scroll to position [845, 0]
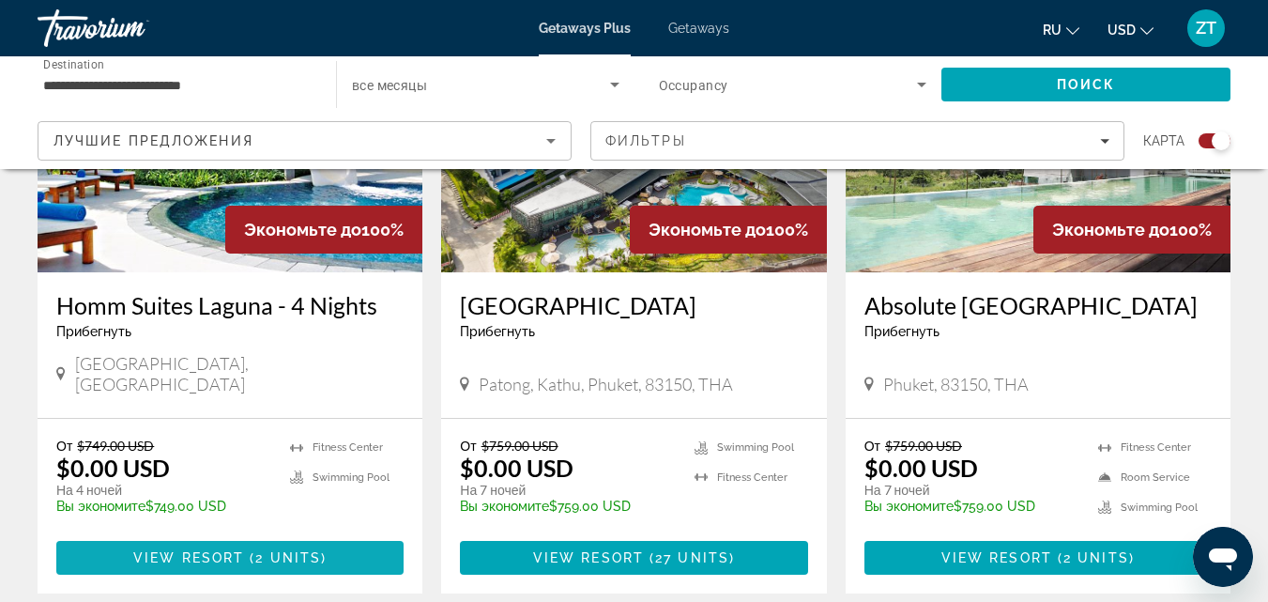
click at [260, 550] on span "2 units" at bounding box center [288, 557] width 66 height 15
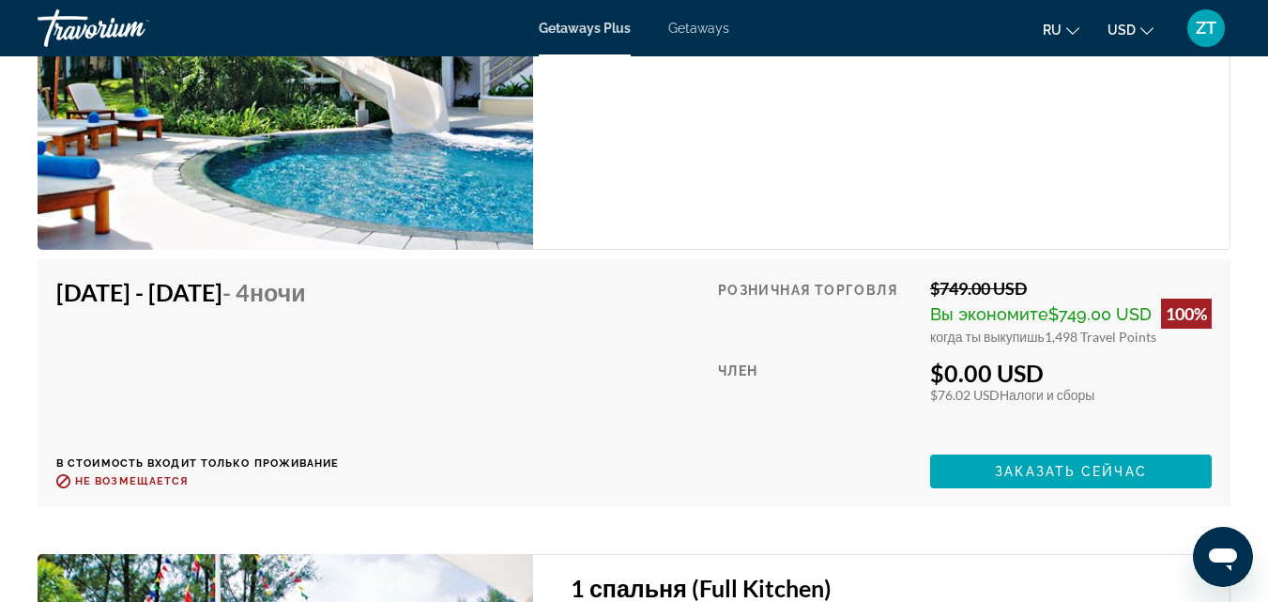
scroll to position [3754, 0]
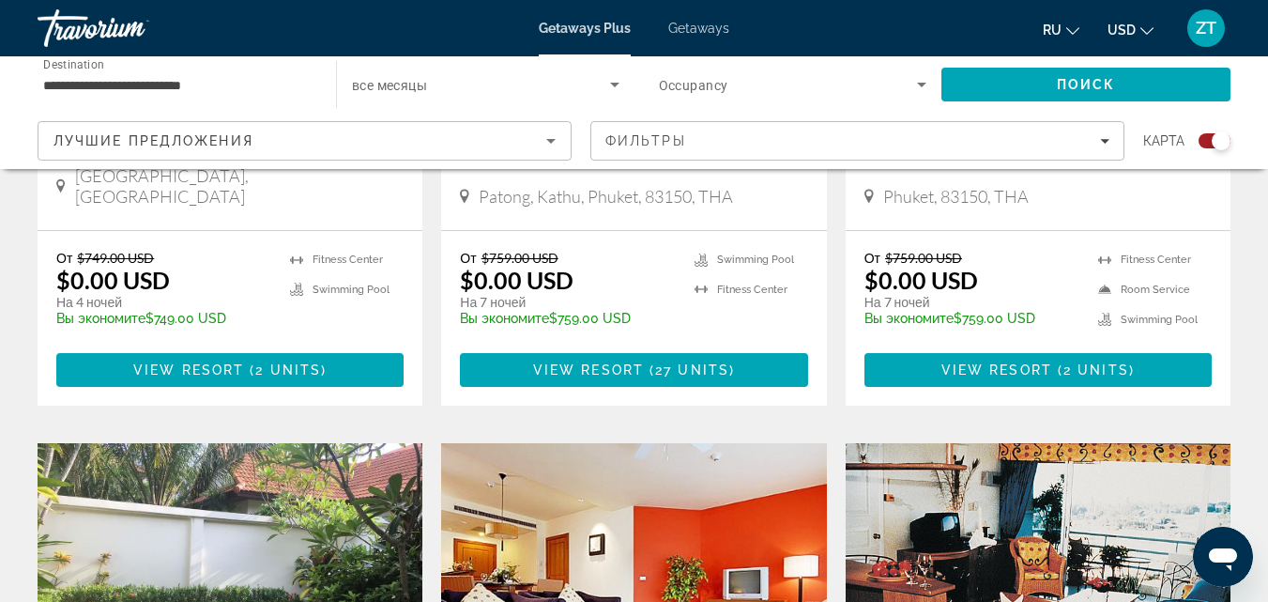
scroll to position [939, 0]
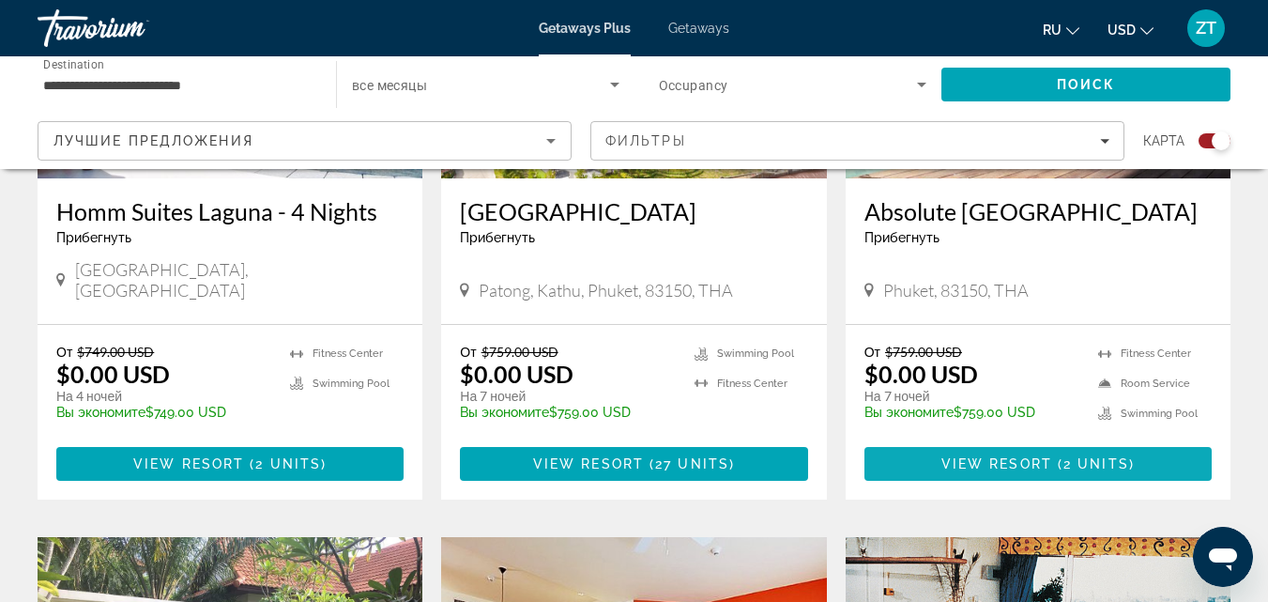
click at [1013, 456] on span "View Resort" at bounding box center [996, 463] width 111 height 15
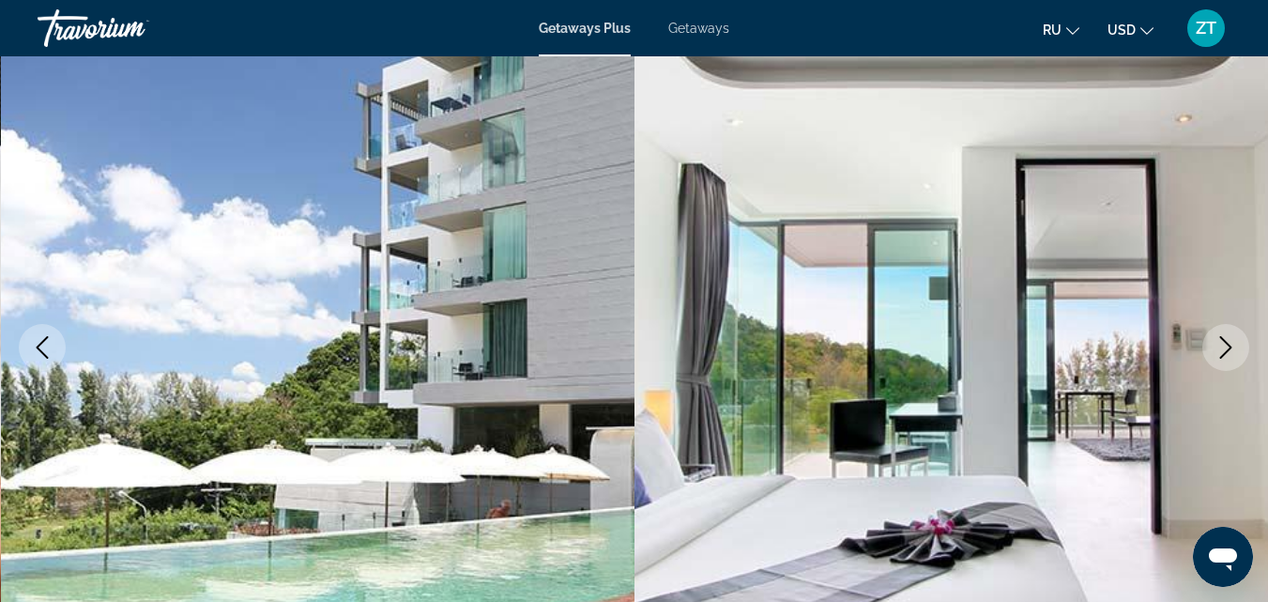
scroll to position [188, 0]
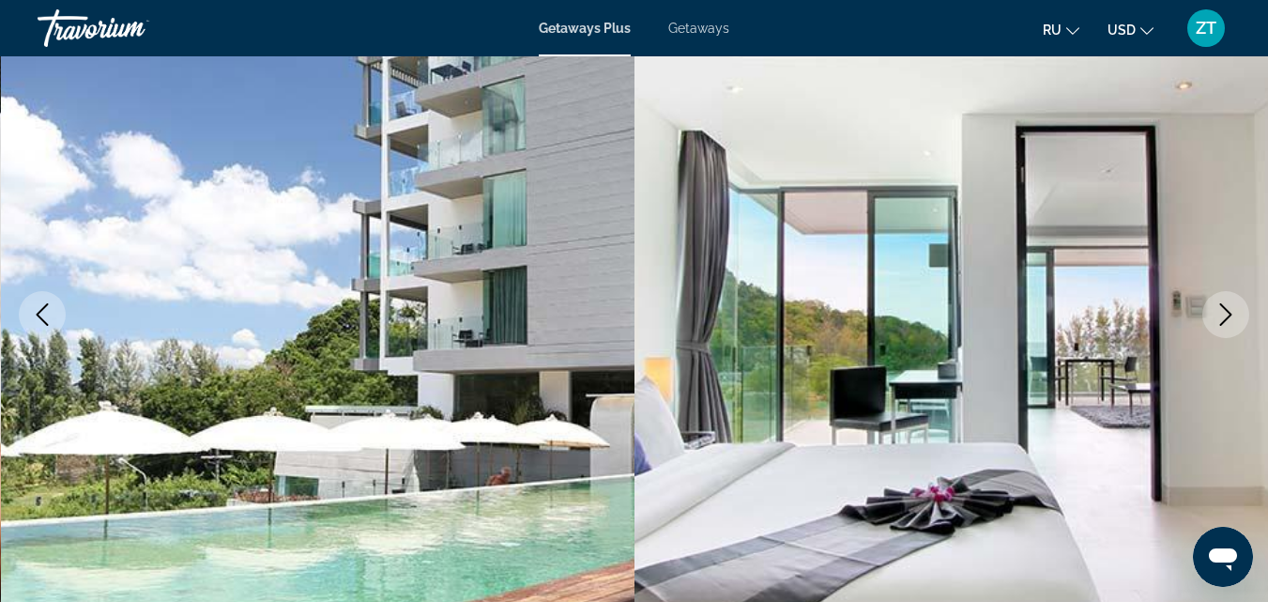
click at [1226, 314] on icon "Next image" at bounding box center [1226, 314] width 23 height 23
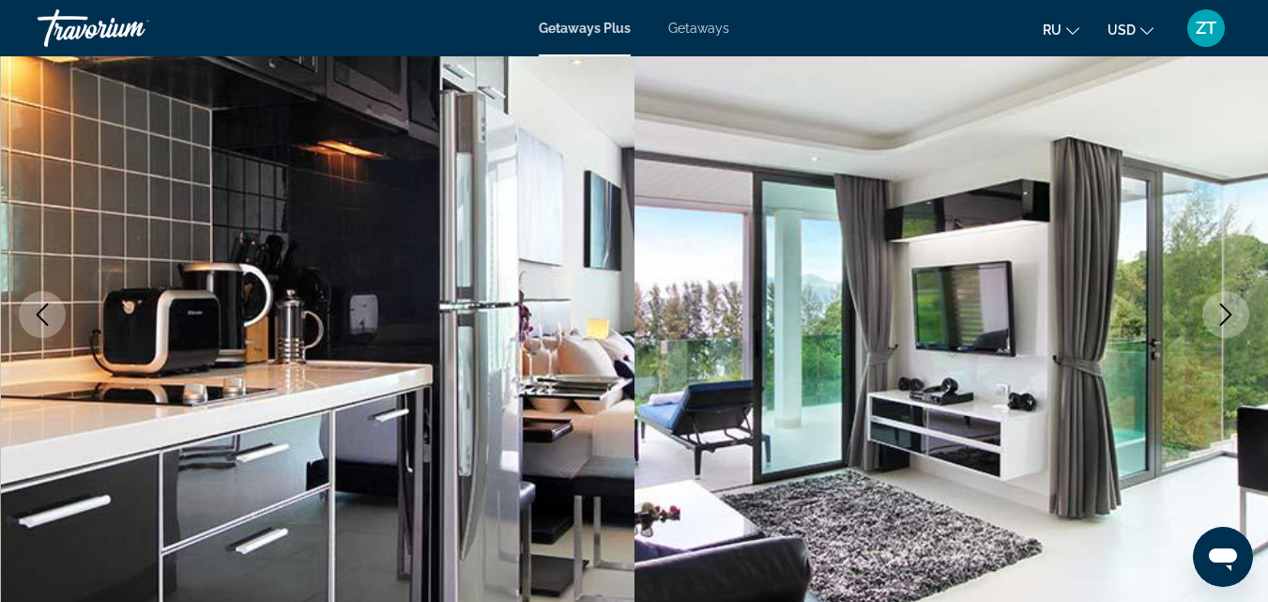
click at [1223, 314] on icon "Next image" at bounding box center [1226, 314] width 23 height 23
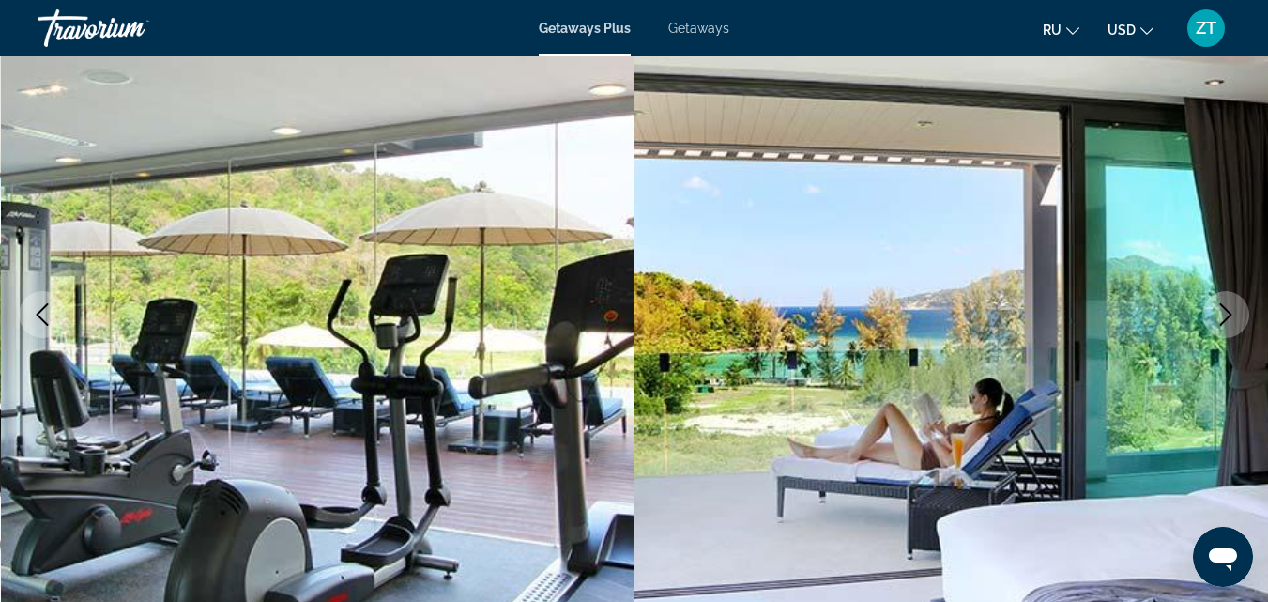
click at [1222, 314] on icon "Next image" at bounding box center [1226, 314] width 23 height 23
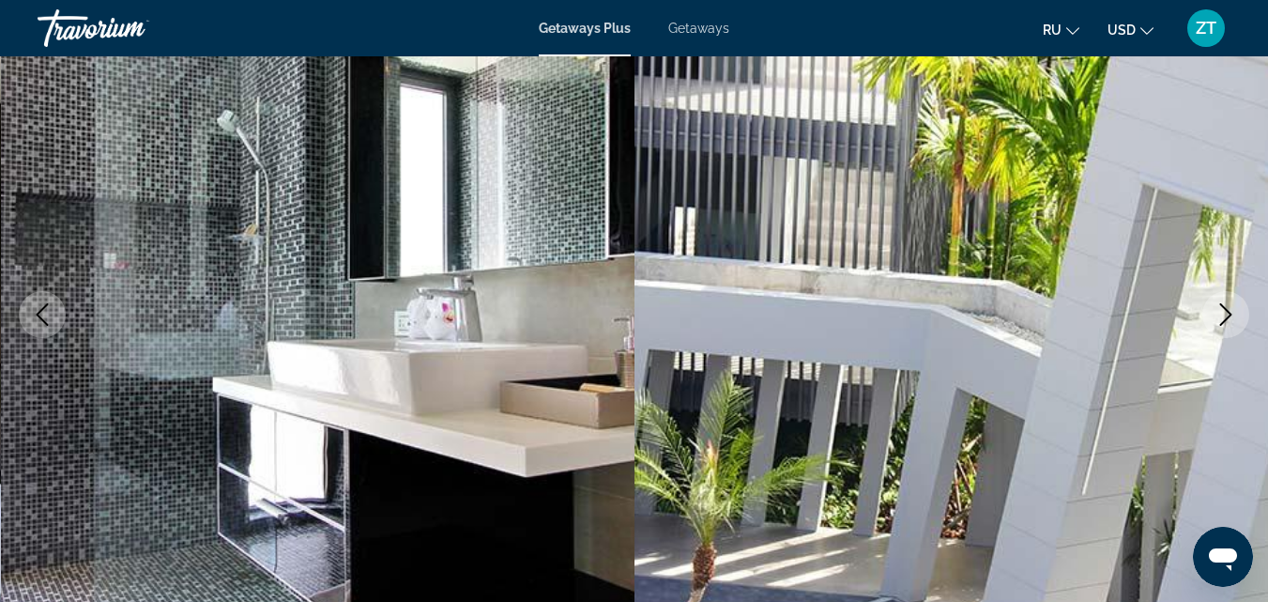
click at [1221, 314] on icon "Next image" at bounding box center [1226, 314] width 23 height 23
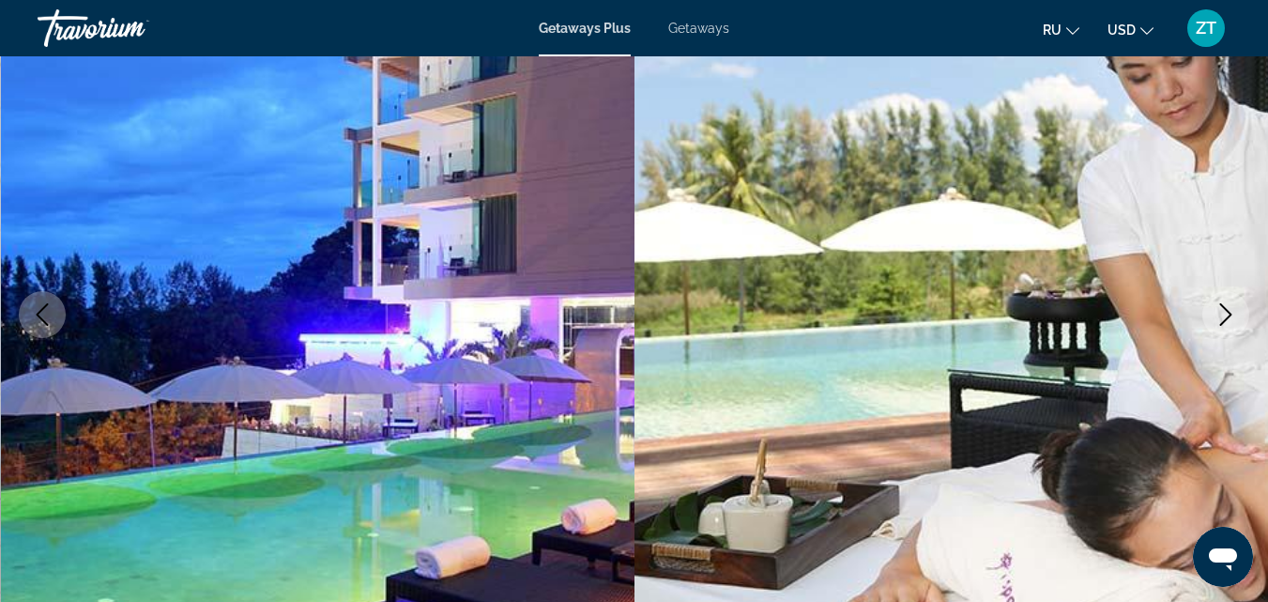
click at [1219, 315] on icon "Next image" at bounding box center [1226, 314] width 23 height 23
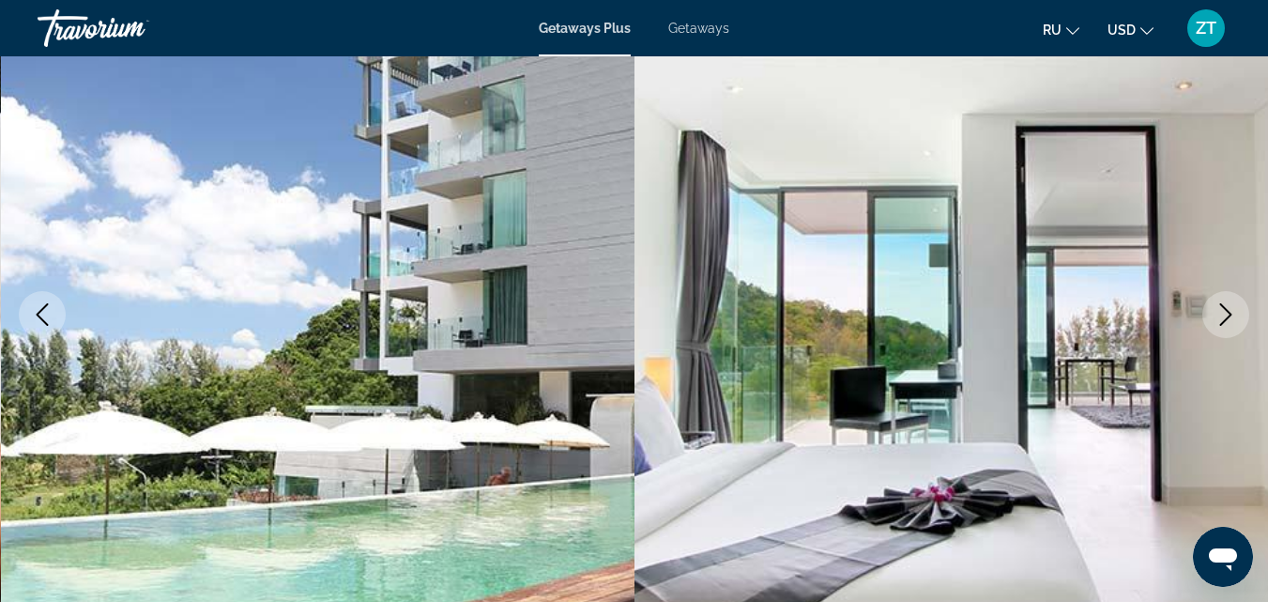
click at [1219, 315] on icon "Next image" at bounding box center [1226, 314] width 23 height 23
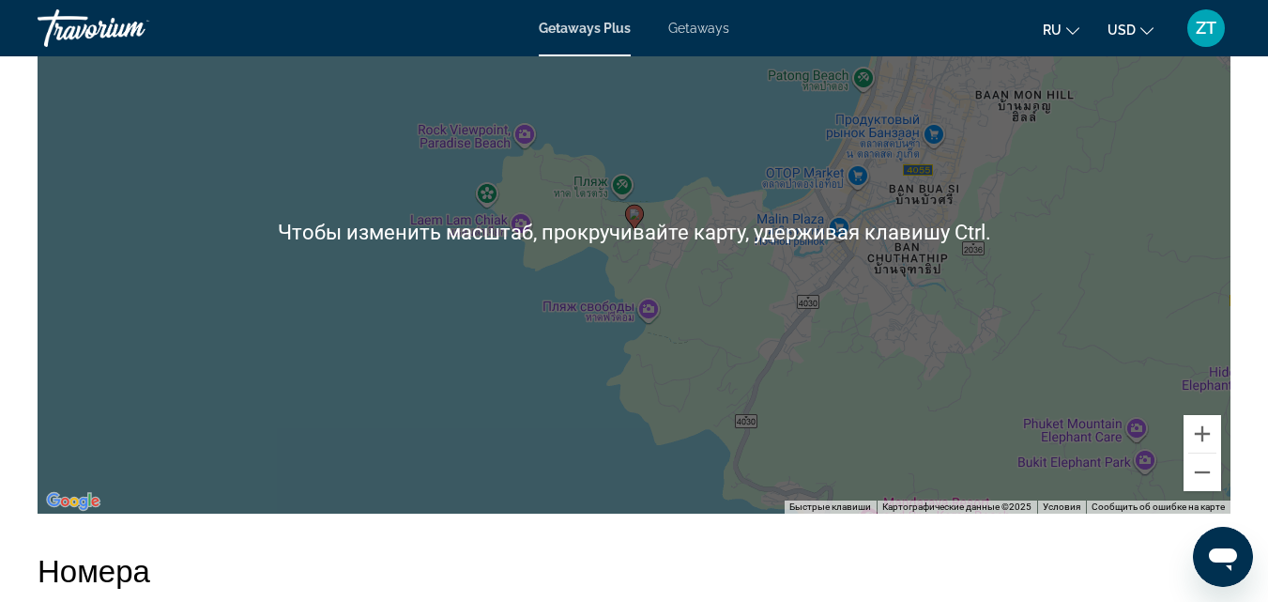
scroll to position [2440, 0]
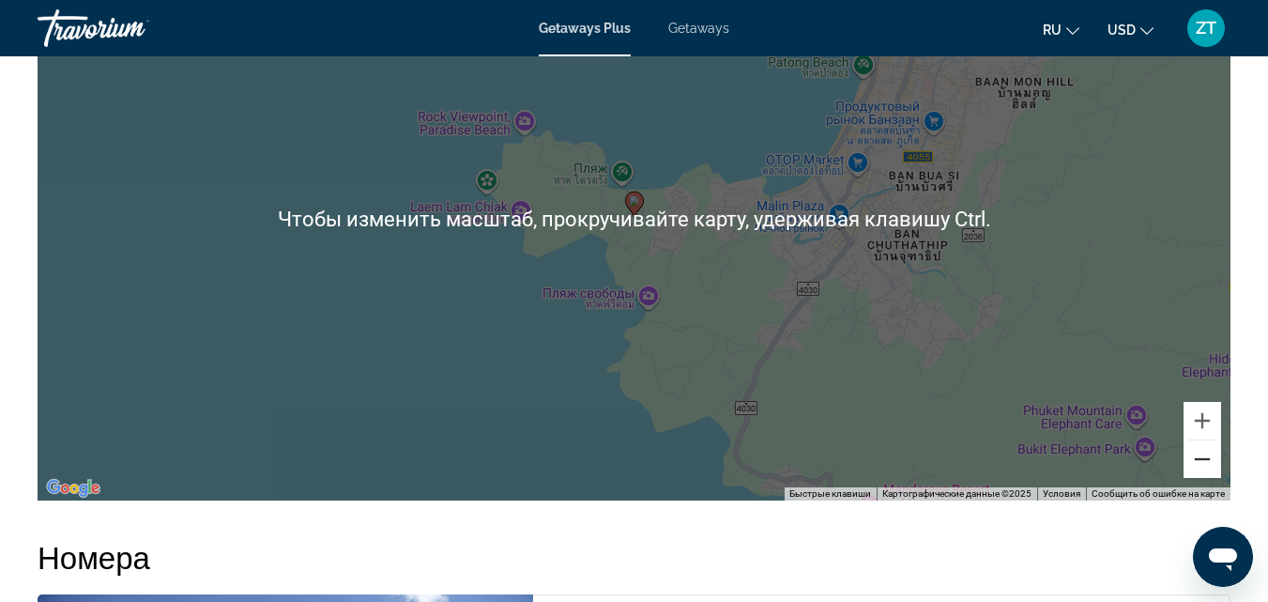
click at [1215, 461] on button "Уменьшить" at bounding box center [1203, 459] width 38 height 38
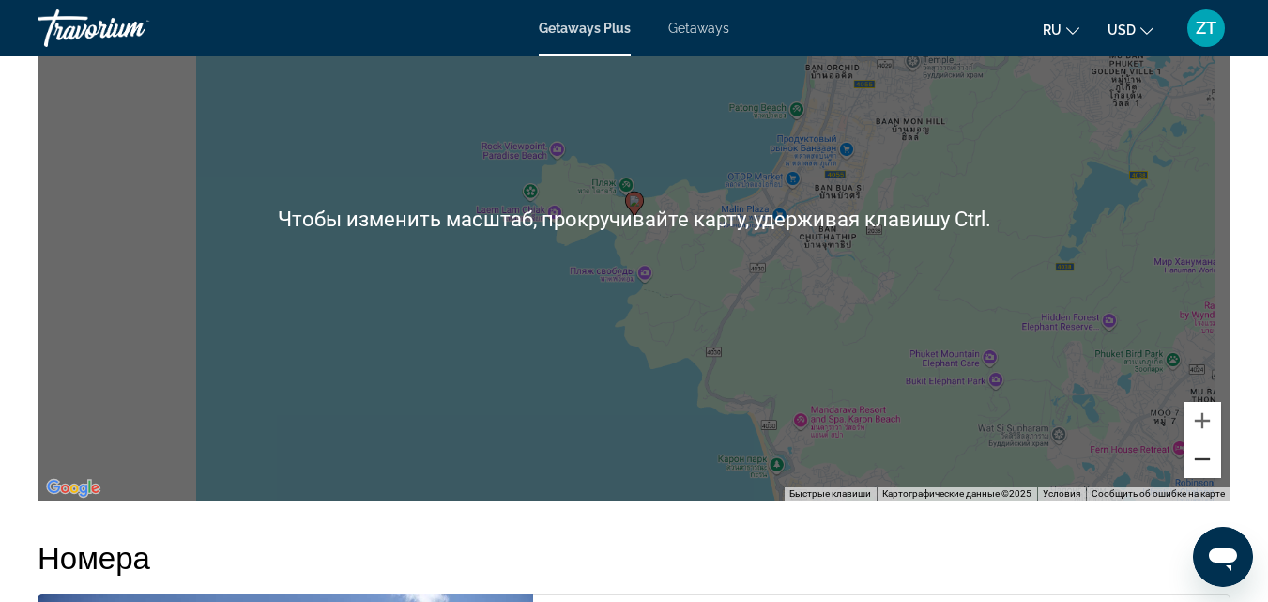
click at [1215, 461] on button "Уменьшить" at bounding box center [1203, 459] width 38 height 38
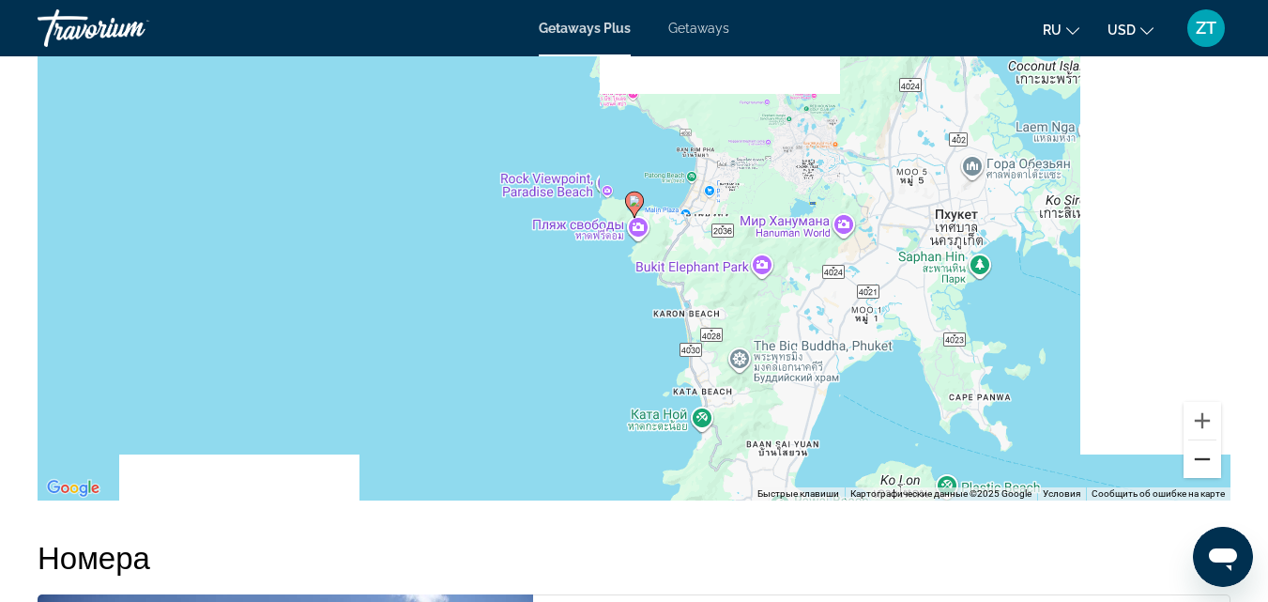
click at [1215, 461] on button "Уменьшить" at bounding box center [1203, 459] width 38 height 38
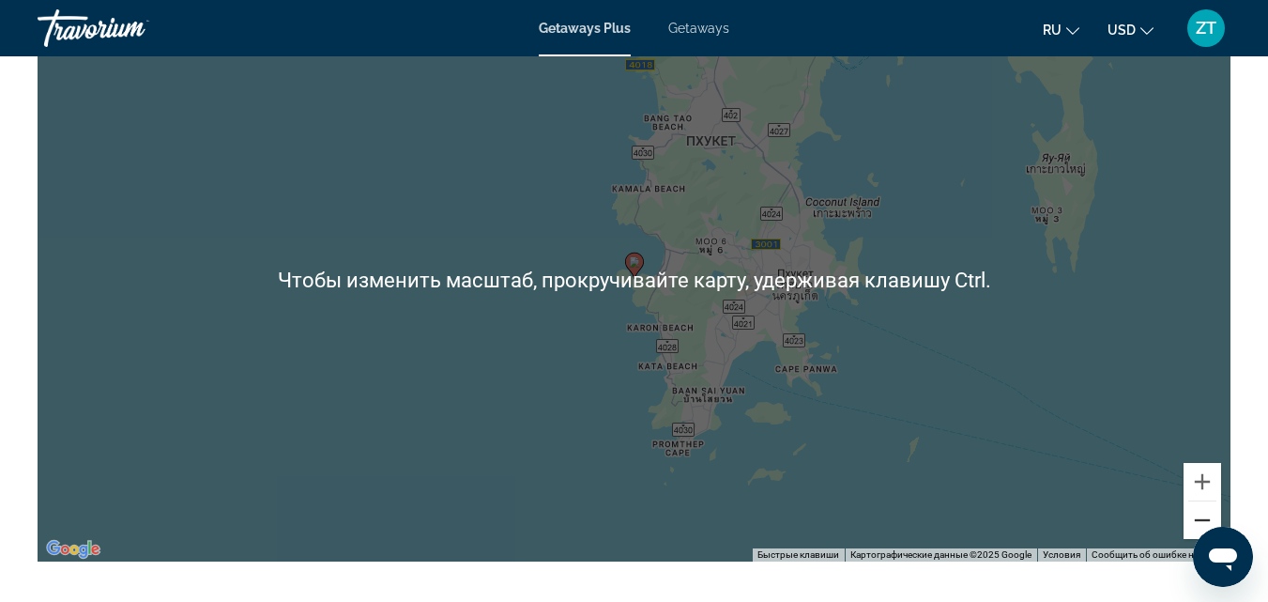
scroll to position [2346, 0]
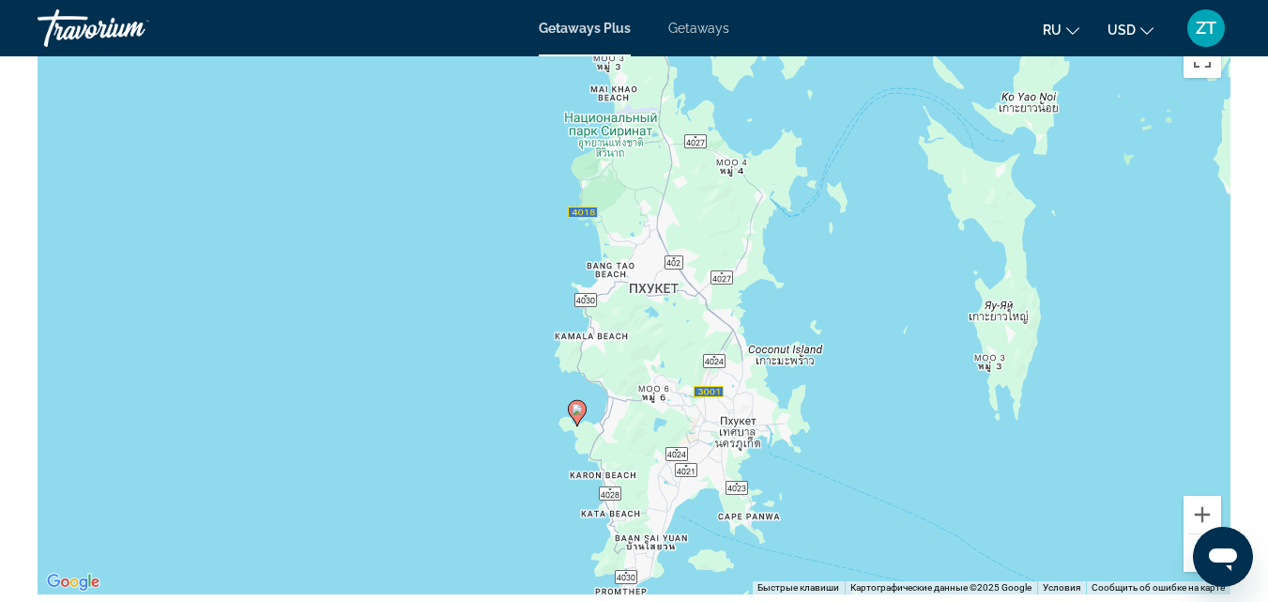
drag, startPoint x: 1048, startPoint y: 351, endPoint x: 985, endPoint y: 455, distance: 122.2
click at [989, 466] on div "Чтобы активировать перетаскивание с помощью клавиатуры, нажмите Alt + Ввод. Пос…" at bounding box center [634, 312] width 1193 height 563
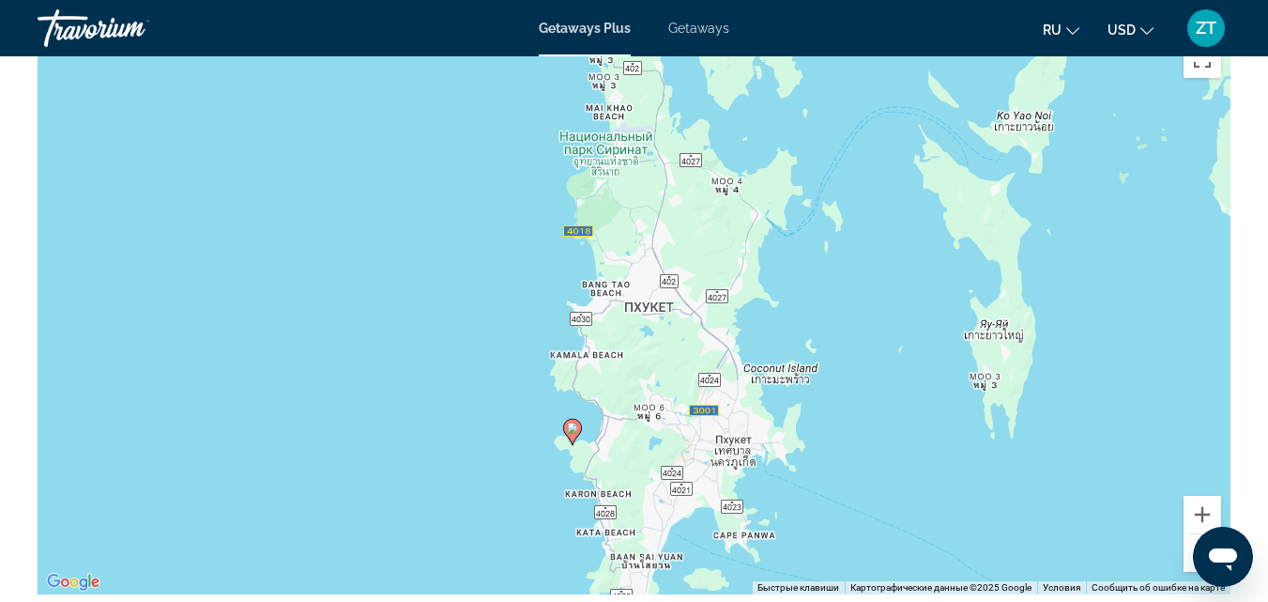
drag, startPoint x: 831, startPoint y: 323, endPoint x: 826, endPoint y: 340, distance: 17.5
click at [826, 340] on div "Чтобы активировать перетаскивание с помощью клавиатуры, нажмите Alt + Ввод. Пос…" at bounding box center [634, 312] width 1193 height 563
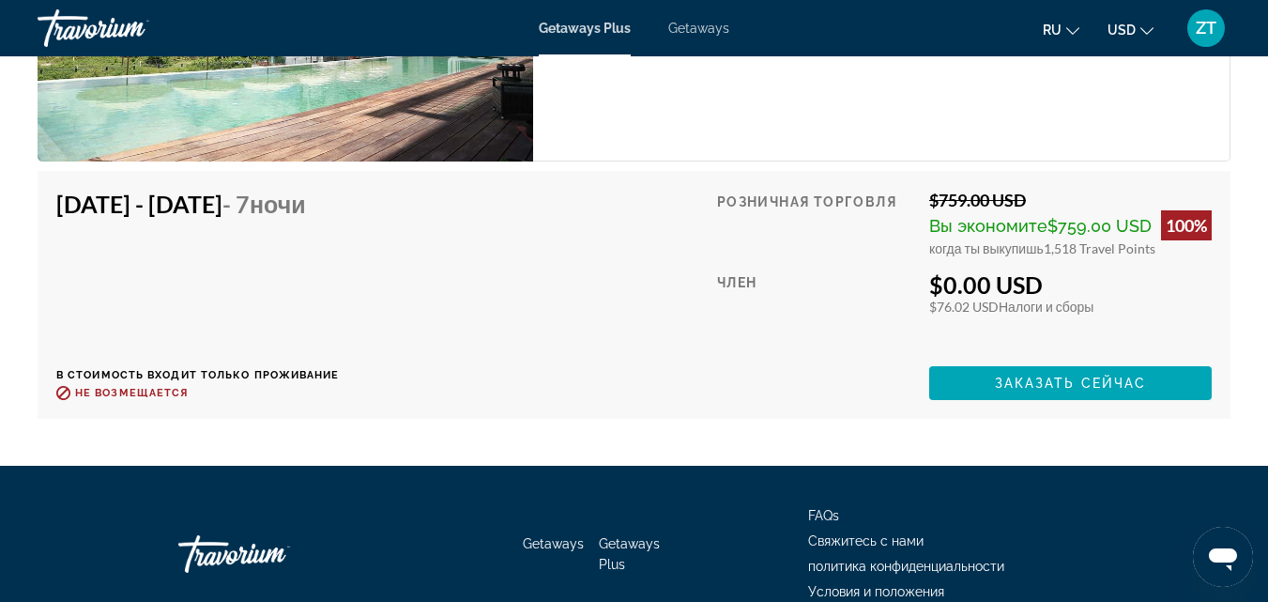
scroll to position [3097, 0]
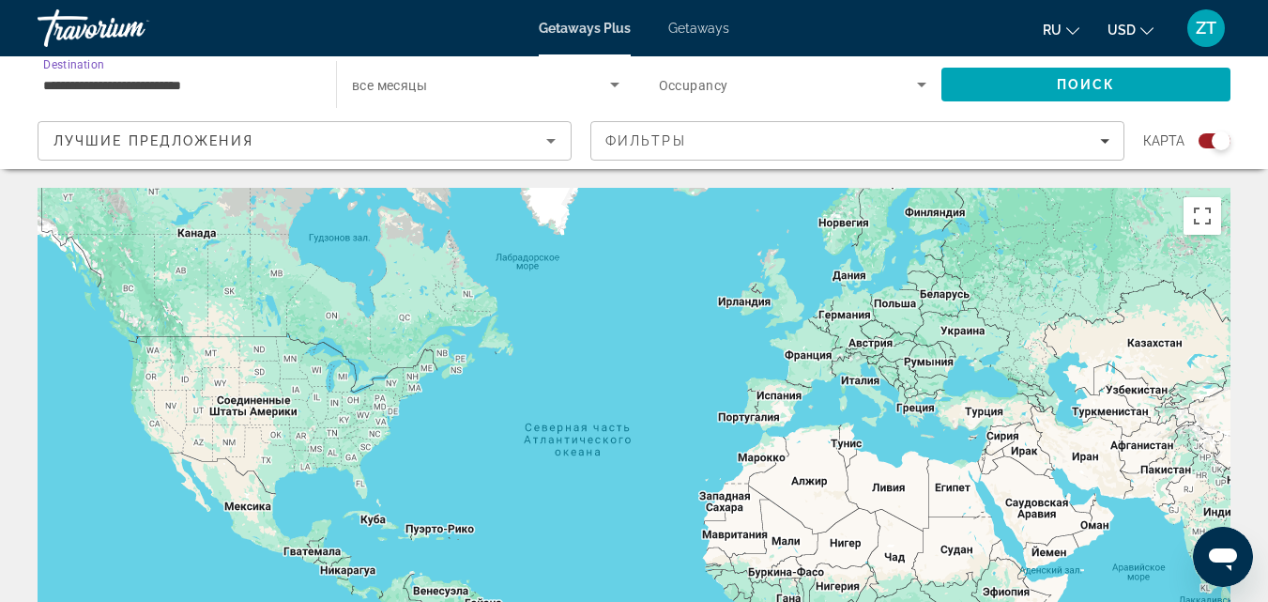
click at [119, 78] on input "**********" at bounding box center [177, 85] width 268 height 23
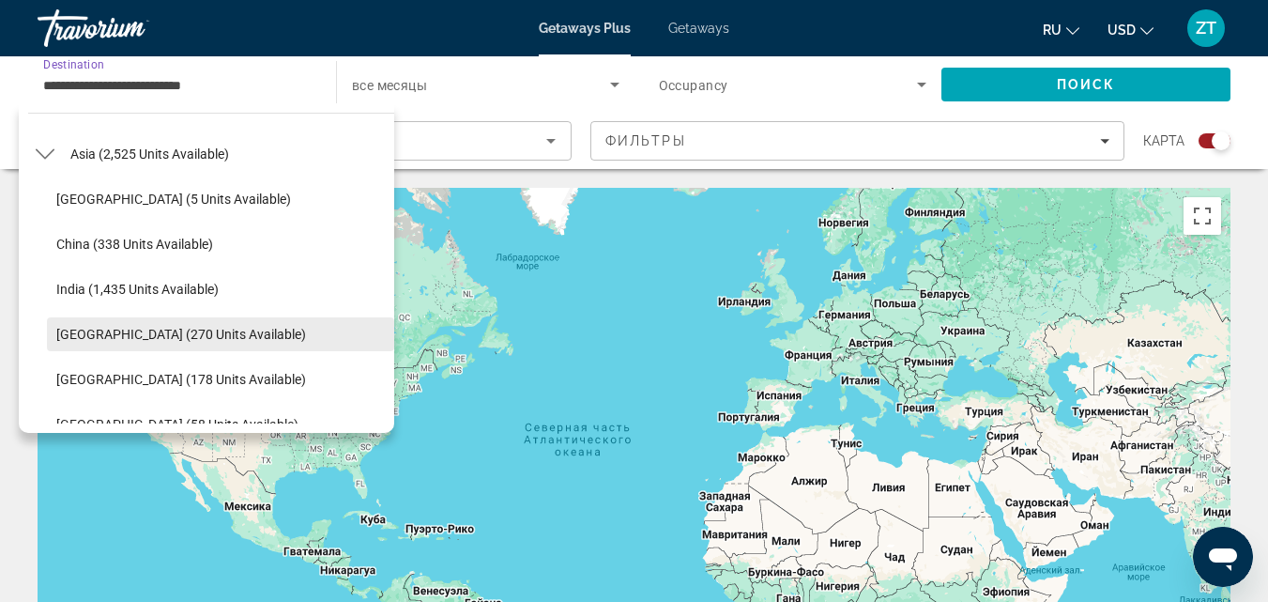
scroll to position [555, 0]
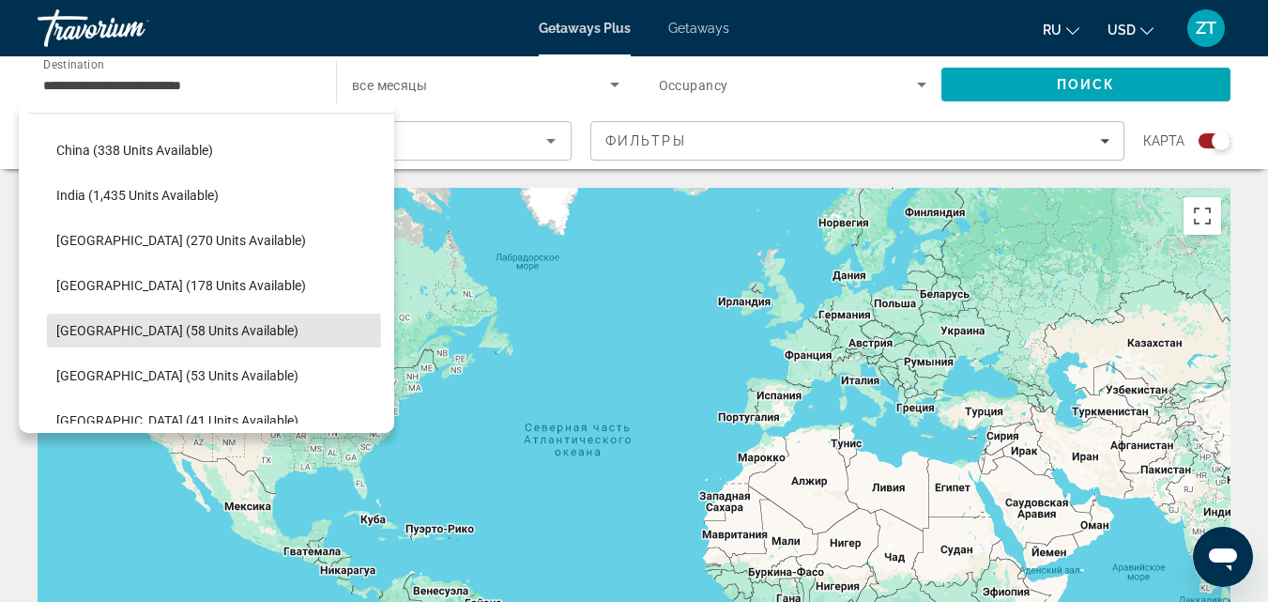
click at [82, 328] on span "[GEOGRAPHIC_DATA] (58 units available)" at bounding box center [177, 330] width 242 height 15
type input "**********"
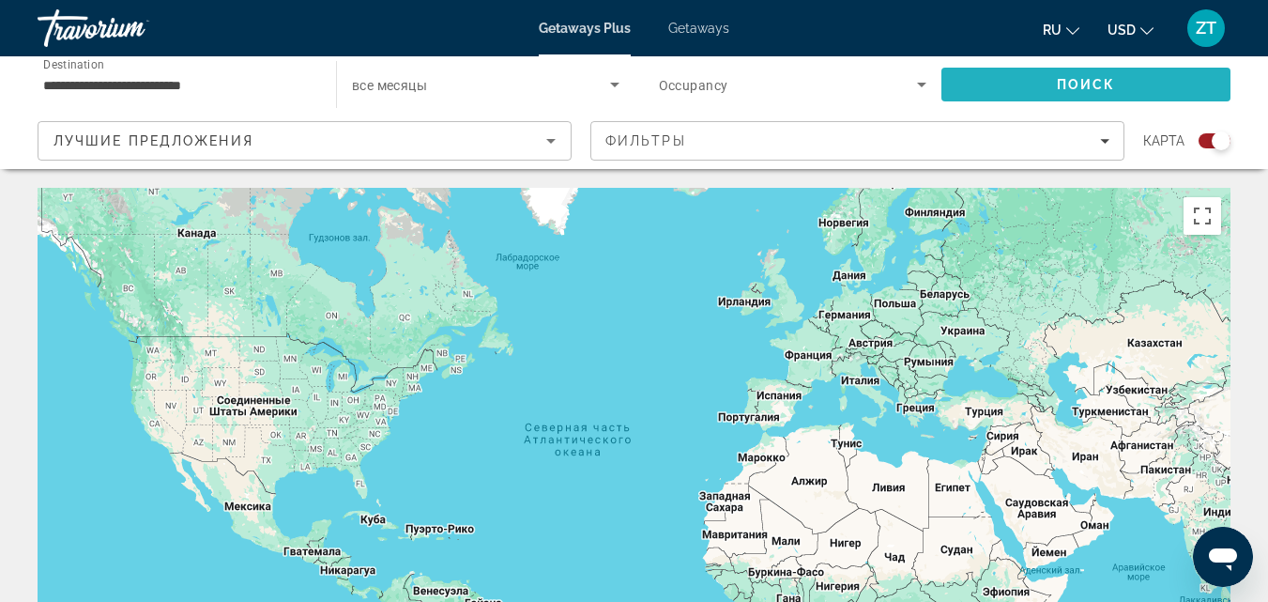
click at [1058, 80] on button "Поиск" at bounding box center [1085, 85] width 289 height 34
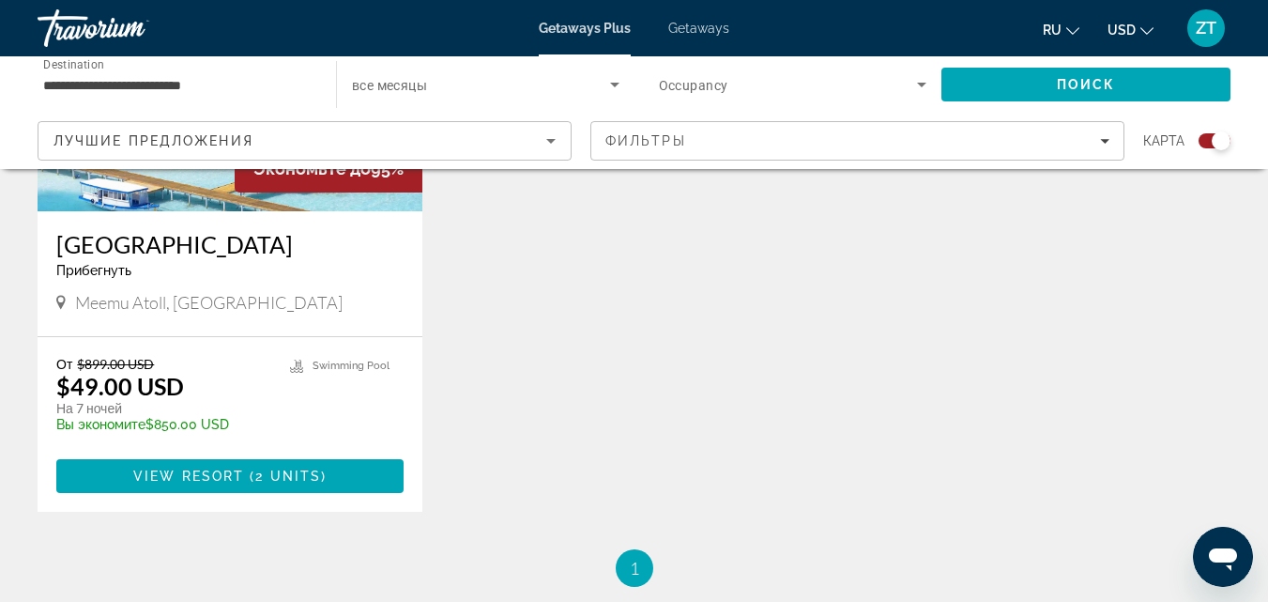
scroll to position [939, 0]
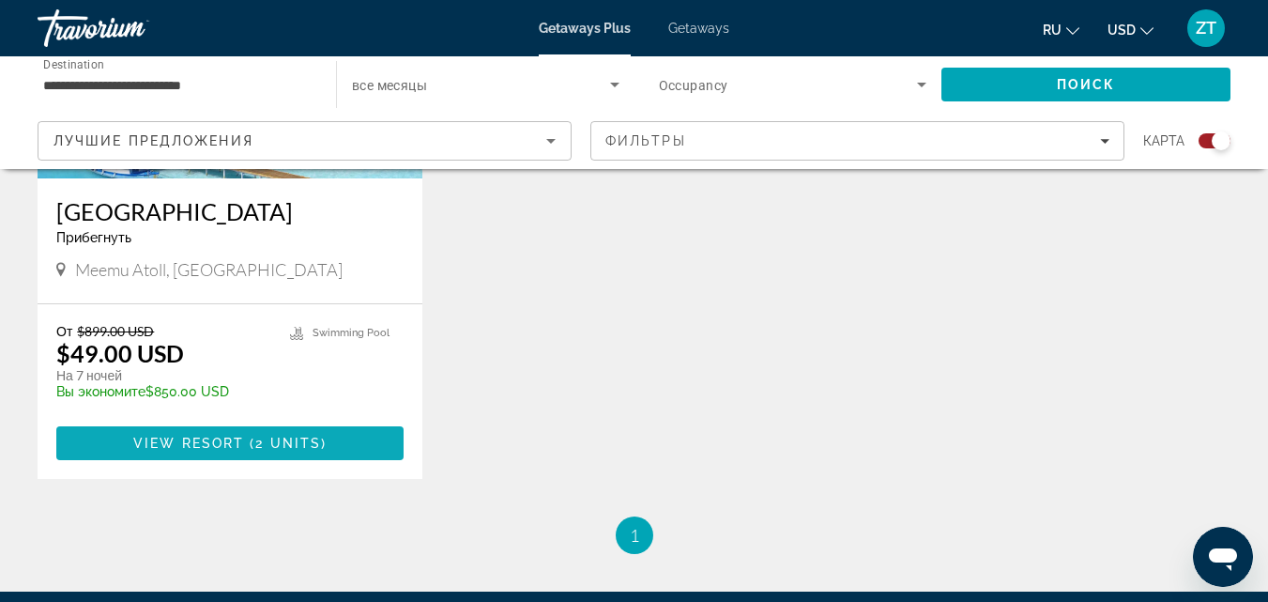
click at [274, 444] on span "2 units" at bounding box center [288, 442] width 66 height 15
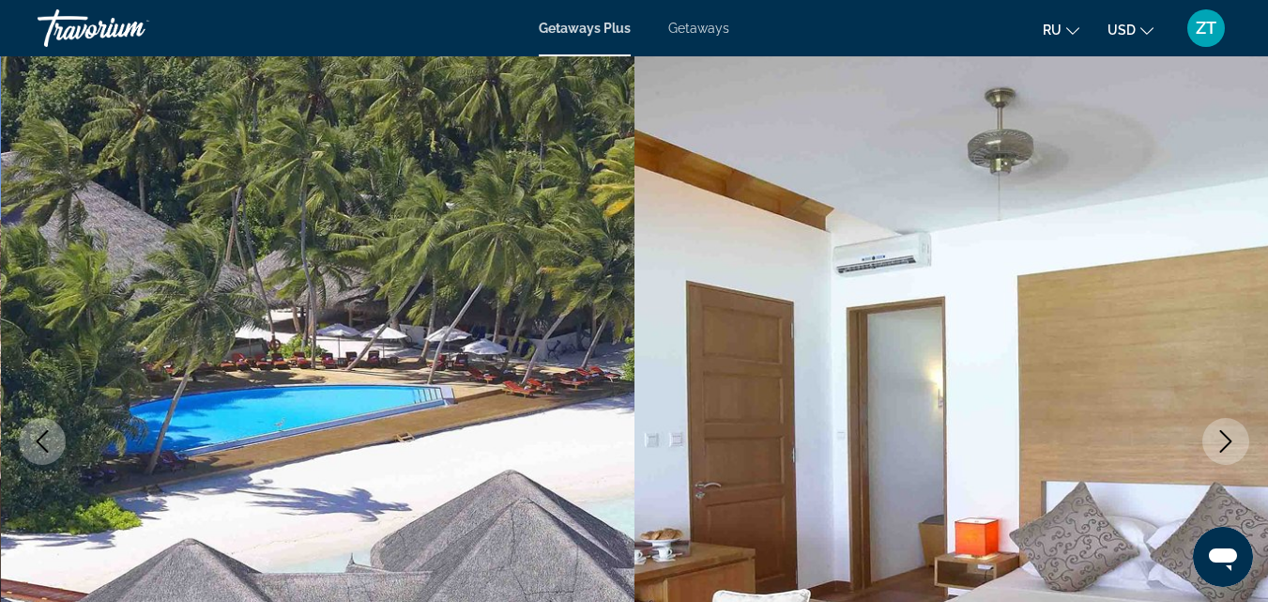
scroll to position [94, 0]
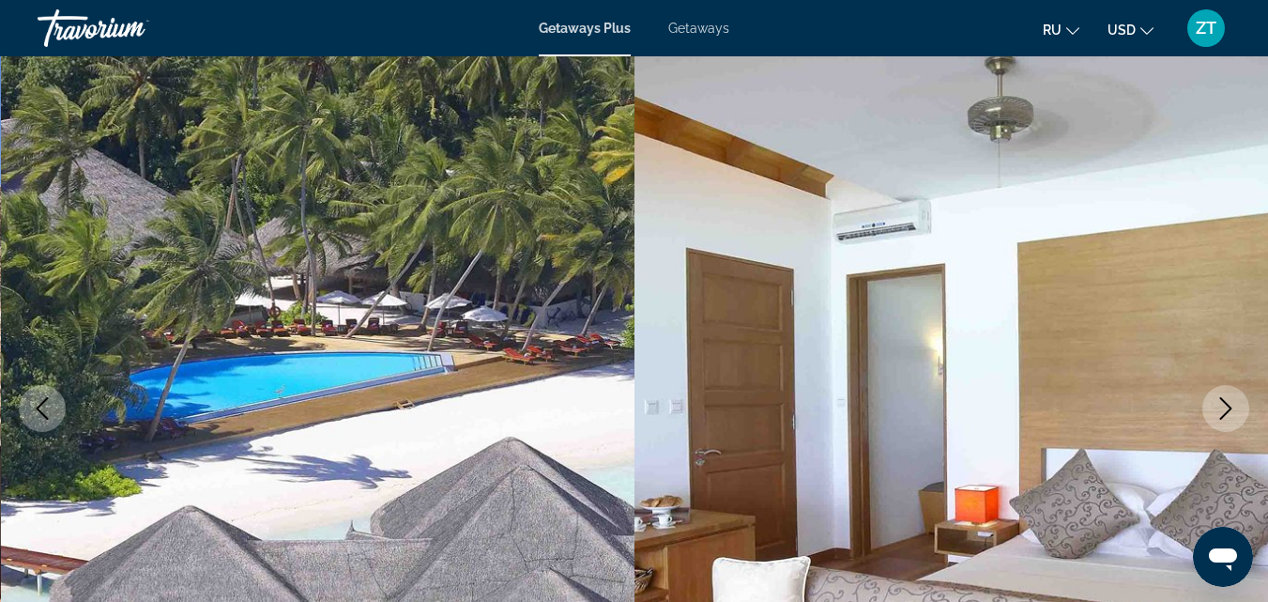
click at [1226, 406] on icon "Next image" at bounding box center [1226, 408] width 23 height 23
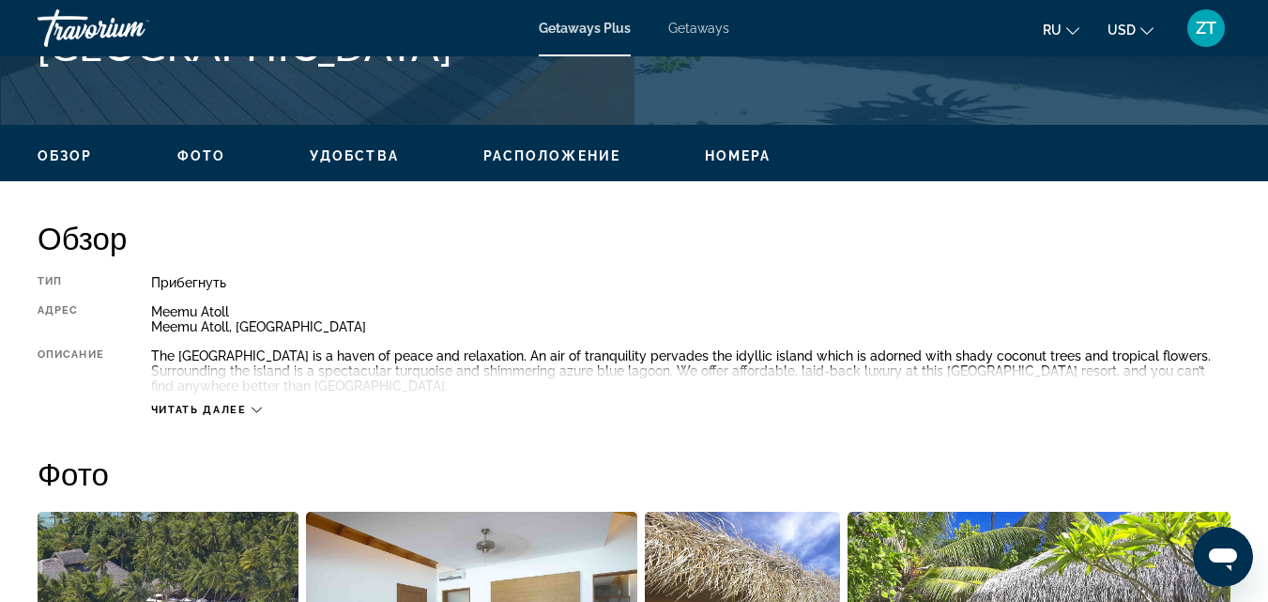
scroll to position [939, 0]
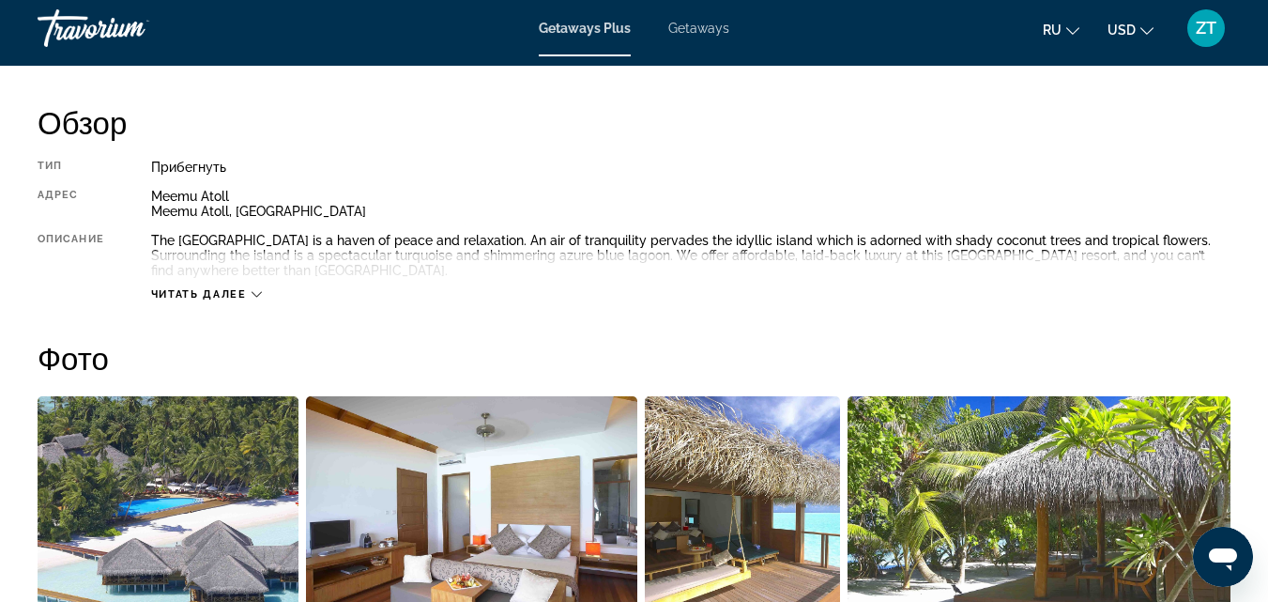
click at [256, 294] on icon "Main content" at bounding box center [257, 294] width 10 height 10
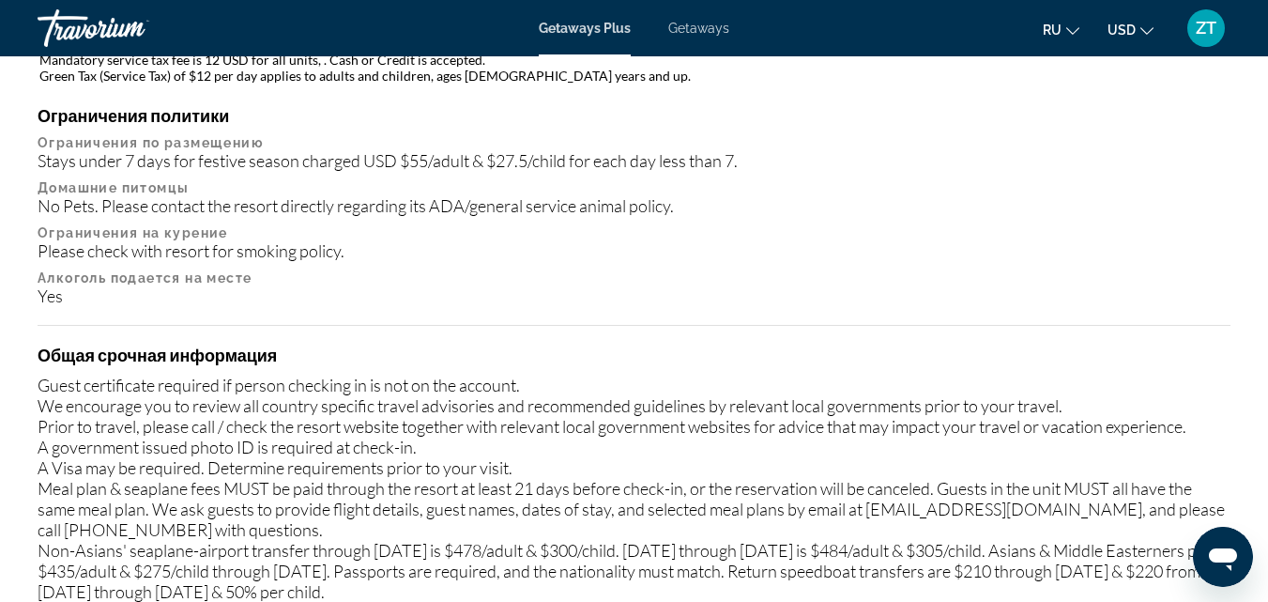
scroll to position [2327, 0]
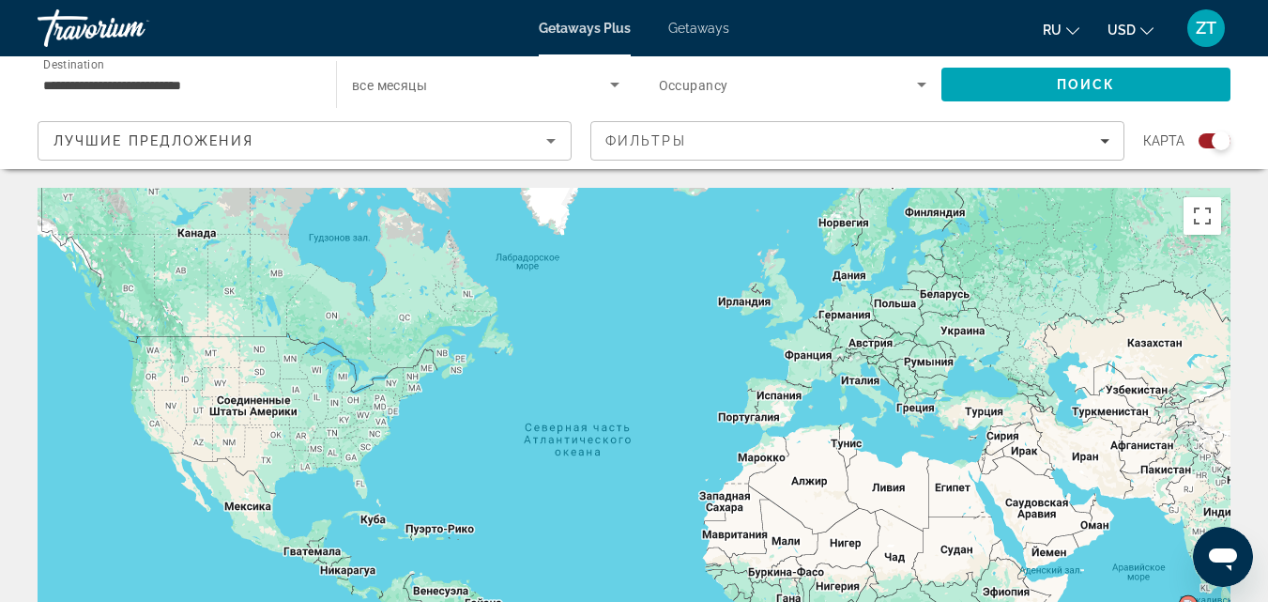
click at [694, 34] on span "Getaways" at bounding box center [698, 28] width 61 height 15
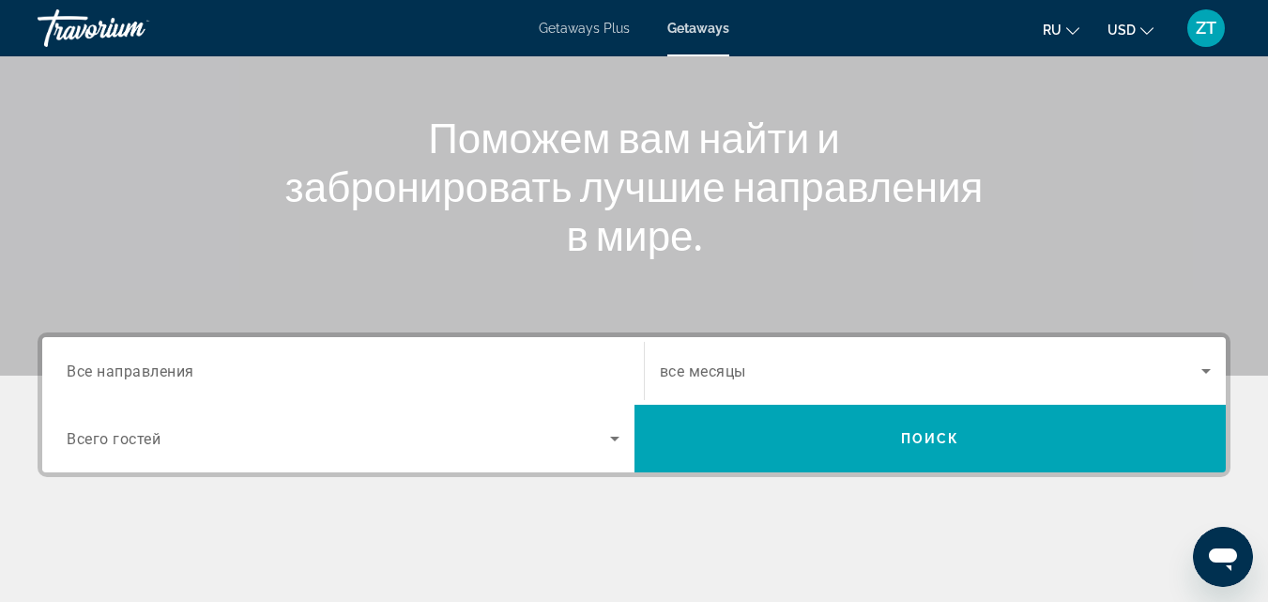
scroll to position [282, 0]
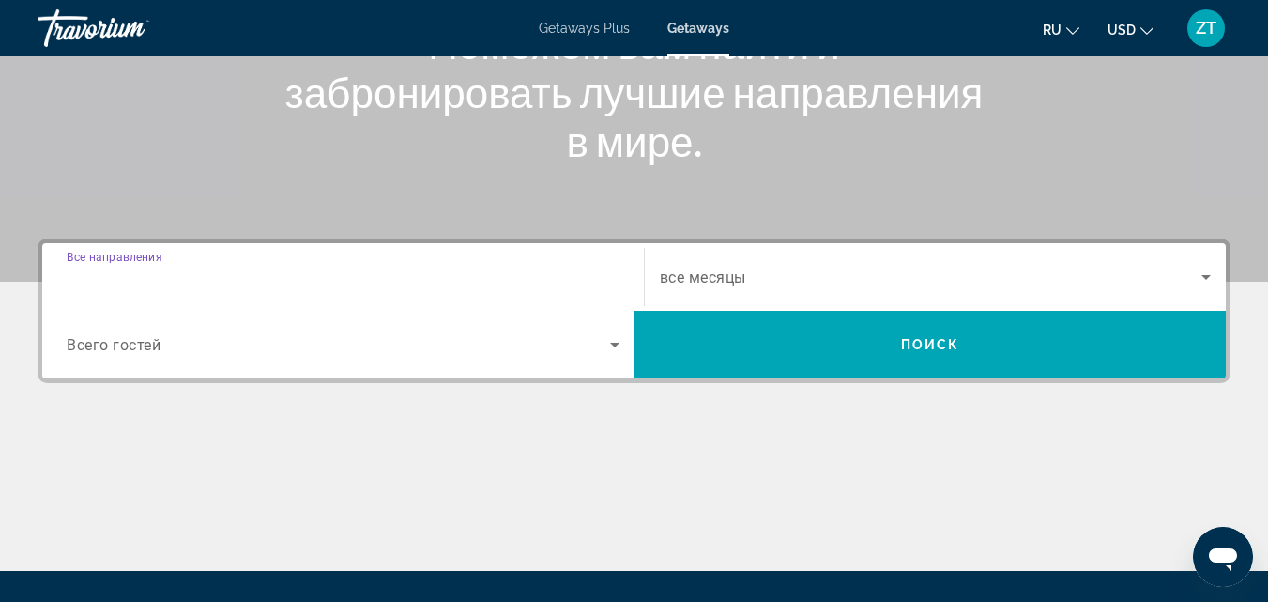
click at [514, 274] on input "Destination Все направления" at bounding box center [343, 278] width 553 height 23
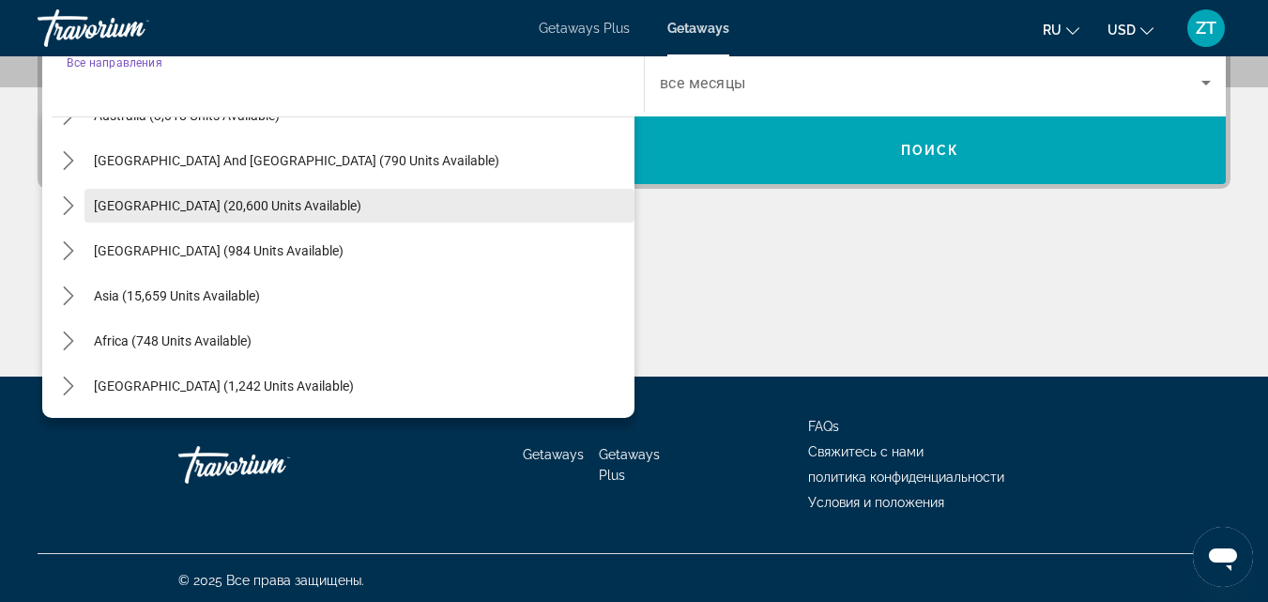
scroll to position [481, 0]
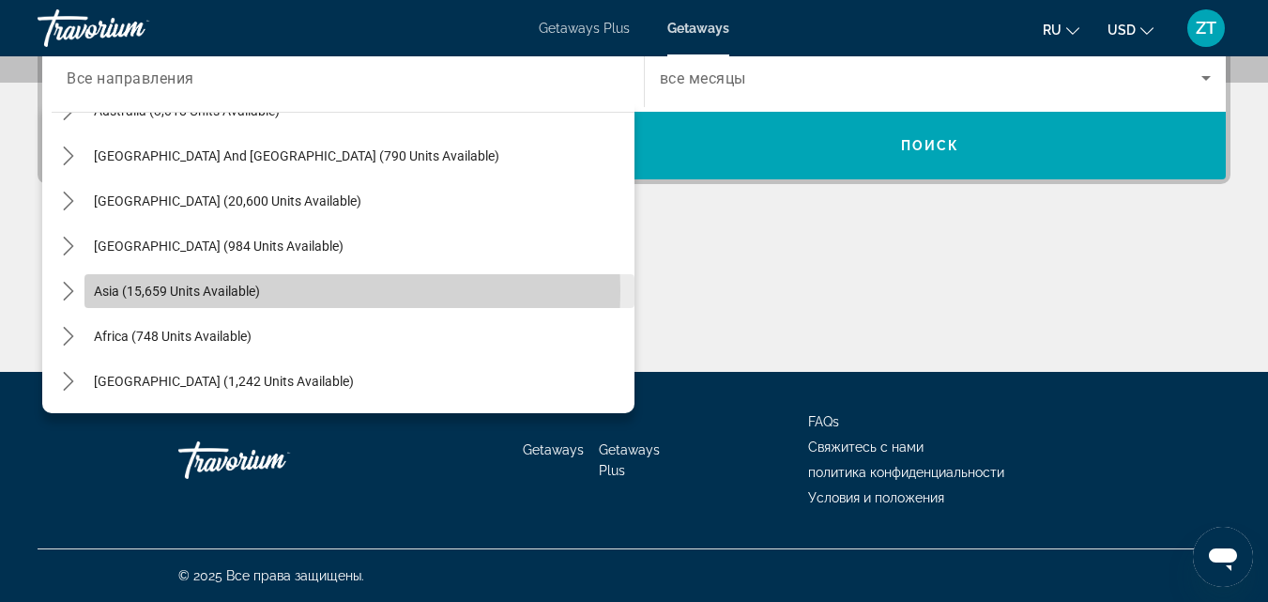
click at [86, 291] on span "Select destination: Asia (15,659 units available)" at bounding box center [359, 290] width 550 height 45
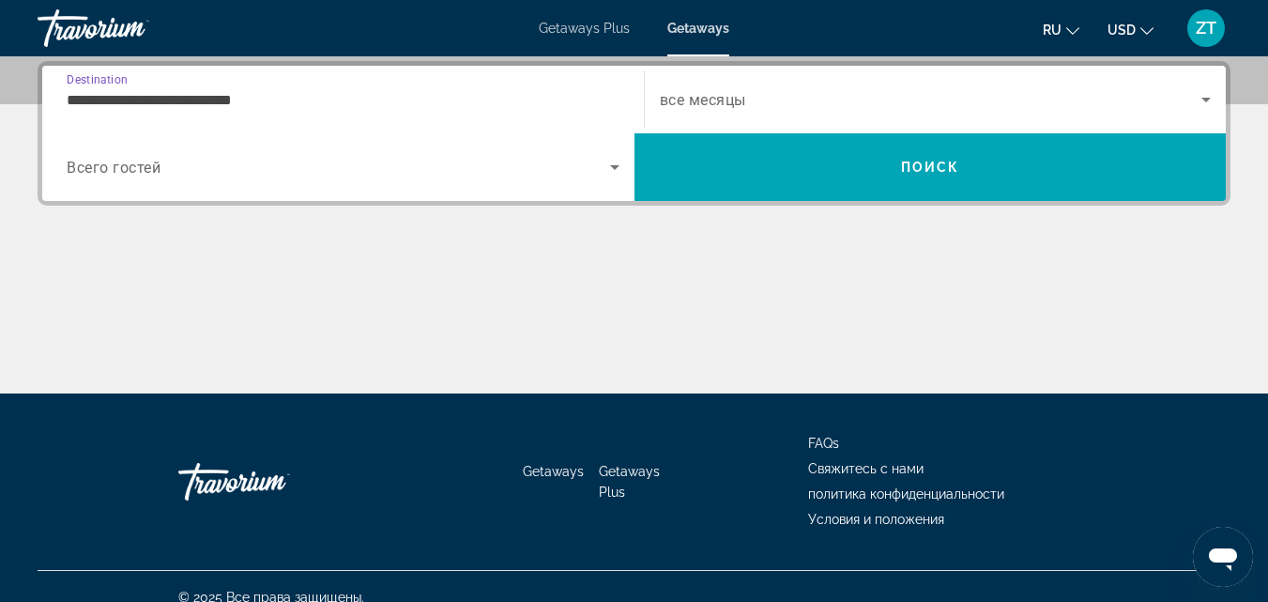
click at [145, 102] on input "**********" at bounding box center [343, 100] width 553 height 23
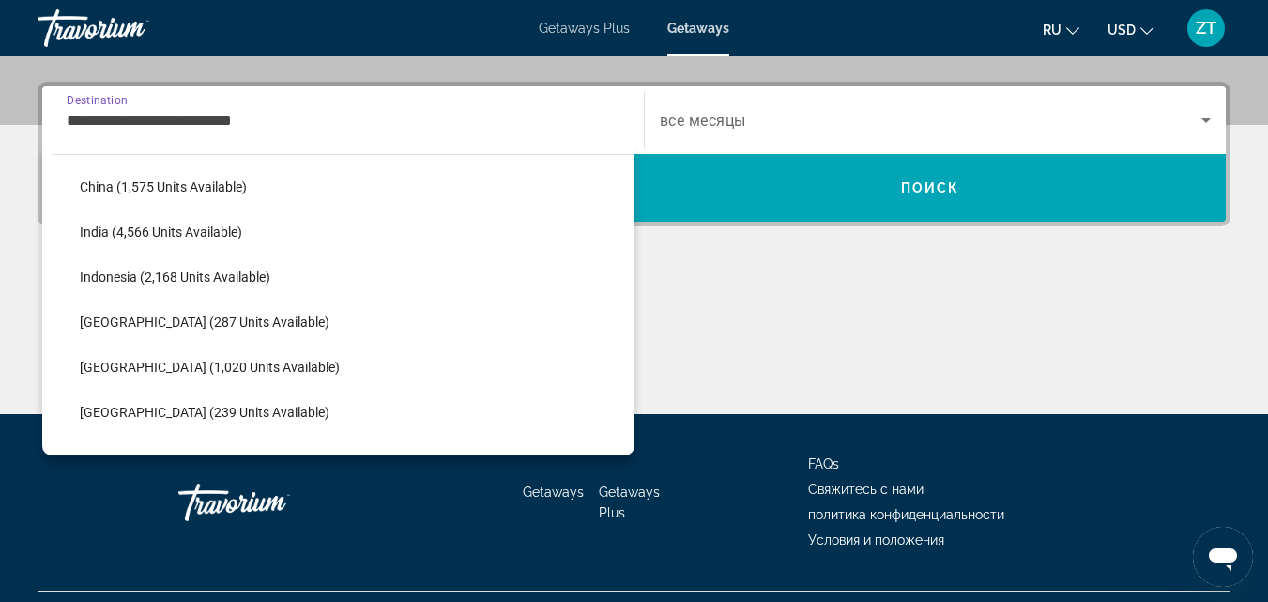
scroll to position [619, 0]
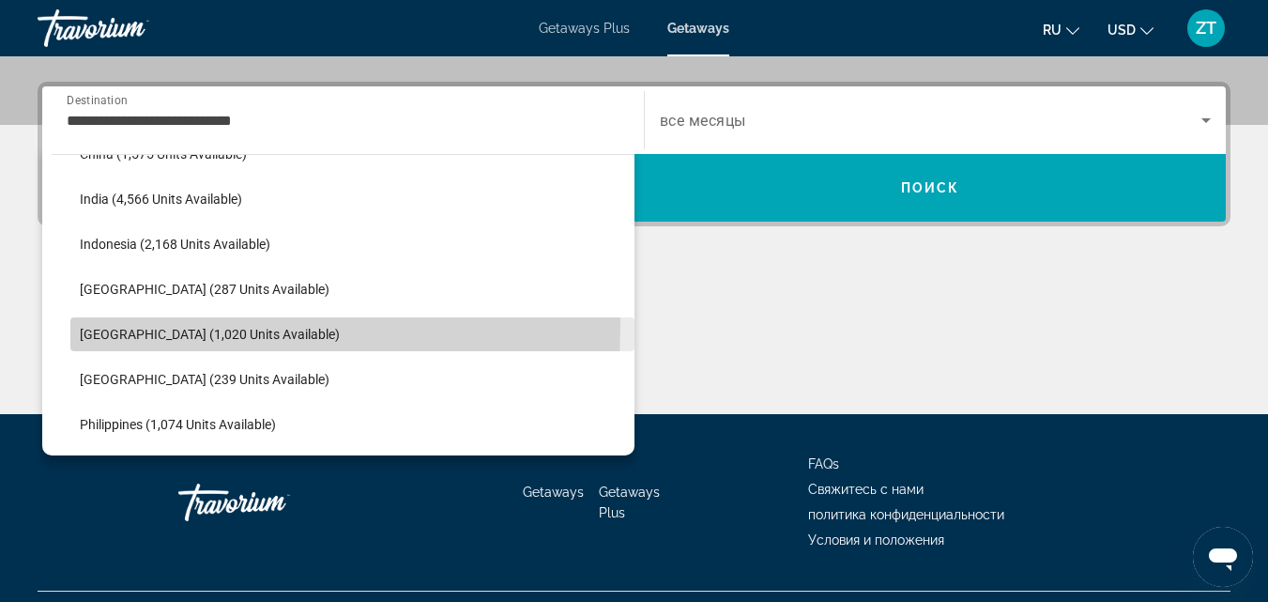
click at [137, 327] on span "Malaysia (1,020 units available)" at bounding box center [210, 334] width 260 height 15
type input "**********"
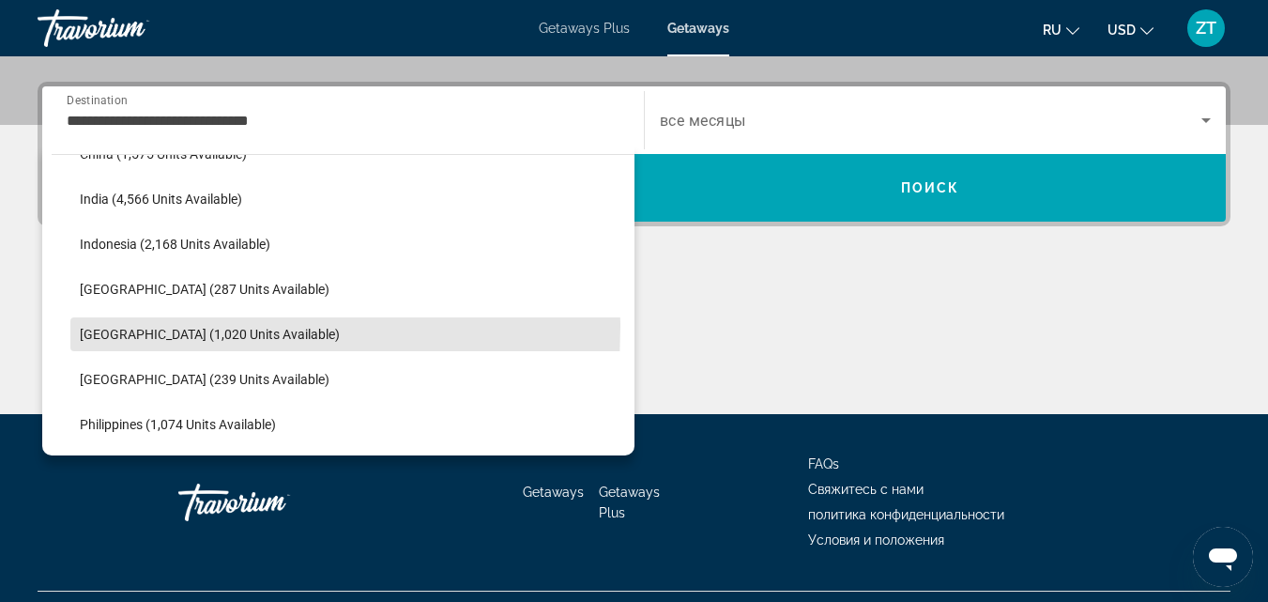
scroll to position [459, 0]
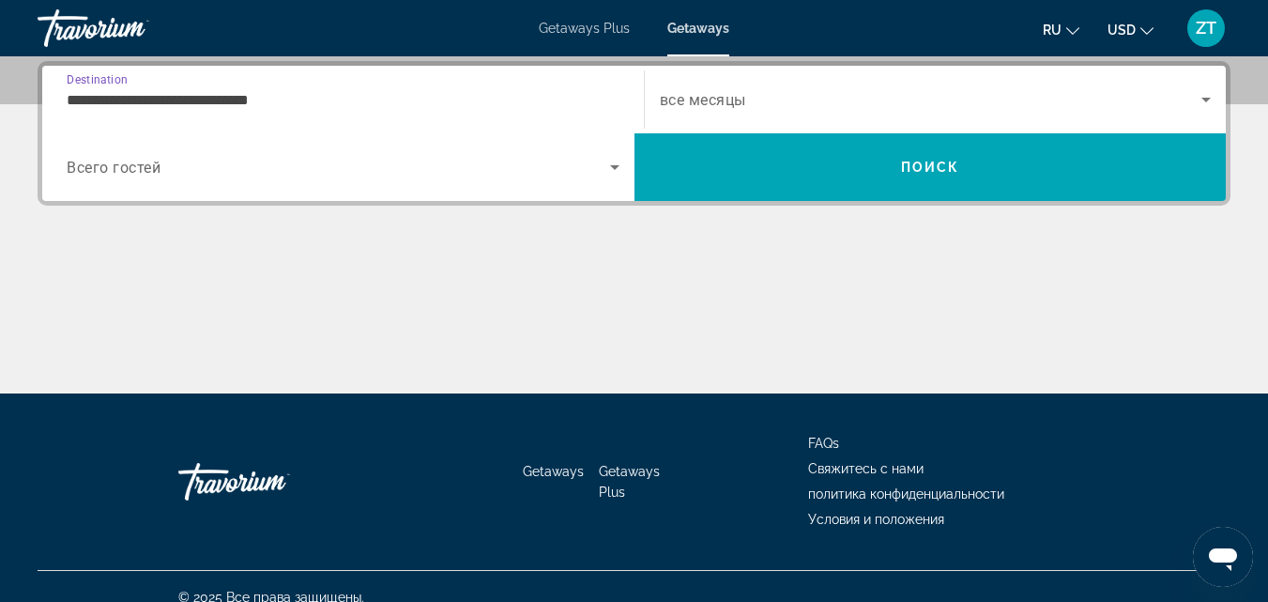
click at [614, 160] on icon "Search widget" at bounding box center [614, 167] width 23 height 23
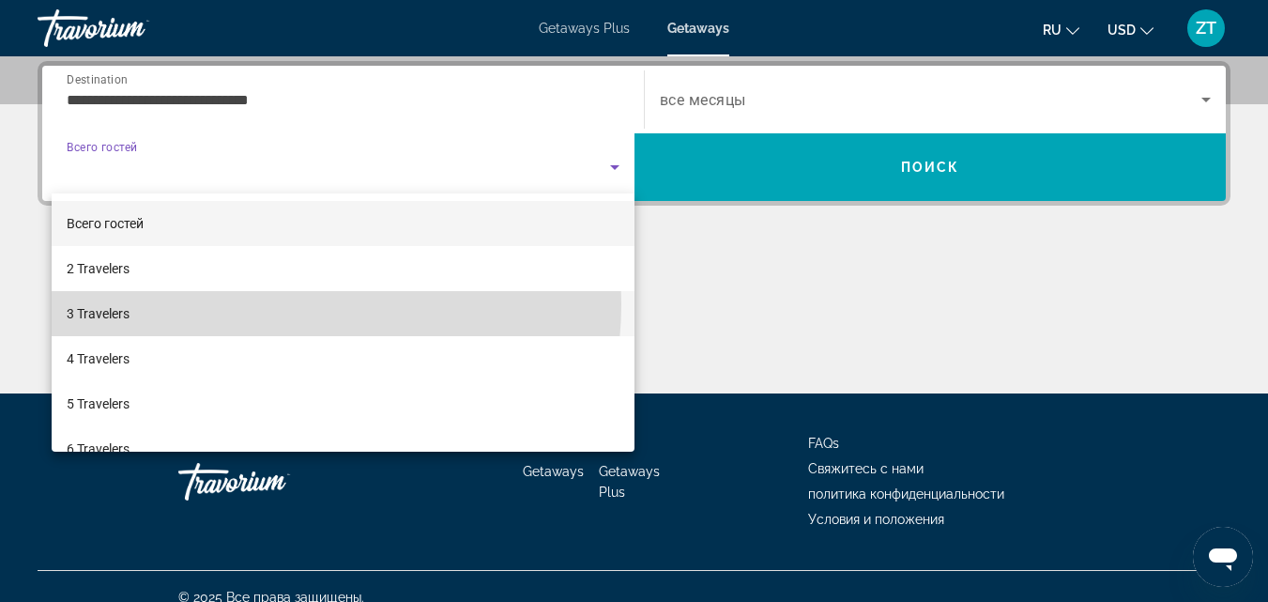
click at [268, 303] on mat-option "3 Travelers" at bounding box center [343, 313] width 583 height 45
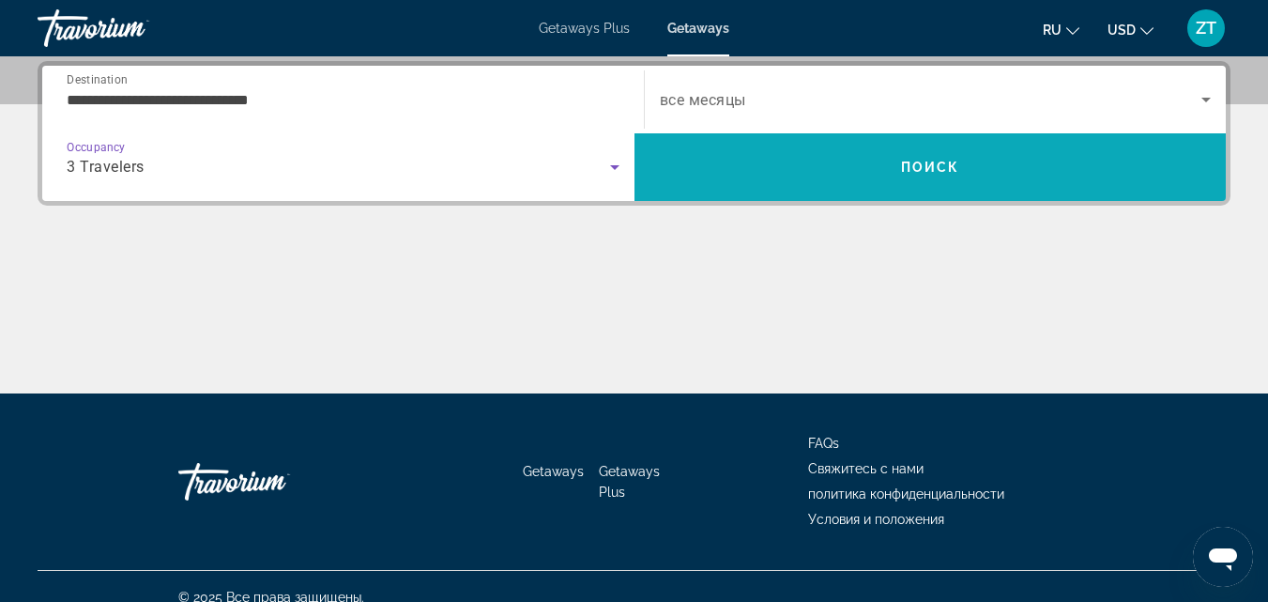
click at [746, 176] on span "Search" at bounding box center [930, 167] width 592 height 45
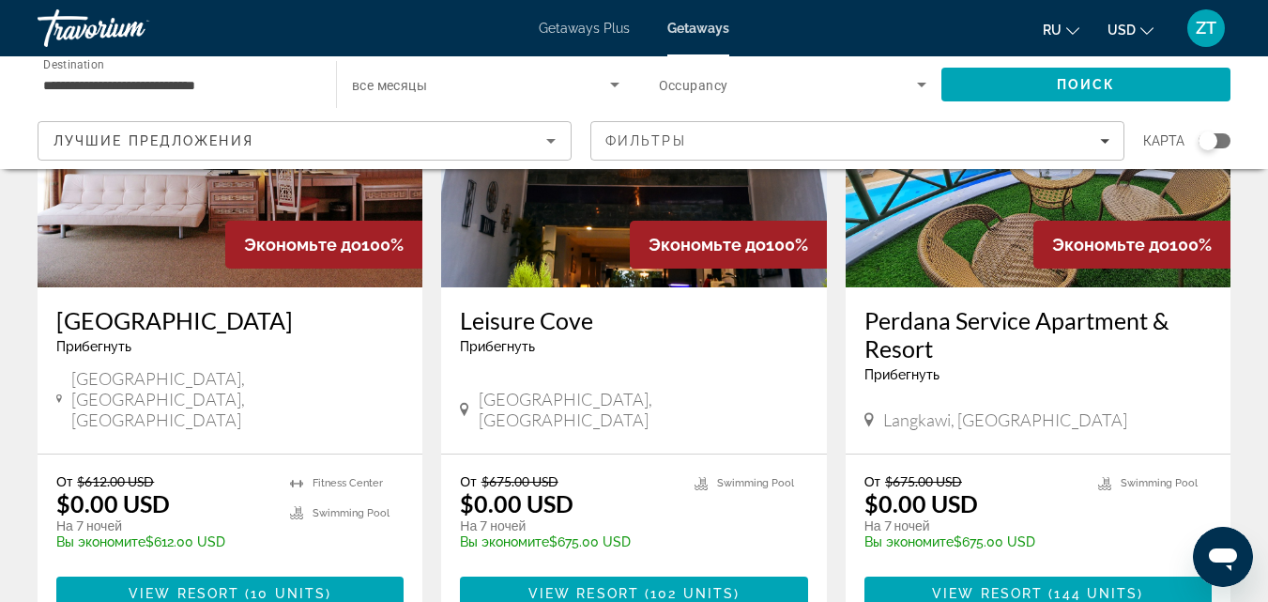
scroll to position [282, 0]
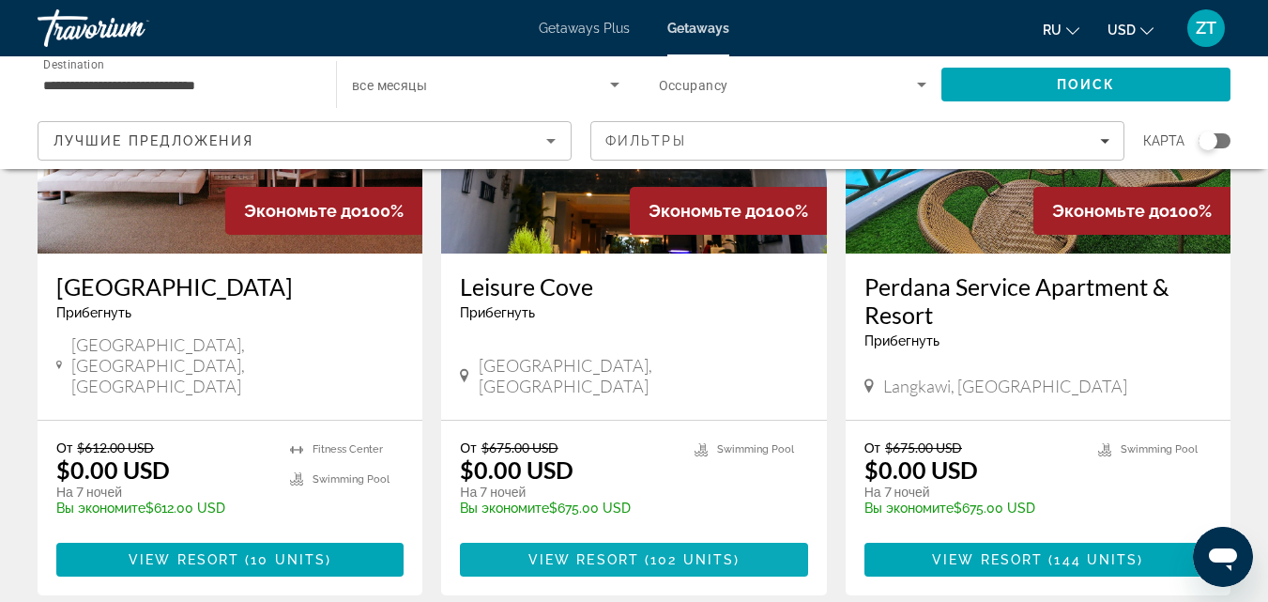
click at [658, 552] on span "102 units" at bounding box center [692, 559] width 84 height 15
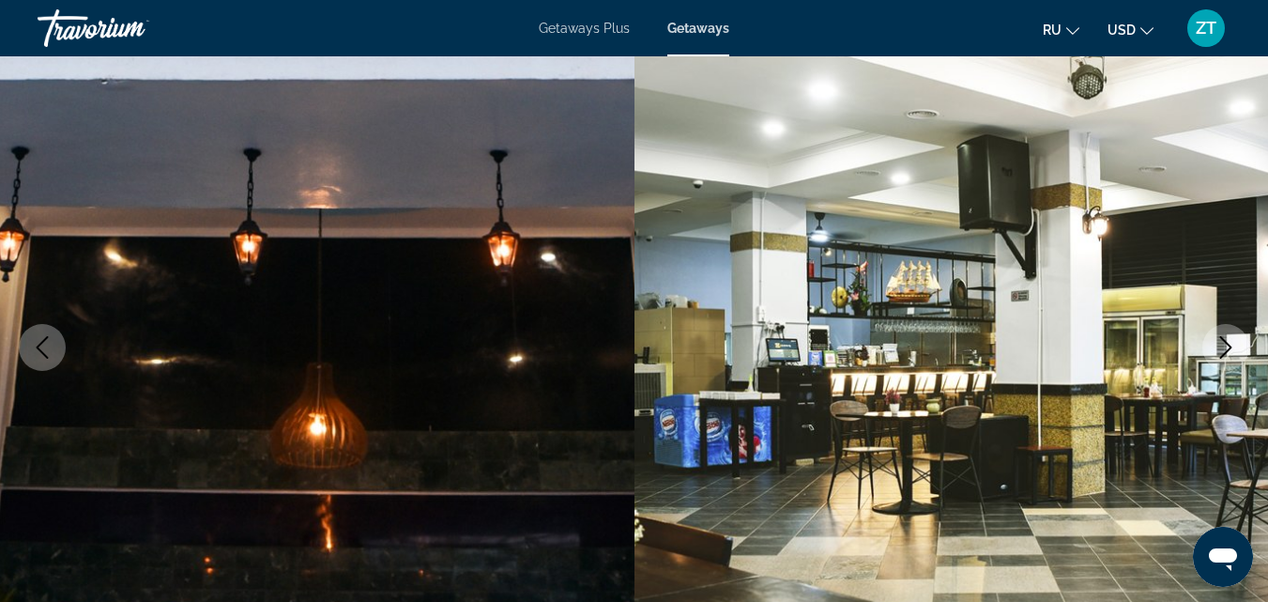
scroll to position [188, 0]
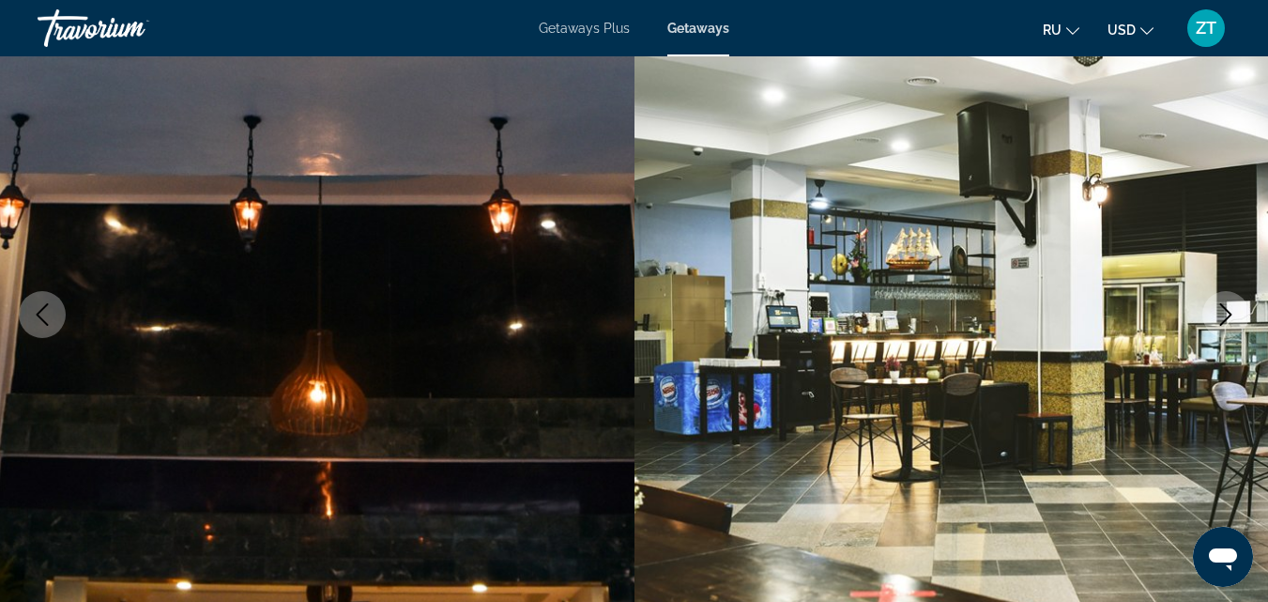
click at [1235, 313] on icon "Next image" at bounding box center [1226, 314] width 23 height 23
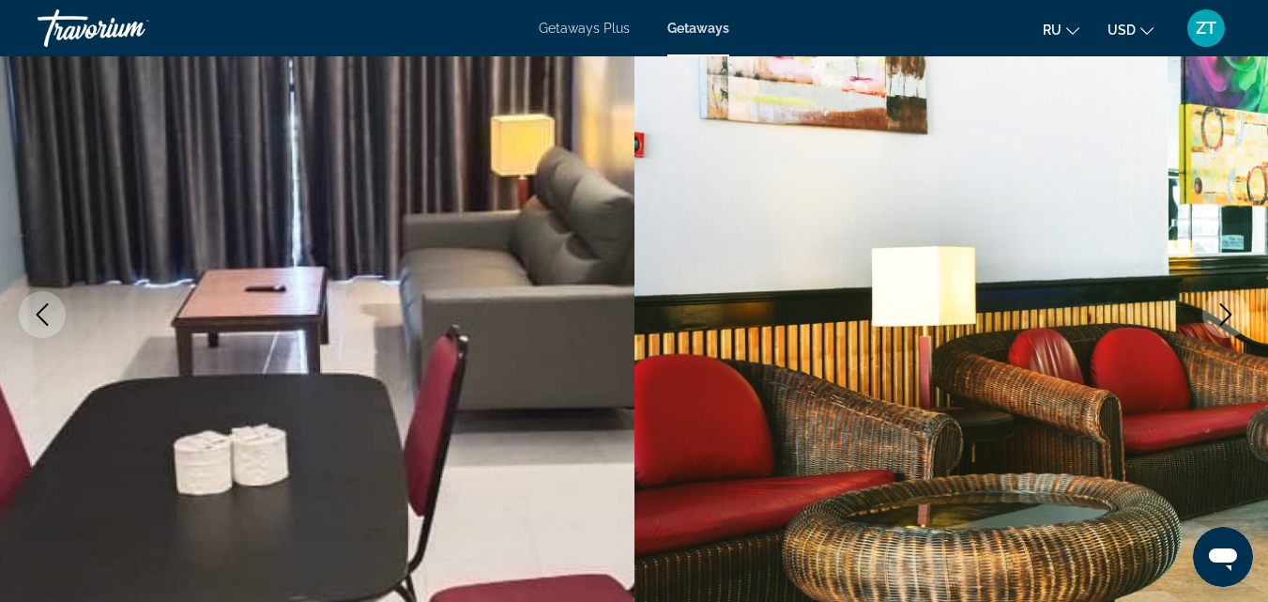
click at [1235, 313] on icon "Next image" at bounding box center [1226, 314] width 23 height 23
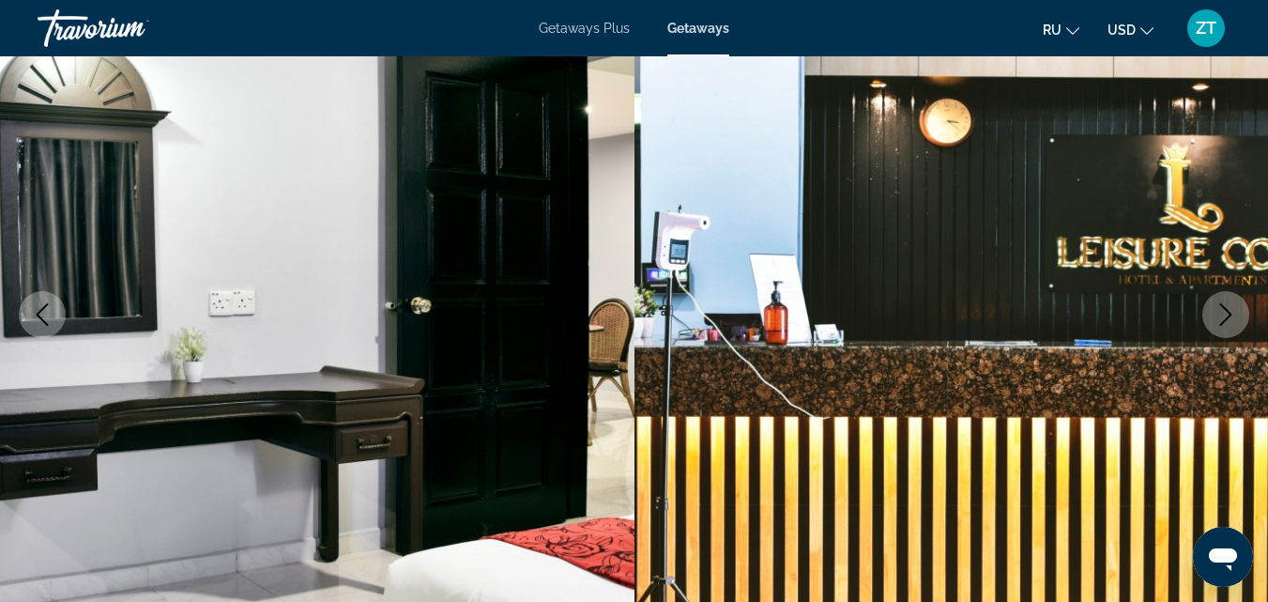
click at [1235, 313] on icon "Next image" at bounding box center [1226, 314] width 23 height 23
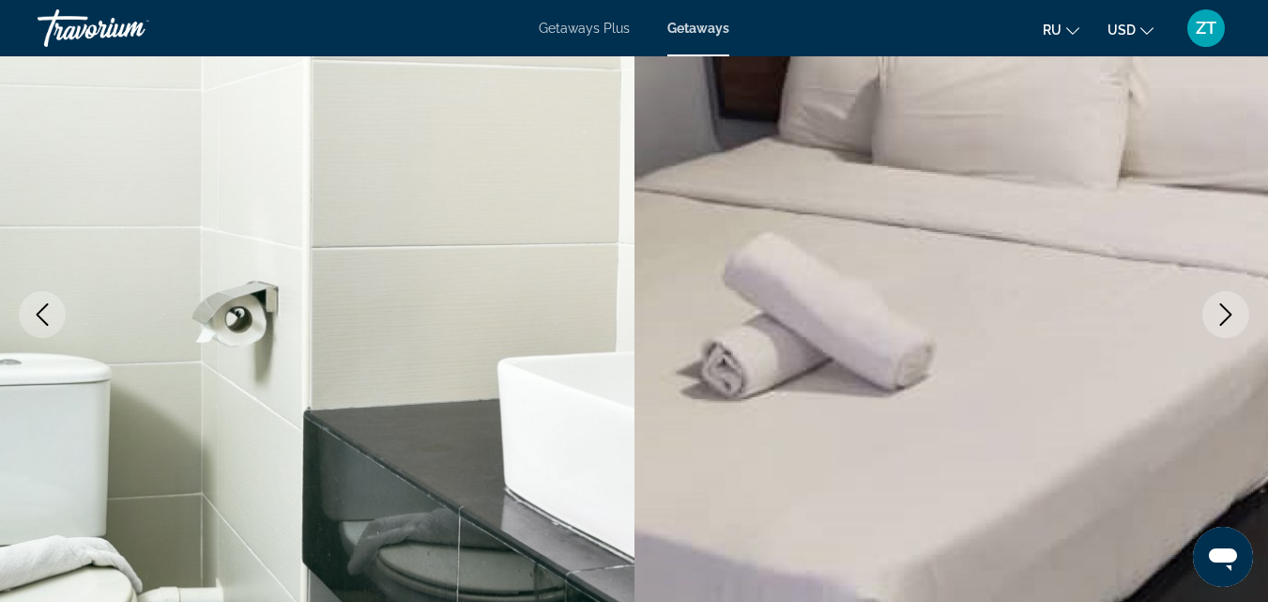
click at [1233, 313] on icon "Next image" at bounding box center [1226, 314] width 23 height 23
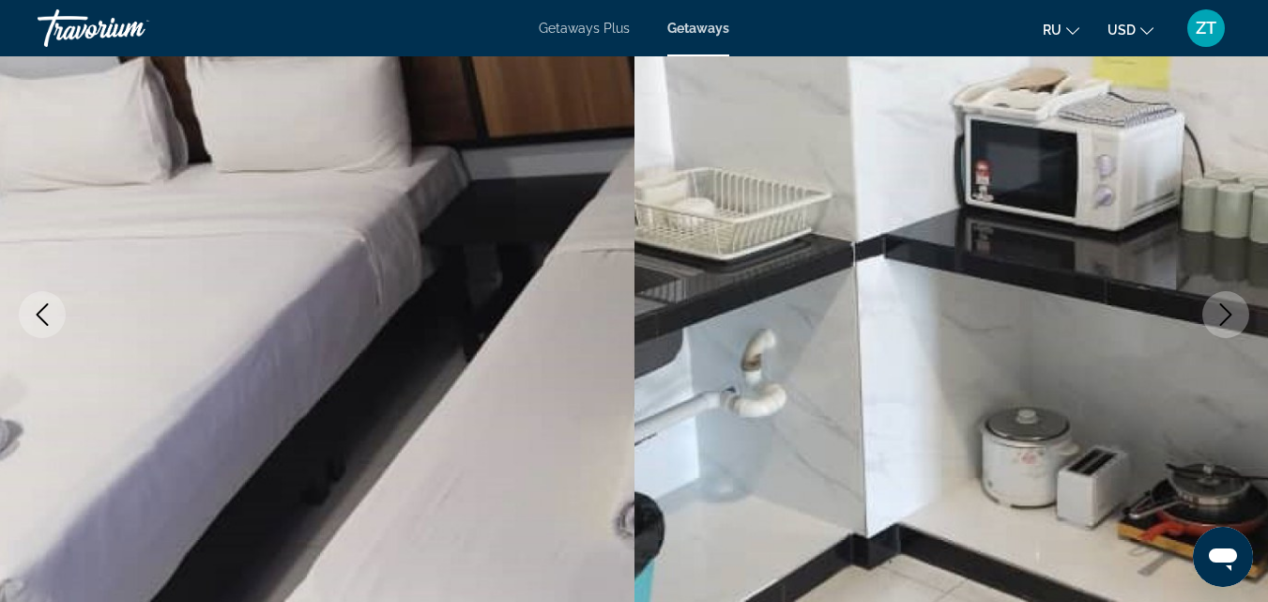
click at [1233, 313] on icon "Next image" at bounding box center [1226, 314] width 23 height 23
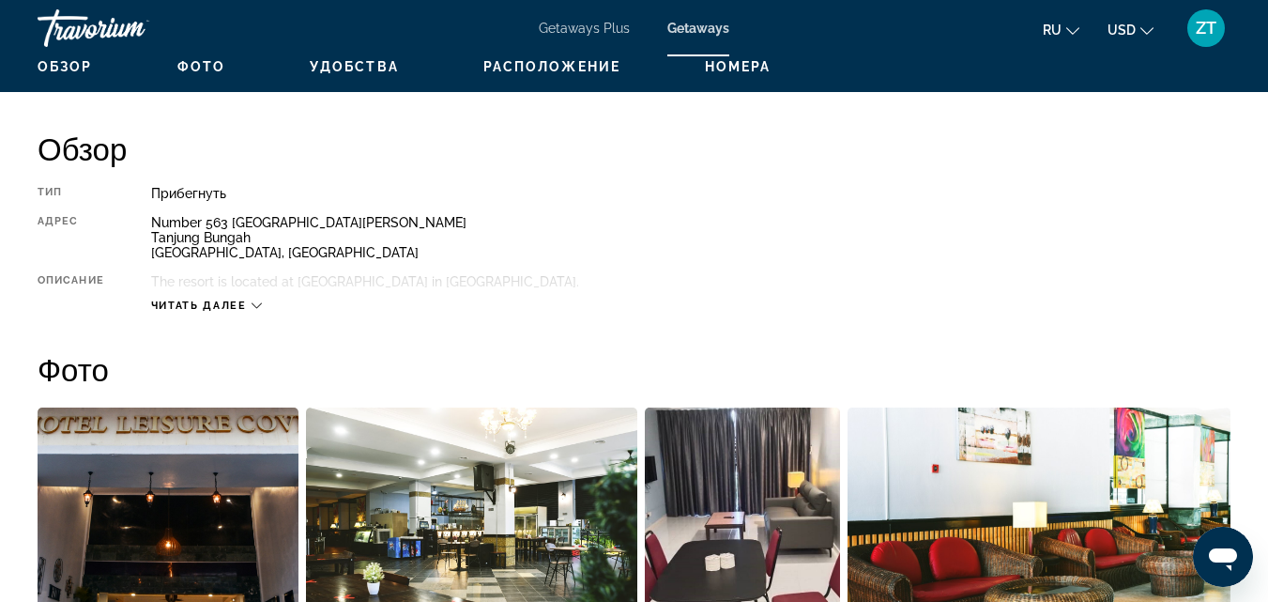
scroll to position [939, 0]
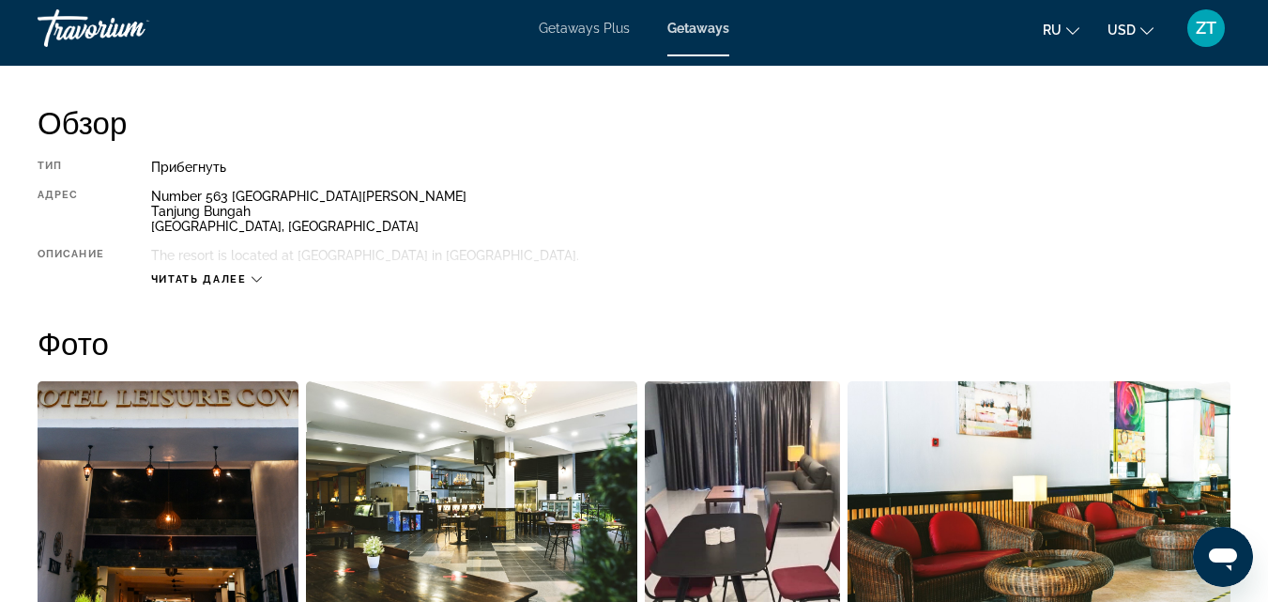
click at [240, 279] on span "Читать далее" at bounding box center [199, 279] width 96 height 12
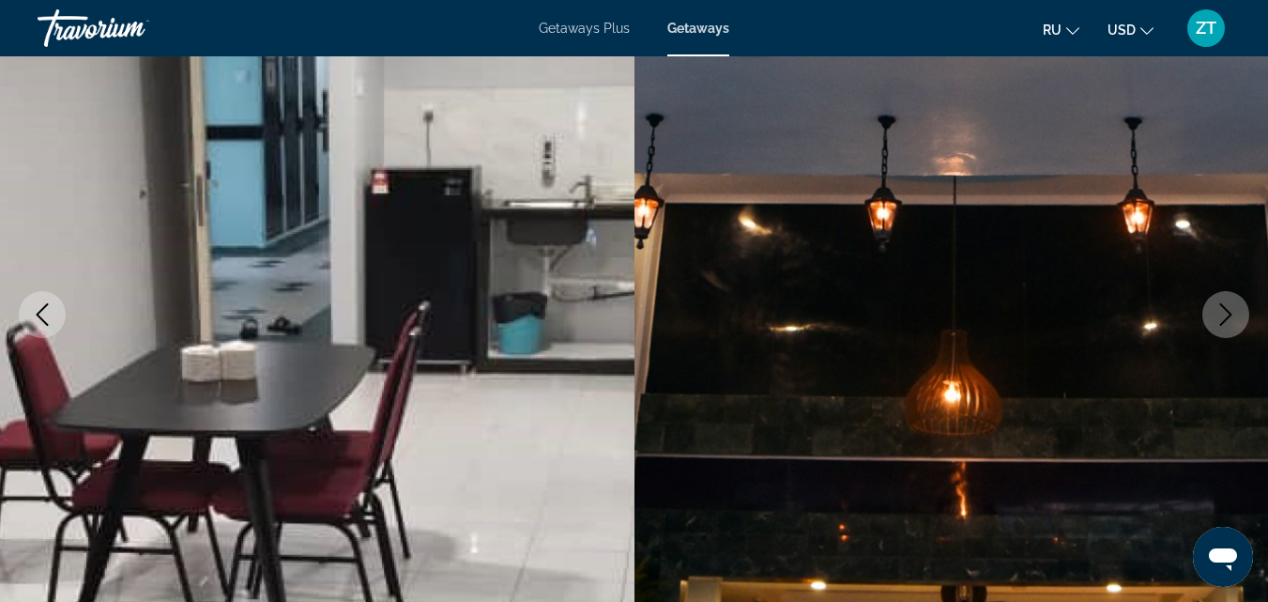
scroll to position [0, 0]
